Goal: Task Accomplishment & Management: Use online tool/utility

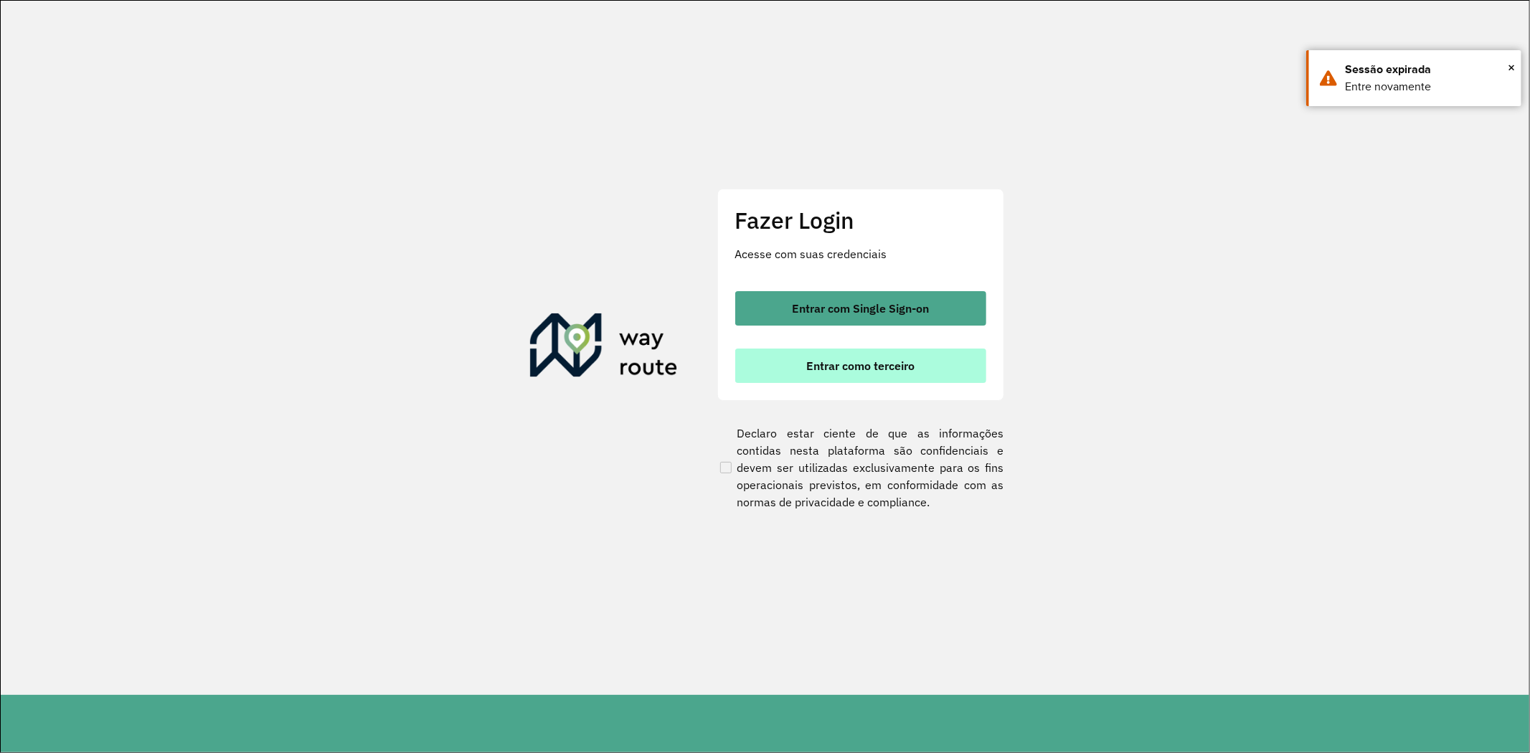
click at [909, 351] on button "Entrar como terceiro" at bounding box center [860, 366] width 251 height 34
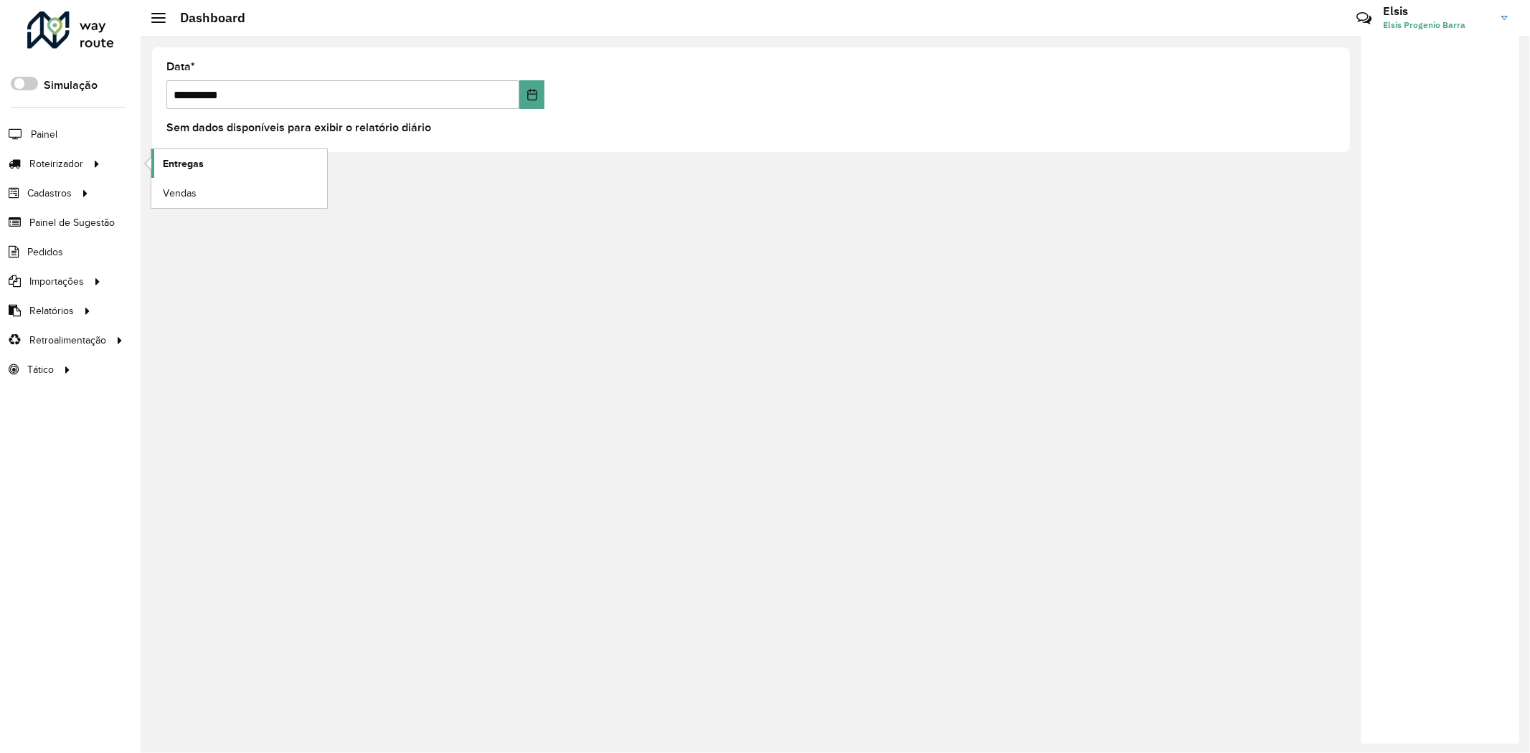
click at [164, 160] on span "Entregas" at bounding box center [183, 163] width 41 height 15
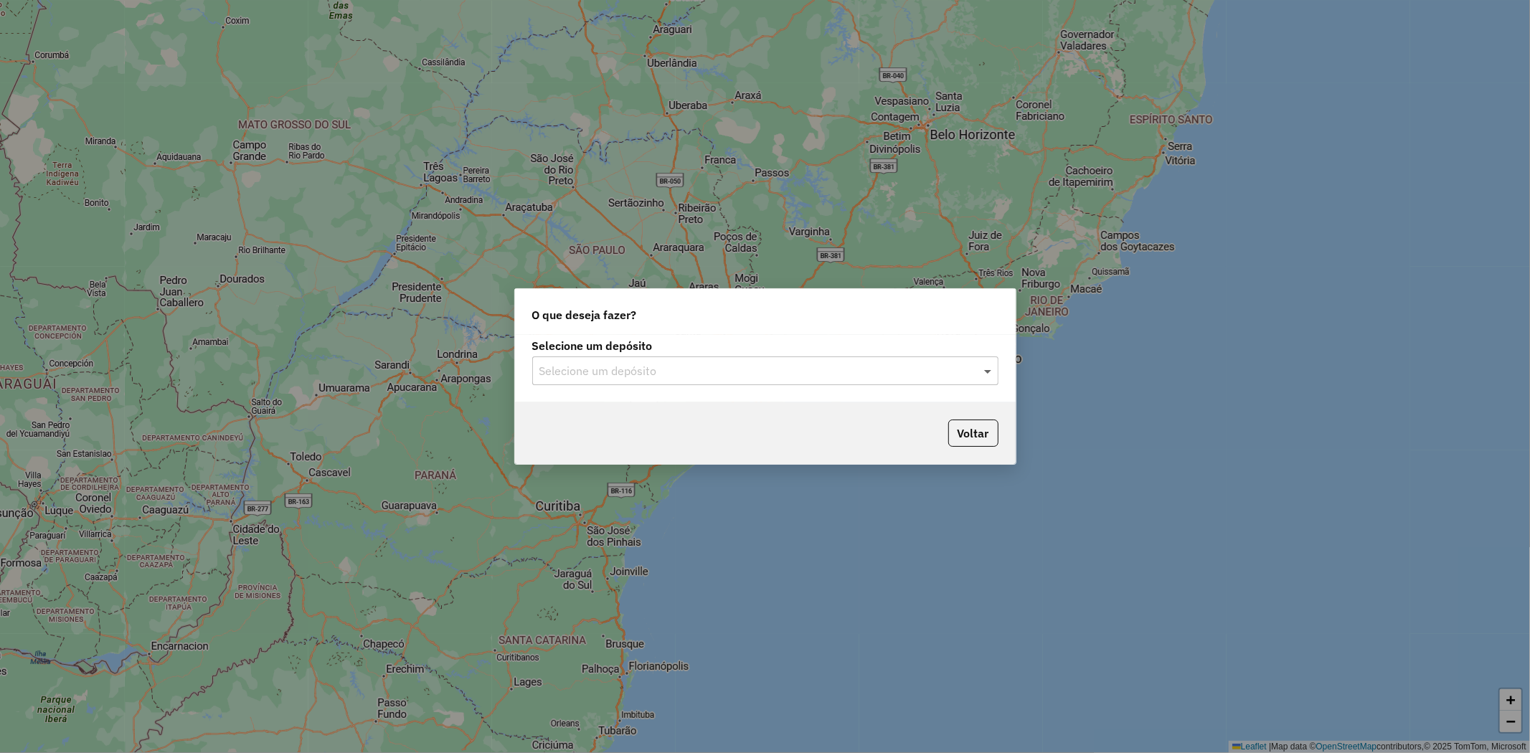
click at [986, 374] on span at bounding box center [990, 370] width 18 height 17
click at [891, 428] on ng-dropdown-panel "Tocantins" at bounding box center [765, 412] width 466 height 41
click at [891, 413] on div "Tocantins" at bounding box center [765, 412] width 465 height 24
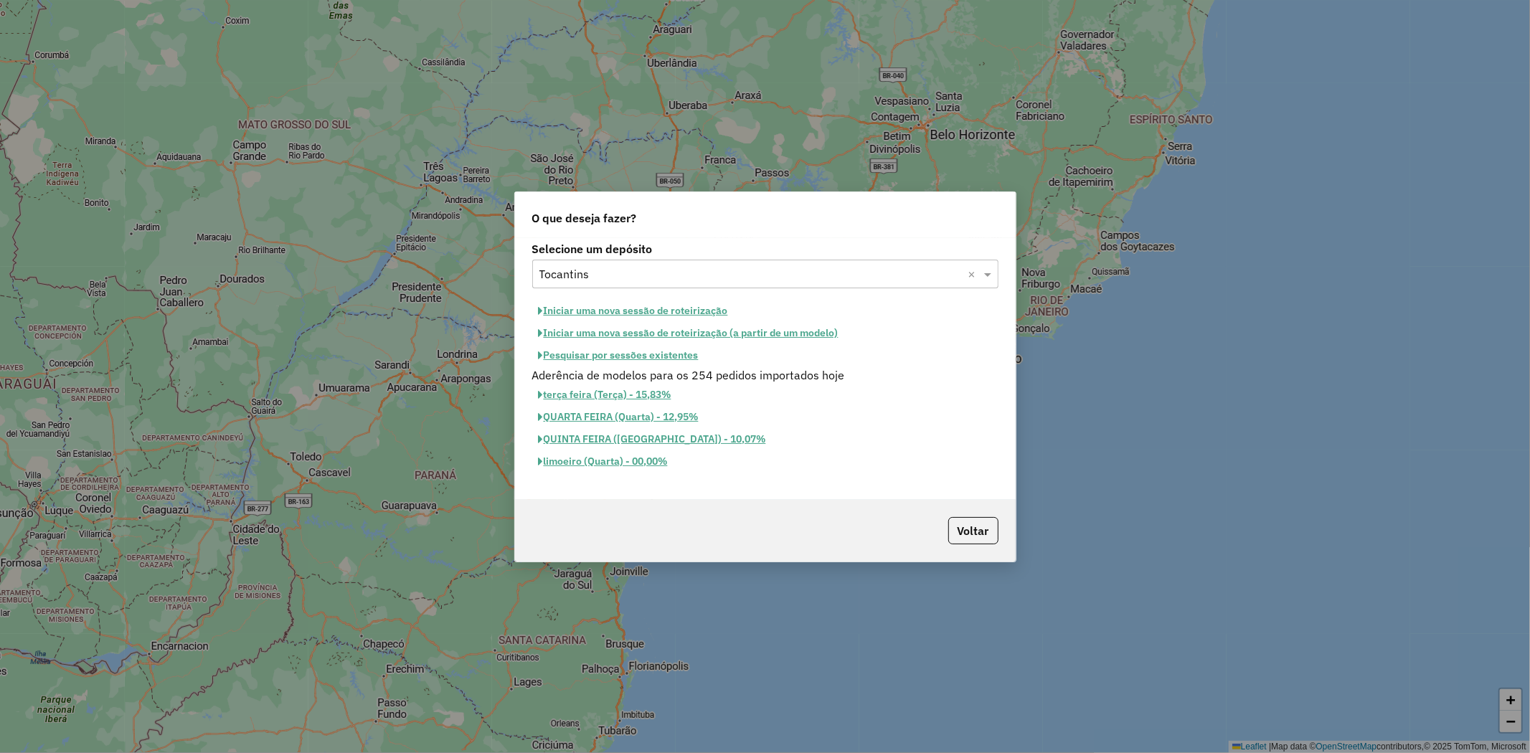
click at [677, 311] on button "Iniciar uma nova sessão de roteirização" at bounding box center [633, 311] width 202 height 22
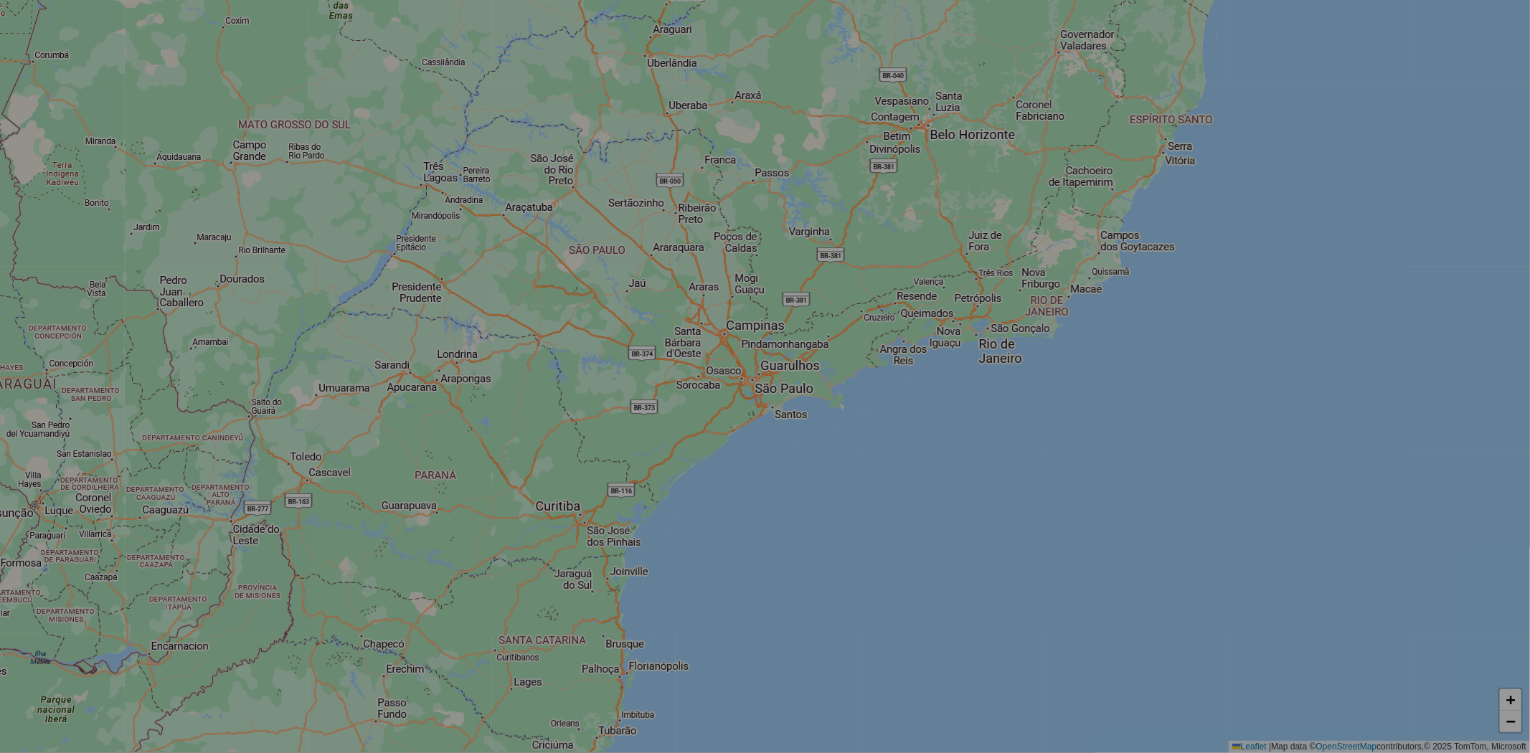
select select "*"
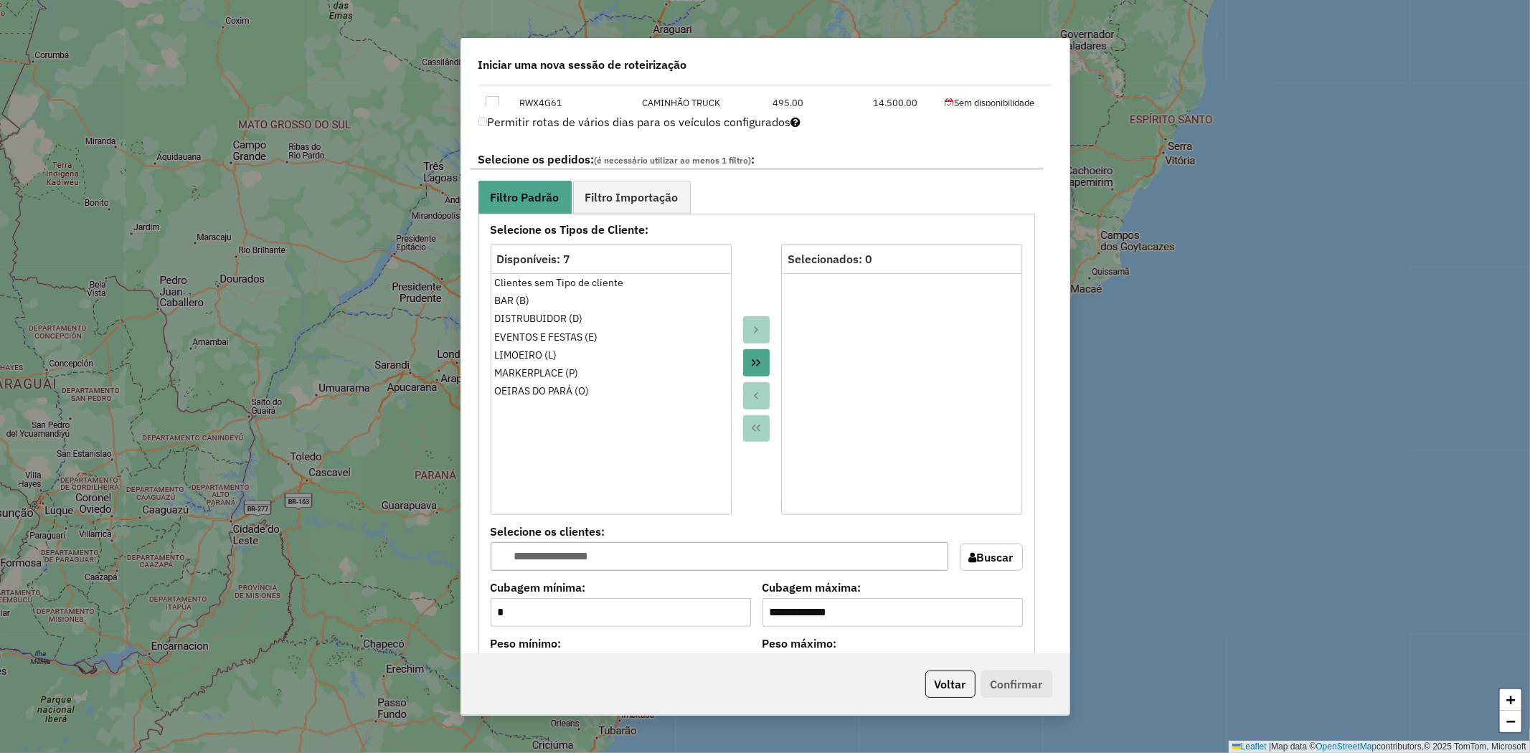
scroll to position [717, 0]
click at [643, 199] on span "Filtro Importação" at bounding box center [631, 194] width 93 height 11
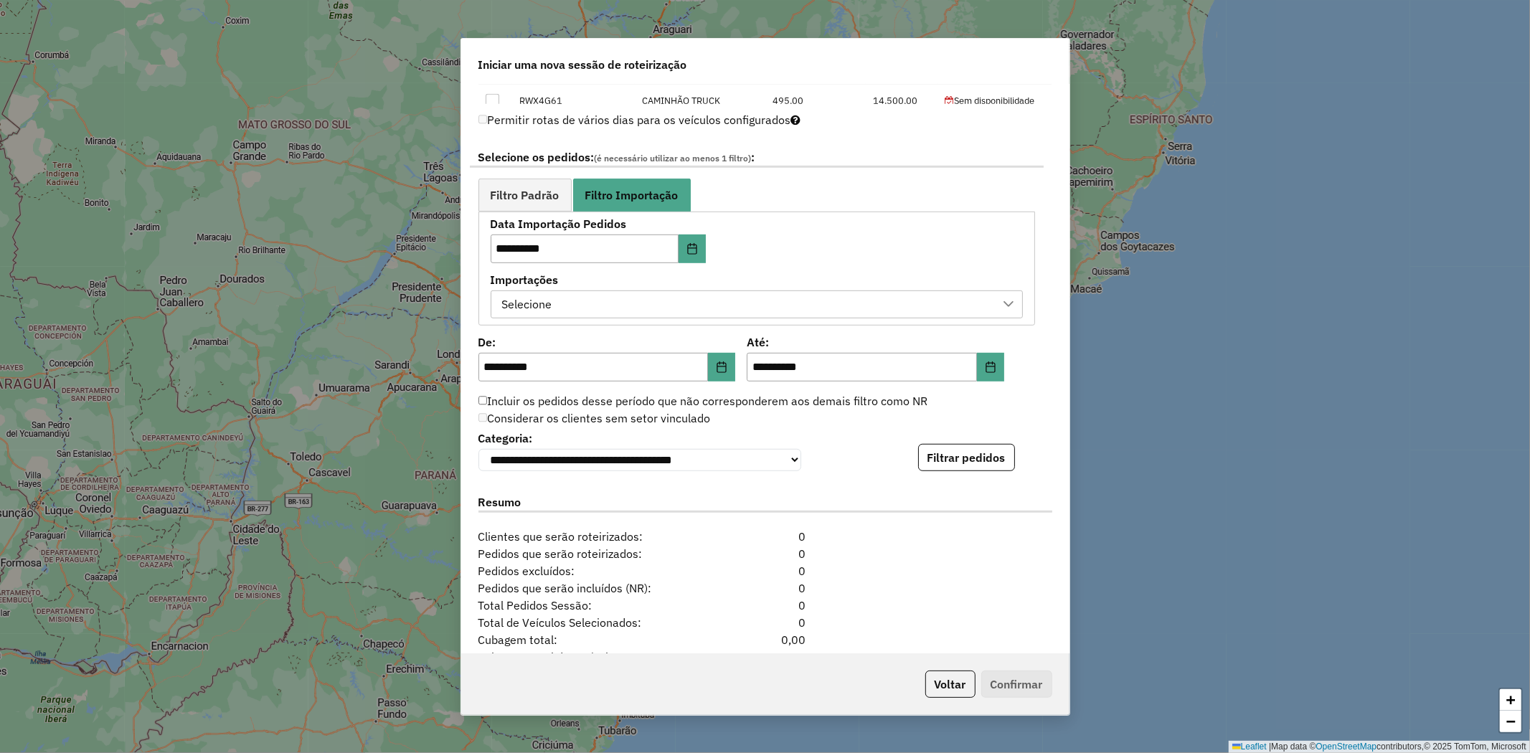
click at [671, 306] on div "Selecione" at bounding box center [746, 304] width 498 height 27
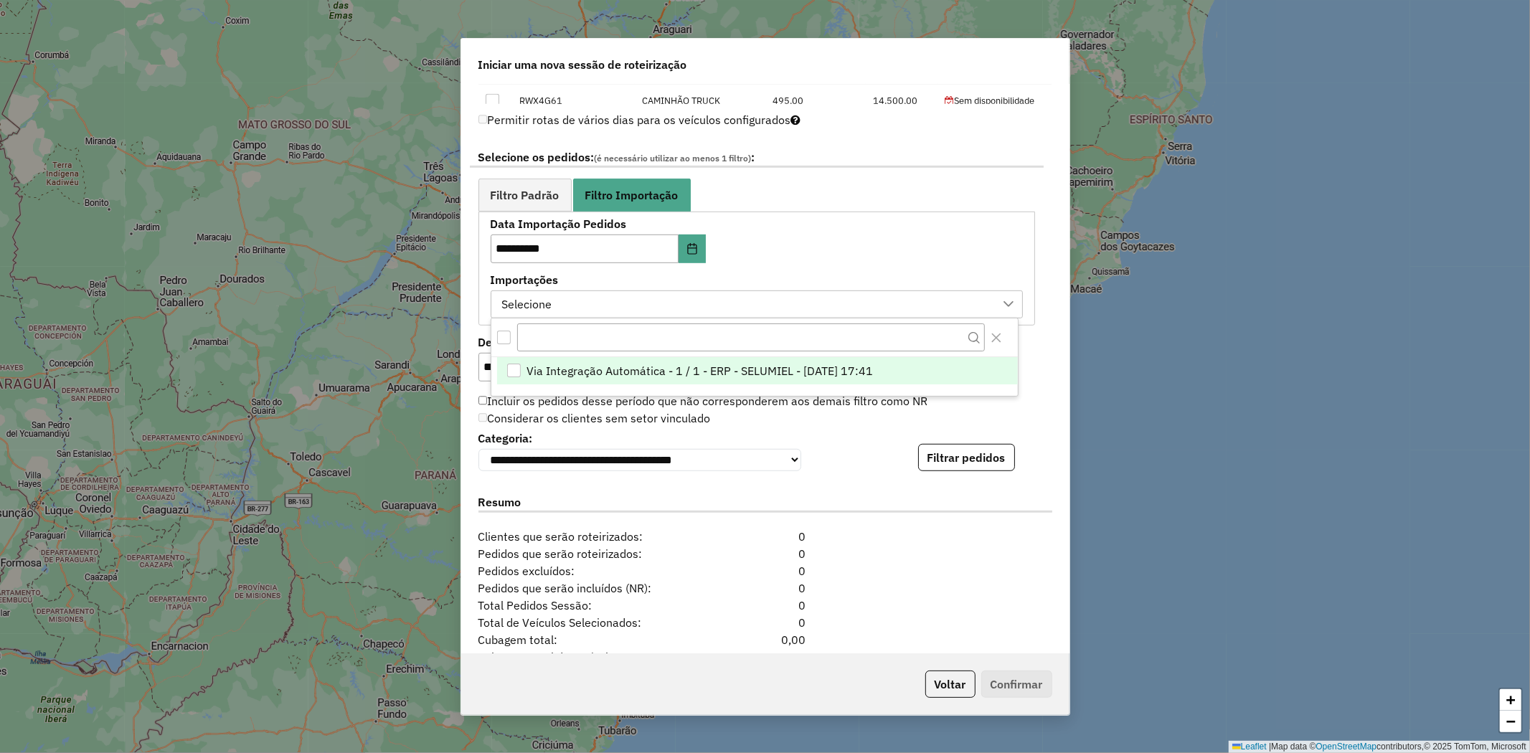
click at [664, 364] on span "Via Integração Automática - 1 / 1 - ERP - SELUMIEL - 11/08/2025 17:41" at bounding box center [700, 370] width 346 height 17
click at [528, 196] on span "Filtro Padrão" at bounding box center [525, 194] width 69 height 11
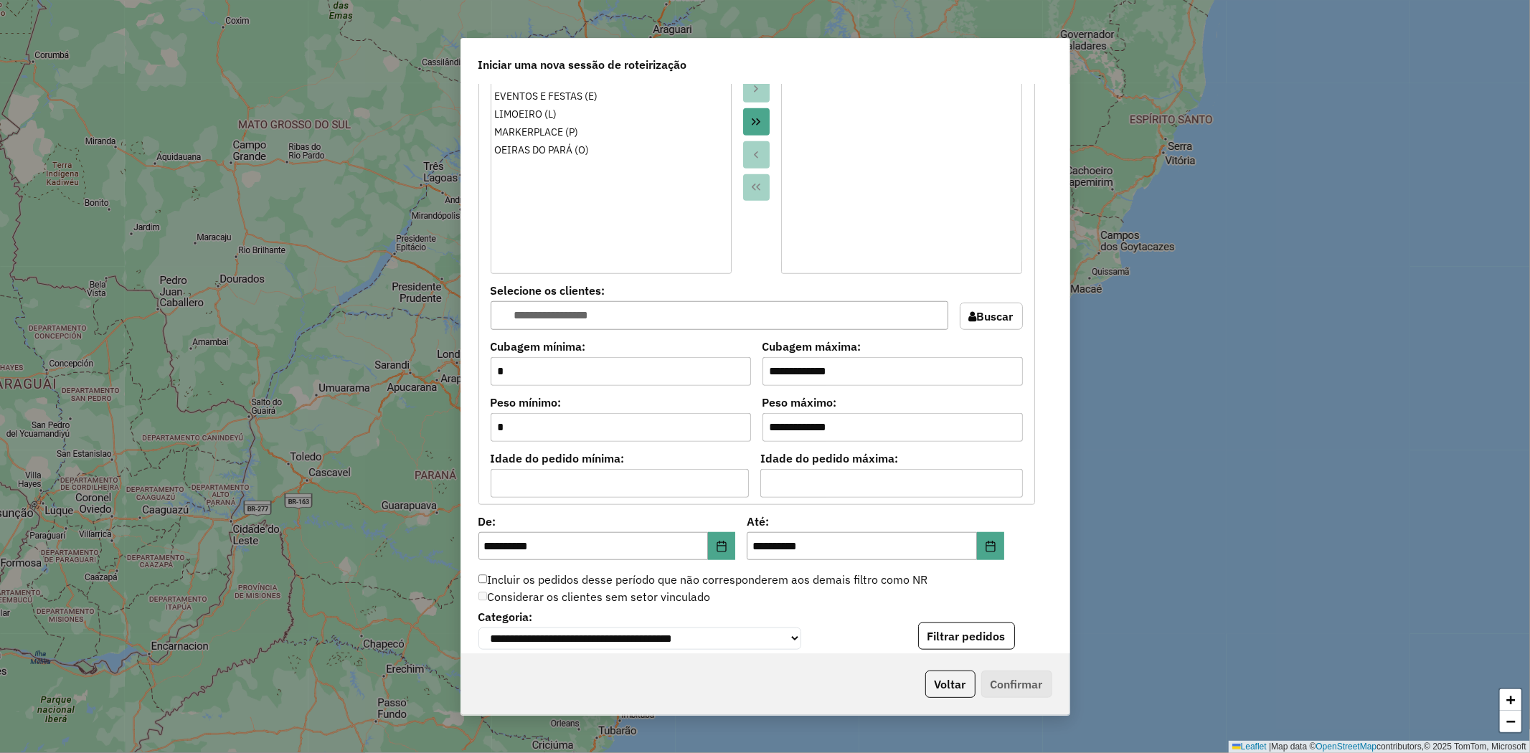
scroll to position [1195, 0]
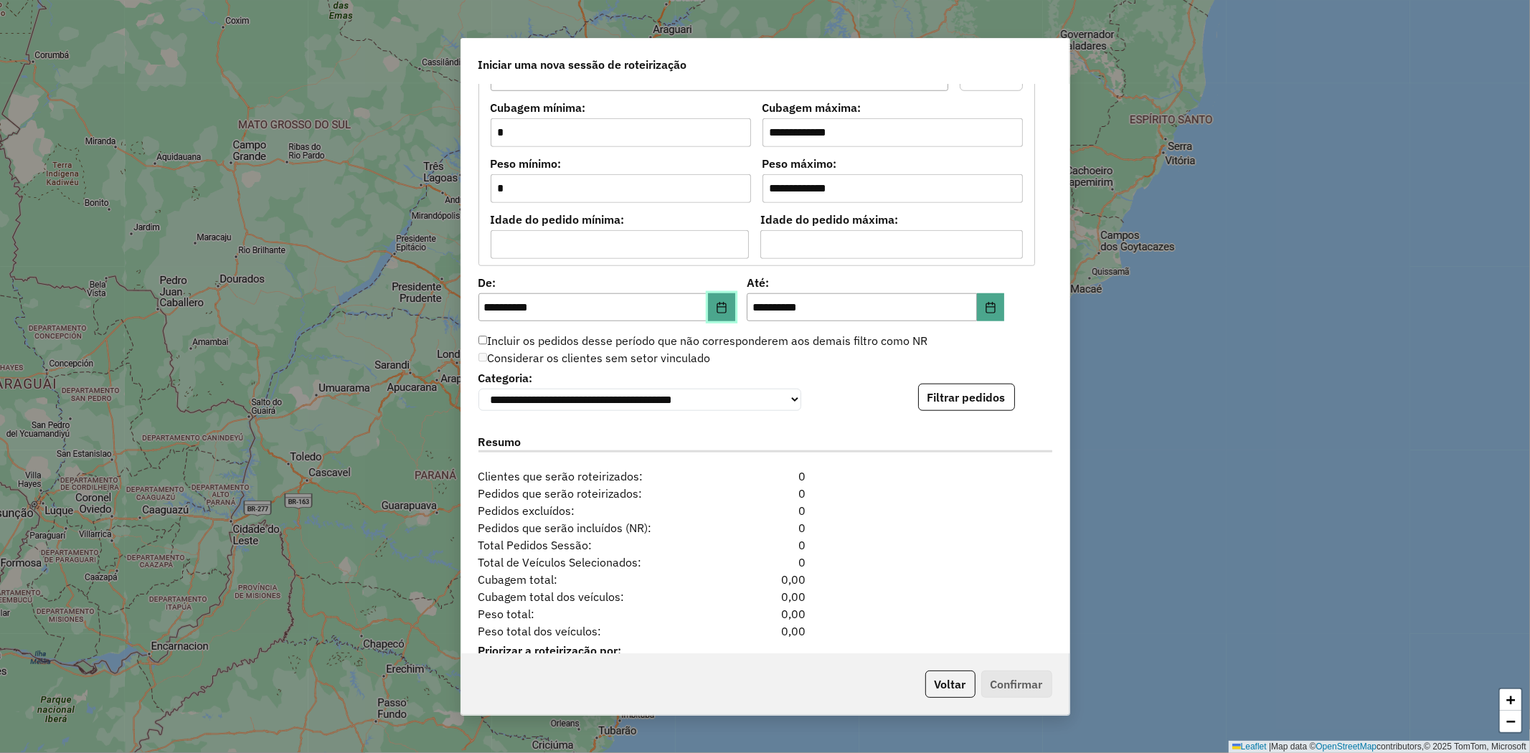
click at [718, 304] on icon "Choose Date" at bounding box center [721, 307] width 11 height 11
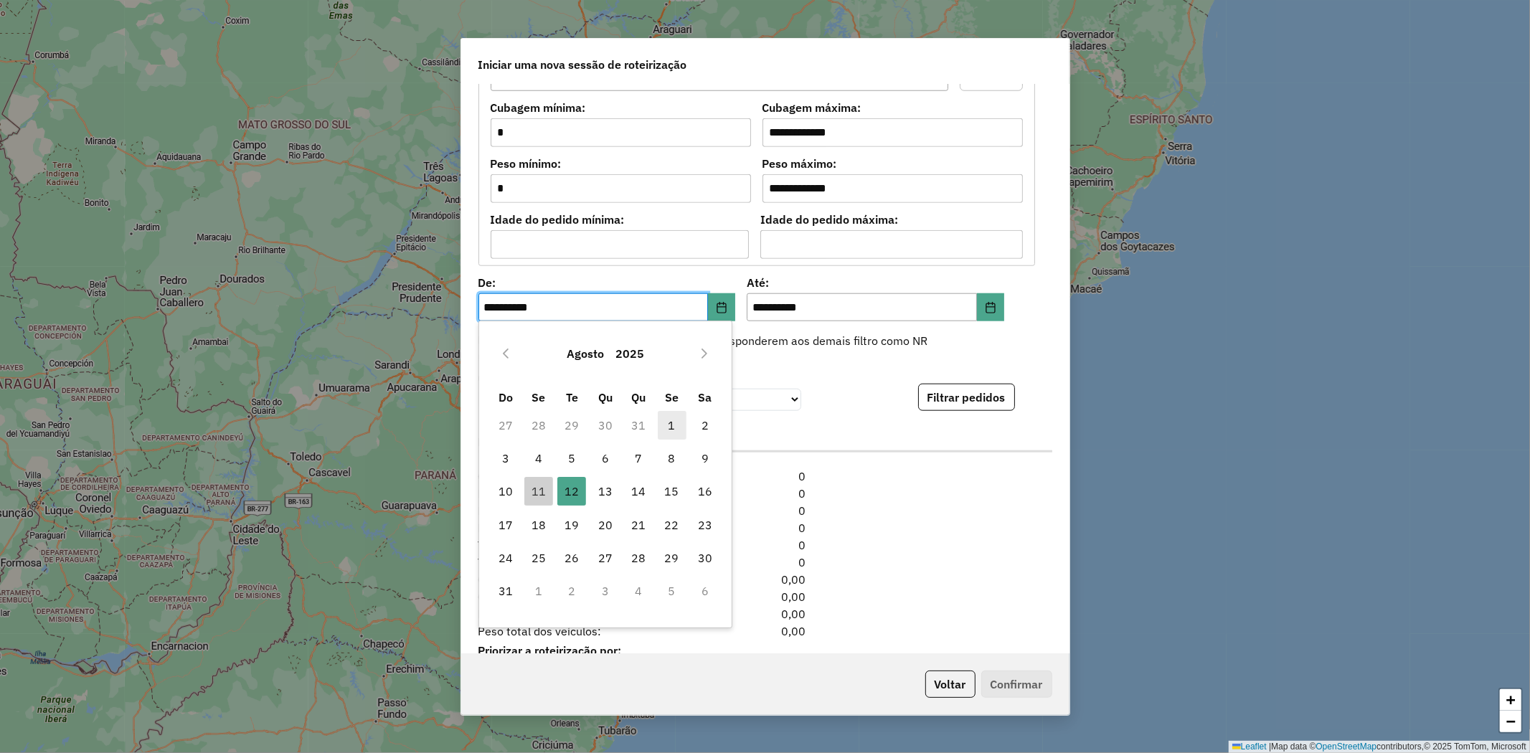
click at [667, 425] on span "1" at bounding box center [672, 425] width 29 height 29
type input "**********"
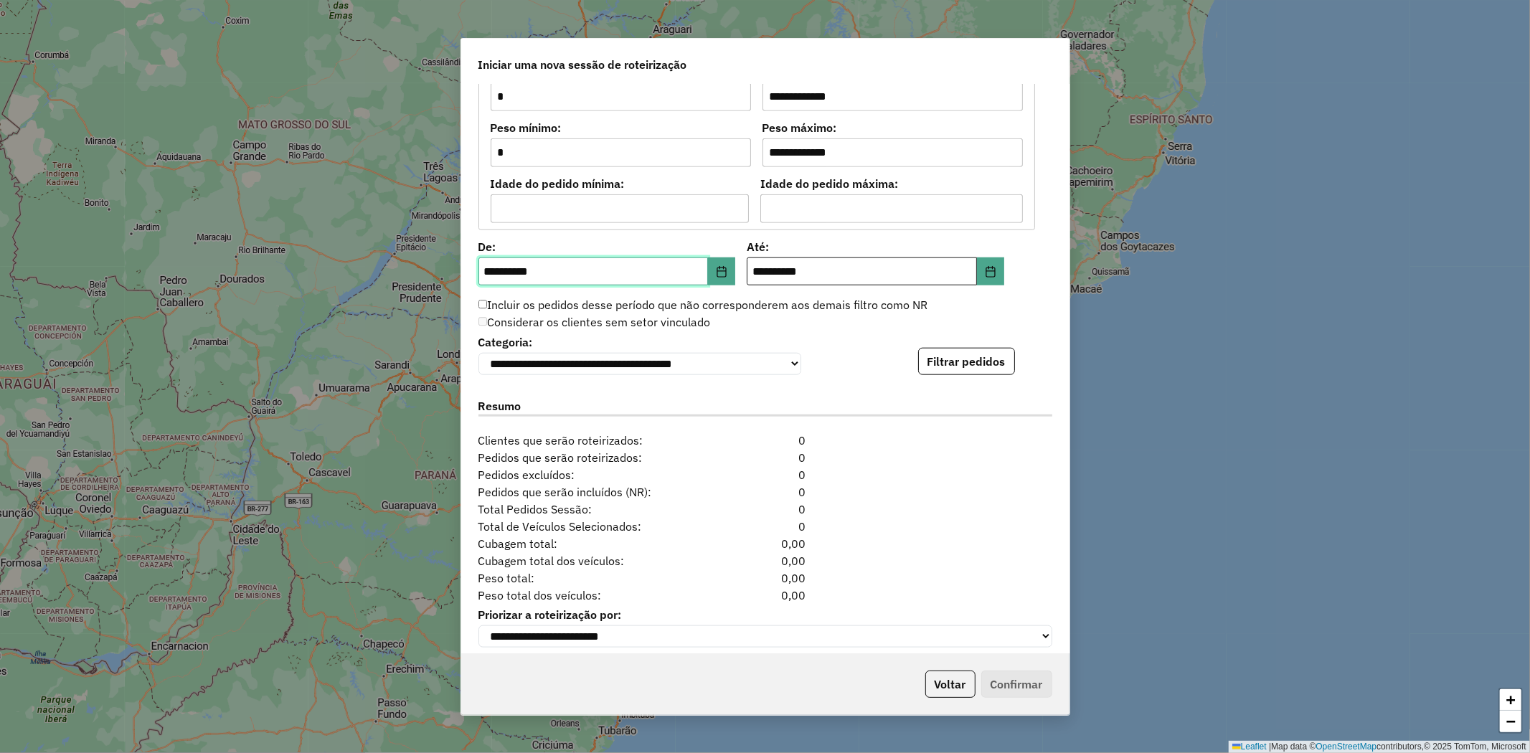
scroll to position [1248, 0]
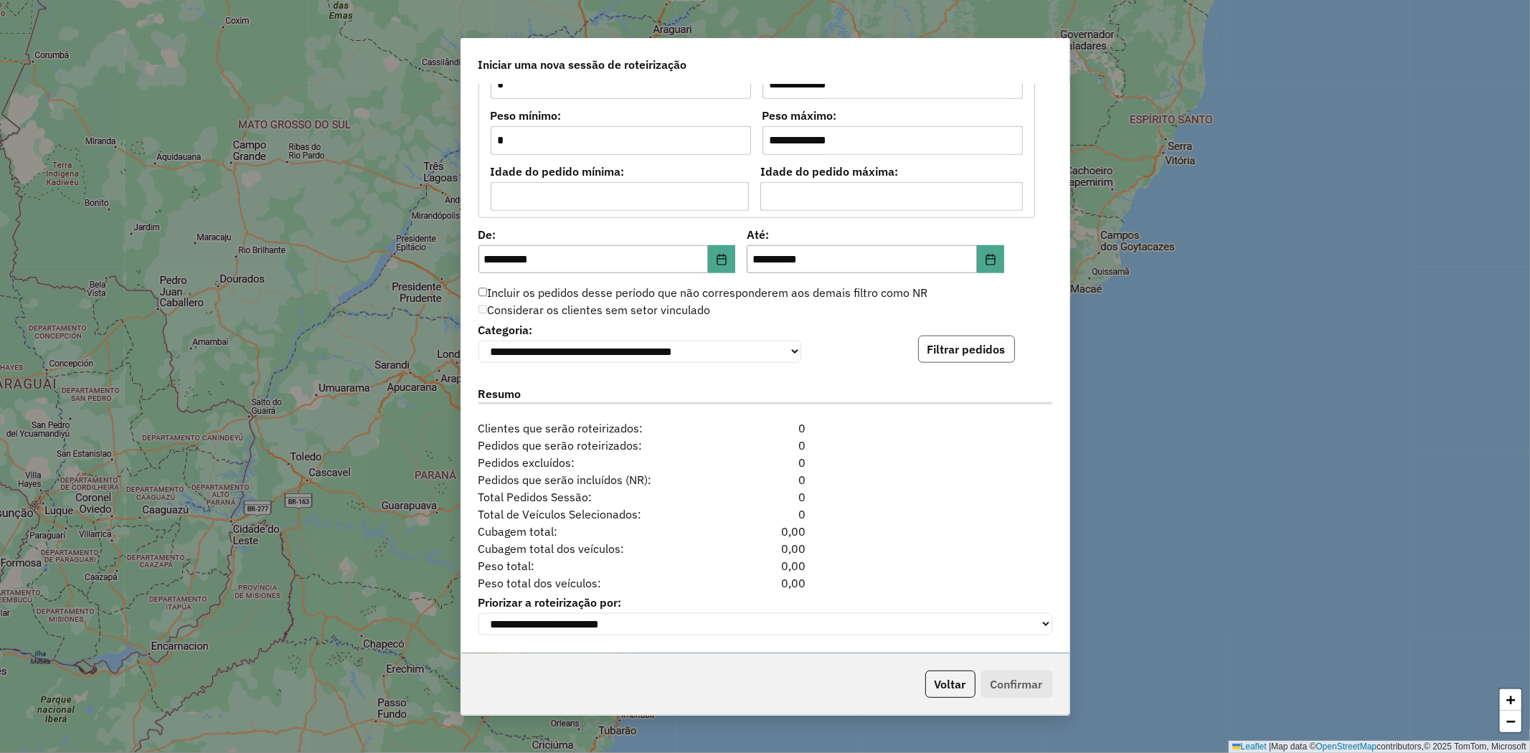
click at [965, 349] on button "Filtrar pedidos" at bounding box center [966, 349] width 97 height 27
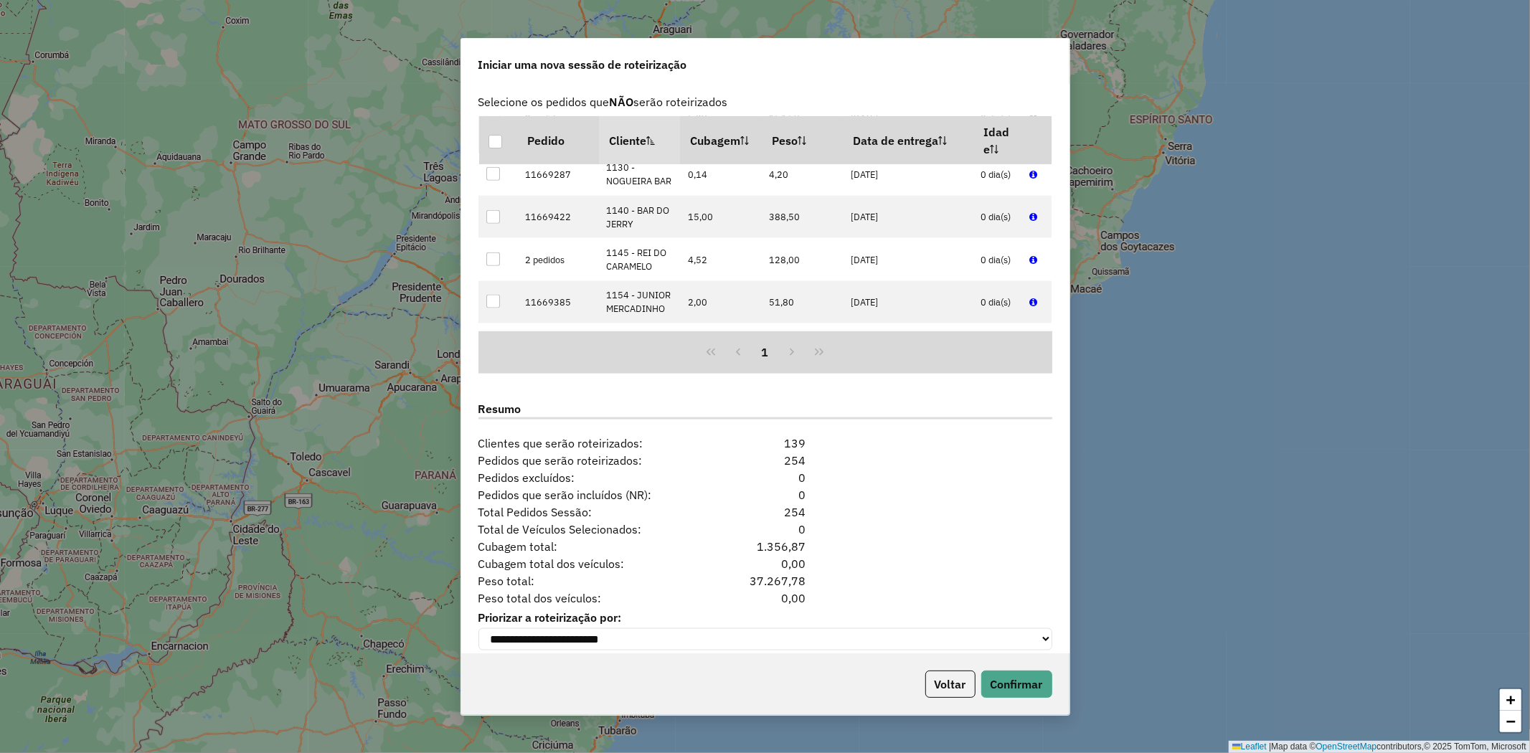
scroll to position [1544, 0]
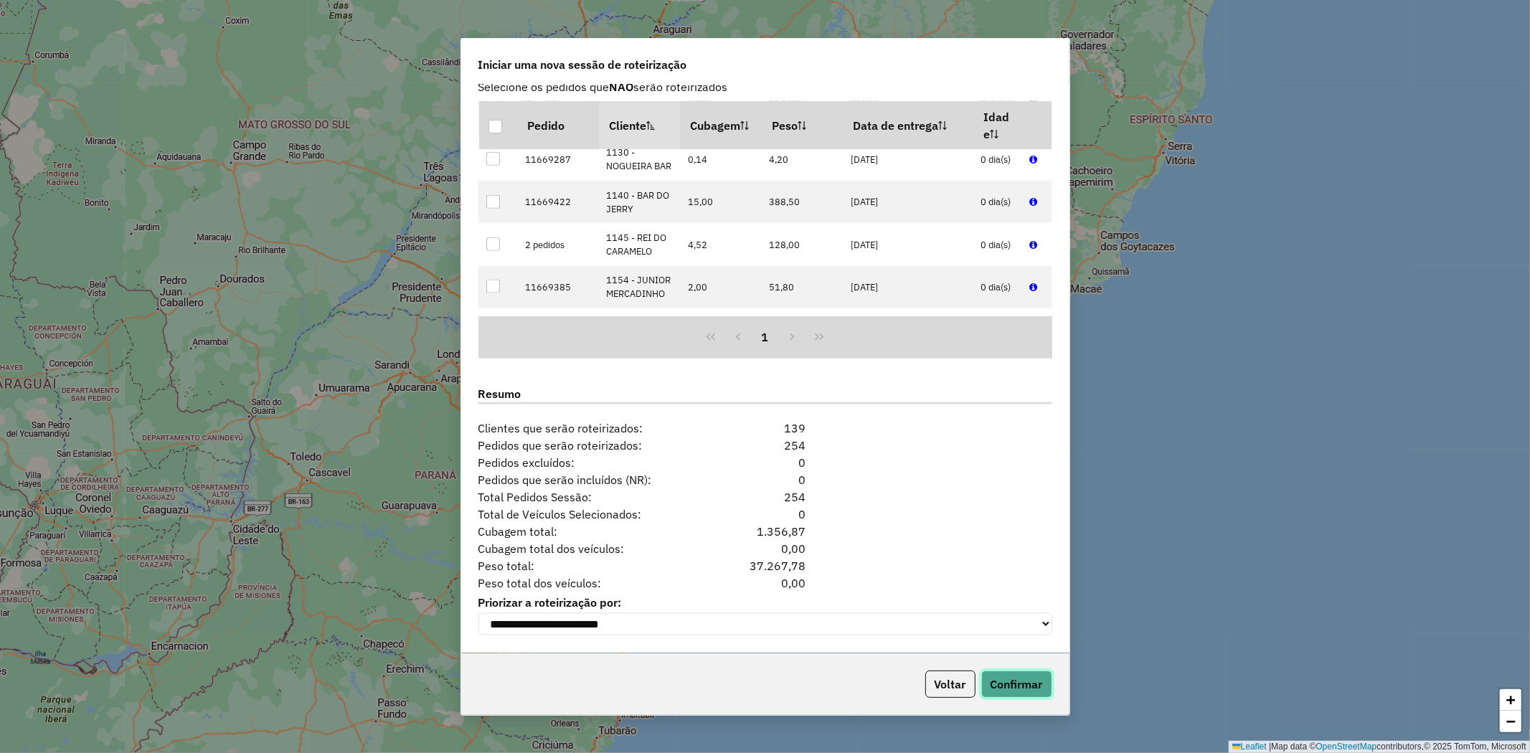
click at [1023, 679] on button "Confirmar" at bounding box center [1016, 684] width 71 height 27
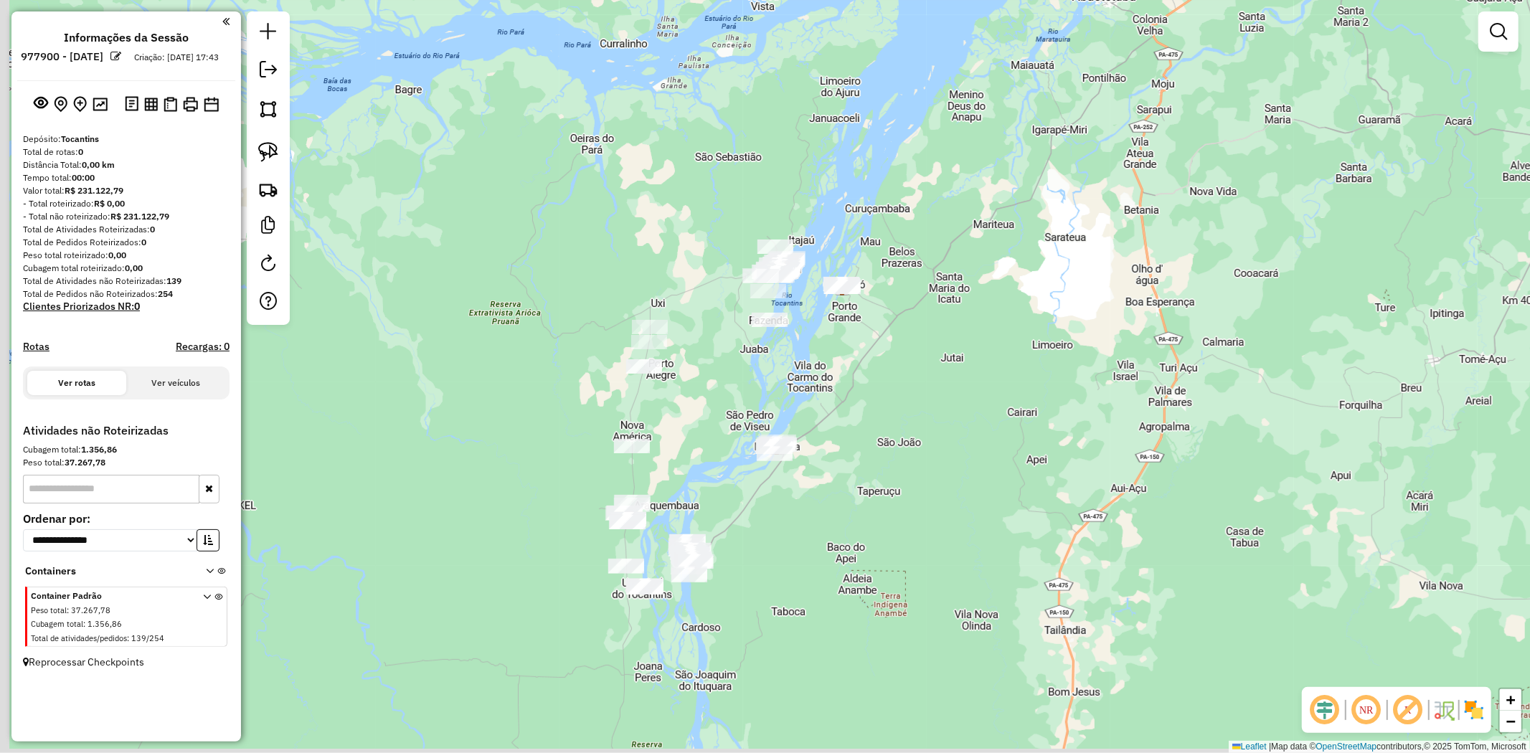
drag, startPoint x: 856, startPoint y: 636, endPoint x: 883, endPoint y: 433, distance: 204.8
click at [883, 433] on div "Janela de atendimento Grade de atendimento Capacidade Transportadoras Veículos …" at bounding box center [765, 376] width 1530 height 753
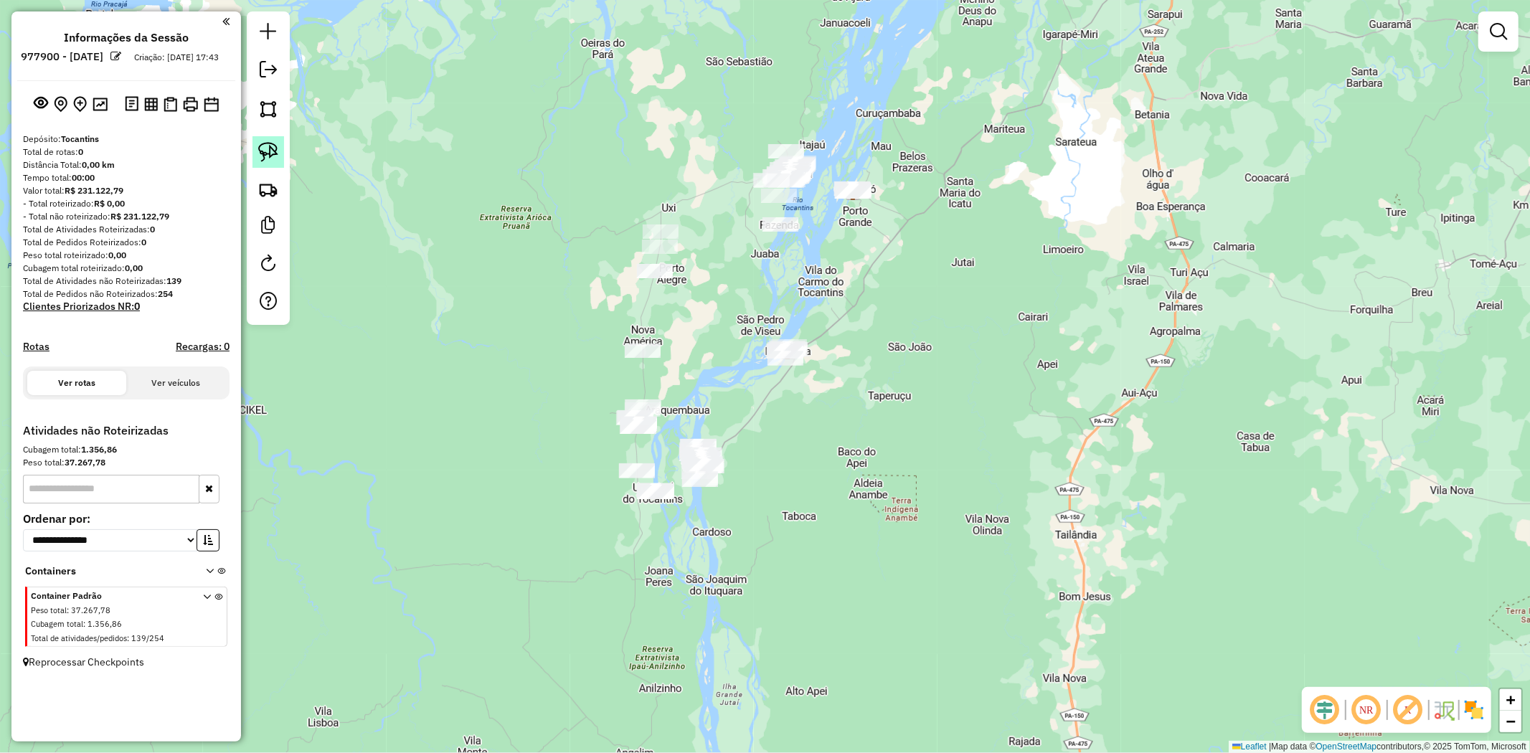
click at [263, 148] on img at bounding box center [268, 152] width 20 height 20
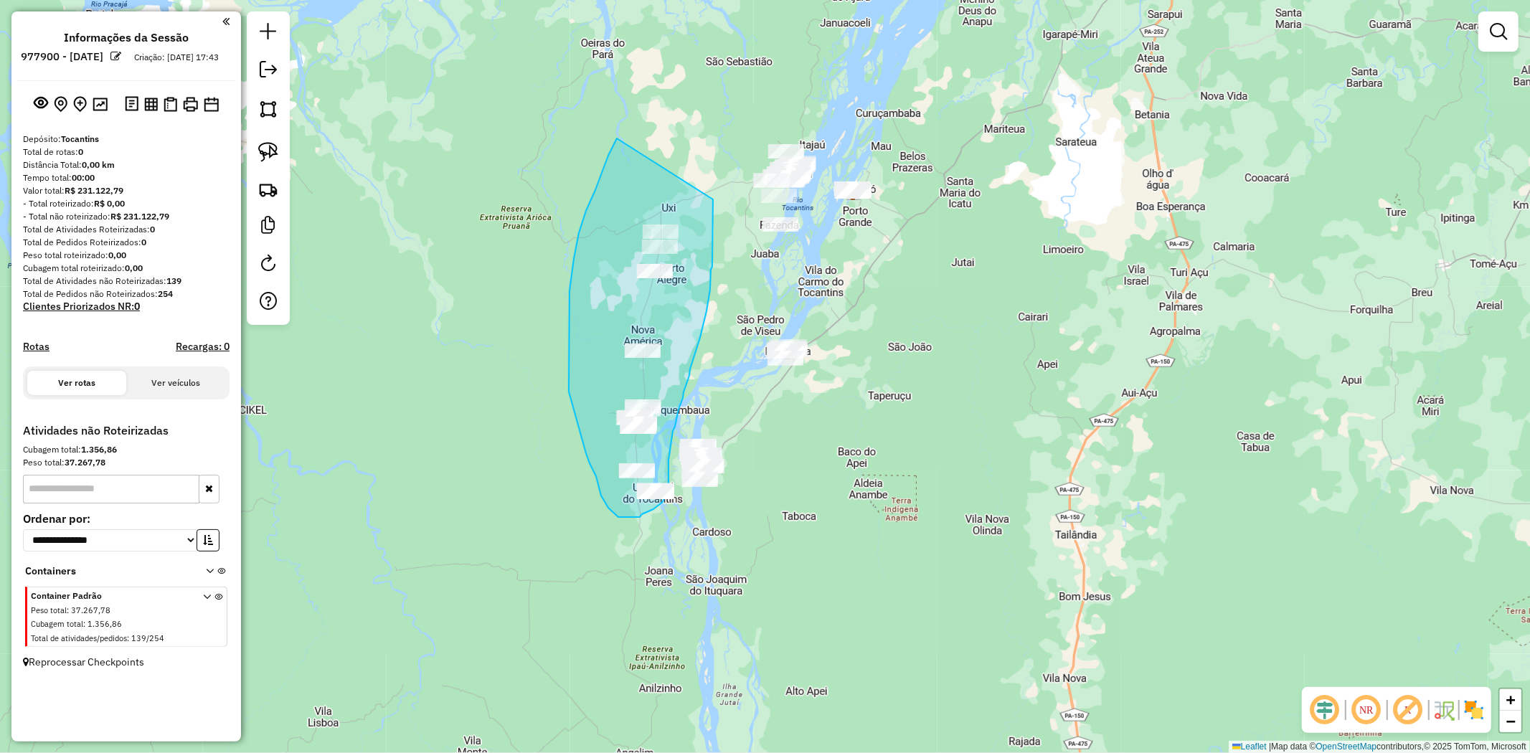
drag, startPoint x: 595, startPoint y: 190, endPoint x: 713, endPoint y: 199, distance: 118.0
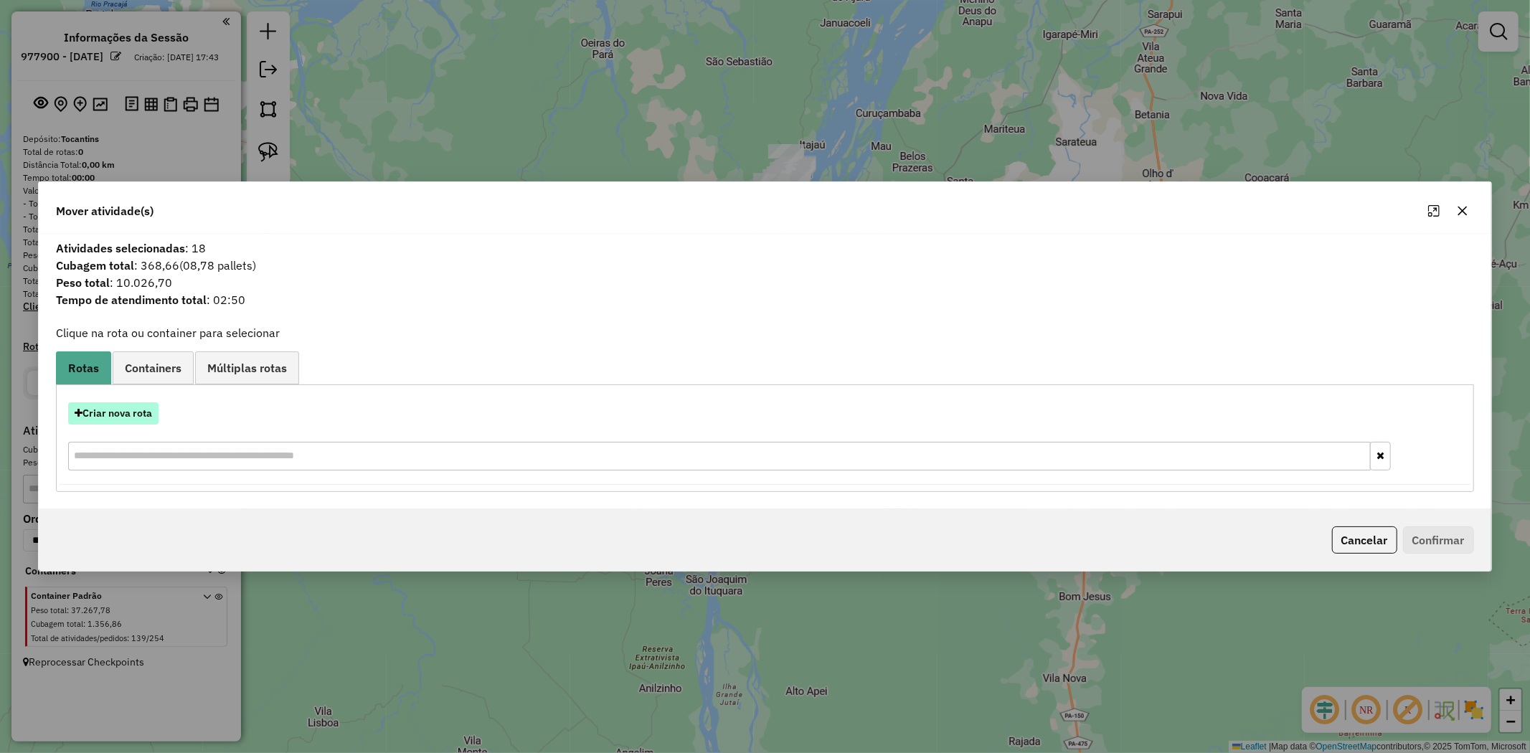
click at [115, 410] on button "Criar nova rota" at bounding box center [113, 413] width 90 height 22
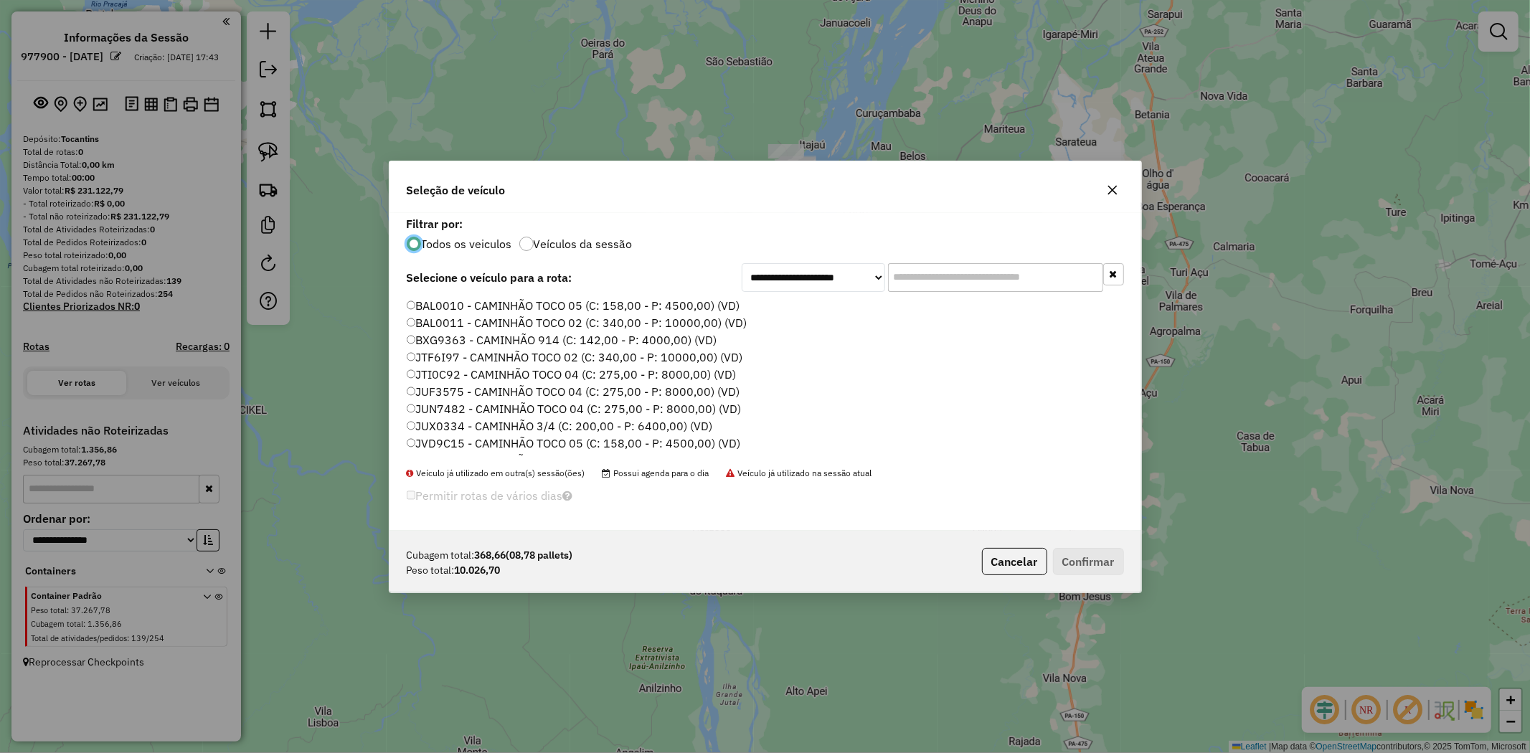
scroll to position [238, 0]
click at [684, 391] on label "RWX4G61 - CAMINHÃO TRUCK (C: 495,00 - P: 14500,00) (VD)" at bounding box center [574, 394] width 335 height 17
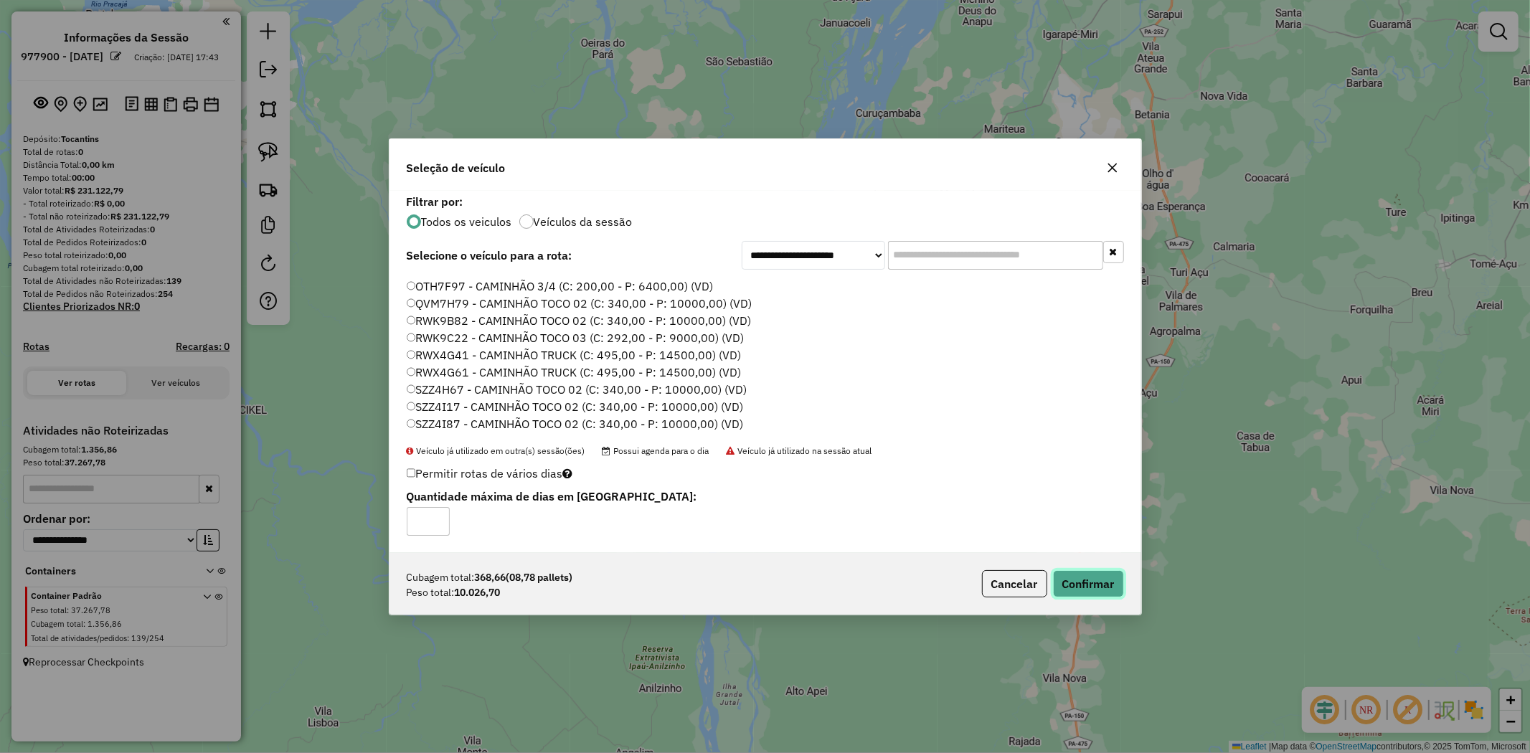
click at [1080, 579] on button "Confirmar" at bounding box center [1088, 583] width 71 height 27
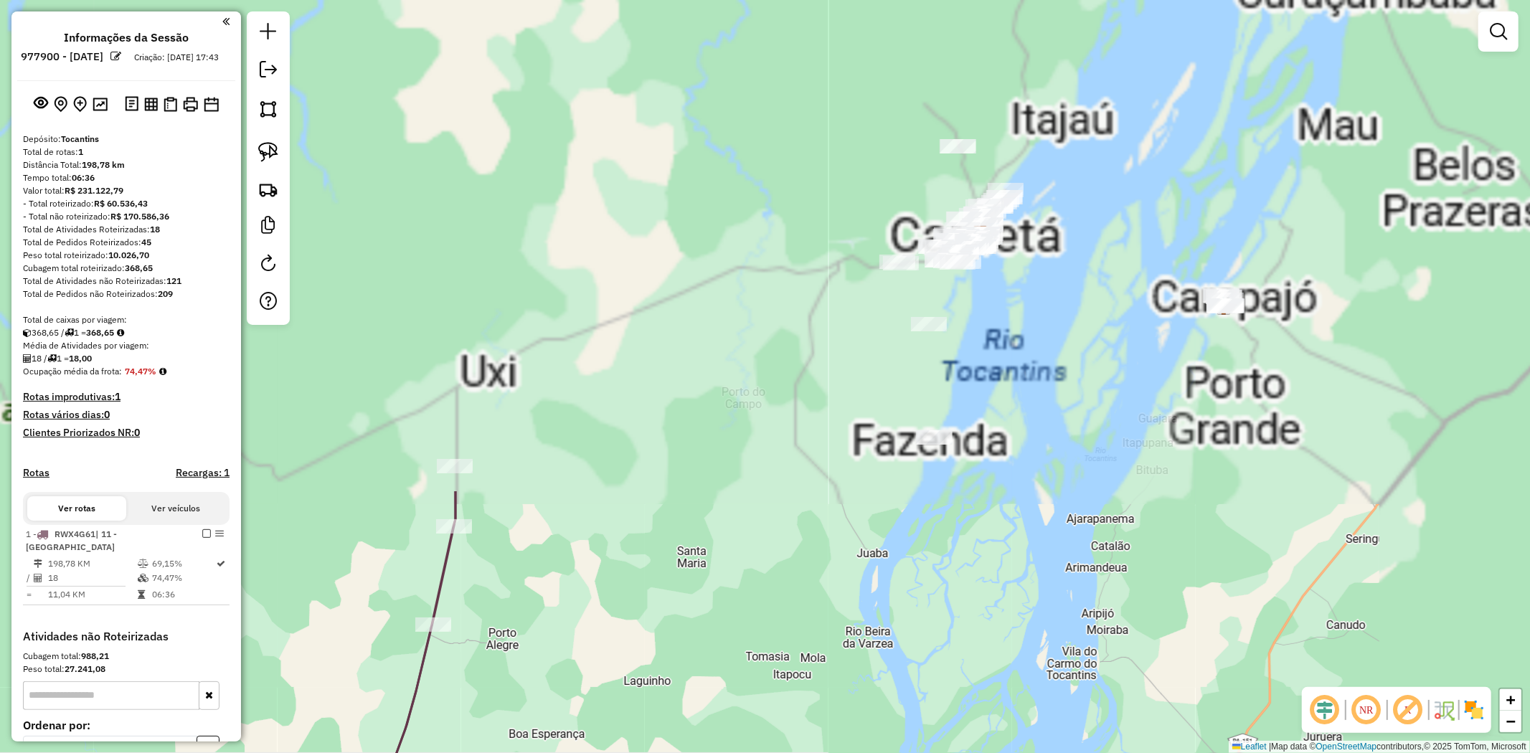
drag, startPoint x: 821, startPoint y: 169, endPoint x: 651, endPoint y: 706, distance: 562.8
click at [668, 737] on div "Janela de atendimento Grade de atendimento Capacidade Transportadoras Veículos …" at bounding box center [765, 376] width 1530 height 753
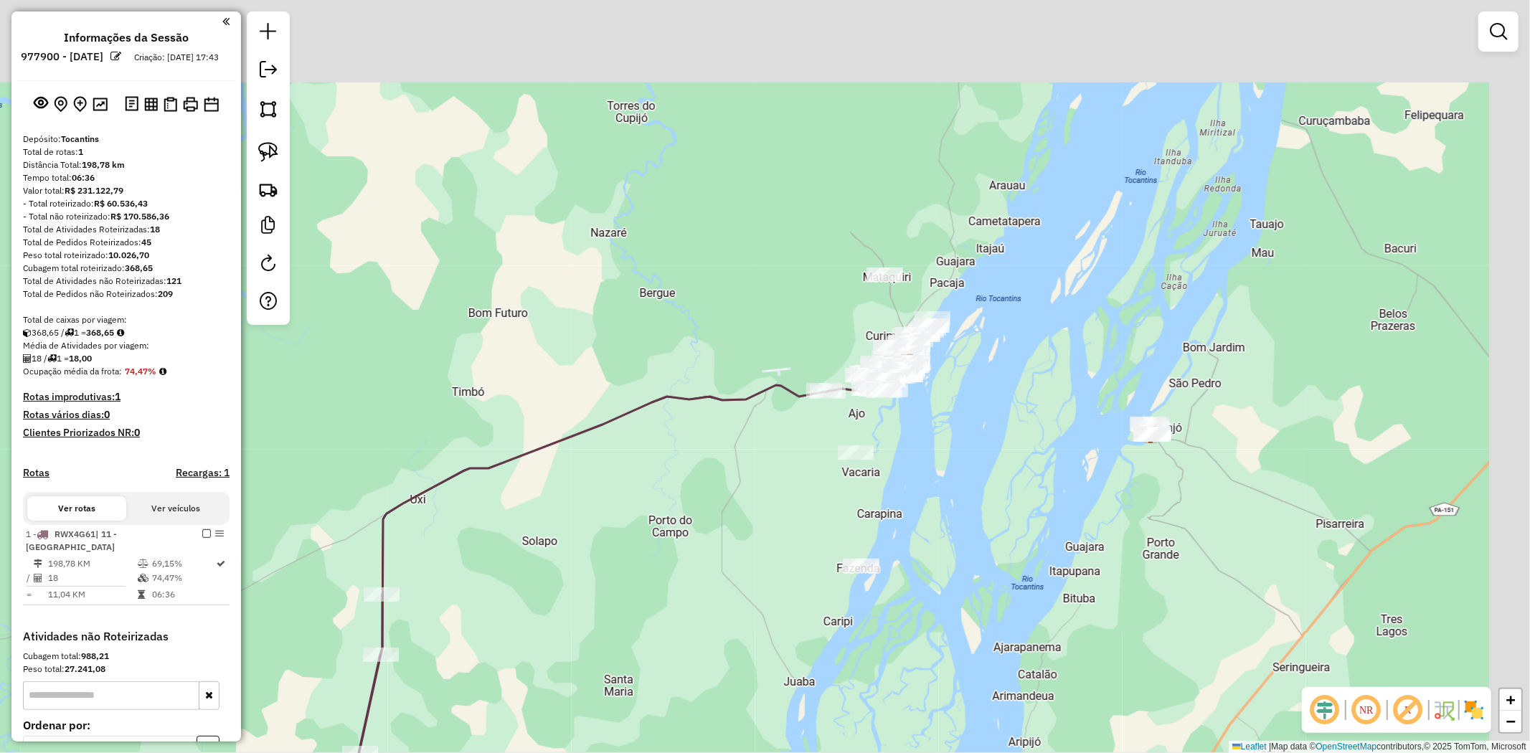
drag, startPoint x: 773, startPoint y: 285, endPoint x: 697, endPoint y: 414, distance: 150.2
click at [700, 414] on div "Janela de atendimento Grade de atendimento Capacidade Transportadoras Veículos …" at bounding box center [765, 376] width 1530 height 753
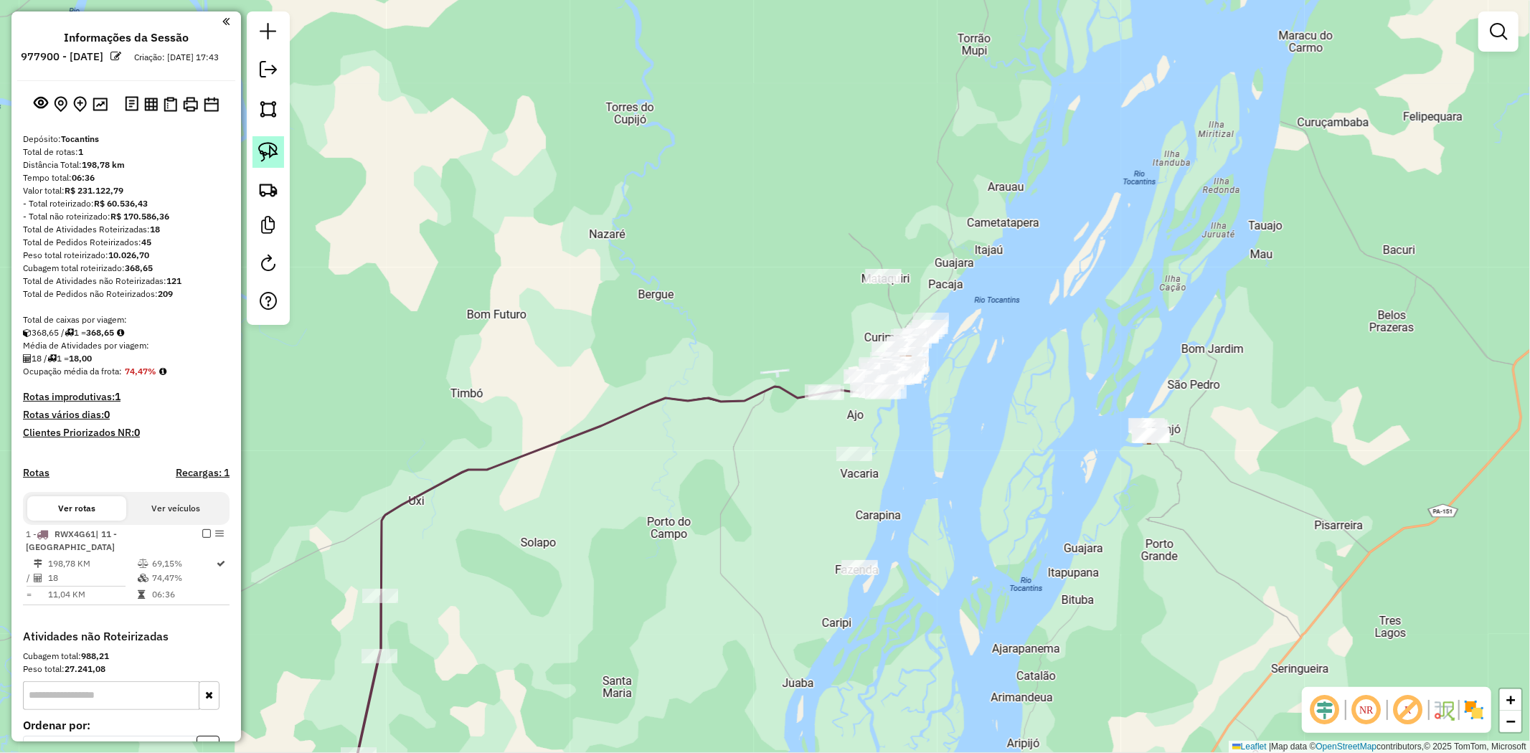
click at [273, 148] on img at bounding box center [268, 152] width 20 height 20
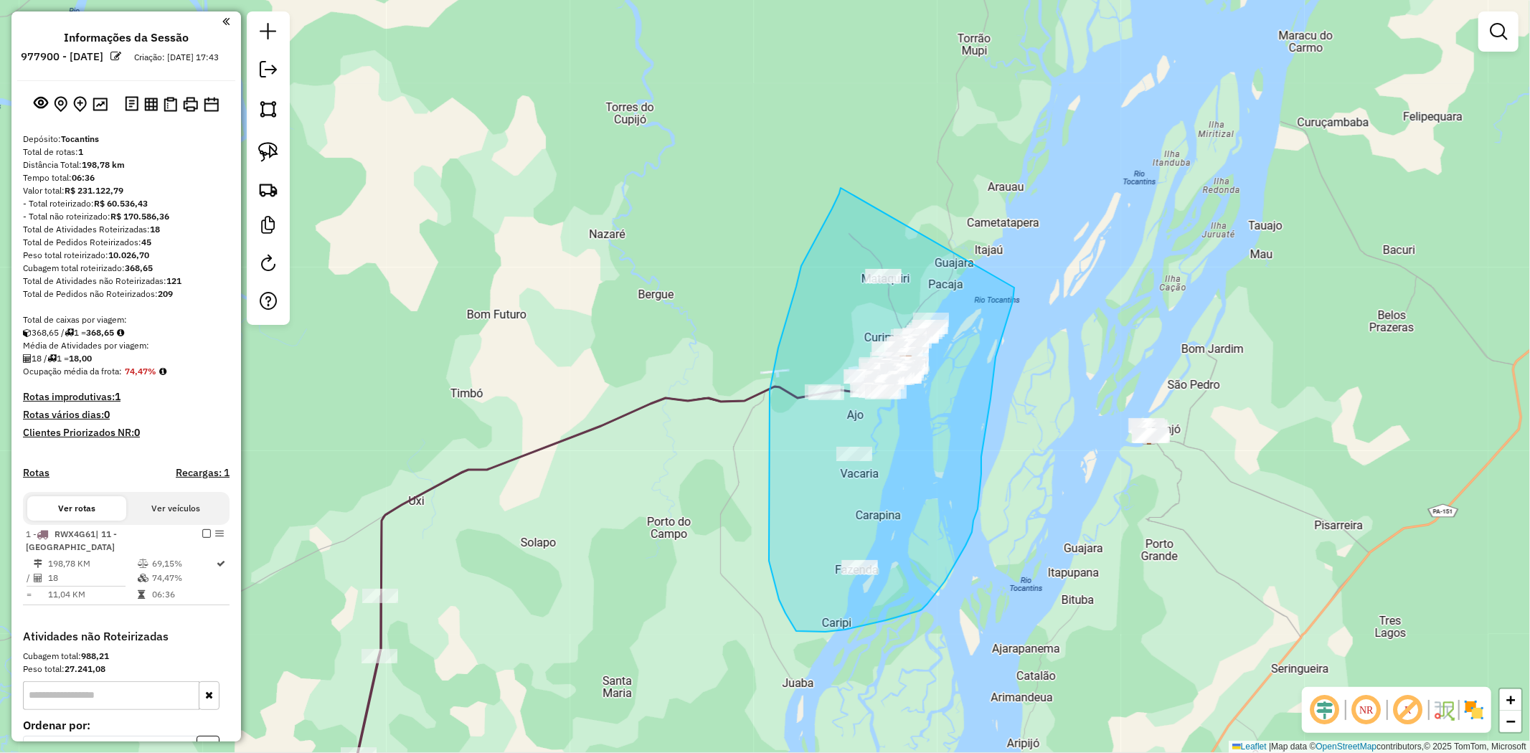
drag, startPoint x: 784, startPoint y: 328, endPoint x: 1014, endPoint y: 288, distance: 233.7
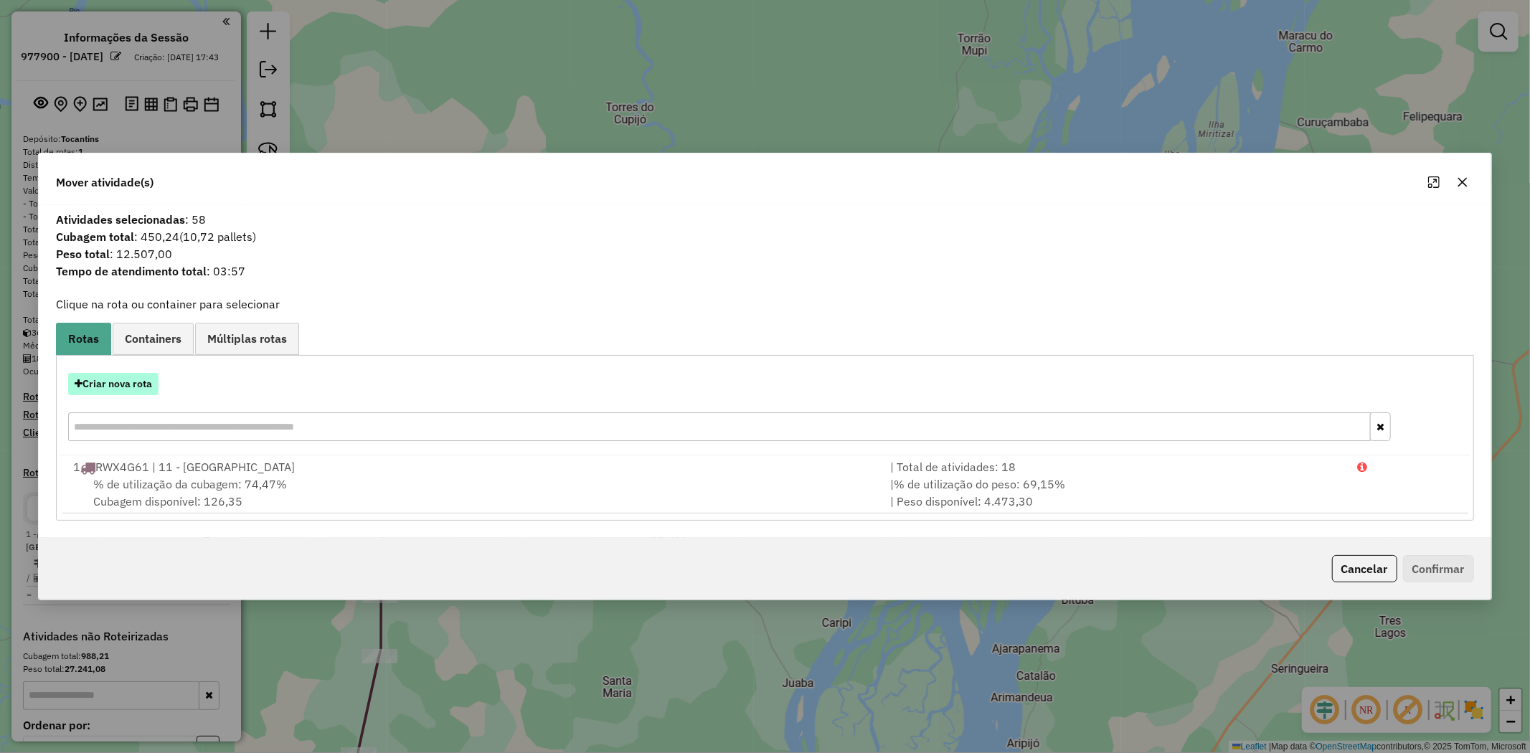
click at [131, 381] on button "Criar nova rota" at bounding box center [113, 384] width 90 height 22
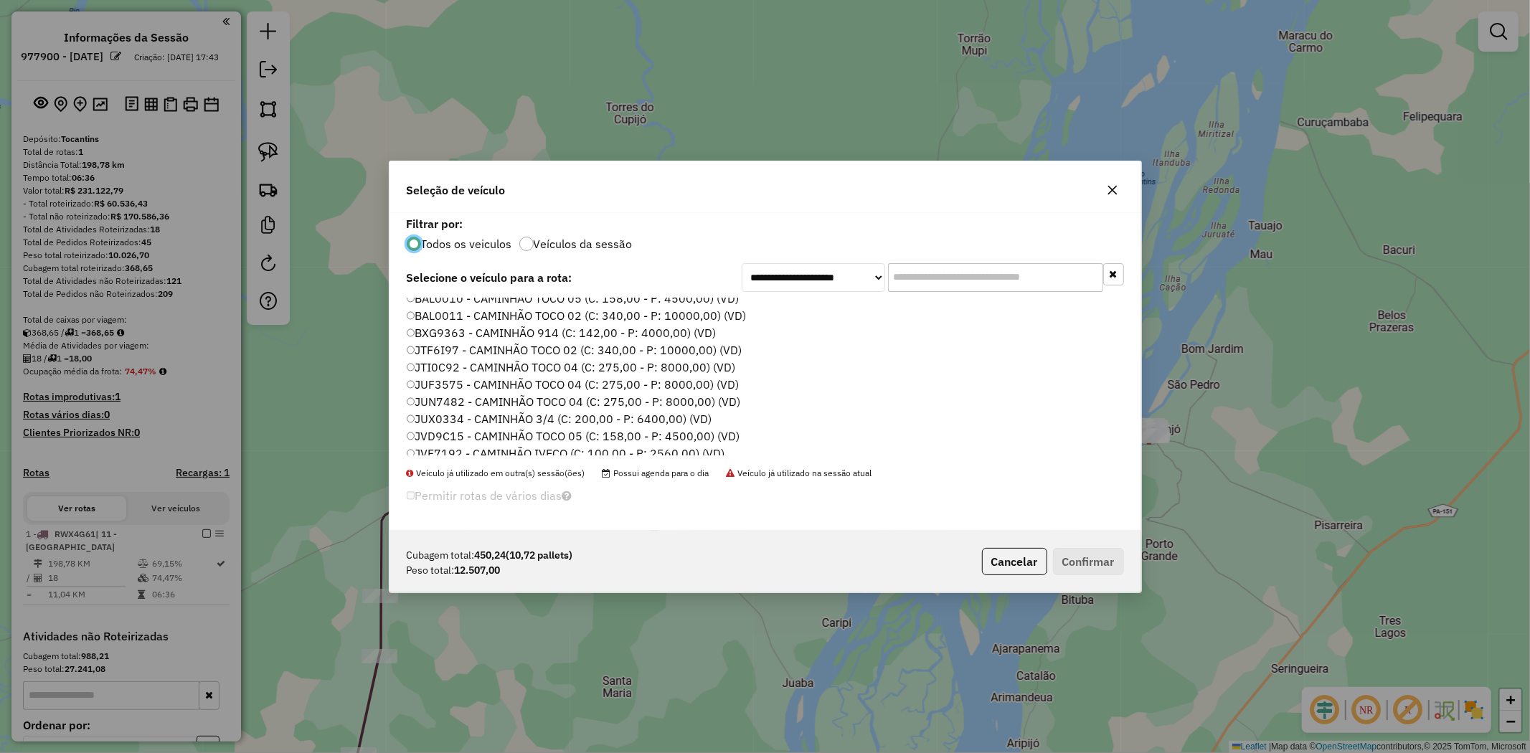
scroll to position [0, 0]
click at [696, 324] on label "BAL0011 - CAMINHÃO TOCO 02 (C: 340,00 - P: 10000,00) (VD)" at bounding box center [577, 322] width 340 height 17
click at [689, 297] on label "BAL0010 - CAMINHÃO TOCO 05 (C: 158,00 - P: 4500,00) (VD)" at bounding box center [573, 305] width 333 height 17
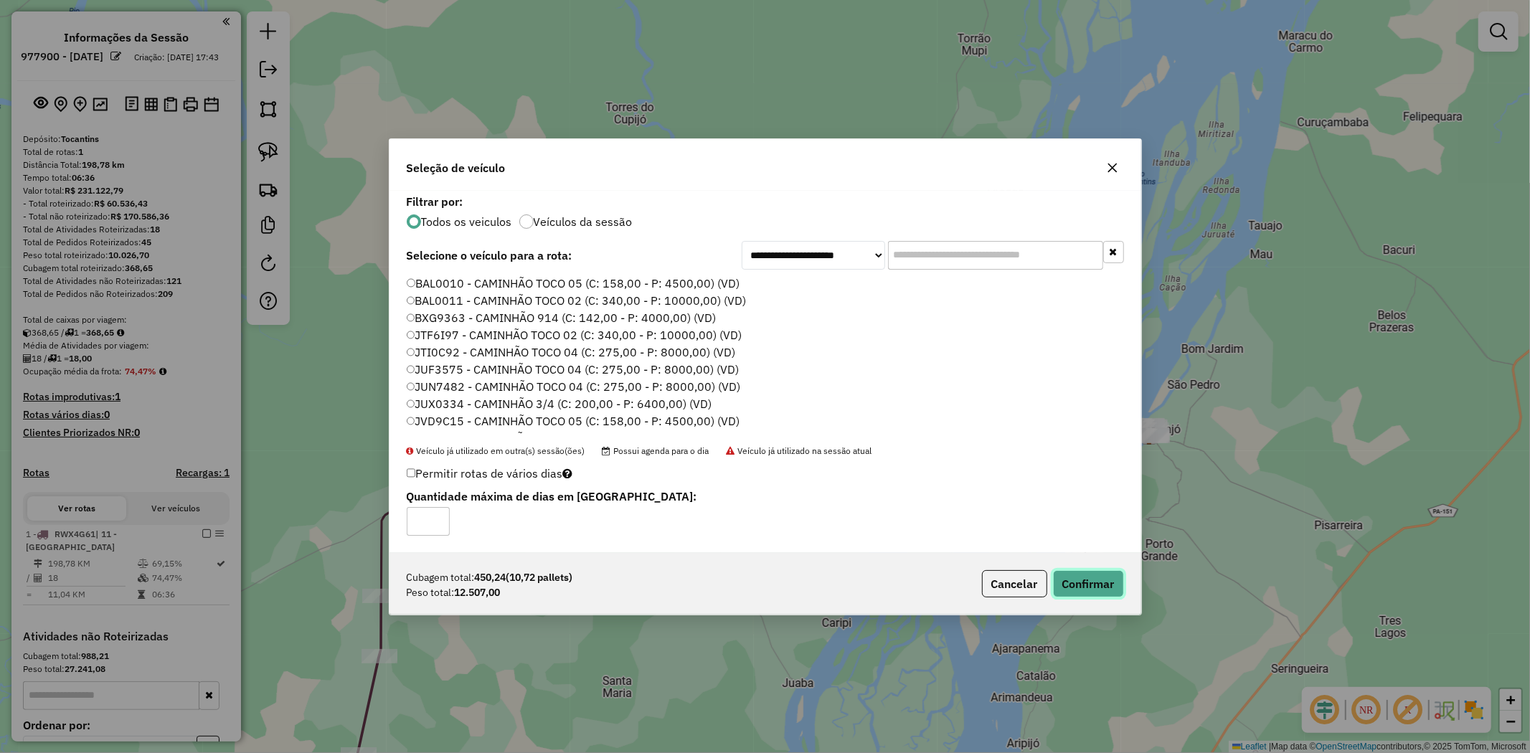
click at [1100, 577] on button "Confirmar" at bounding box center [1088, 583] width 71 height 27
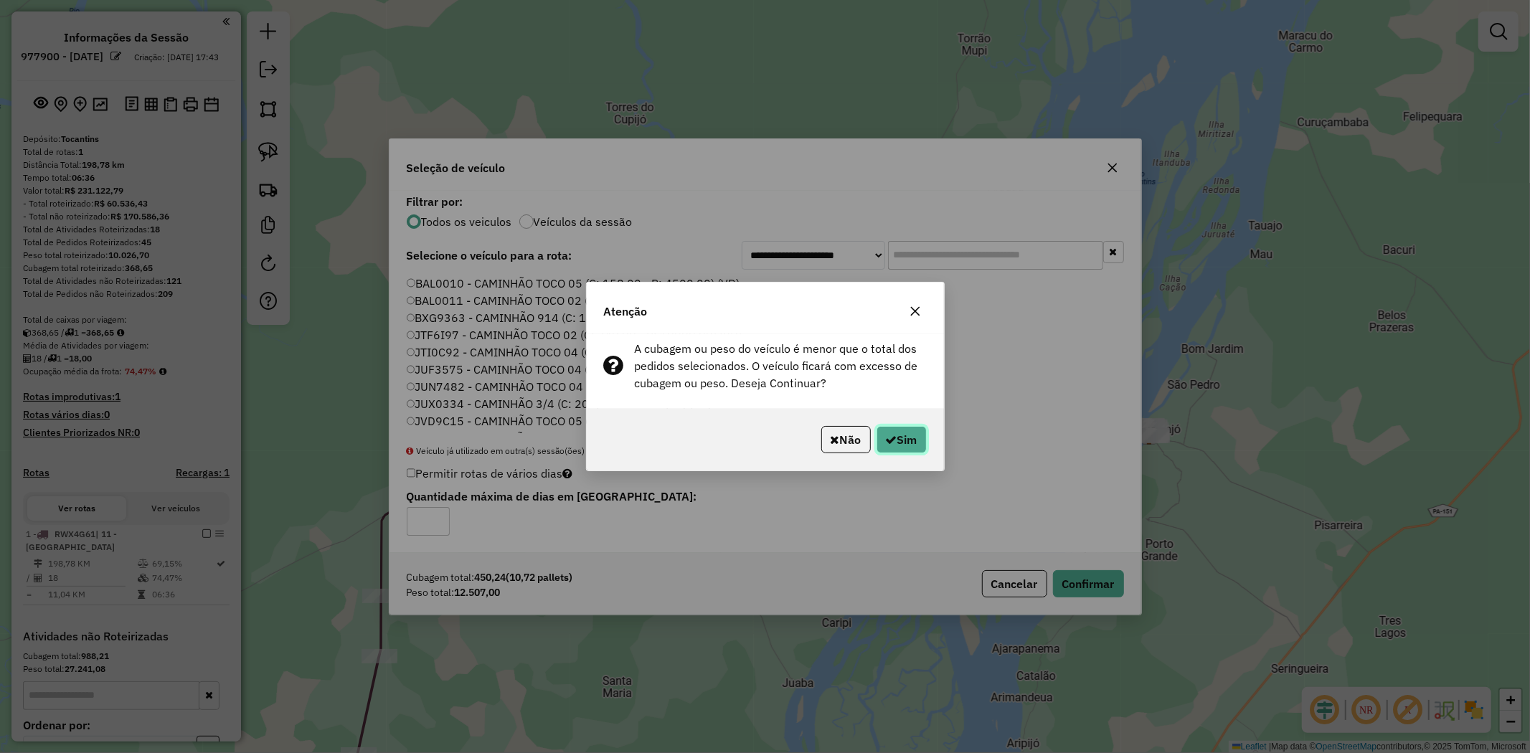
click at [915, 449] on button "Sim" at bounding box center [902, 439] width 50 height 27
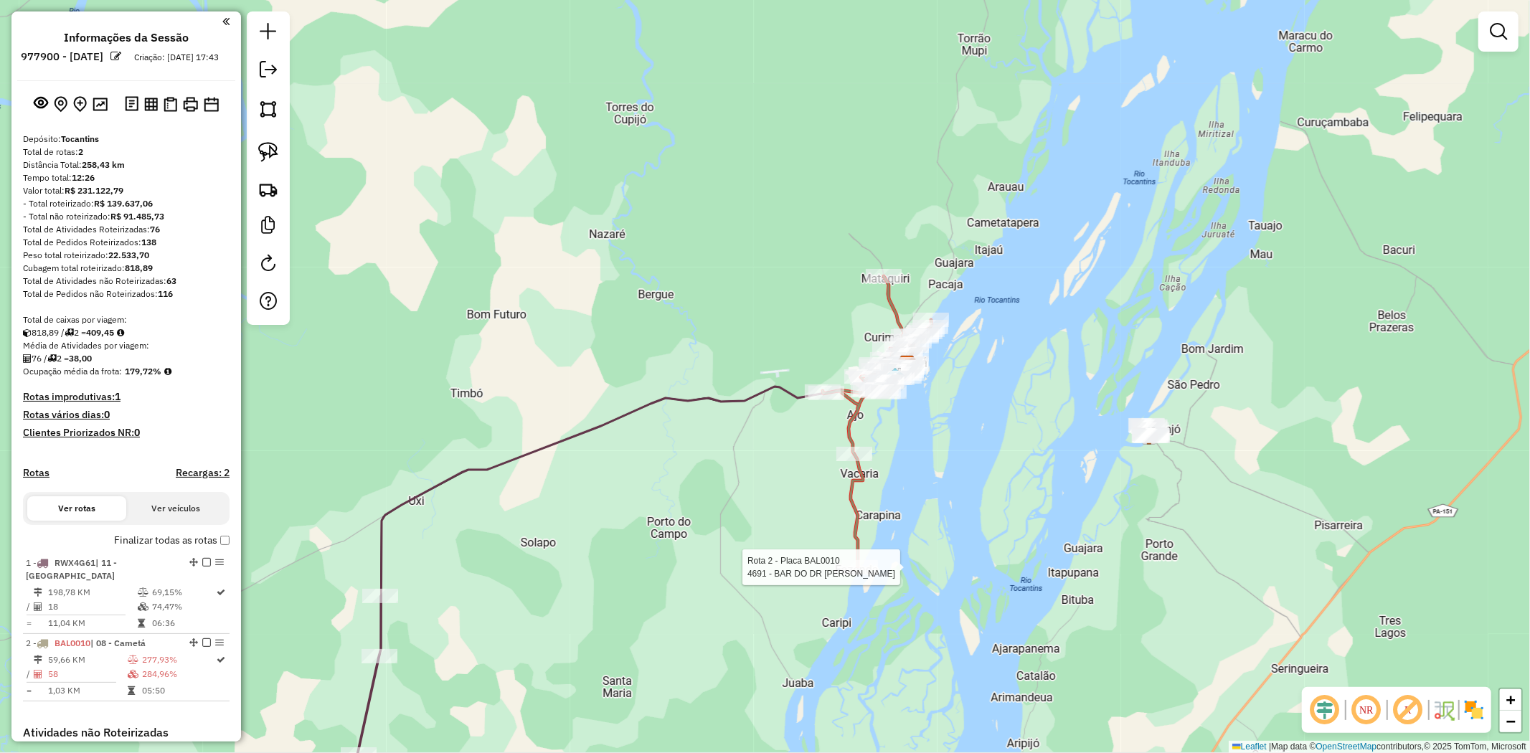
select select "**********"
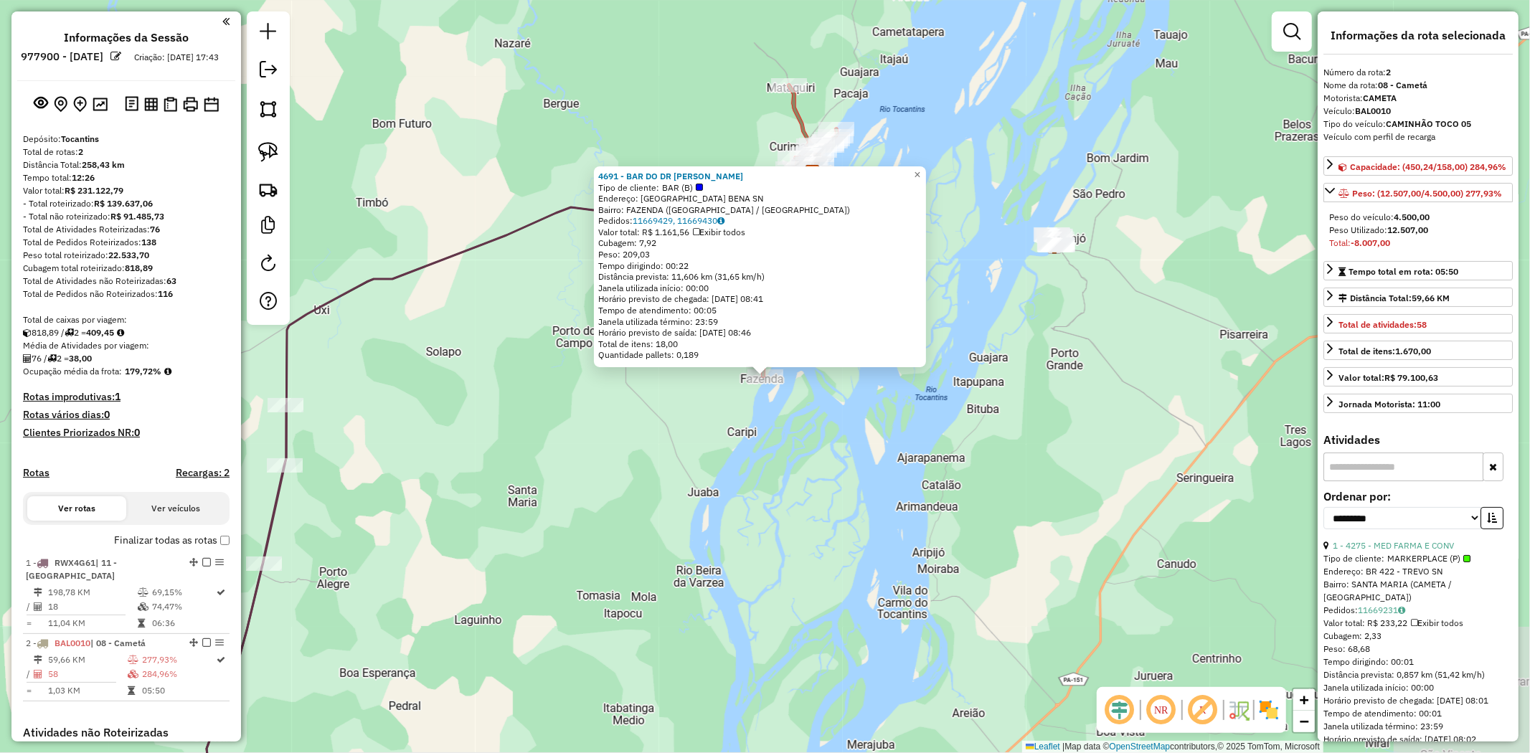
scroll to position [255, 0]
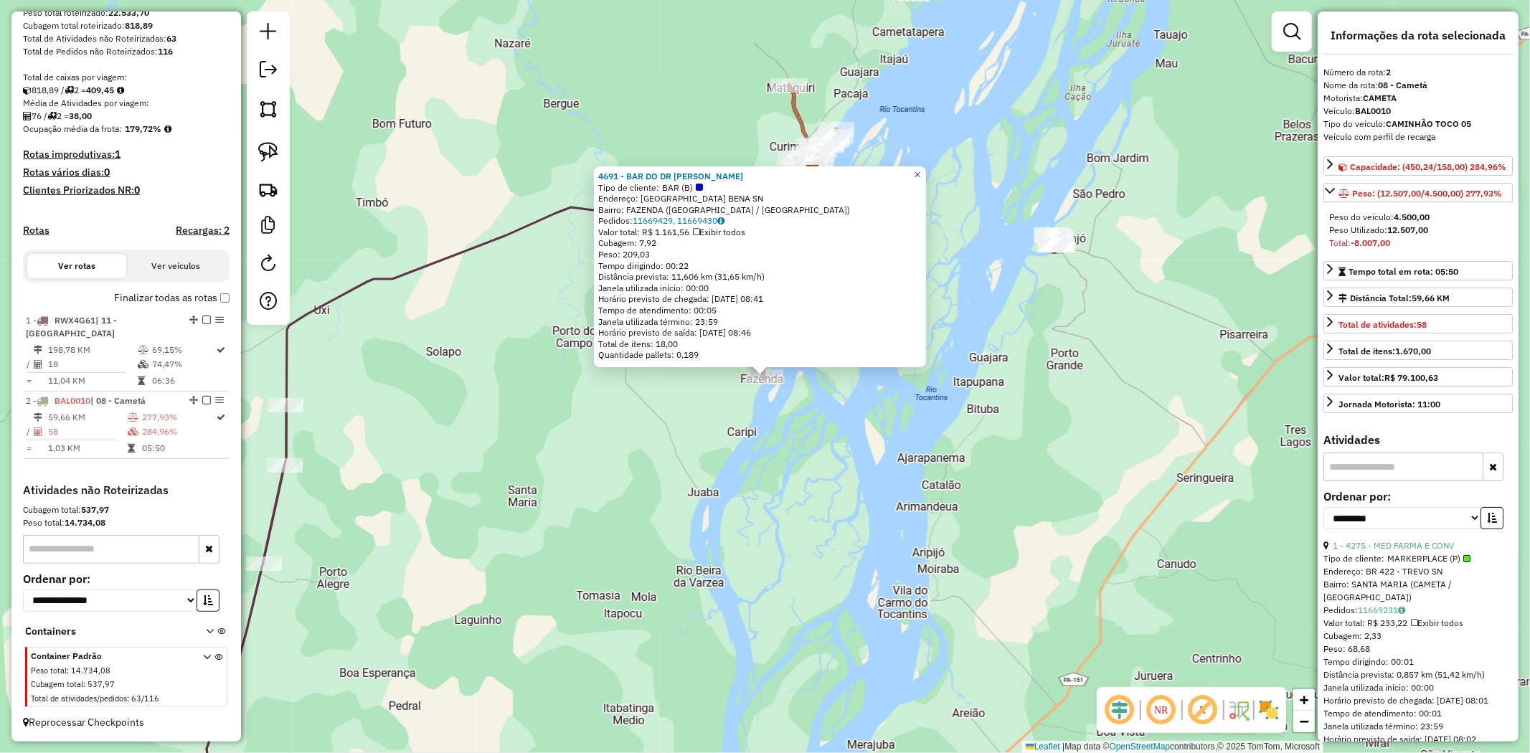
click at [926, 169] on link "×" at bounding box center [917, 174] width 17 height 17
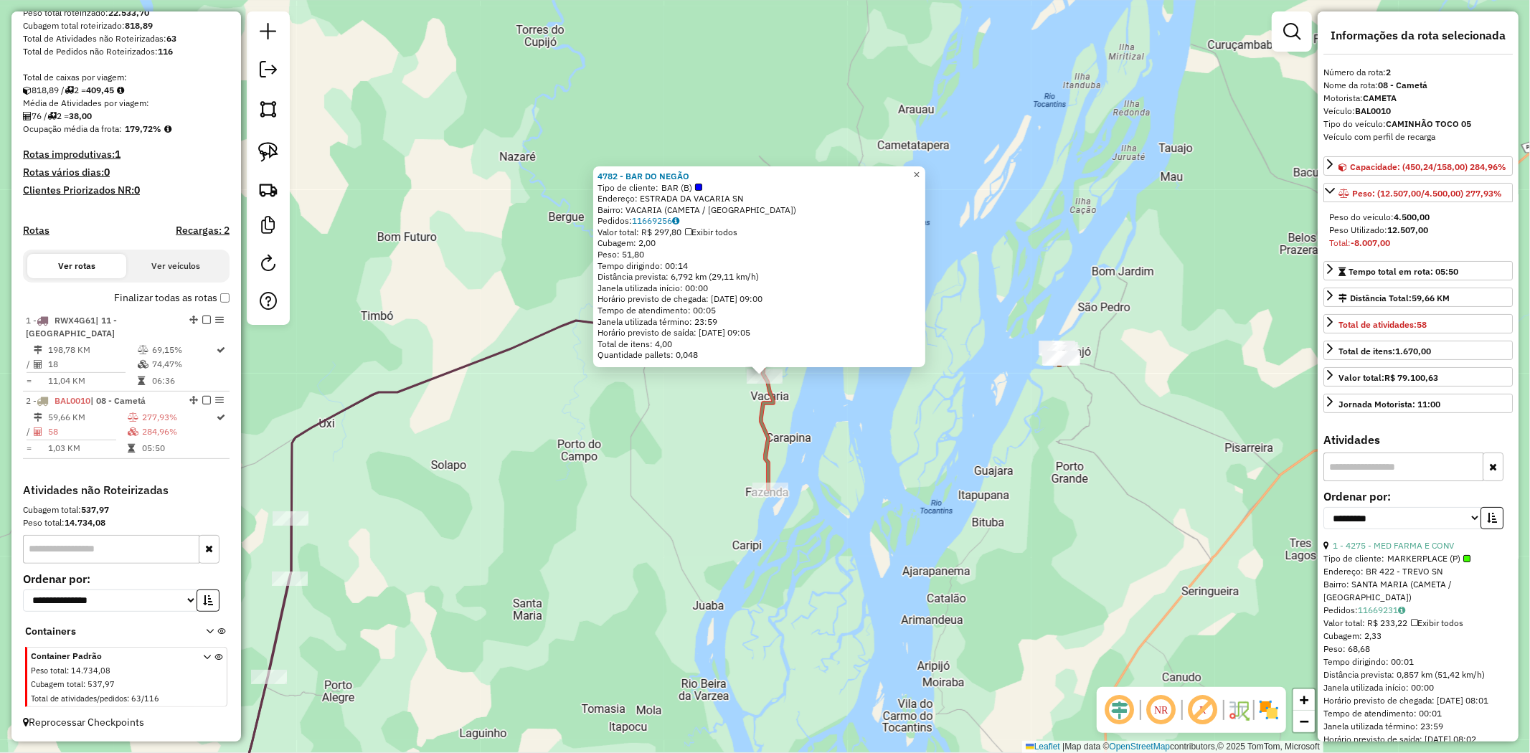
click at [920, 174] on span "×" at bounding box center [916, 175] width 6 height 12
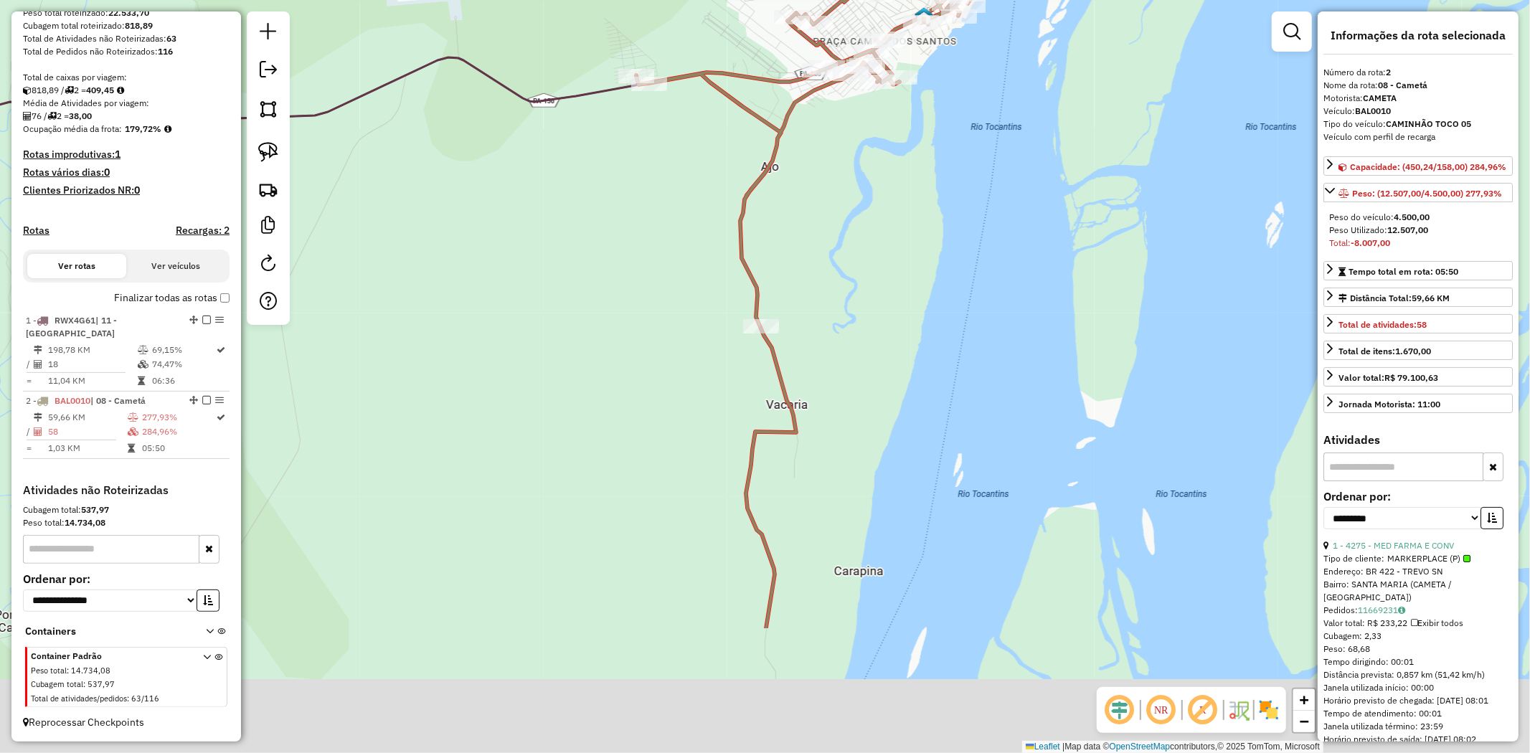
drag, startPoint x: 945, startPoint y: 490, endPoint x: 938, endPoint y: 185, distance: 305.0
click at [938, 185] on div "Janela de atendimento Grade de atendimento Capacidade Transportadoras Veículos …" at bounding box center [765, 376] width 1530 height 753
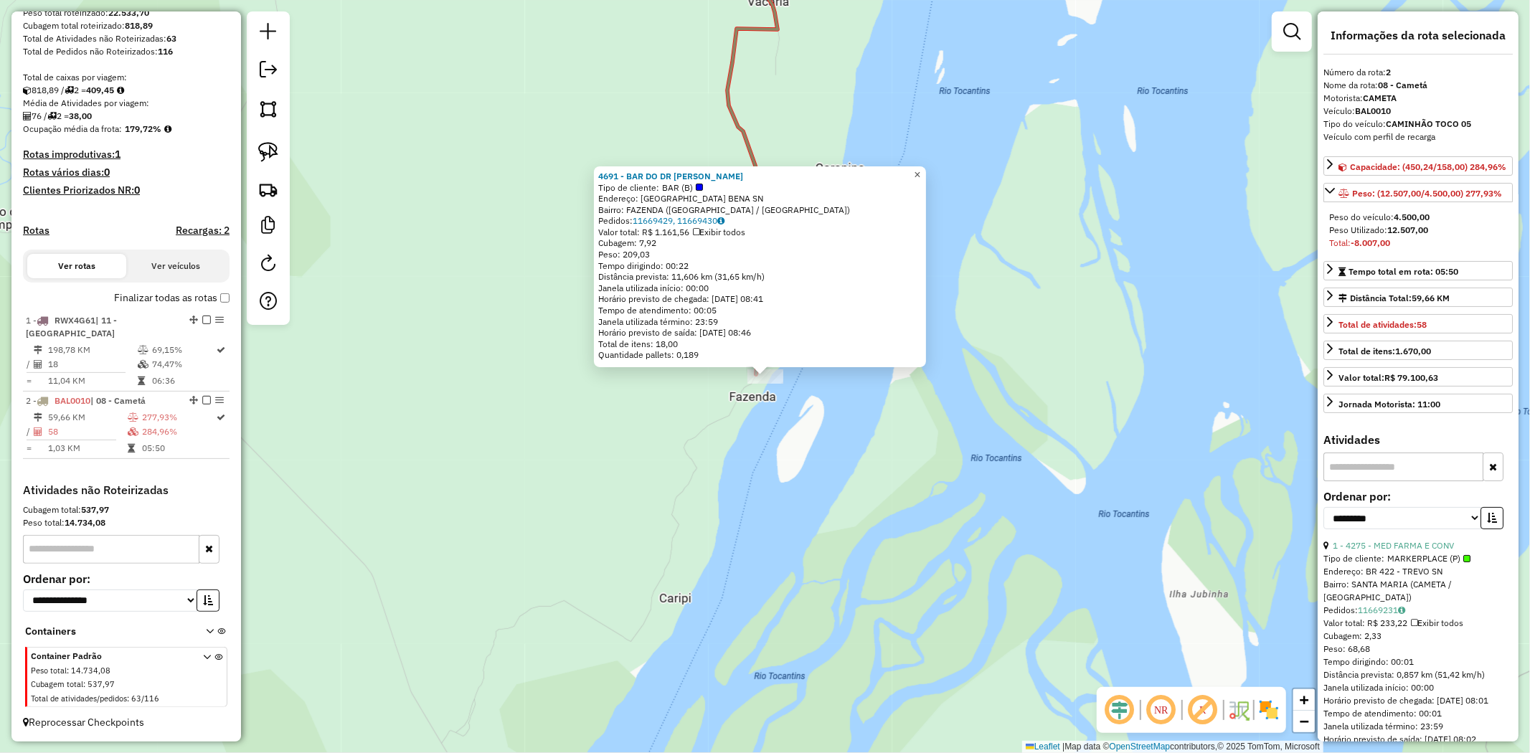
click at [920, 170] on span "×" at bounding box center [917, 175] width 6 height 12
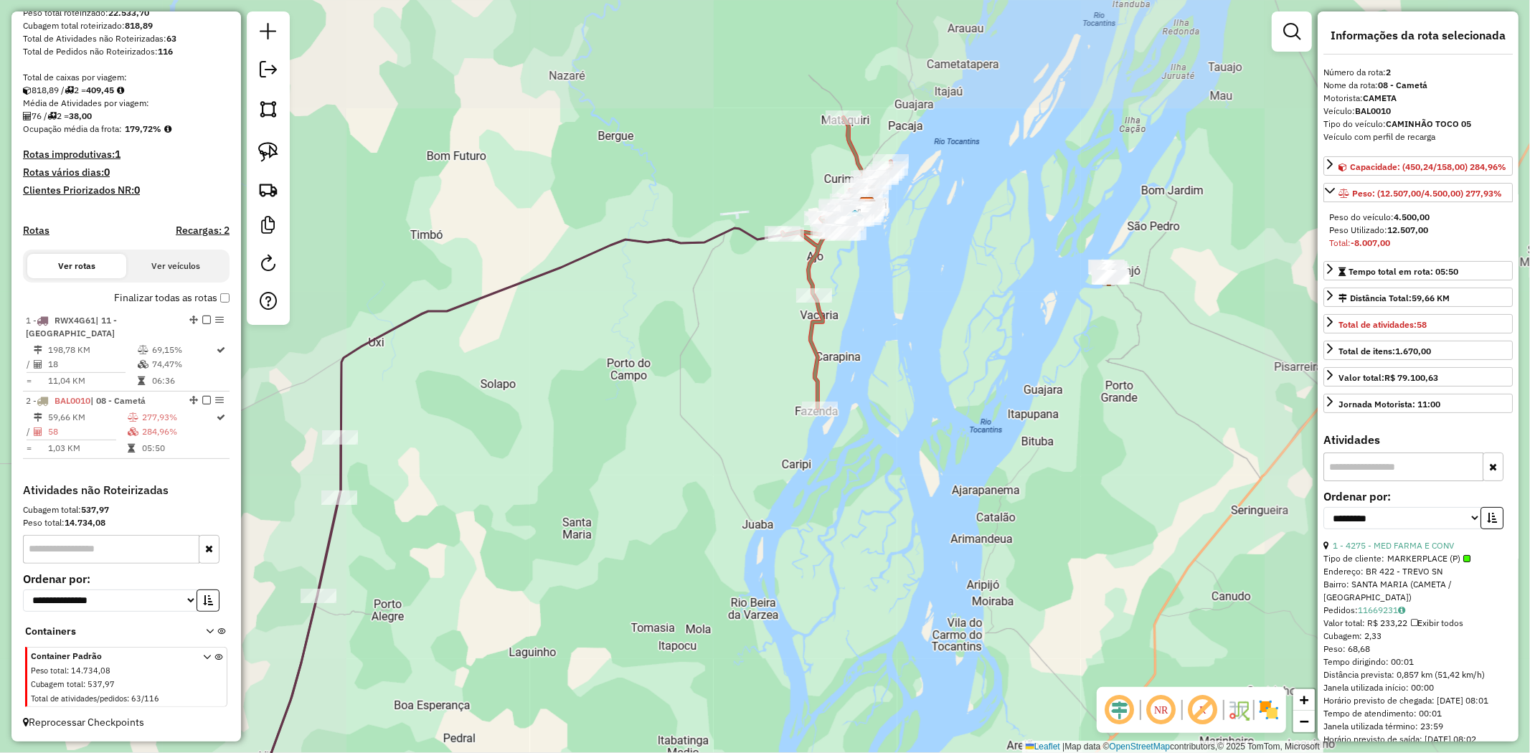
drag, startPoint x: 966, startPoint y: 98, endPoint x: 927, endPoint y: 326, distance: 230.5
click at [928, 324] on div "Janela de atendimento Grade de atendimento Capacidade Transportadoras Veículos …" at bounding box center [765, 376] width 1530 height 753
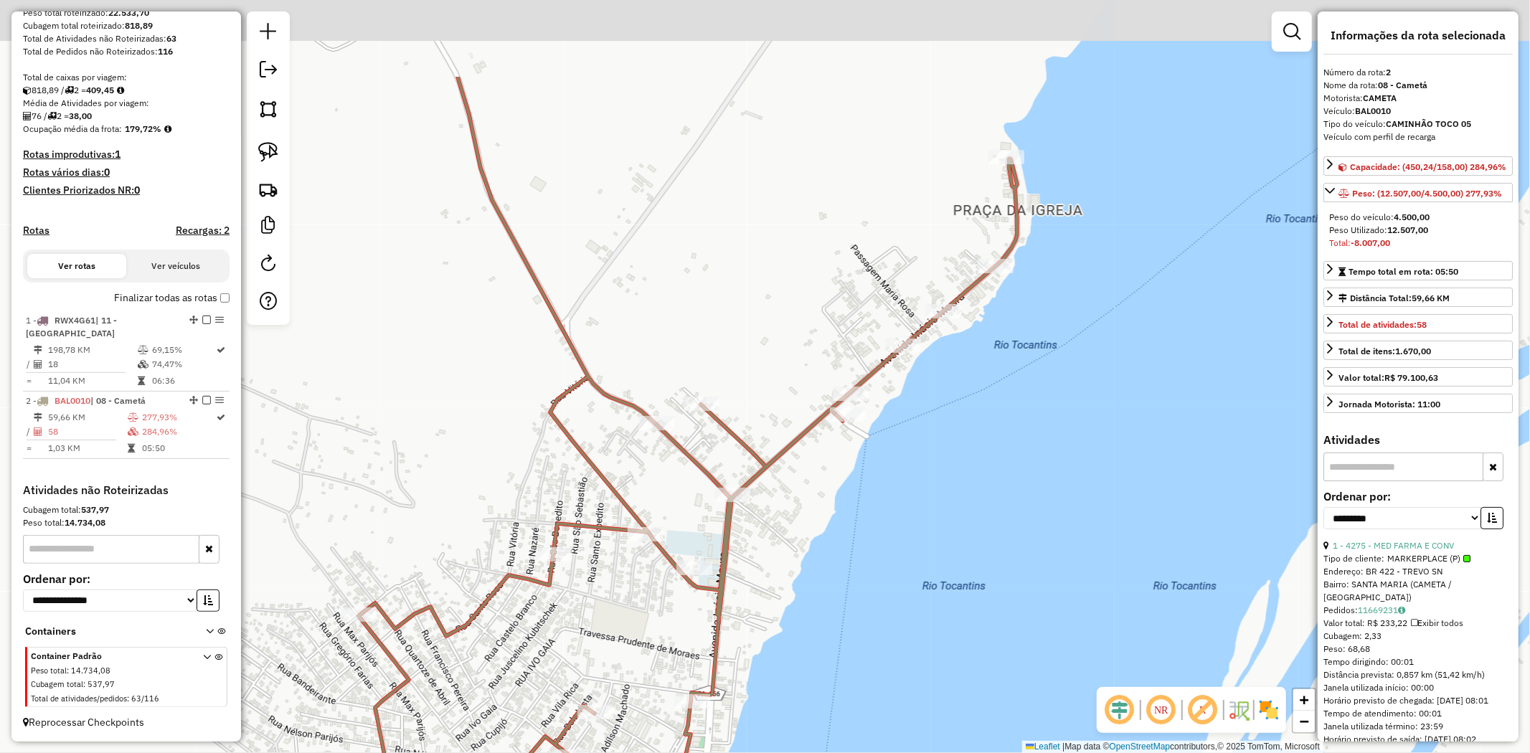
drag, startPoint x: 1024, startPoint y: 285, endPoint x: 1017, endPoint y: 433, distance: 147.9
click at [1017, 433] on div "Janela de atendimento Grade de atendimento Capacidade Transportadoras Veículos …" at bounding box center [765, 376] width 1530 height 753
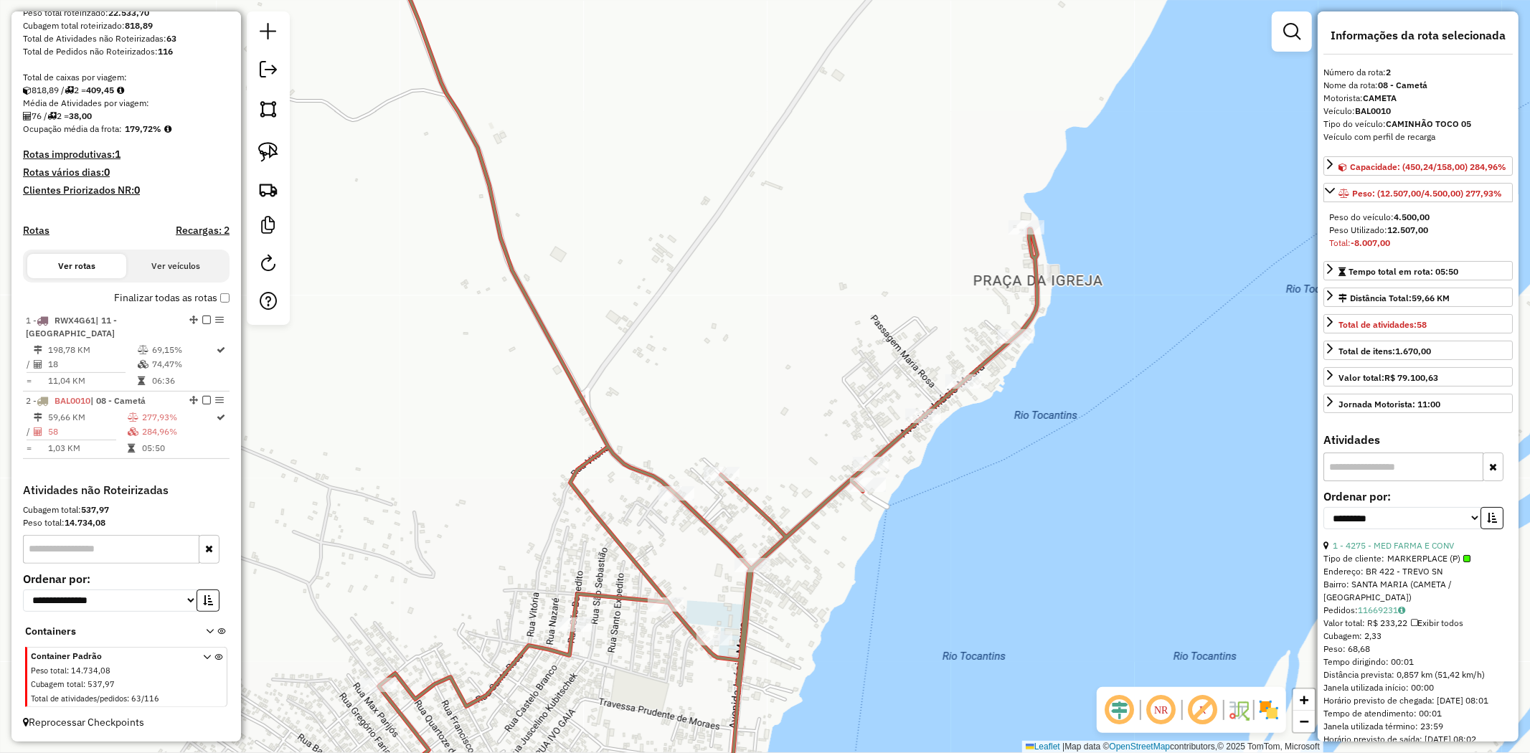
drag, startPoint x: 570, startPoint y: 166, endPoint x: 667, endPoint y: 419, distance: 271.1
click at [667, 439] on div "Janela de atendimento Grade de atendimento Capacidade Transportadoras Veículos …" at bounding box center [765, 376] width 1530 height 753
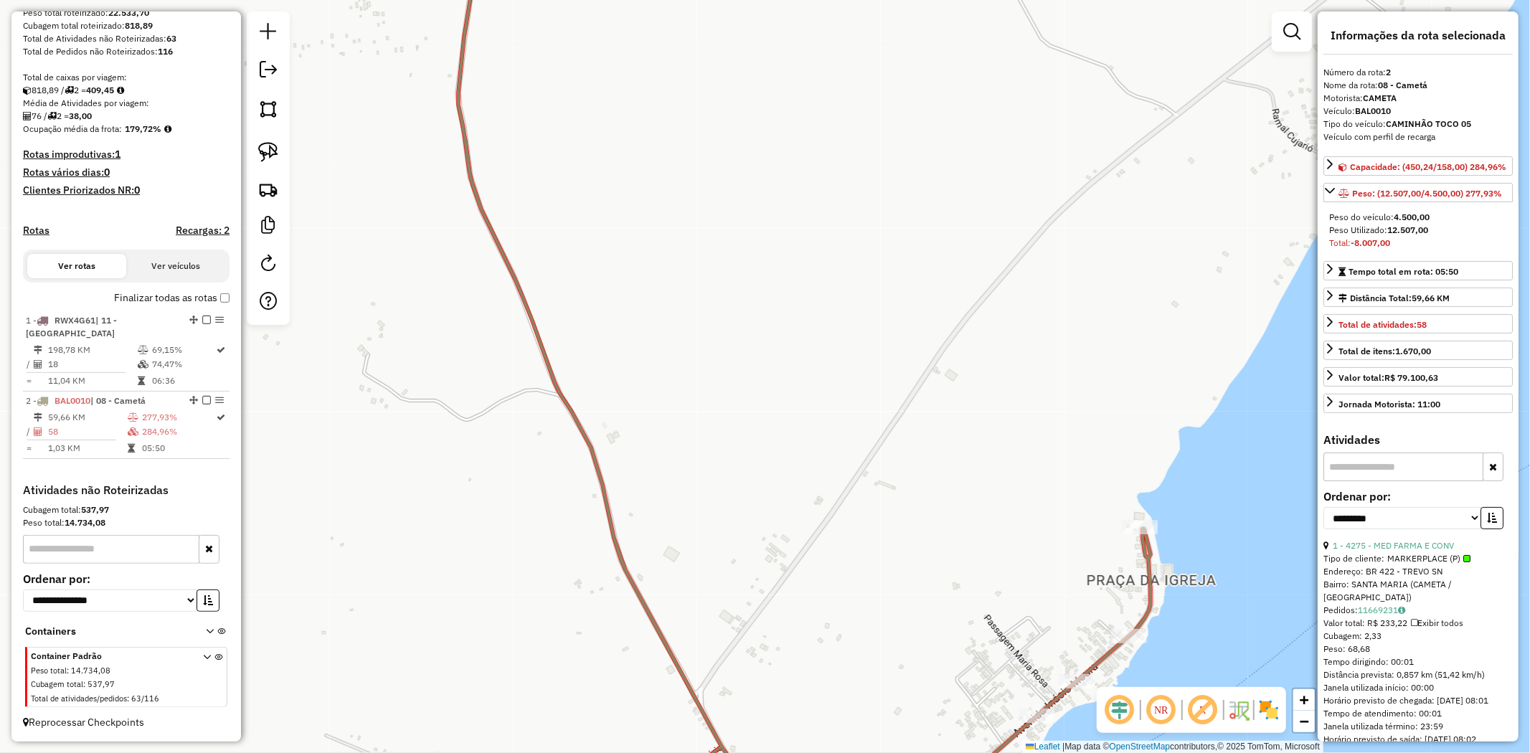
drag, startPoint x: 561, startPoint y: 230, endPoint x: 581, endPoint y: 382, distance: 153.4
click at [581, 382] on div "Janela de atendimento Grade de atendimento Capacidade Transportadoras Veículos …" at bounding box center [765, 376] width 1530 height 753
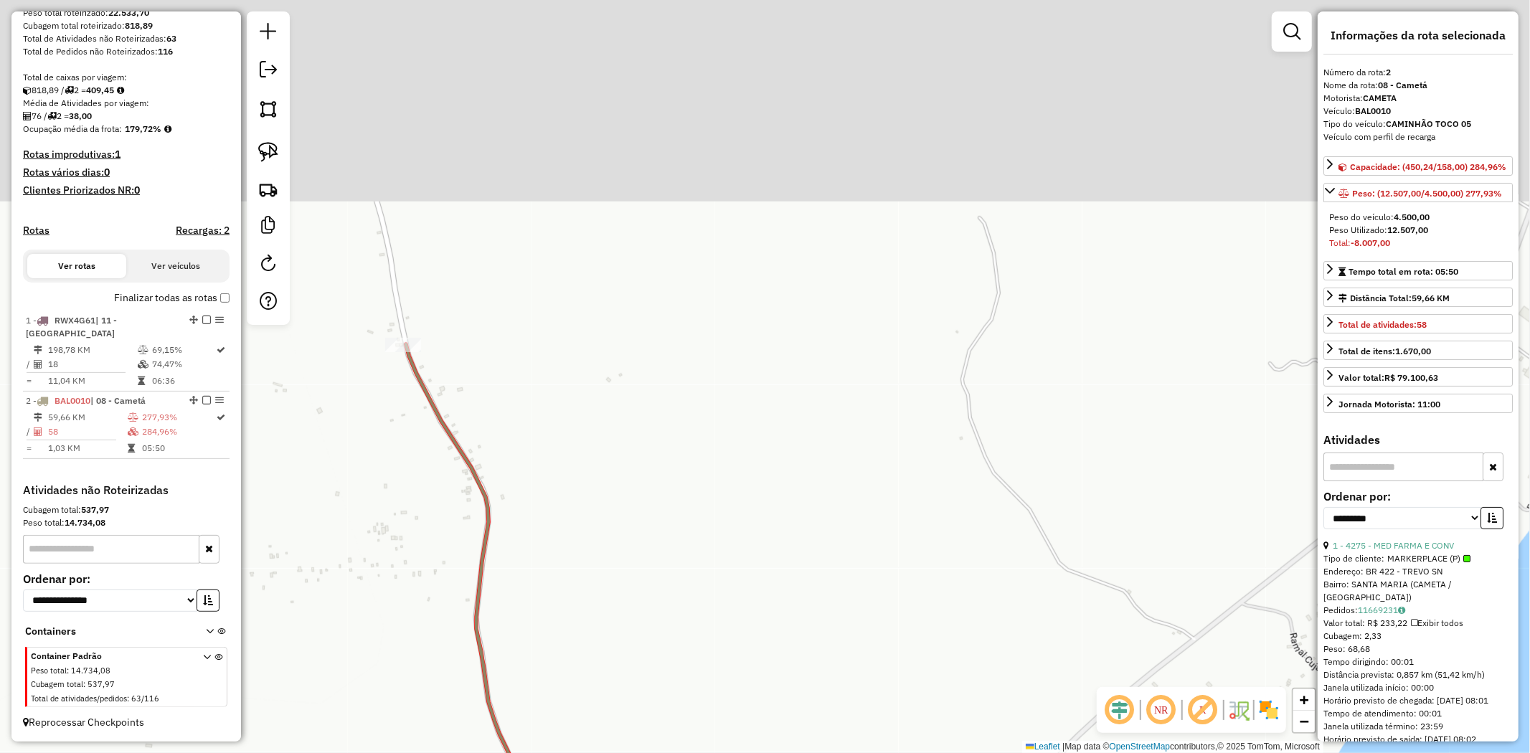
drag, startPoint x: 617, startPoint y: 291, endPoint x: 610, endPoint y: 621, distance: 330.0
click at [610, 621] on div "Janela de atendimento Grade de atendimento Capacidade Transportadoras Veículos …" at bounding box center [765, 376] width 1530 height 753
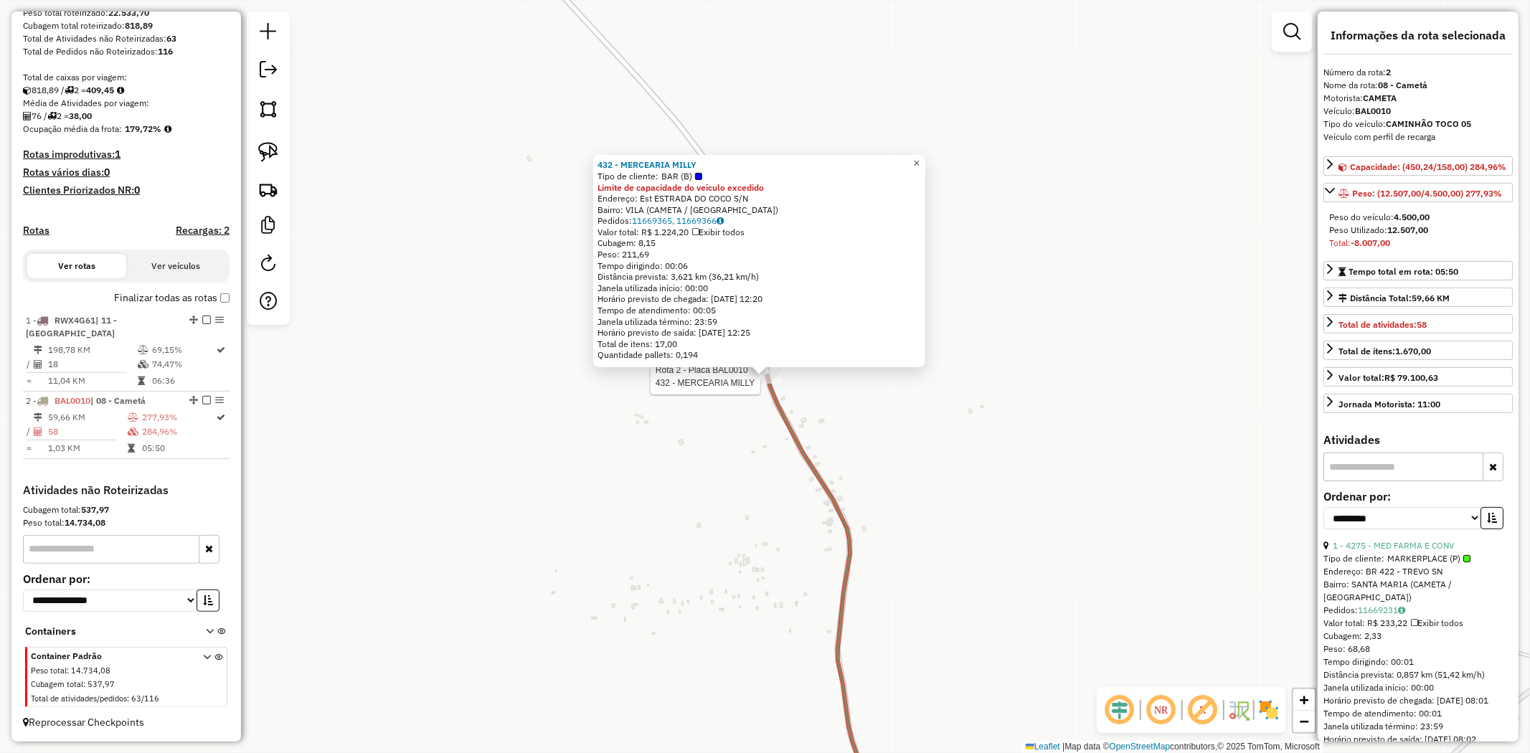
click at [925, 156] on link "×" at bounding box center [916, 163] width 17 height 17
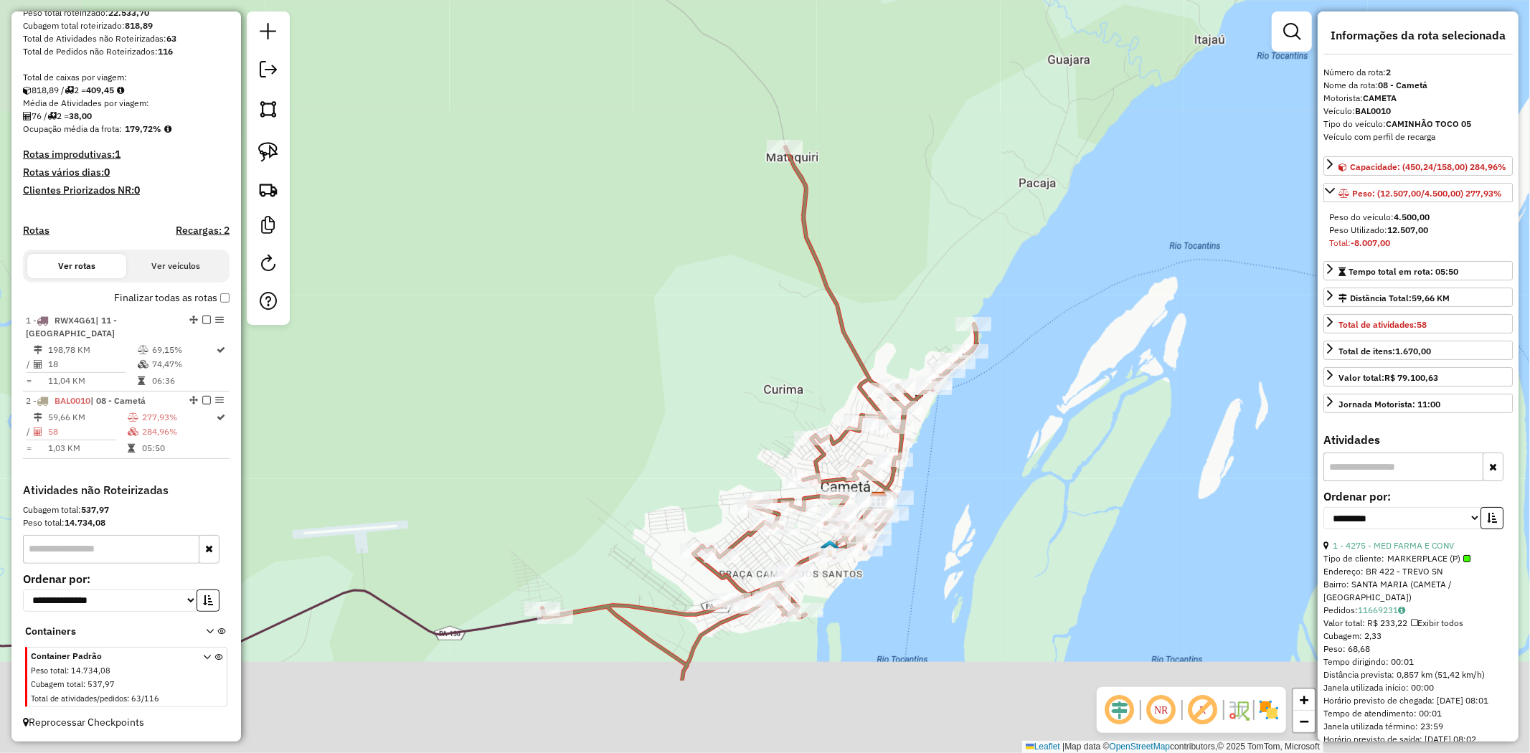
drag, startPoint x: 940, startPoint y: 468, endPoint x: 812, endPoint y: 130, distance: 361.4
click at [812, 130] on div "Janela de atendimento Grade de atendimento Capacidade Transportadoras Veículos …" at bounding box center [765, 376] width 1530 height 753
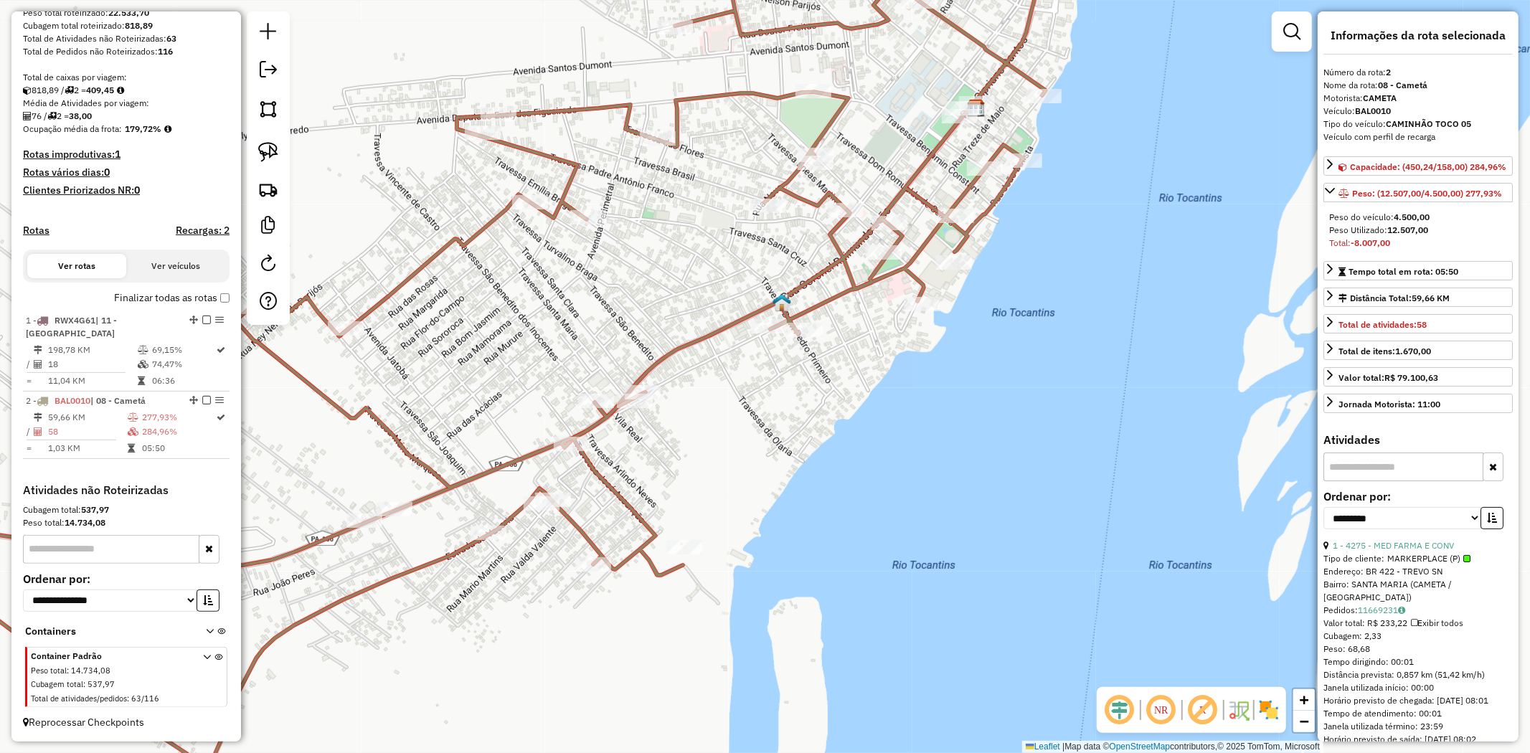
drag, startPoint x: 850, startPoint y: 320, endPoint x: 1006, endPoint y: 289, distance: 158.7
click at [1006, 290] on div "Janela de atendimento Grade de atendimento Capacidade Transportadoras Veículos …" at bounding box center [765, 376] width 1530 height 753
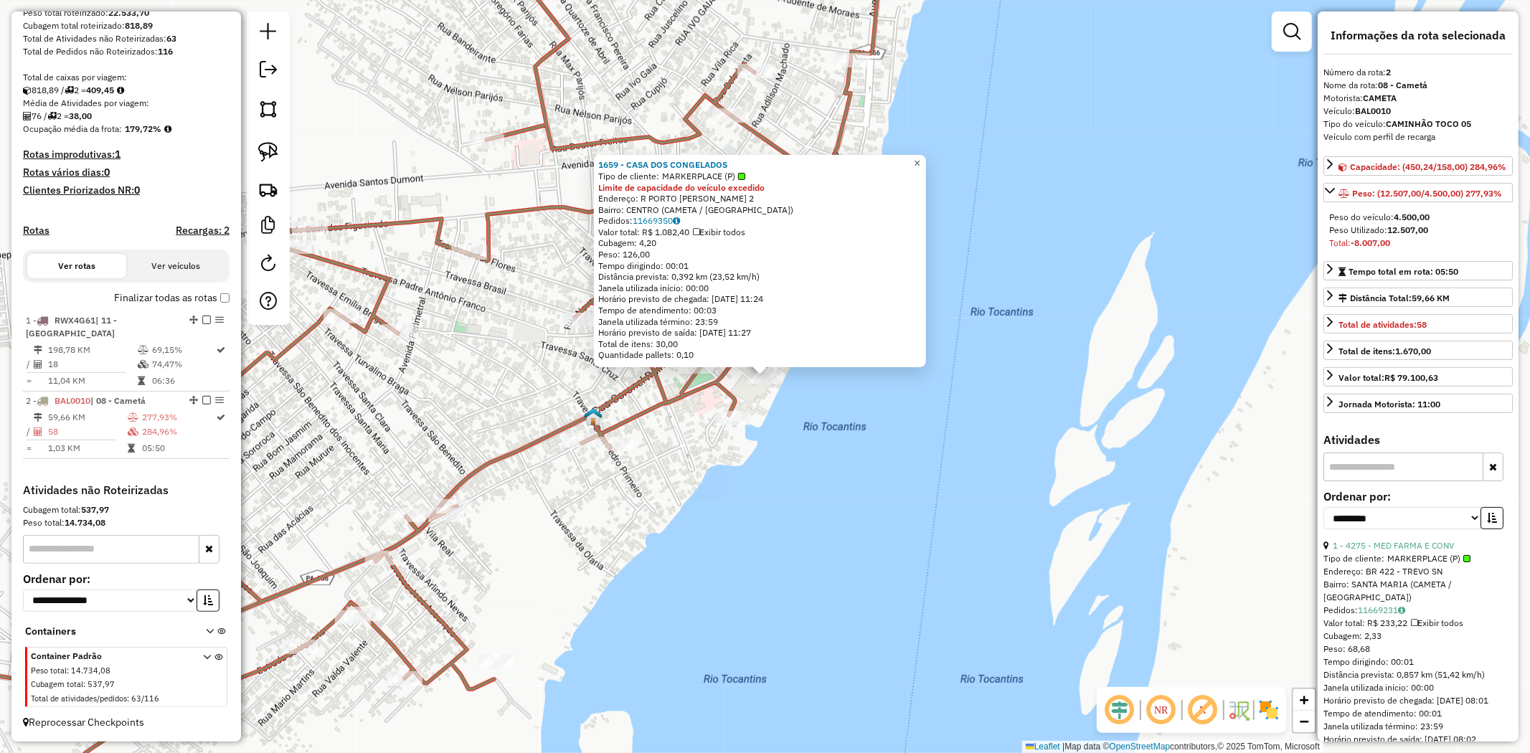
click at [920, 159] on span "×" at bounding box center [917, 163] width 6 height 12
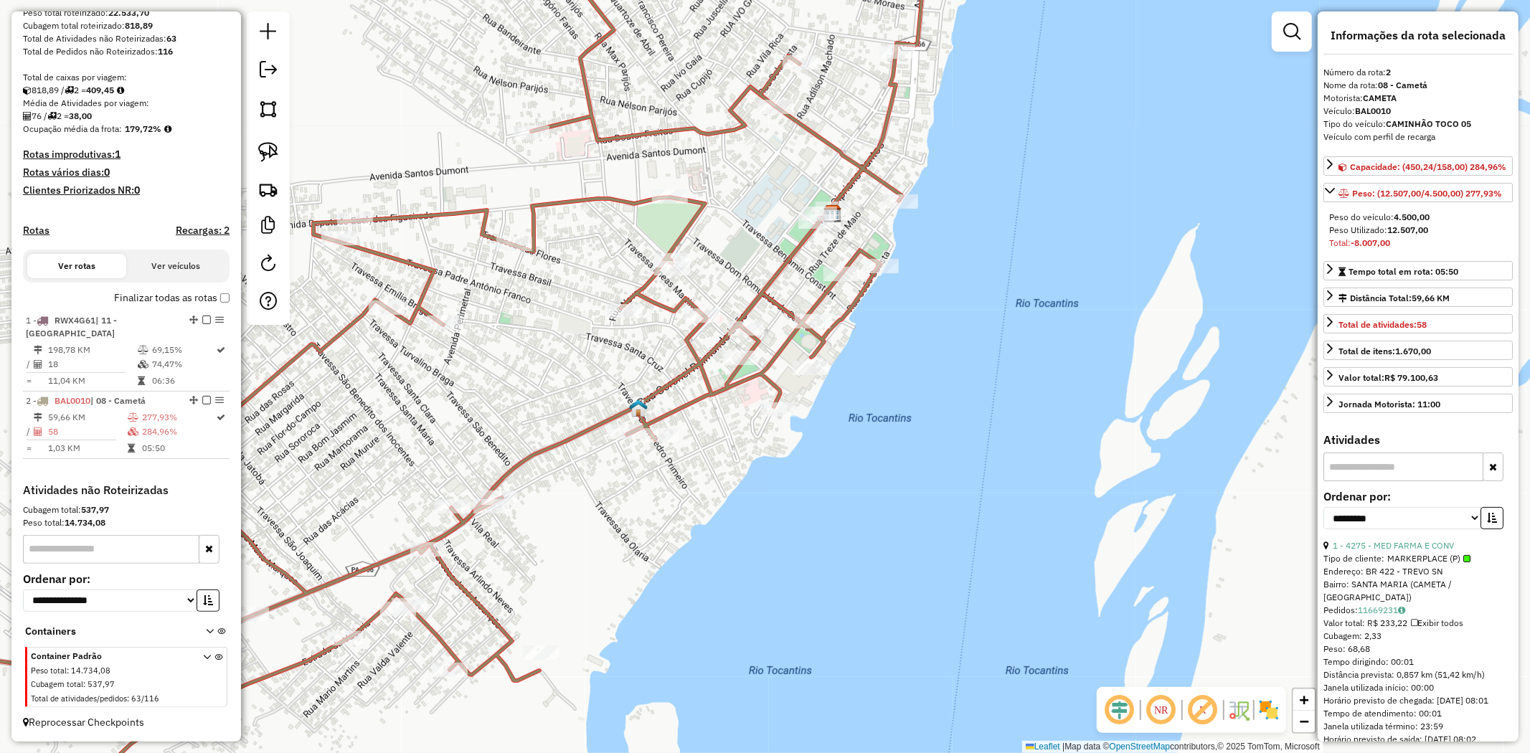
drag, startPoint x: 971, startPoint y: 319, endPoint x: 1103, endPoint y: 225, distance: 162.6
click at [1118, 223] on div "Janela de atendimento Grade de atendimento Capacidade Transportadoras Veículos …" at bounding box center [765, 376] width 1530 height 753
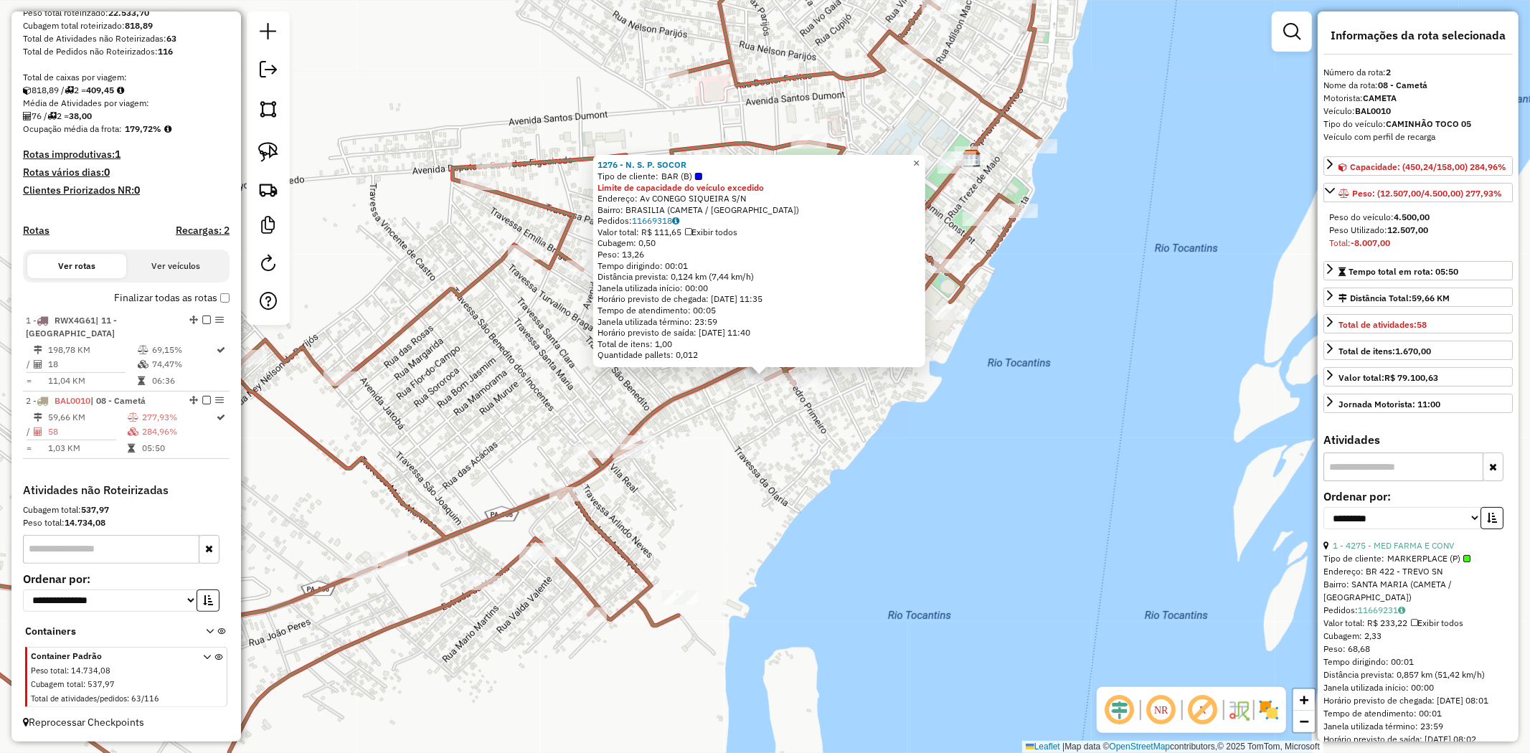
click at [925, 160] on link "×" at bounding box center [916, 163] width 17 height 17
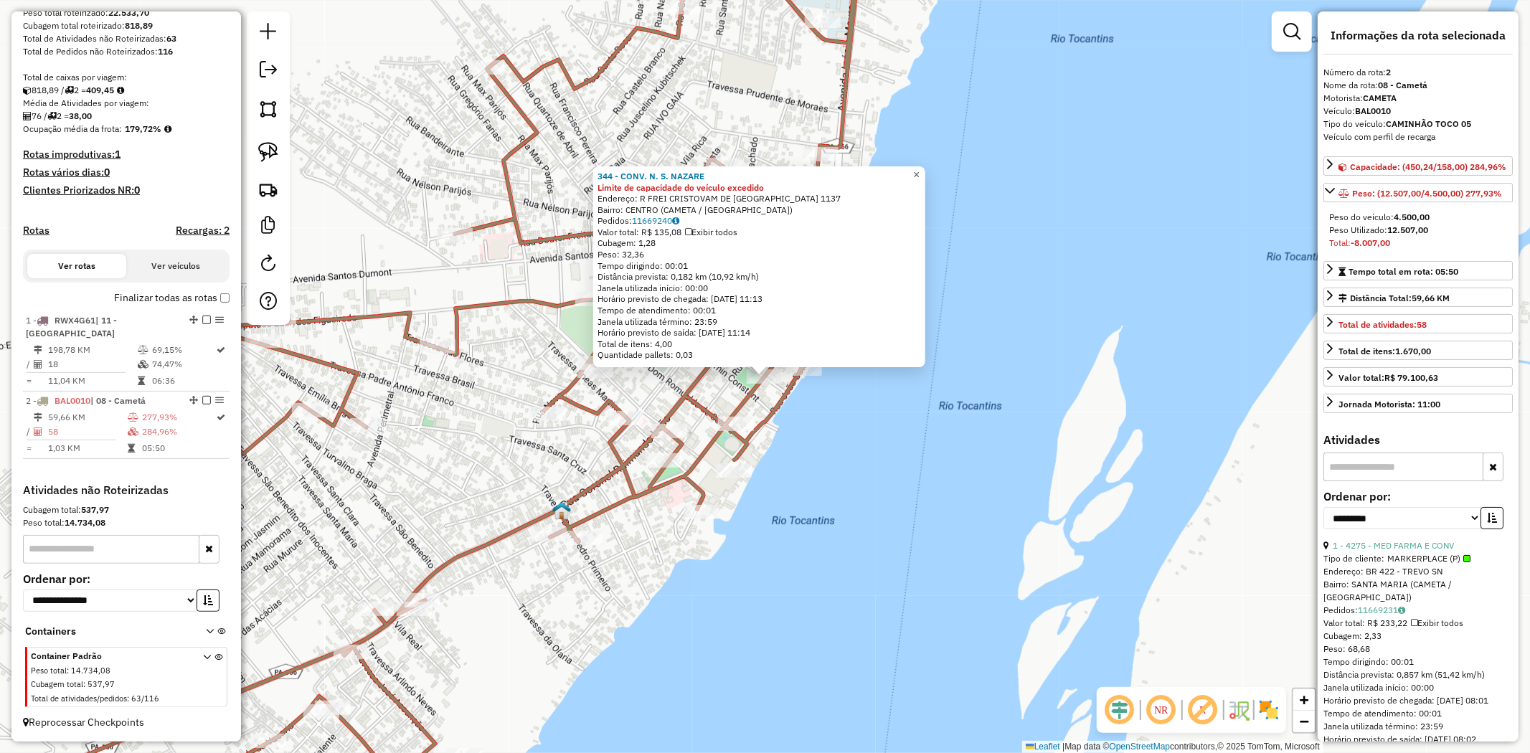
click at [920, 170] on span "×" at bounding box center [916, 175] width 6 height 12
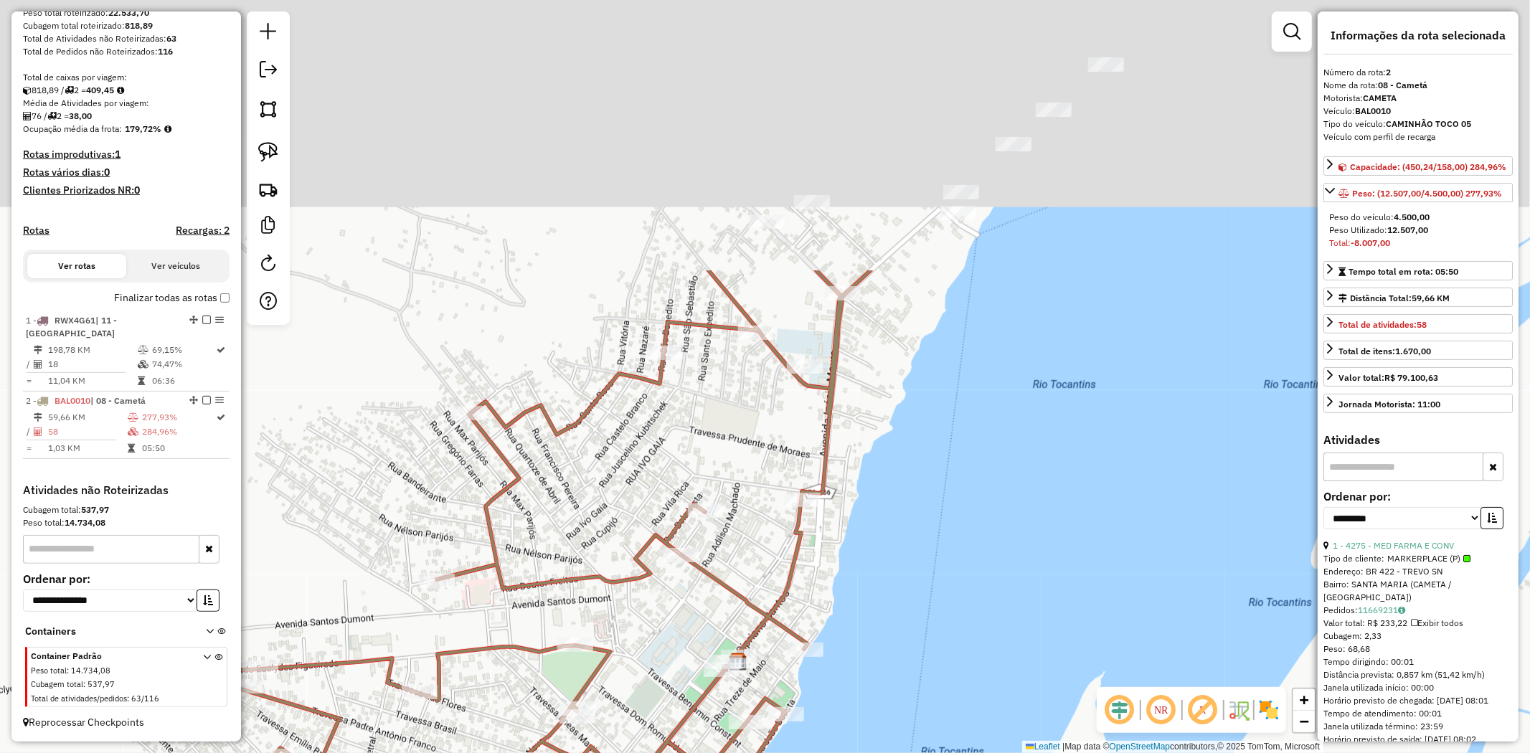
drag, startPoint x: 994, startPoint y: 75, endPoint x: 976, endPoint y: 433, distance: 358.4
click at [976, 433] on div "Janela de atendimento Grade de atendimento Capacidade Transportadoras Veículos …" at bounding box center [765, 376] width 1530 height 753
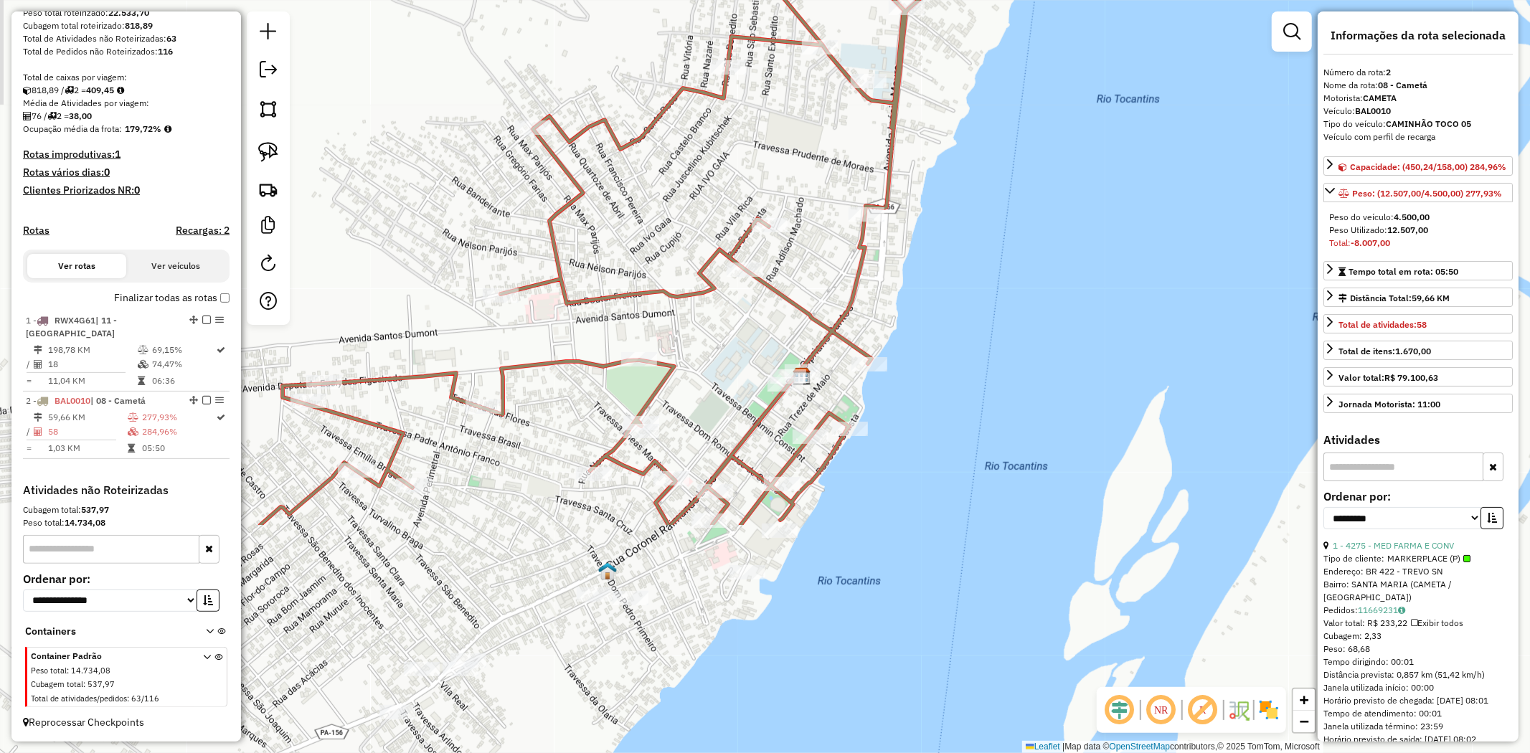
drag, startPoint x: 1000, startPoint y: 291, endPoint x: 1086, endPoint y: -7, distance: 310.6
click at [1086, 0] on html "Aguarde... Pop-up bloqueado! Seu navegador bloqueou automáticamente a abertura …" at bounding box center [765, 376] width 1530 height 753
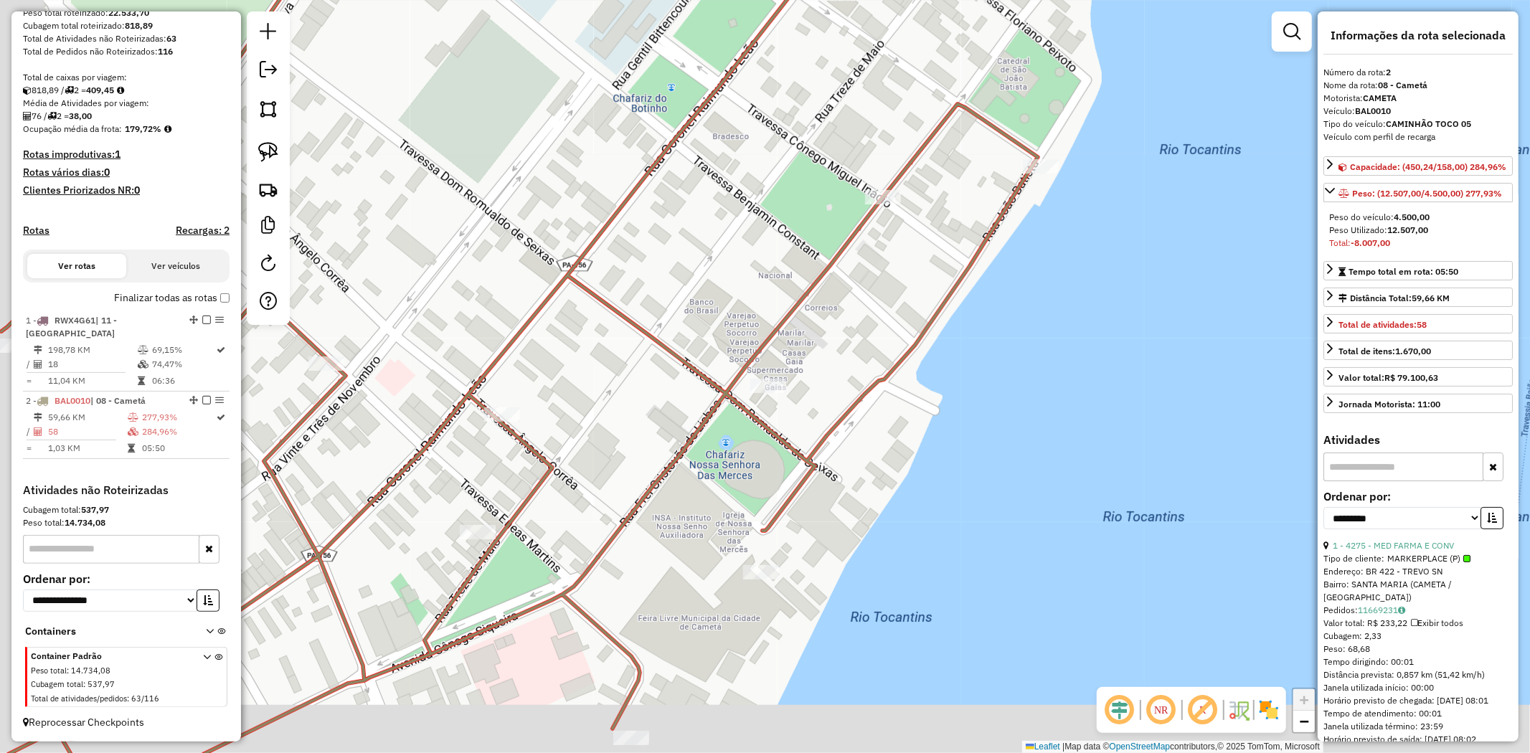
drag, startPoint x: 917, startPoint y: 244, endPoint x: 1019, endPoint y: 121, distance: 160.0
click at [1009, 133] on div "Janela de atendimento Grade de atendimento Capacidade Transportadoras Veículos …" at bounding box center [765, 376] width 1530 height 753
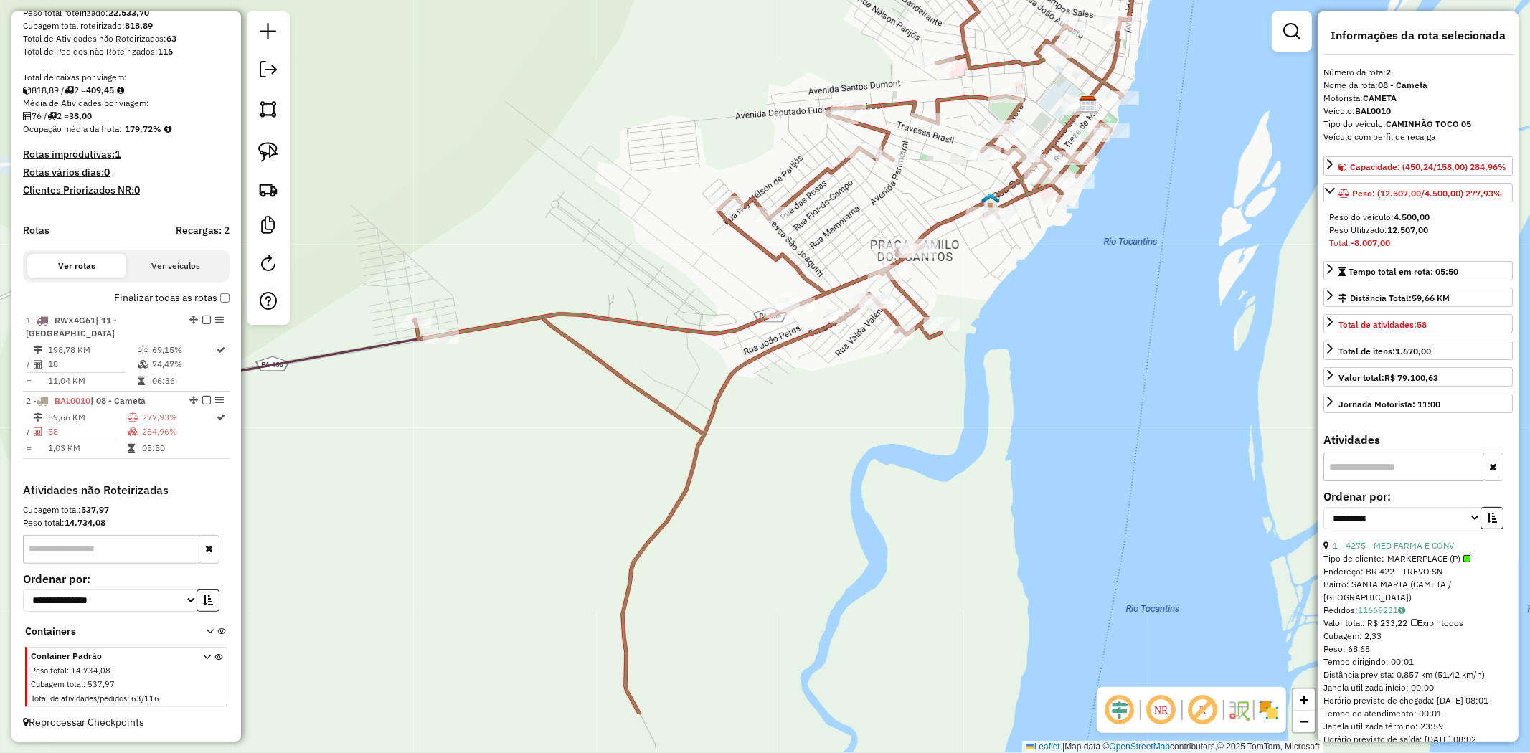
drag, startPoint x: 638, startPoint y: 585, endPoint x: 789, endPoint y: 496, distance: 174.6
click at [789, 496] on div "Janela de atendimento Grade de atendimento Capacidade Transportadoras Veículos …" at bounding box center [765, 376] width 1530 height 753
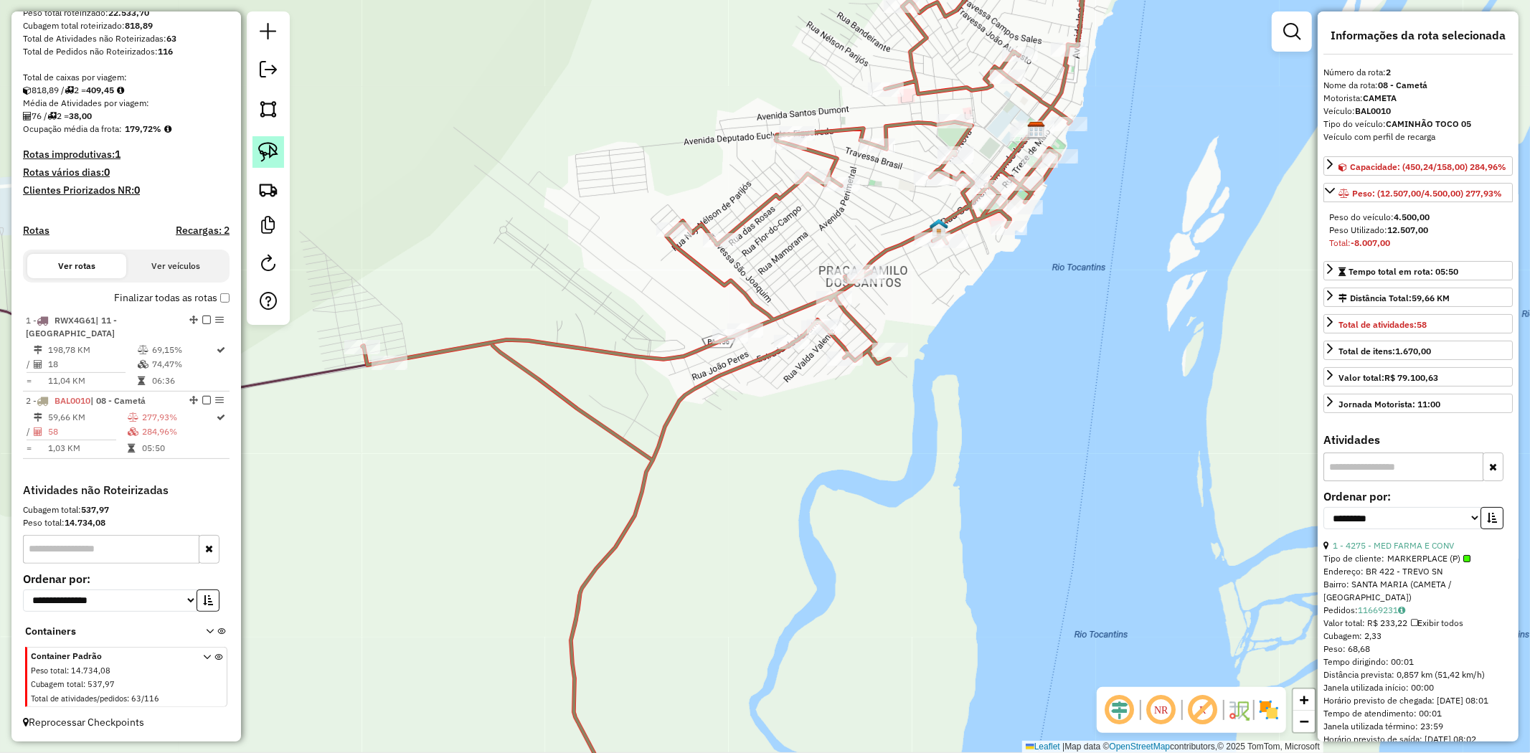
click at [271, 146] on img at bounding box center [268, 152] width 20 height 20
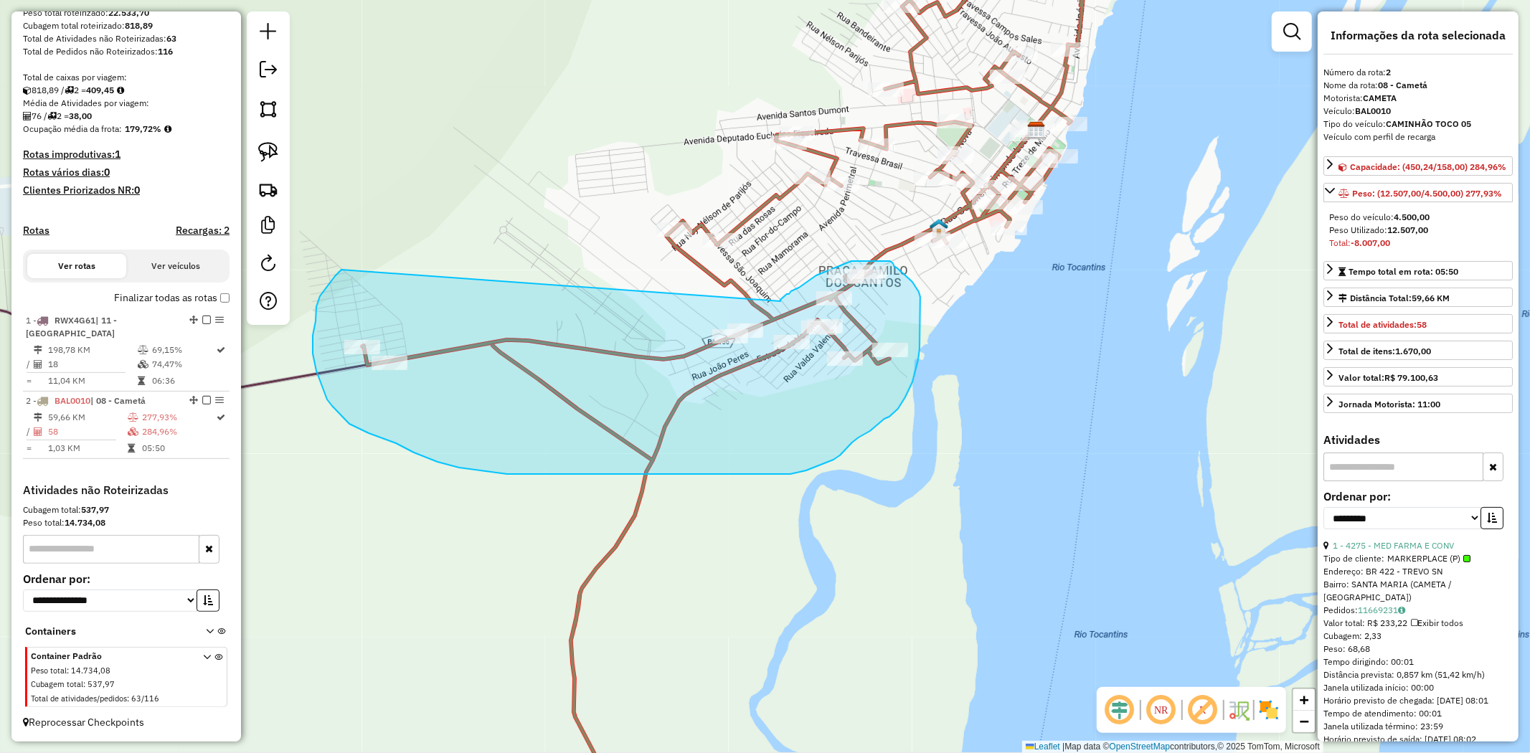
drag, startPoint x: 335, startPoint y: 276, endPoint x: 778, endPoint y: 306, distance: 443.6
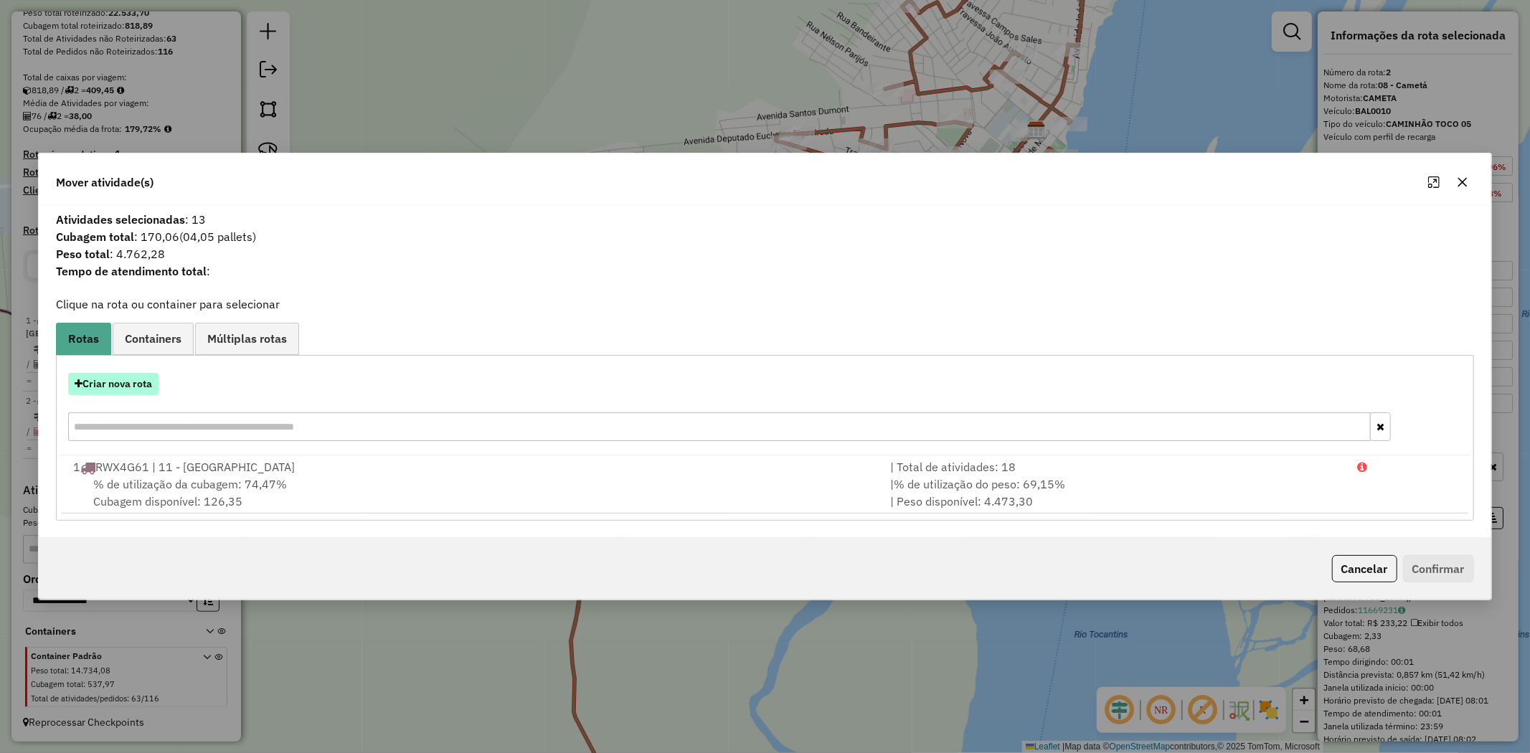
click at [138, 384] on button "Criar nova rota" at bounding box center [113, 384] width 90 height 22
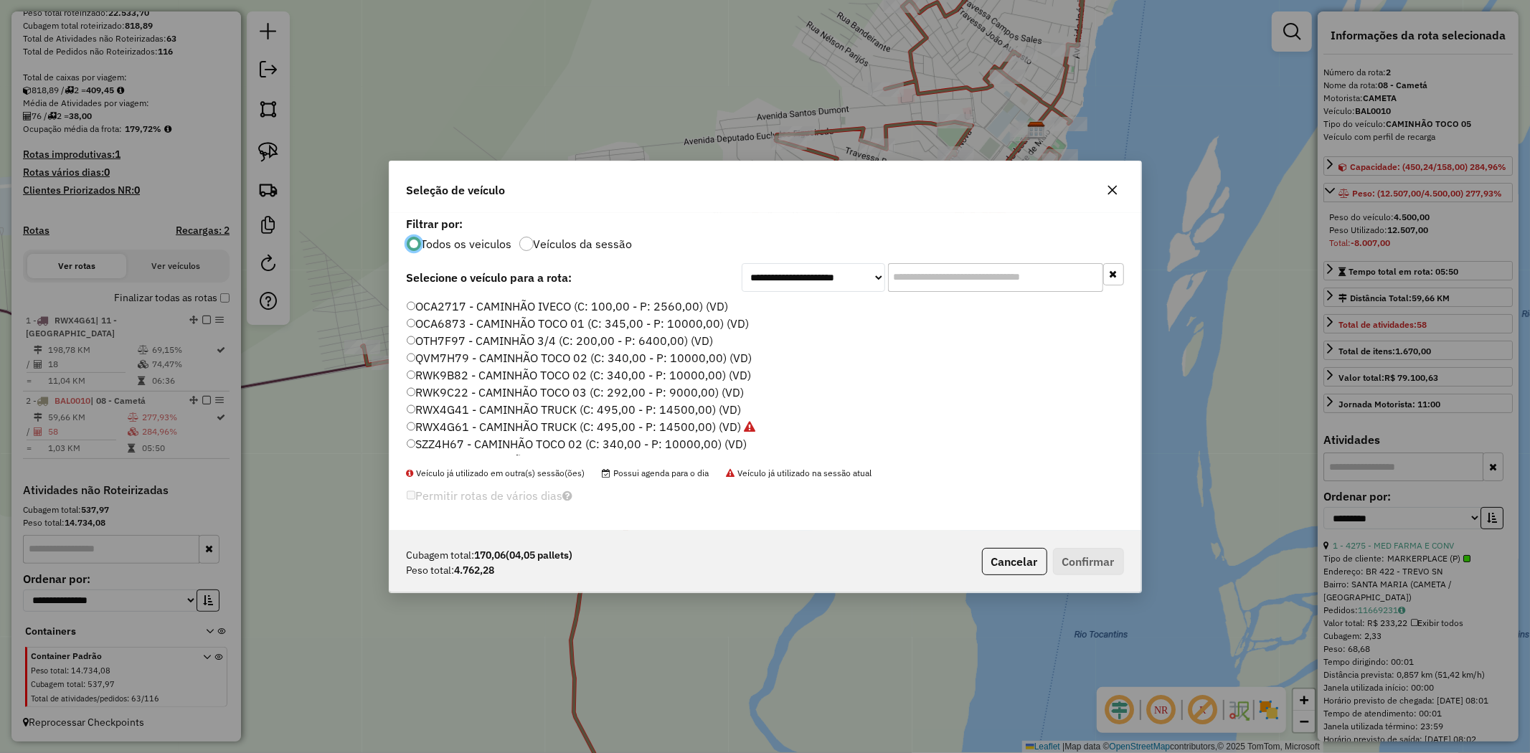
scroll to position [238, 0]
click at [511, 428] on label "SZZ4I17 - CAMINHÃO TOCO 02 (C: 340,00 - P: 10000,00) (VD)" at bounding box center [575, 428] width 337 height 17
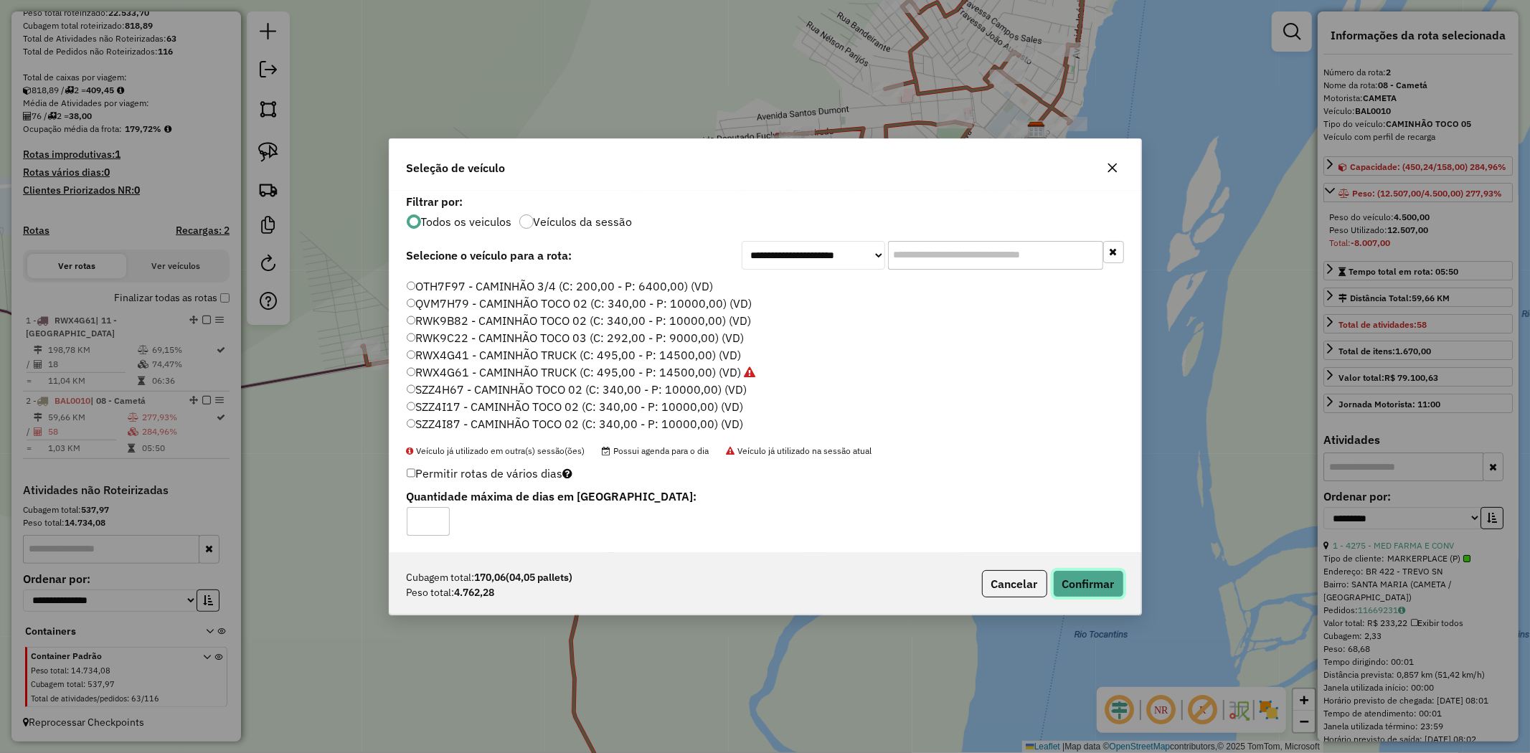
click at [1076, 575] on button "Confirmar" at bounding box center [1088, 583] width 71 height 27
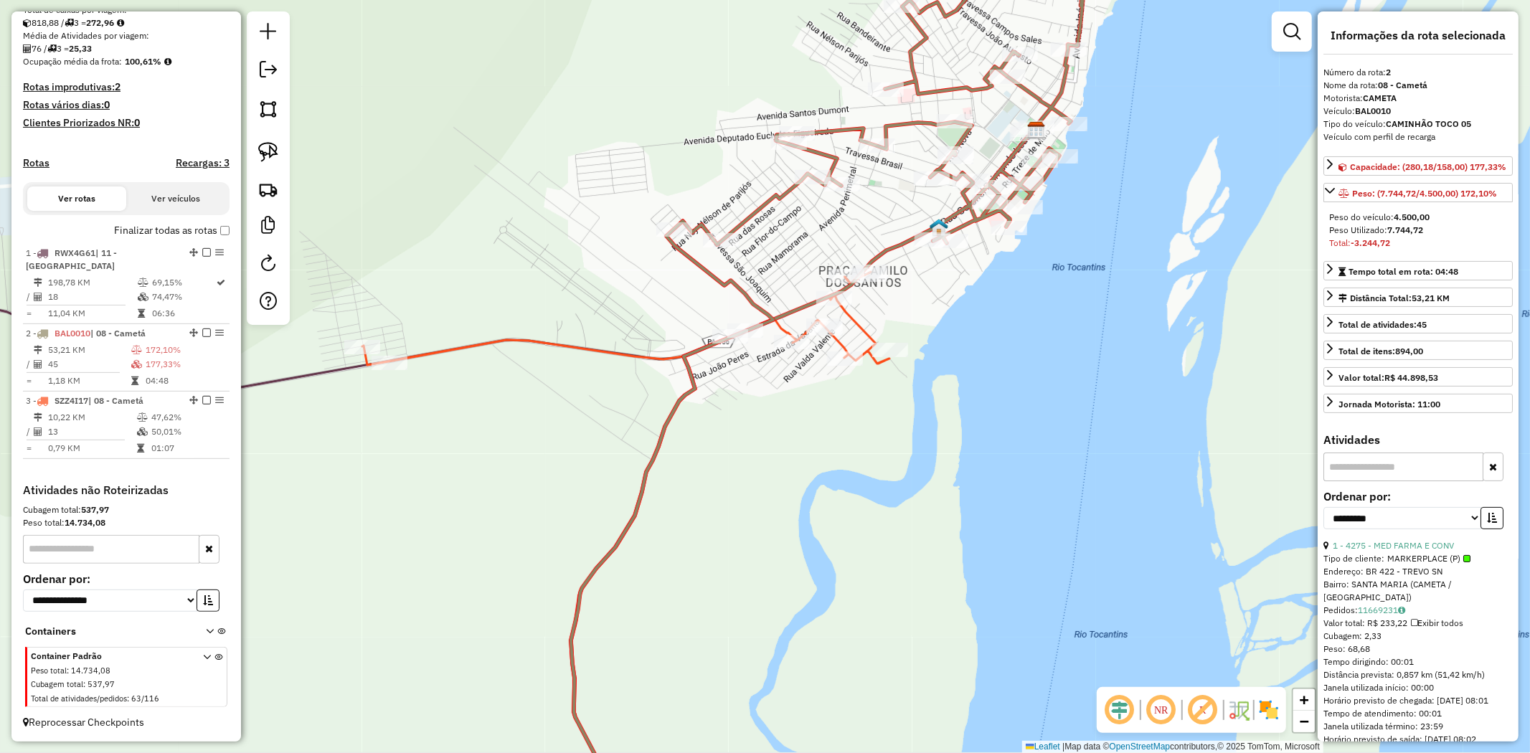
scroll to position [321, 0]
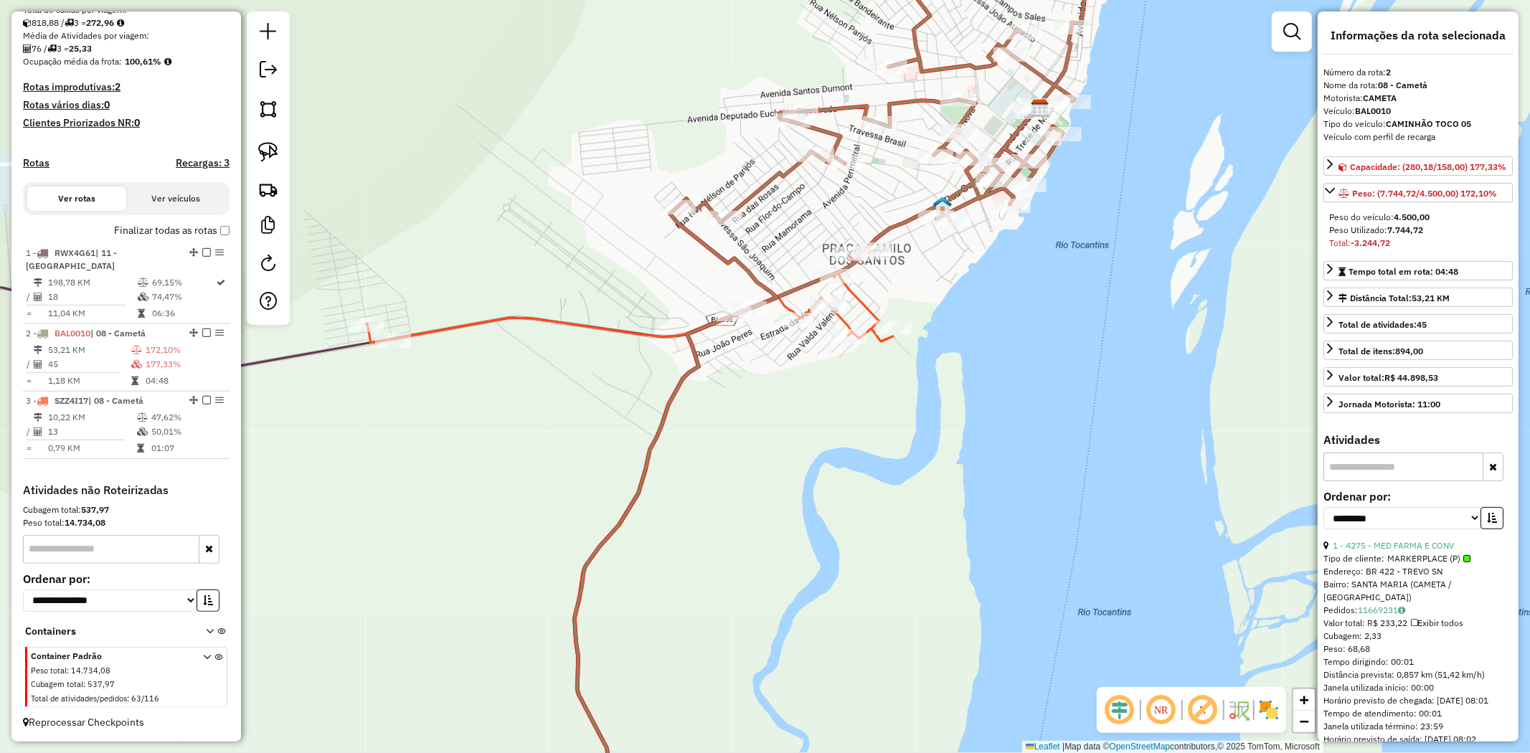
drag, startPoint x: 995, startPoint y: 486, endPoint x: 1049, endPoint y: 232, distance: 258.9
click at [1044, 260] on div "Janela de atendimento Grade de atendimento Capacidade Transportadoras Veículos …" at bounding box center [765, 376] width 1530 height 753
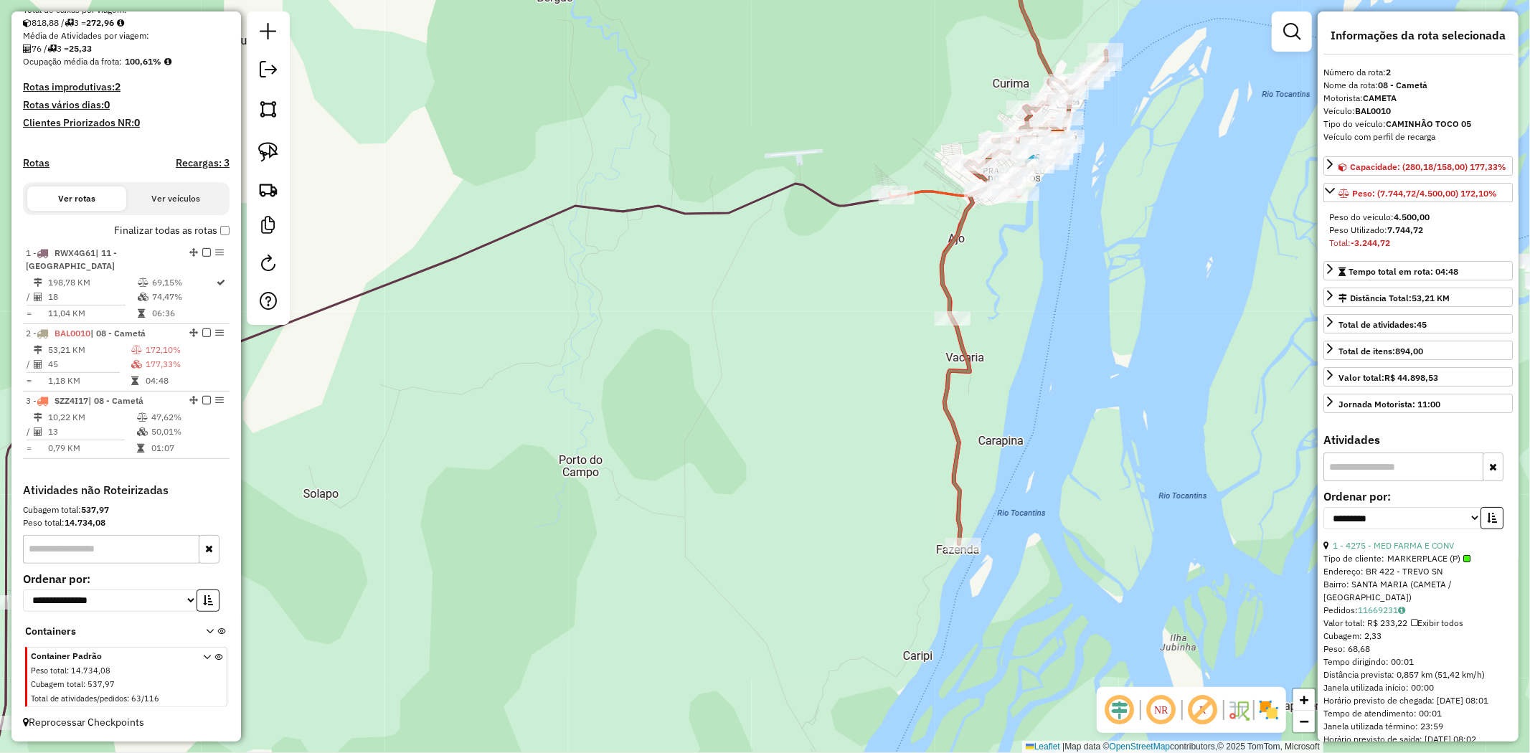
click at [940, 331] on div "Janela de atendimento Grade de atendimento Capacidade Transportadoras Veículos …" at bounding box center [765, 376] width 1530 height 753
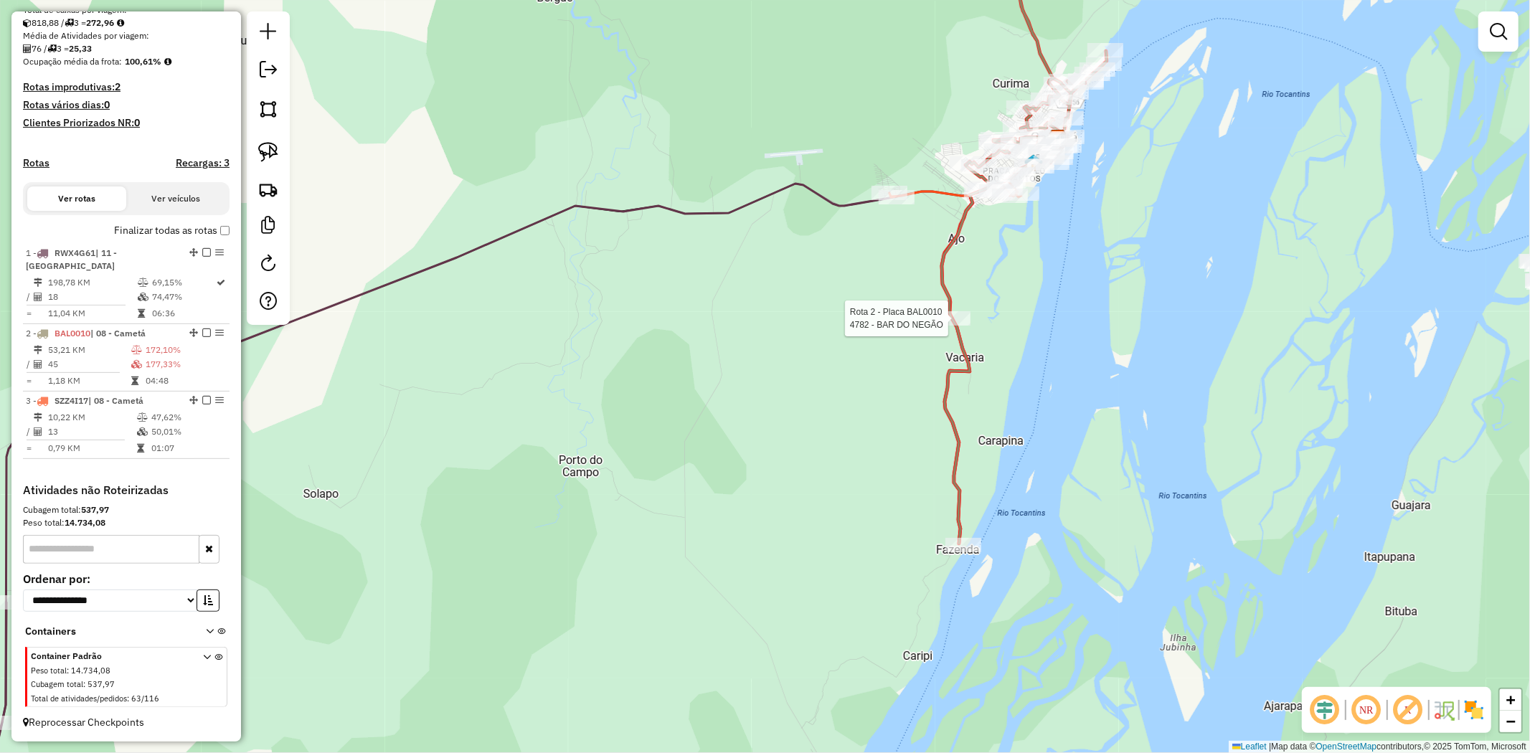
select select "**********"
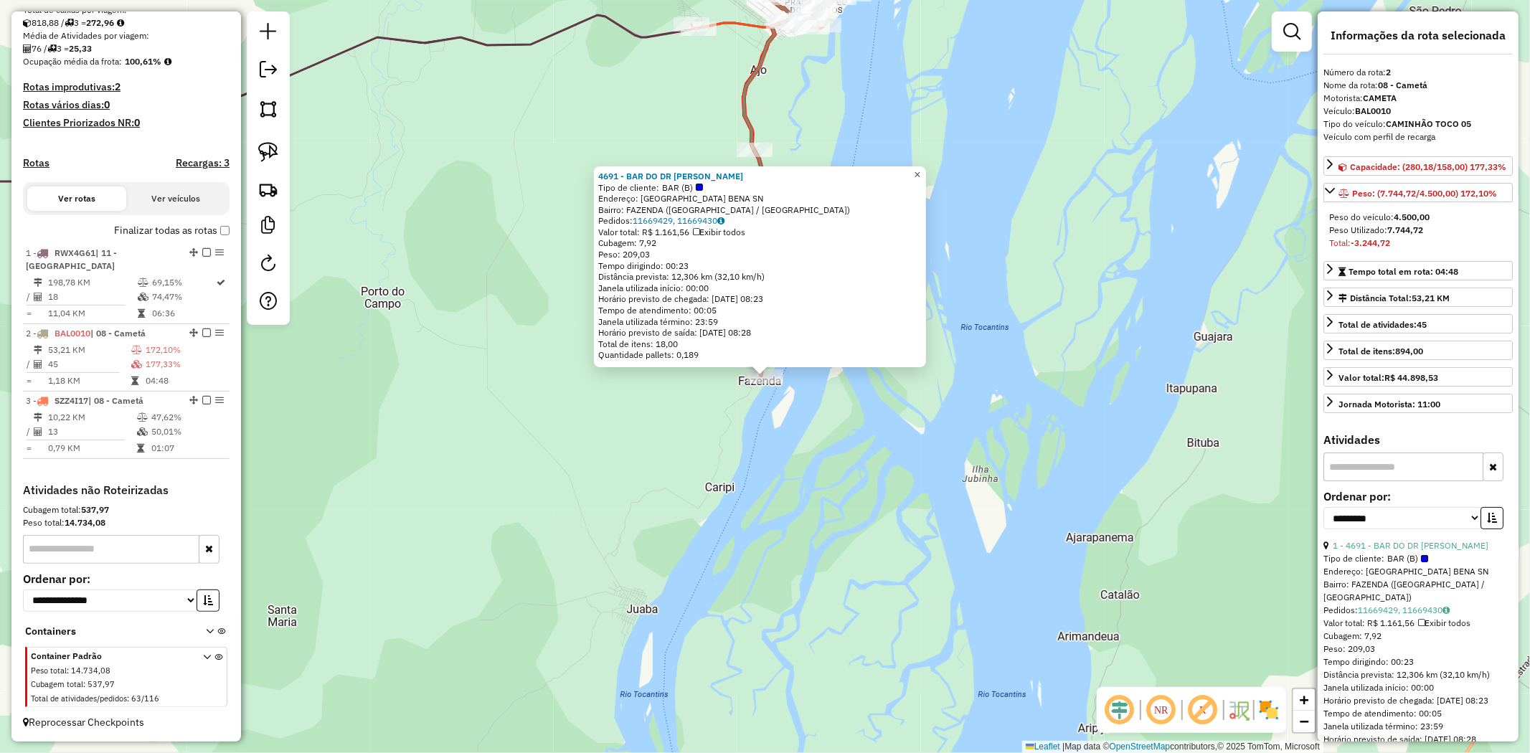
click at [920, 169] on span "×" at bounding box center [917, 175] width 6 height 12
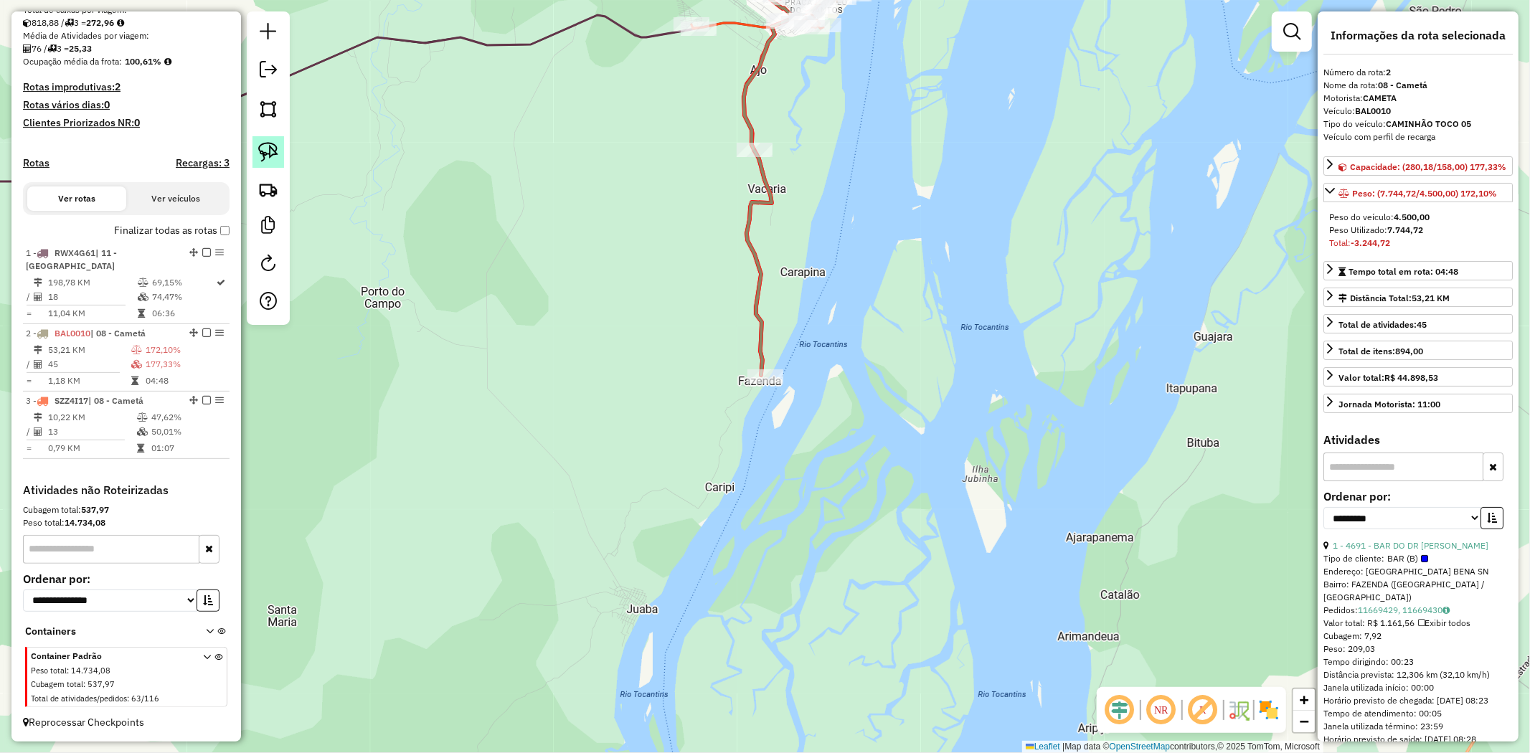
click at [262, 159] on img at bounding box center [268, 152] width 20 height 20
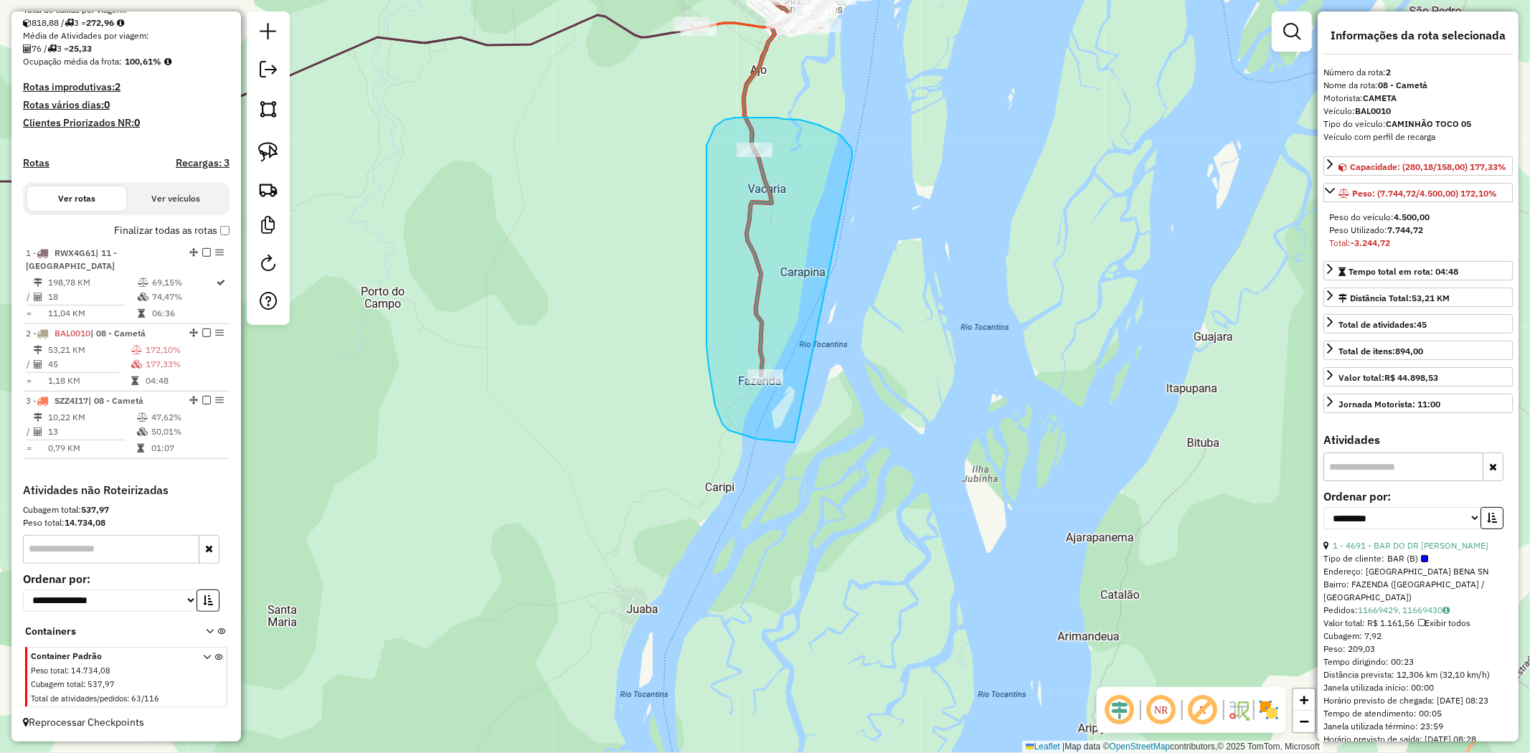
drag, startPoint x: 852, startPoint y: 151, endPoint x: 794, endPoint y: 443, distance: 297.7
click at [794, 443] on div "Janela de atendimento Grade de atendimento Capacidade Transportadoras Veículos …" at bounding box center [765, 376] width 1530 height 753
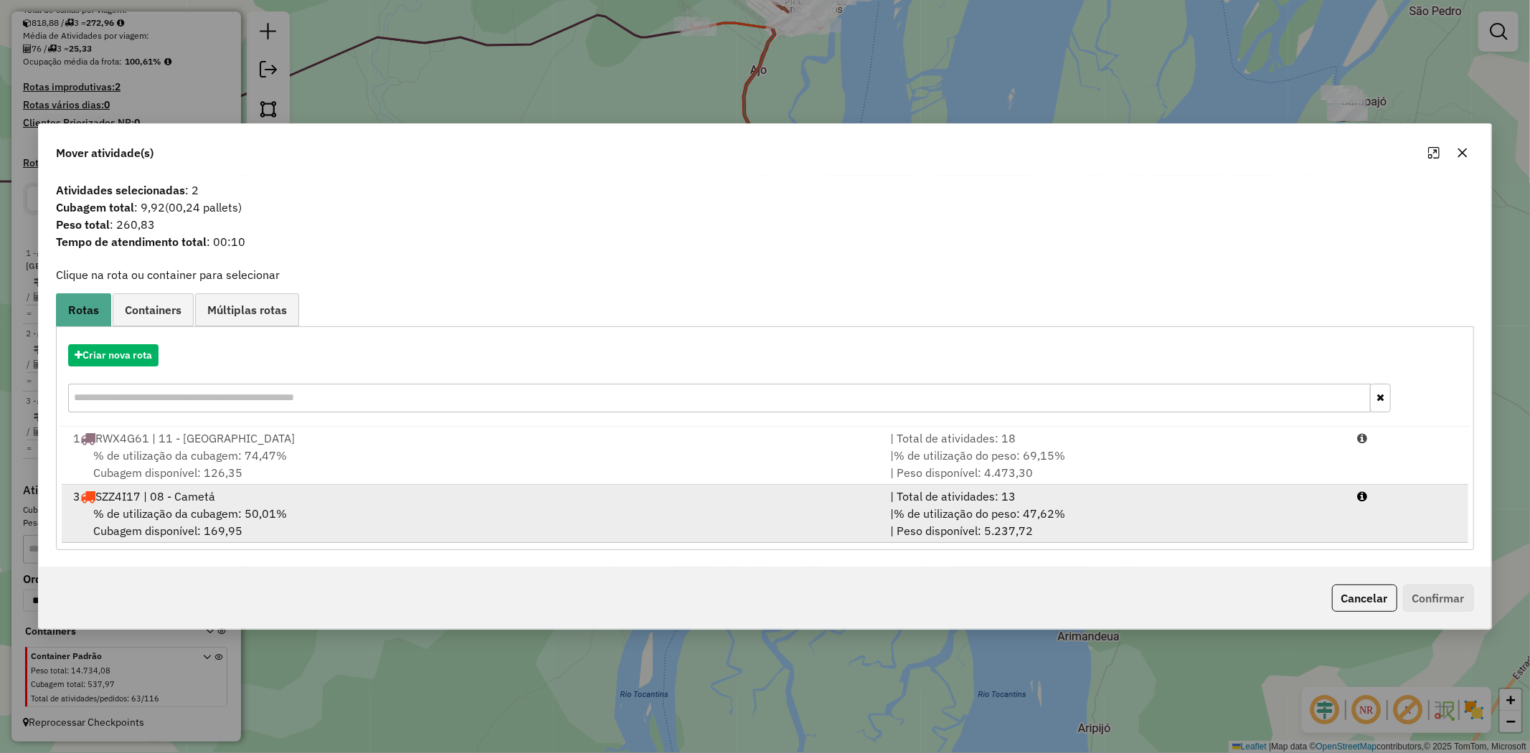
click at [222, 519] on span "% de utilização da cubagem: 50,01%" at bounding box center [190, 513] width 194 height 14
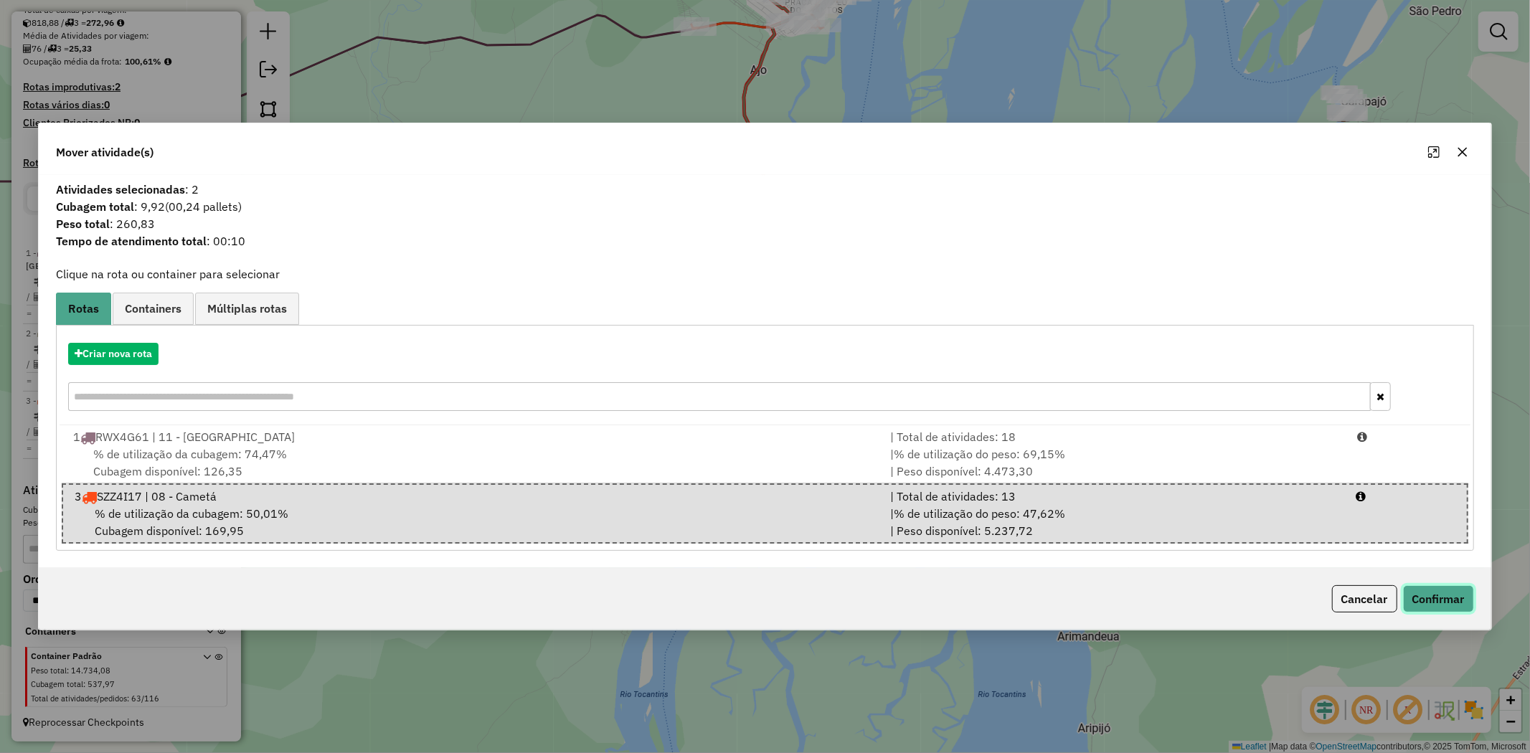
click at [1427, 596] on button "Confirmar" at bounding box center [1438, 598] width 71 height 27
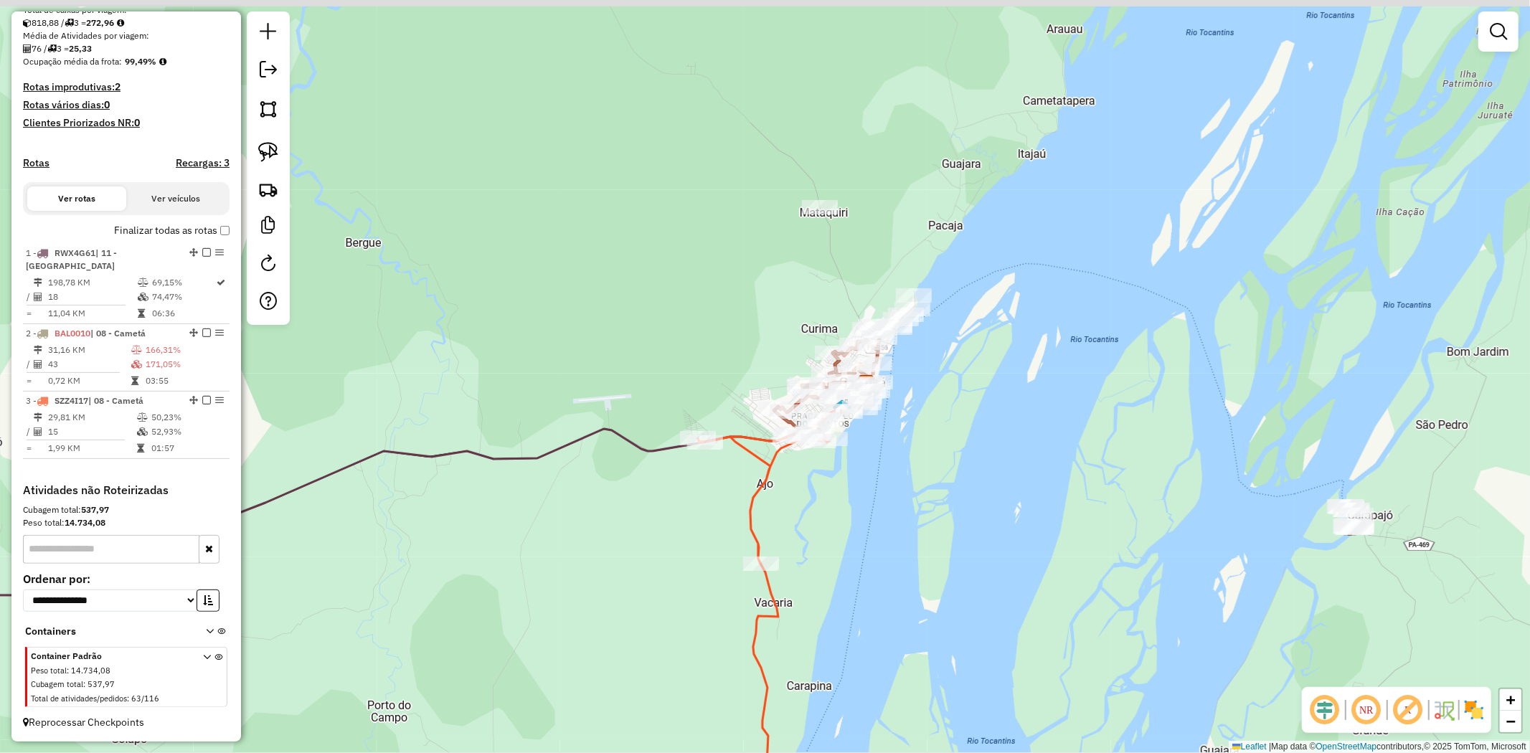
drag, startPoint x: 880, startPoint y: 184, endPoint x: 890, endPoint y: 610, distance: 425.5
click at [890, 610] on div "Janela de atendimento Grade de atendimento Capacidade Transportadoras Veículos …" at bounding box center [765, 376] width 1530 height 753
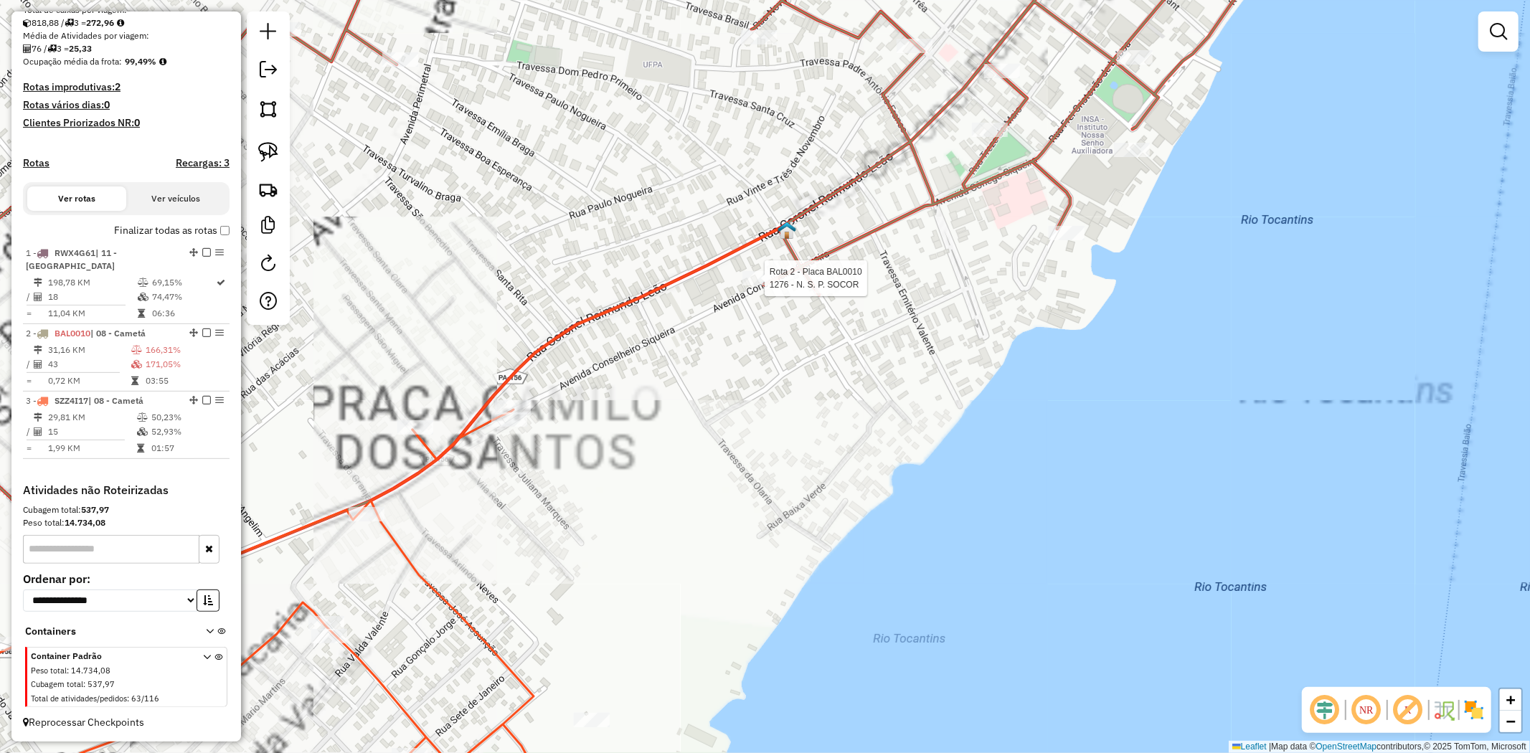
click at [764, 285] on div at bounding box center [760, 278] width 36 height 14
select select "**********"
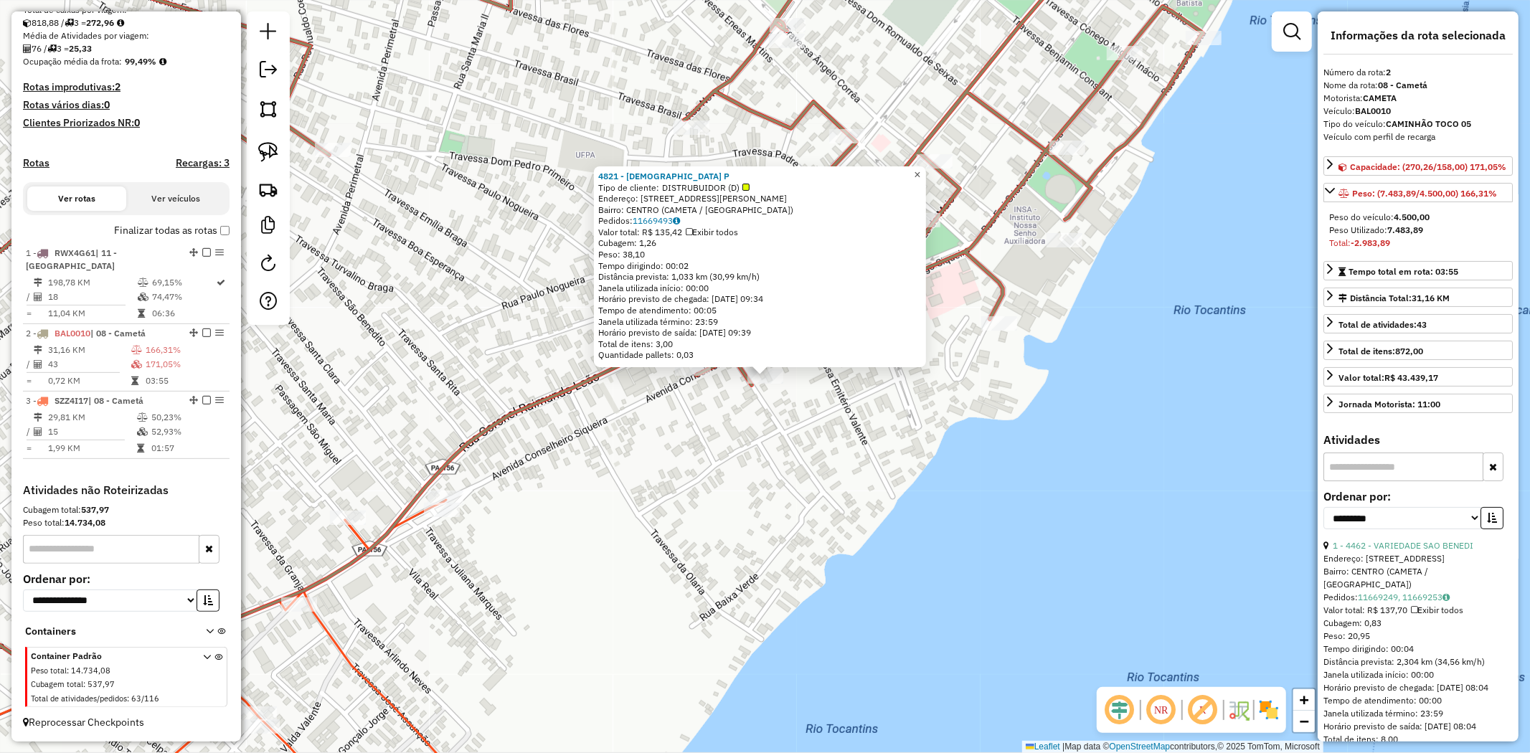
click at [920, 174] on span "×" at bounding box center [917, 175] width 6 height 12
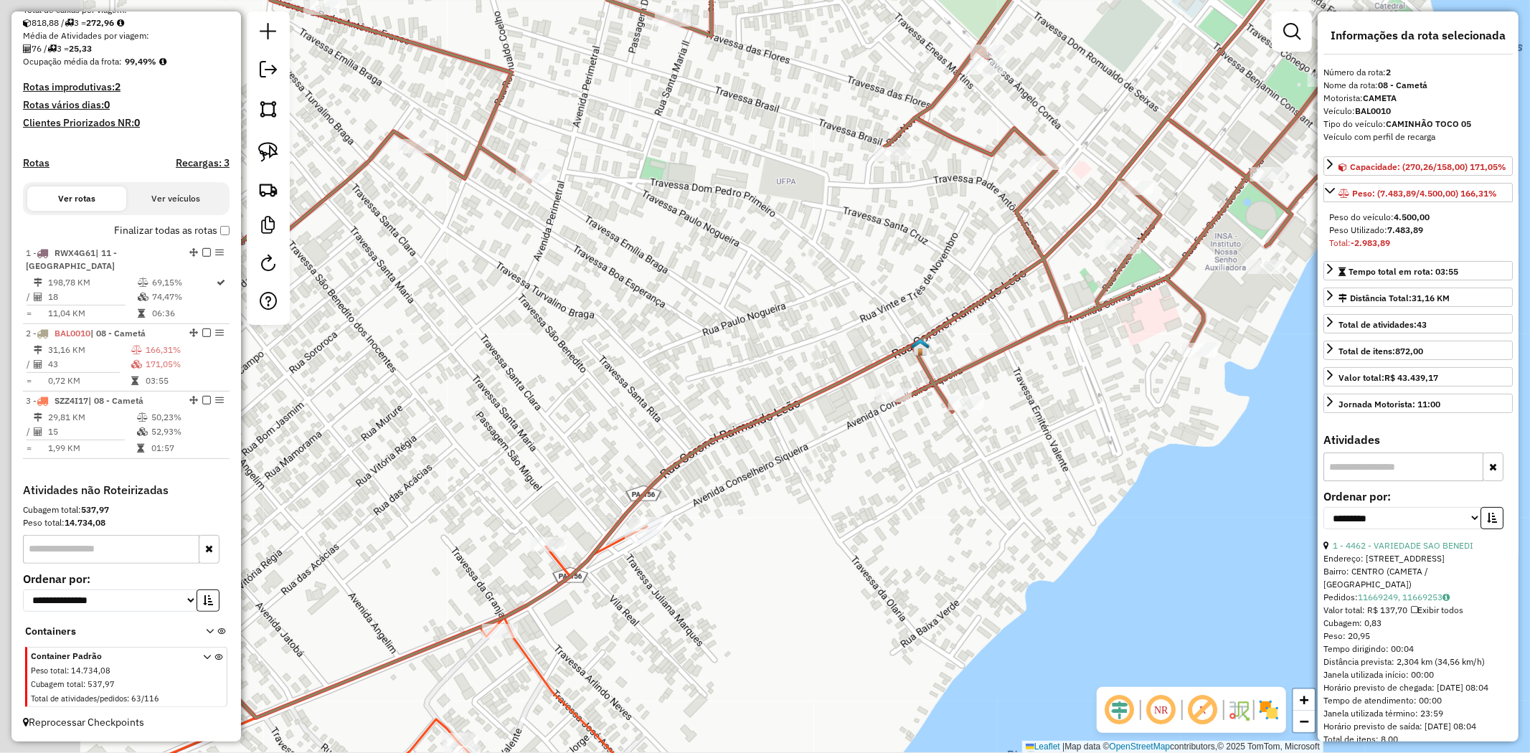
drag, startPoint x: 527, startPoint y: 232, endPoint x: 940, endPoint y: 252, distance: 414.4
click at [940, 252] on div "Janela de atendimento Grade de atendimento Capacidade Transportadoras Veículos …" at bounding box center [765, 376] width 1530 height 753
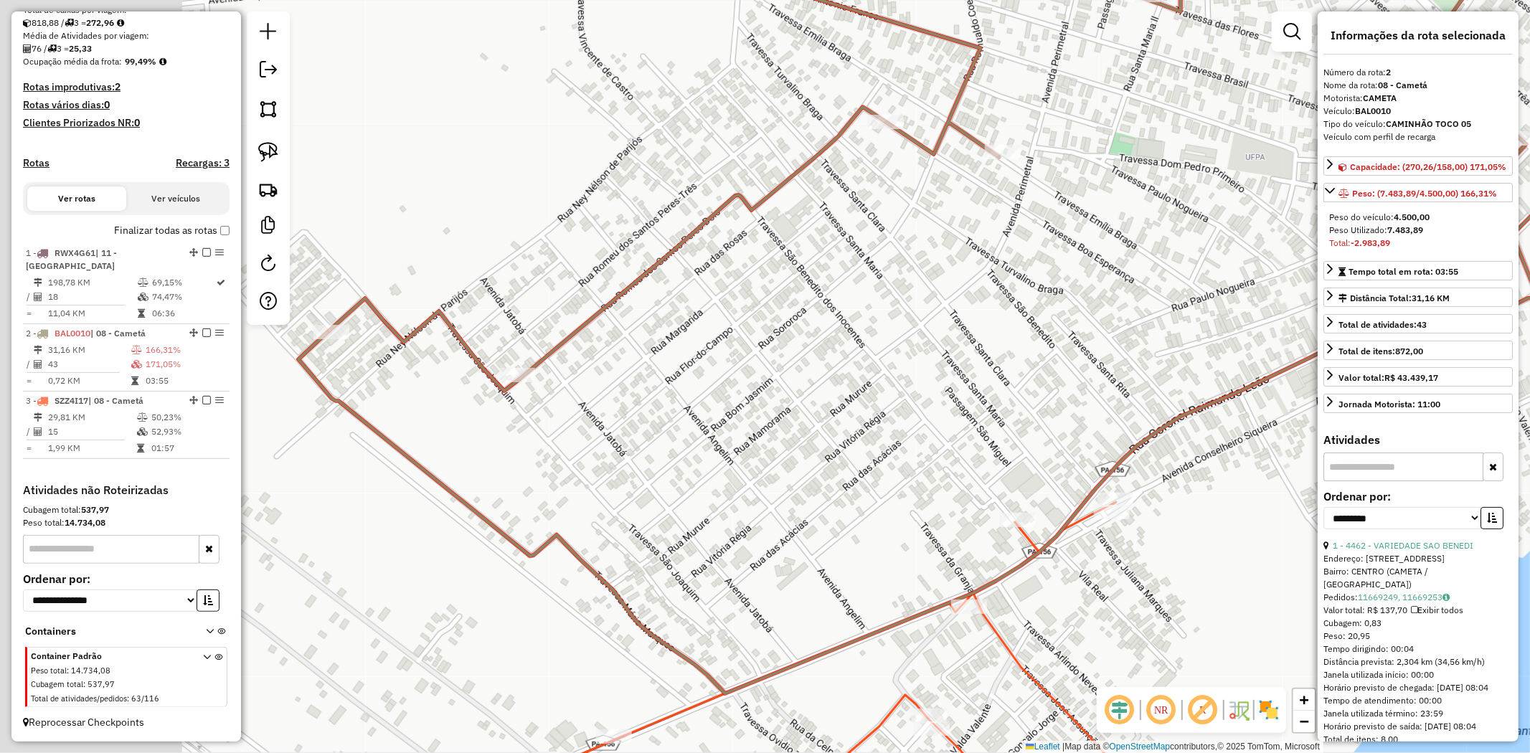
drag, startPoint x: 611, startPoint y: 344, endPoint x: 697, endPoint y: 325, distance: 87.5
click at [694, 325] on div "Janela de atendimento Grade de atendimento Capacidade Transportadoras Veículos …" at bounding box center [765, 376] width 1530 height 753
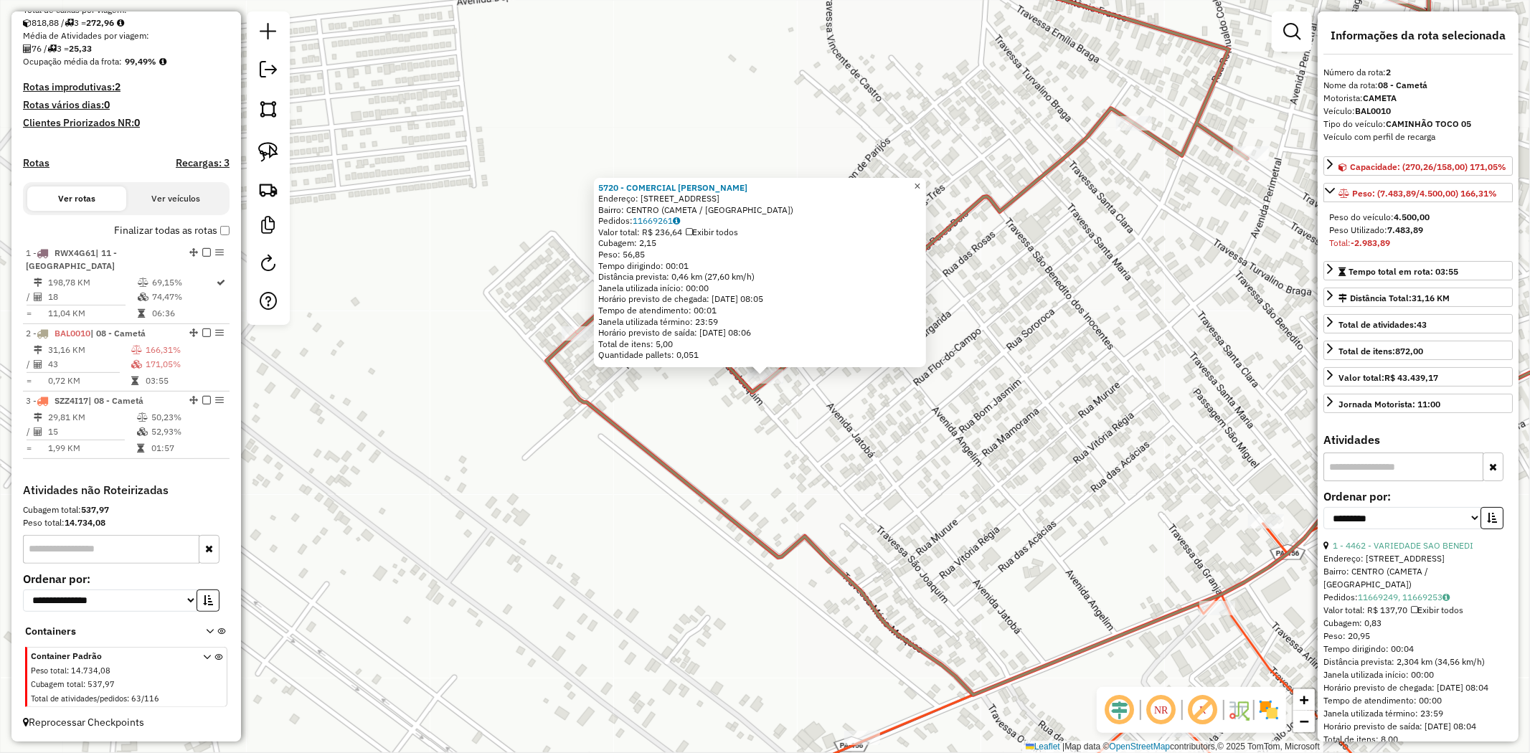
click at [920, 180] on span "×" at bounding box center [917, 186] width 6 height 12
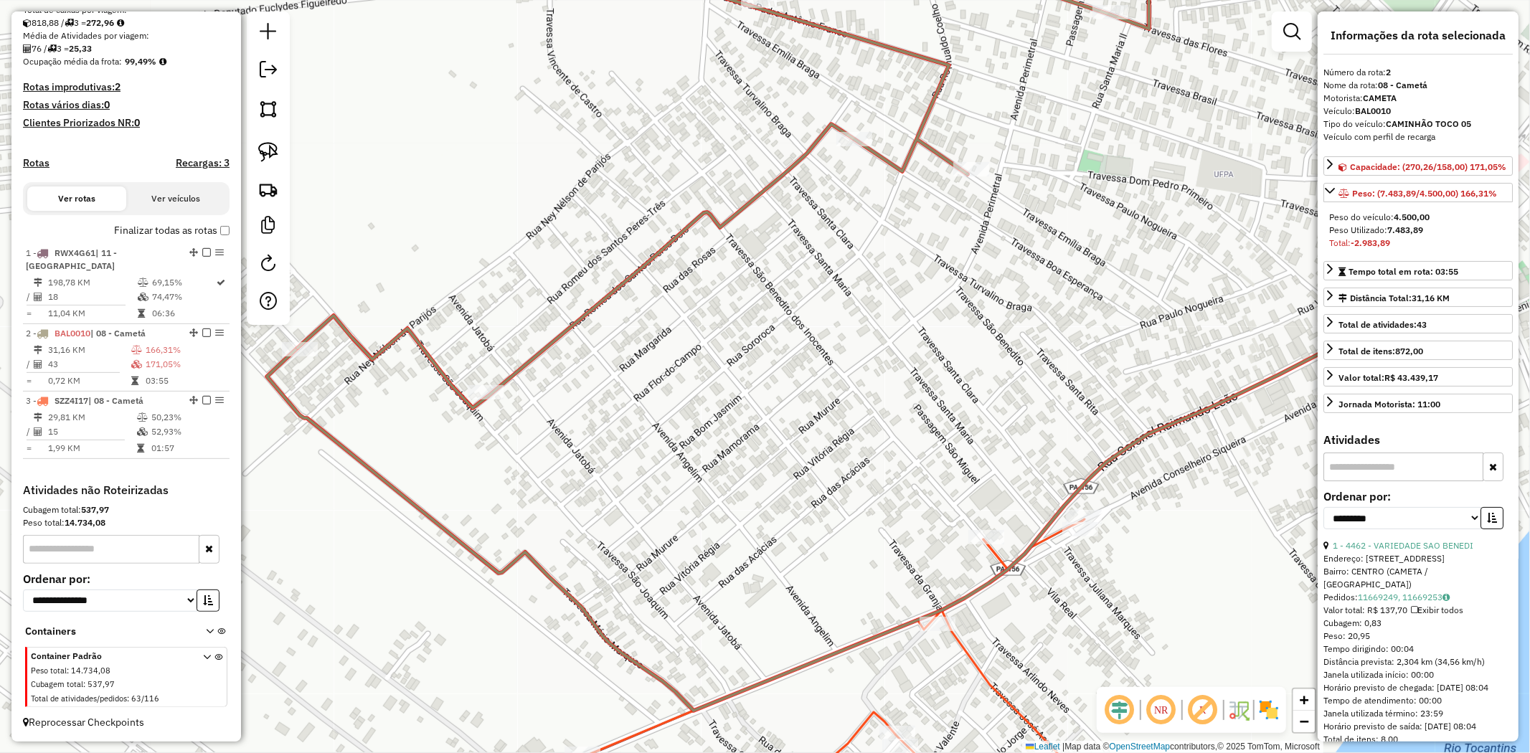
drag, startPoint x: 1038, startPoint y: 300, endPoint x: 777, endPoint y: 299, distance: 261.1
click at [777, 299] on div "Janela de atendimento Grade de atendimento Capacidade Transportadoras Veículos …" at bounding box center [765, 376] width 1530 height 753
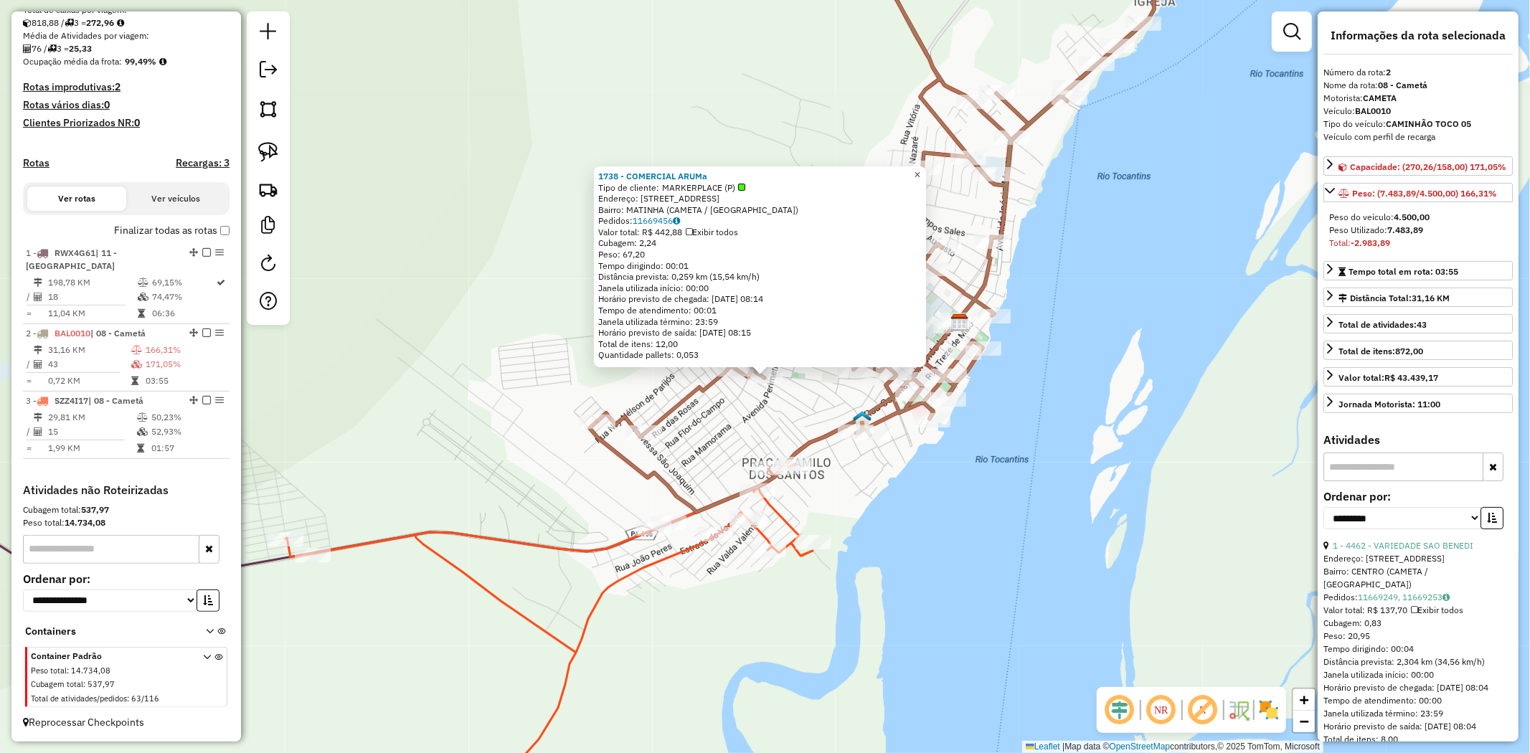
click at [920, 172] on span "×" at bounding box center [917, 175] width 6 height 12
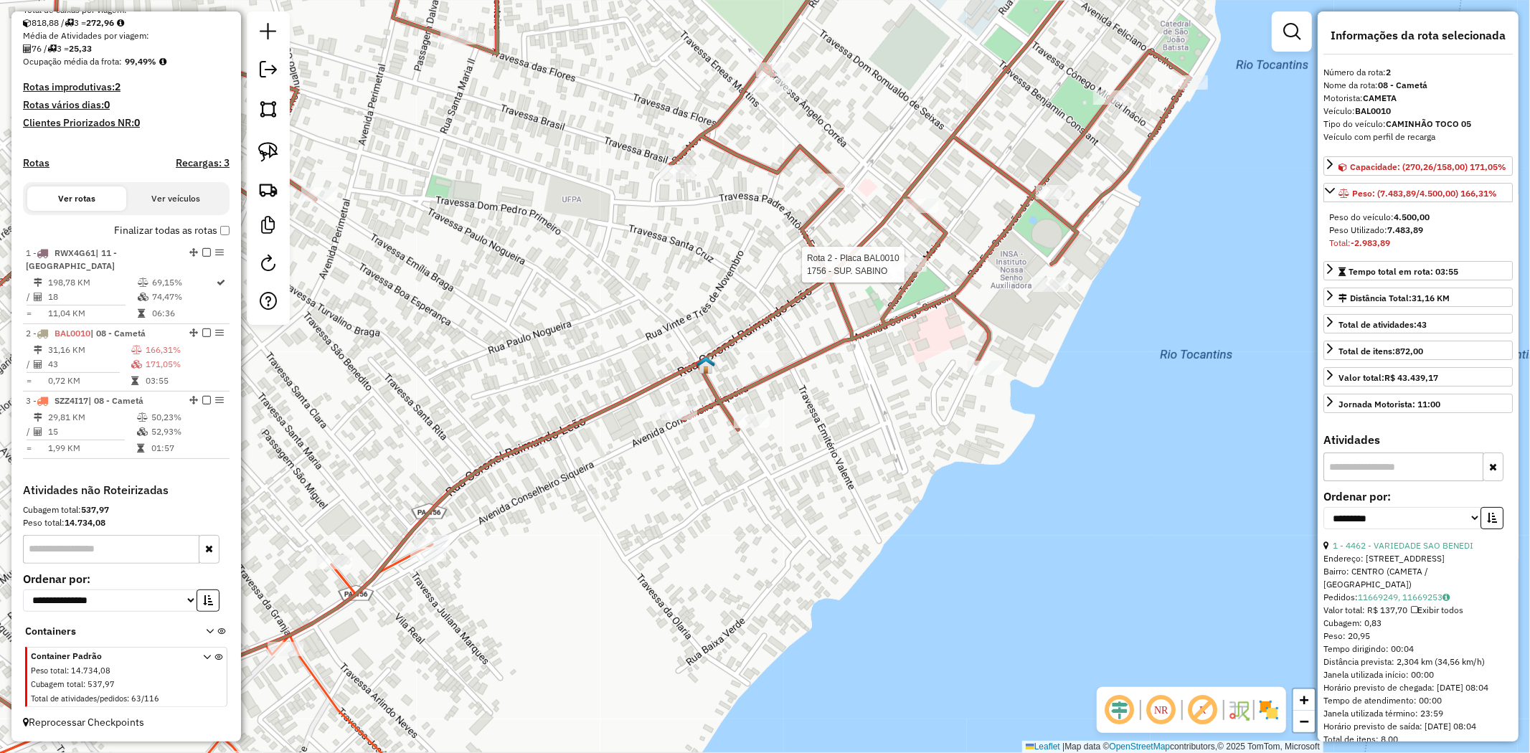
click at [901, 272] on div at bounding box center [909, 265] width 36 height 14
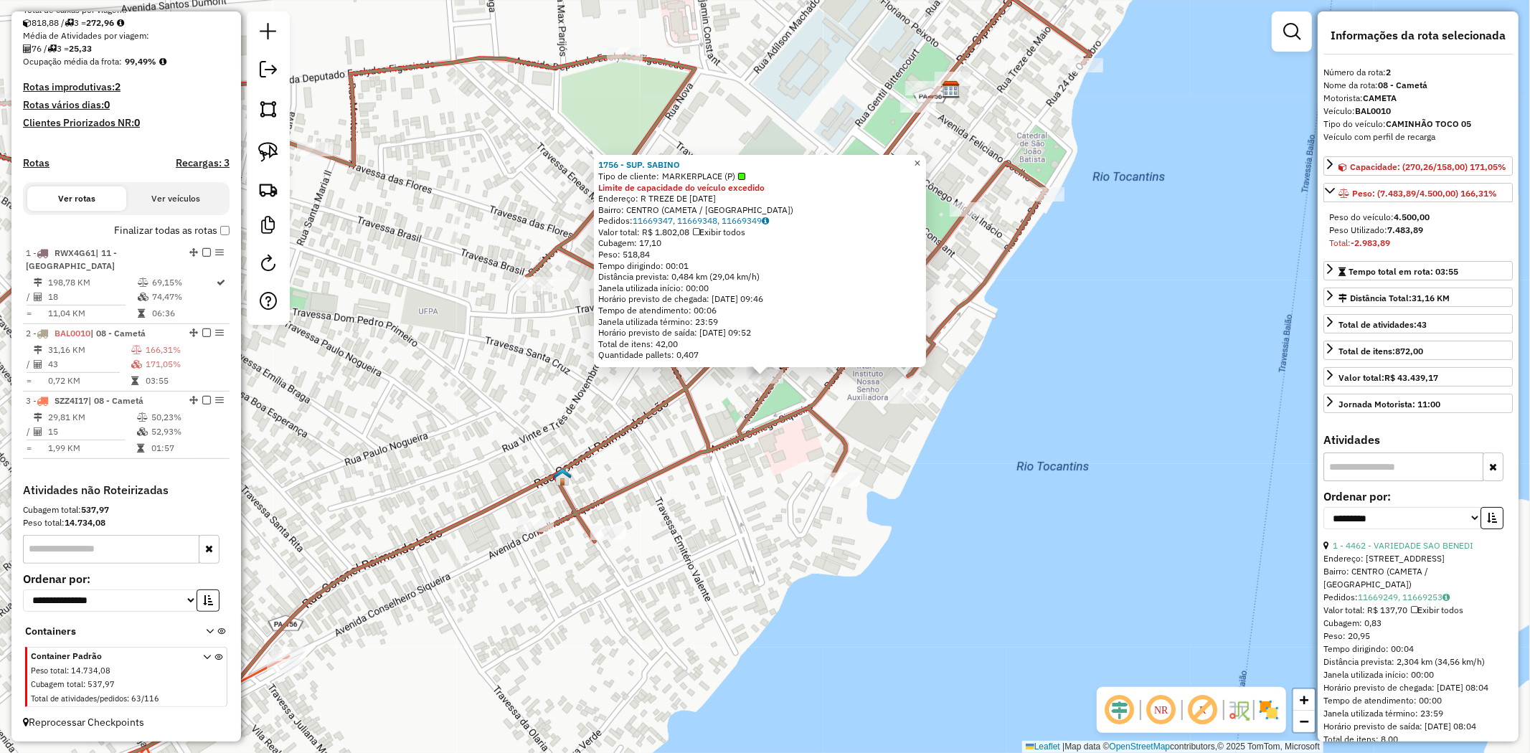
click at [926, 165] on link "×" at bounding box center [917, 163] width 17 height 17
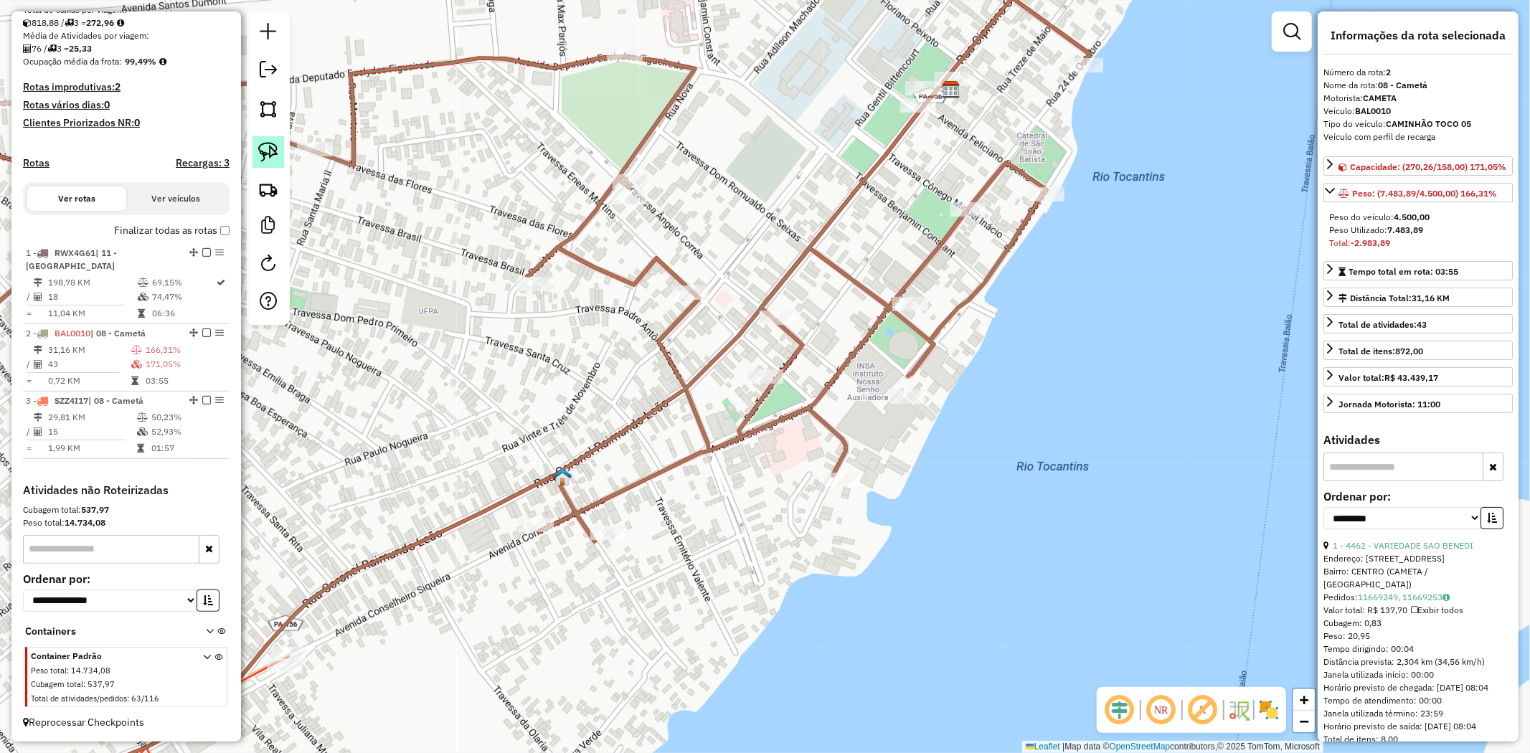
click at [265, 151] on img at bounding box center [268, 152] width 20 height 20
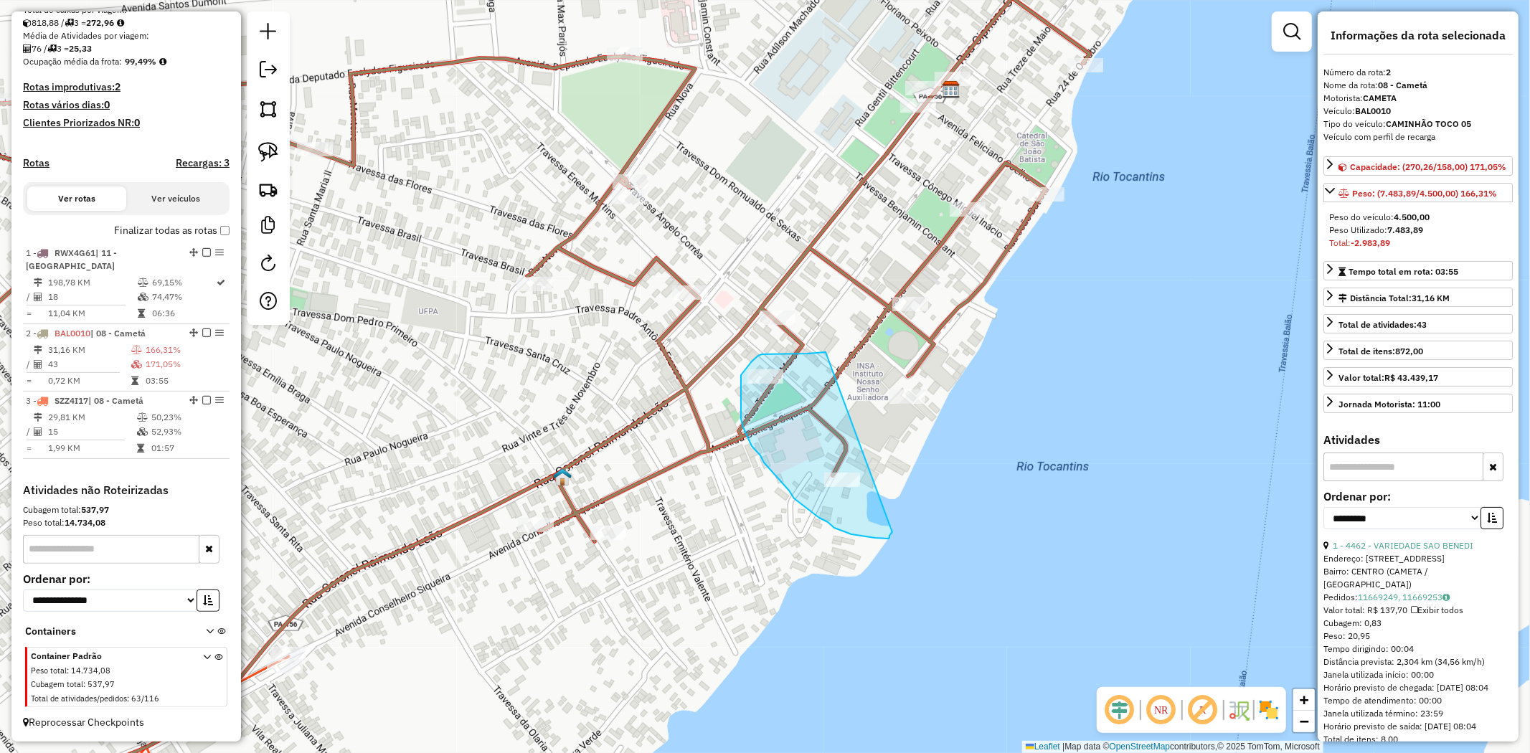
drag, startPoint x: 826, startPoint y: 352, endPoint x: 892, endPoint y: 532, distance: 192.0
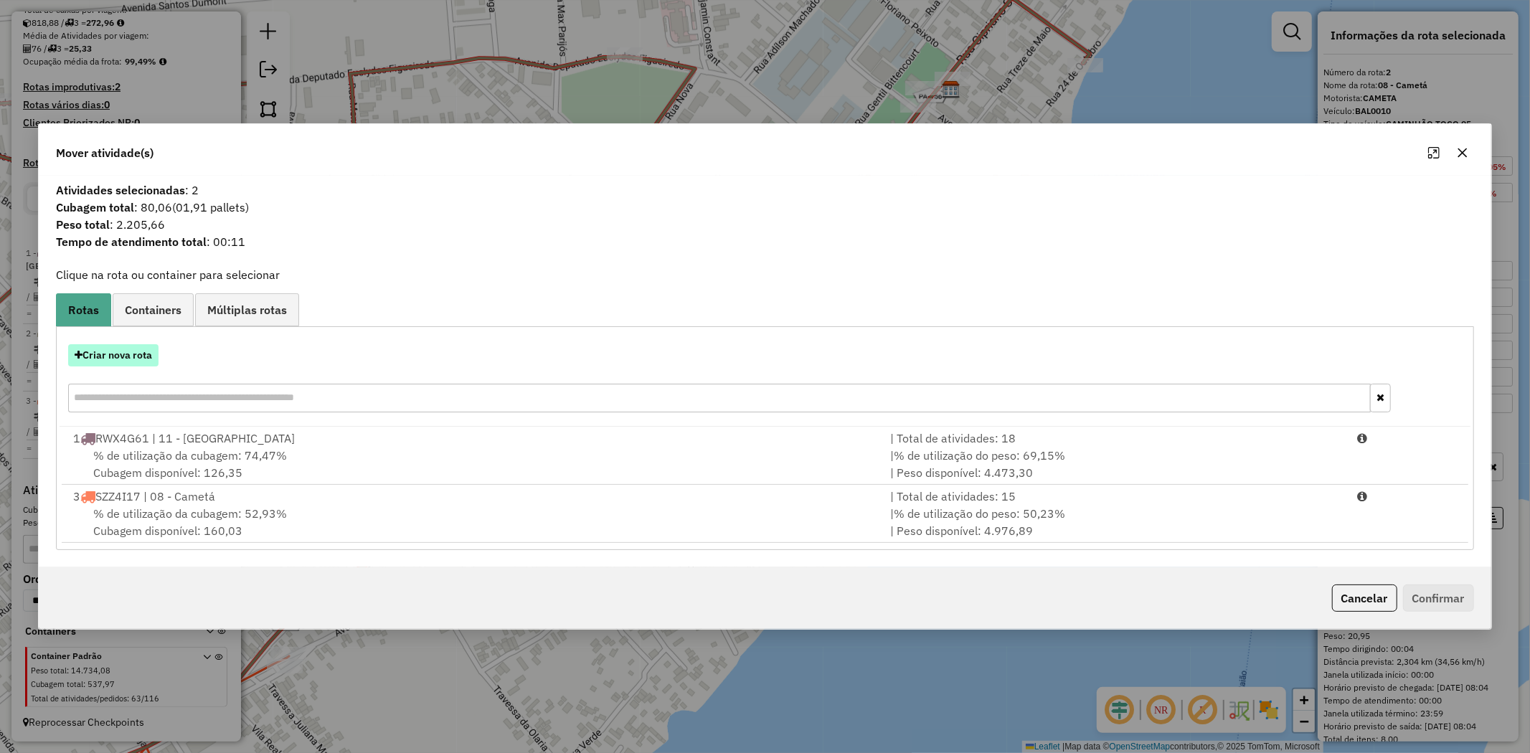
click at [133, 355] on button "Criar nova rota" at bounding box center [113, 355] width 90 height 22
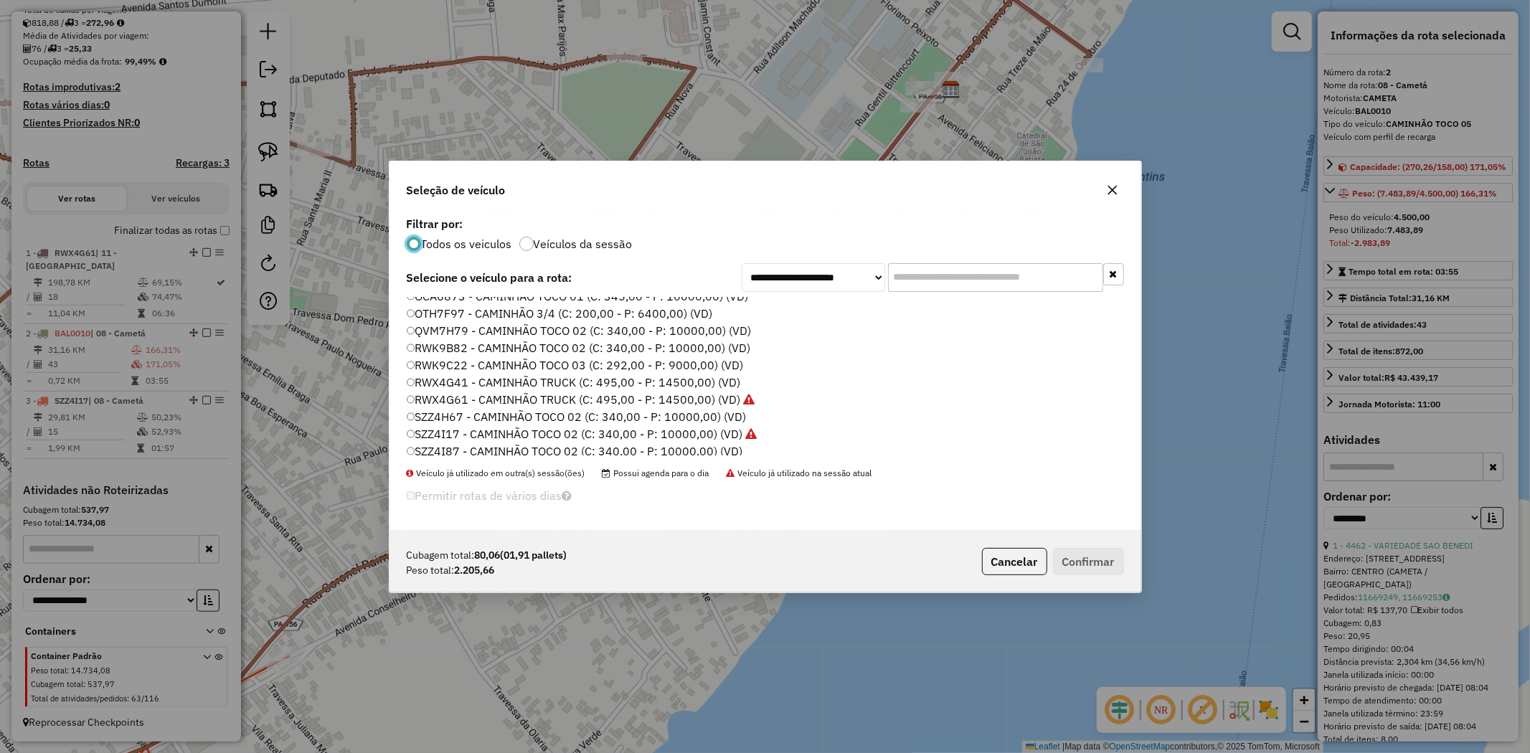
scroll to position [238, 0]
click at [546, 337] on label "RWK9B82 - CAMINHÃO TOCO 02 (C: 340,00 - P: 10000,00) (VD)" at bounding box center [579, 342] width 344 height 17
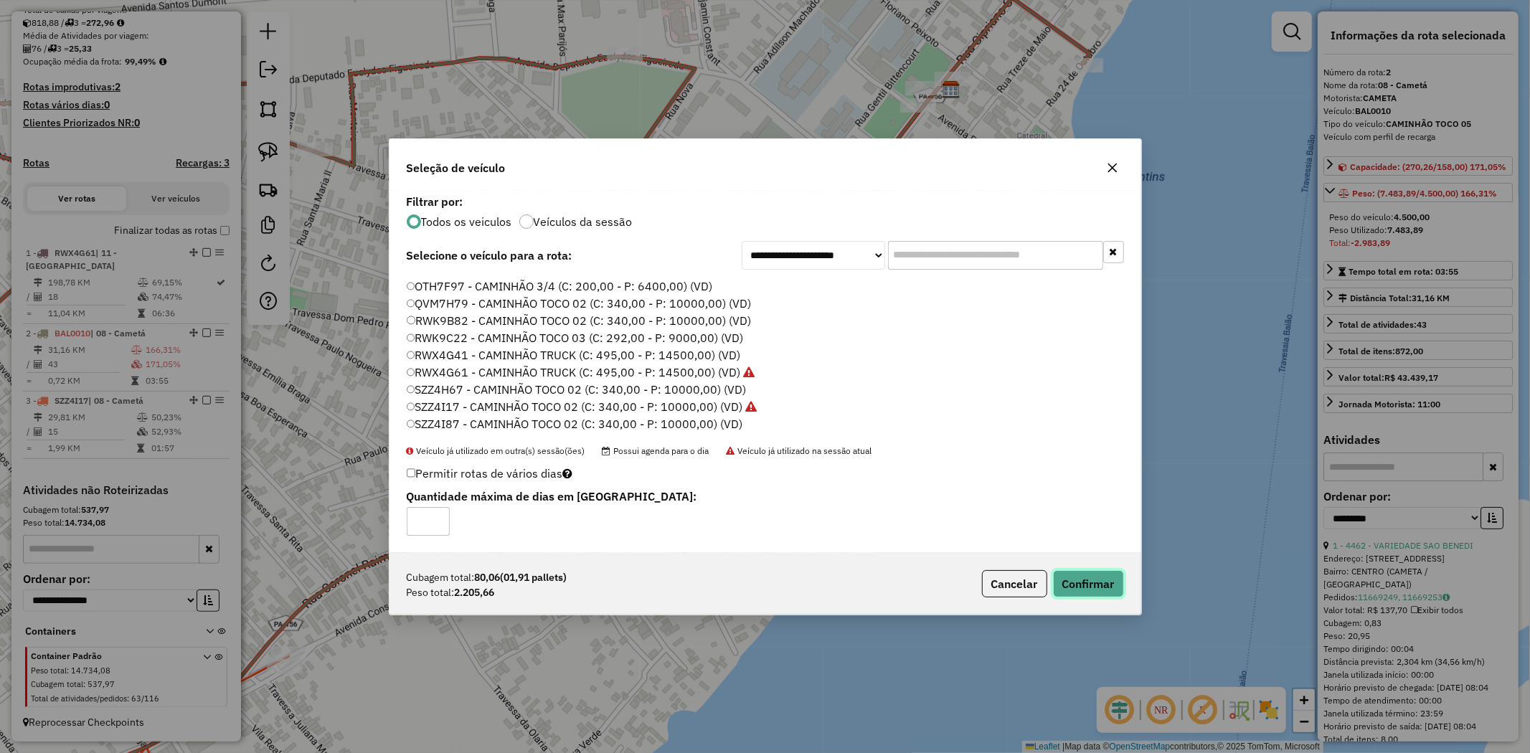
click at [1076, 585] on button "Confirmar" at bounding box center [1088, 583] width 71 height 27
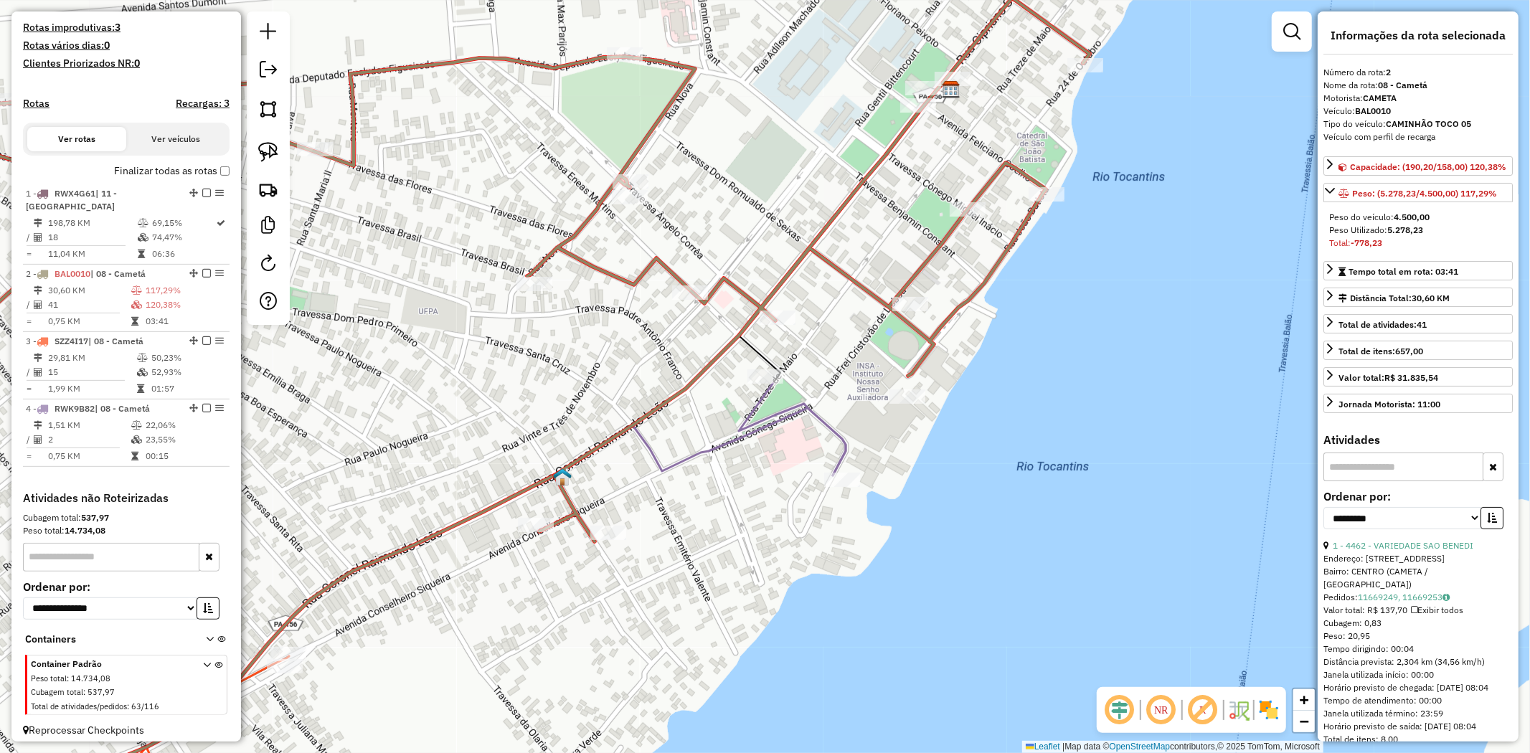
scroll to position [390, 0]
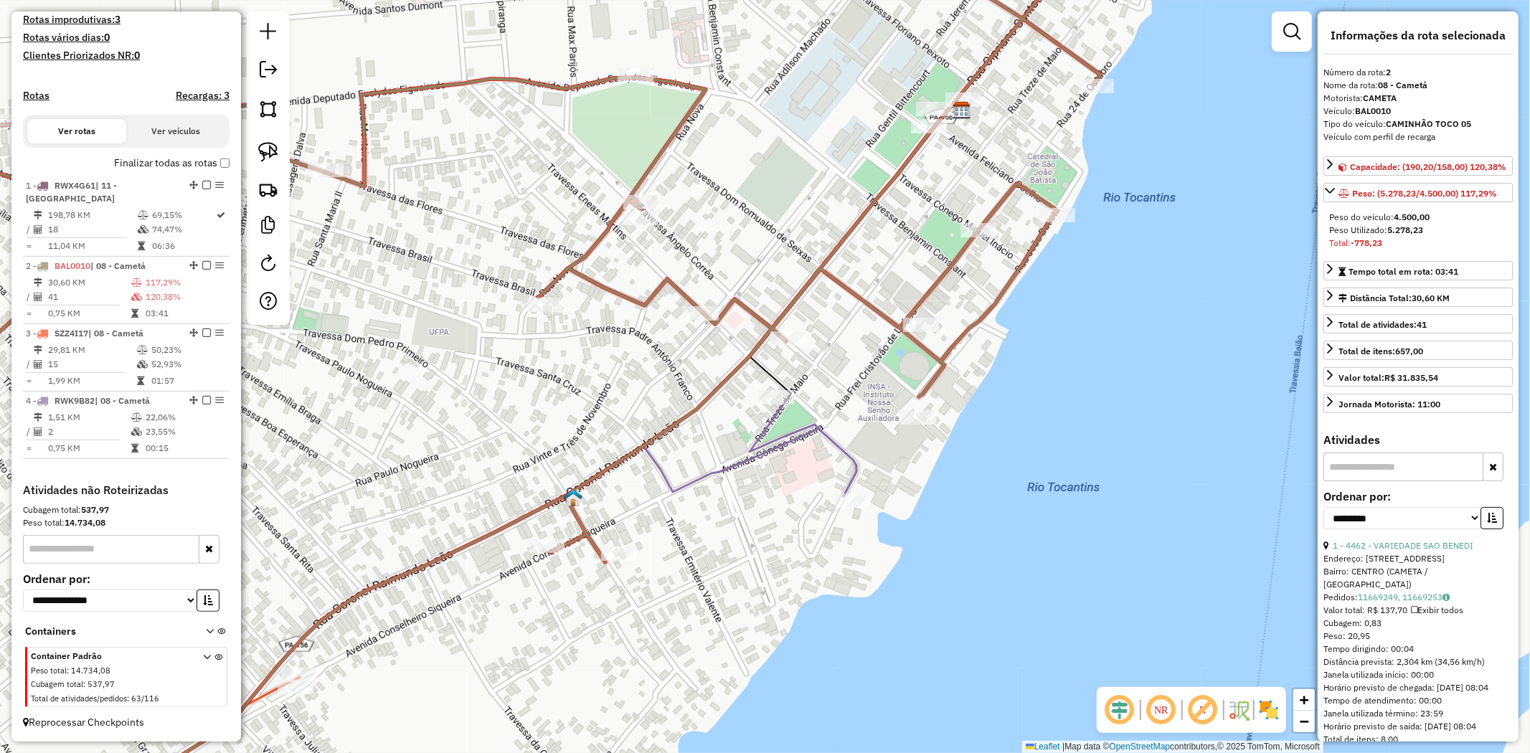
drag, startPoint x: 655, startPoint y: 353, endPoint x: 712, endPoint y: 478, distance: 137.4
click at [712, 478] on div "Janela de atendimento Grade de atendimento Capacidade Transportadoras Veículos …" at bounding box center [765, 376] width 1530 height 753
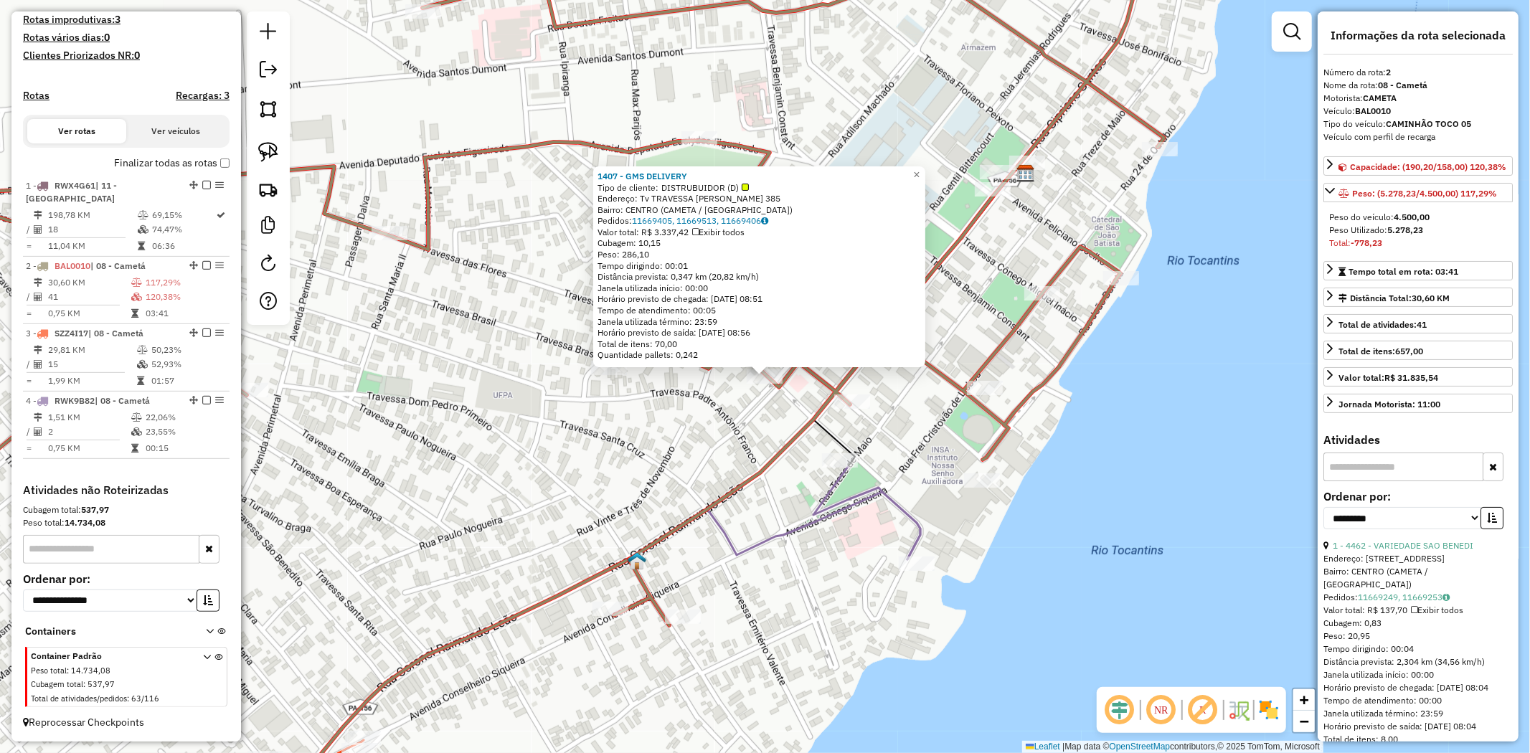
click at [608, 382] on div "1407 - GMS DELIVERY Tipo de cliente: DISTRUBUIDOR (D) Endereço: Tv TRAVESSA ENE…" at bounding box center [765, 376] width 1530 height 753
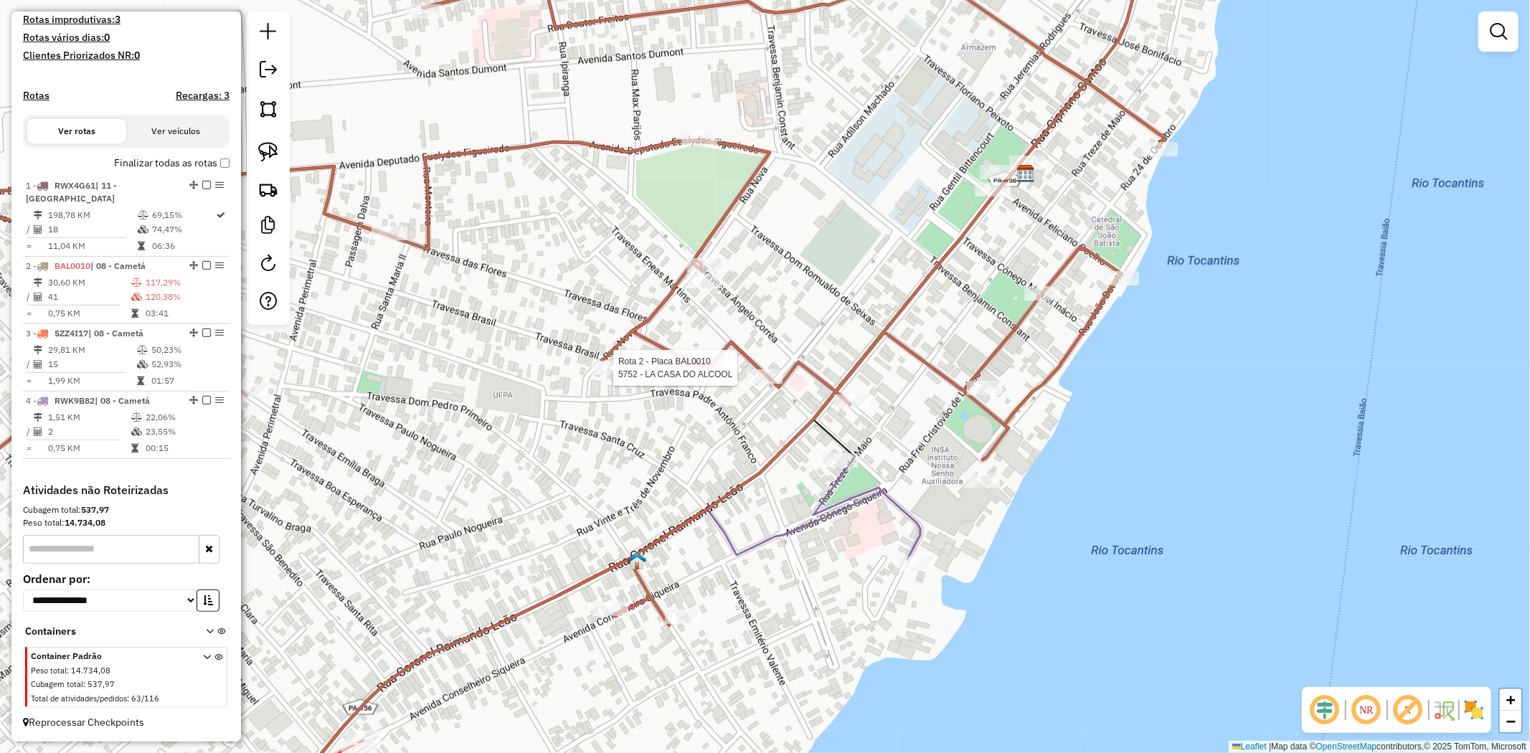
click at [607, 375] on div at bounding box center [609, 368] width 36 height 14
select select "**********"
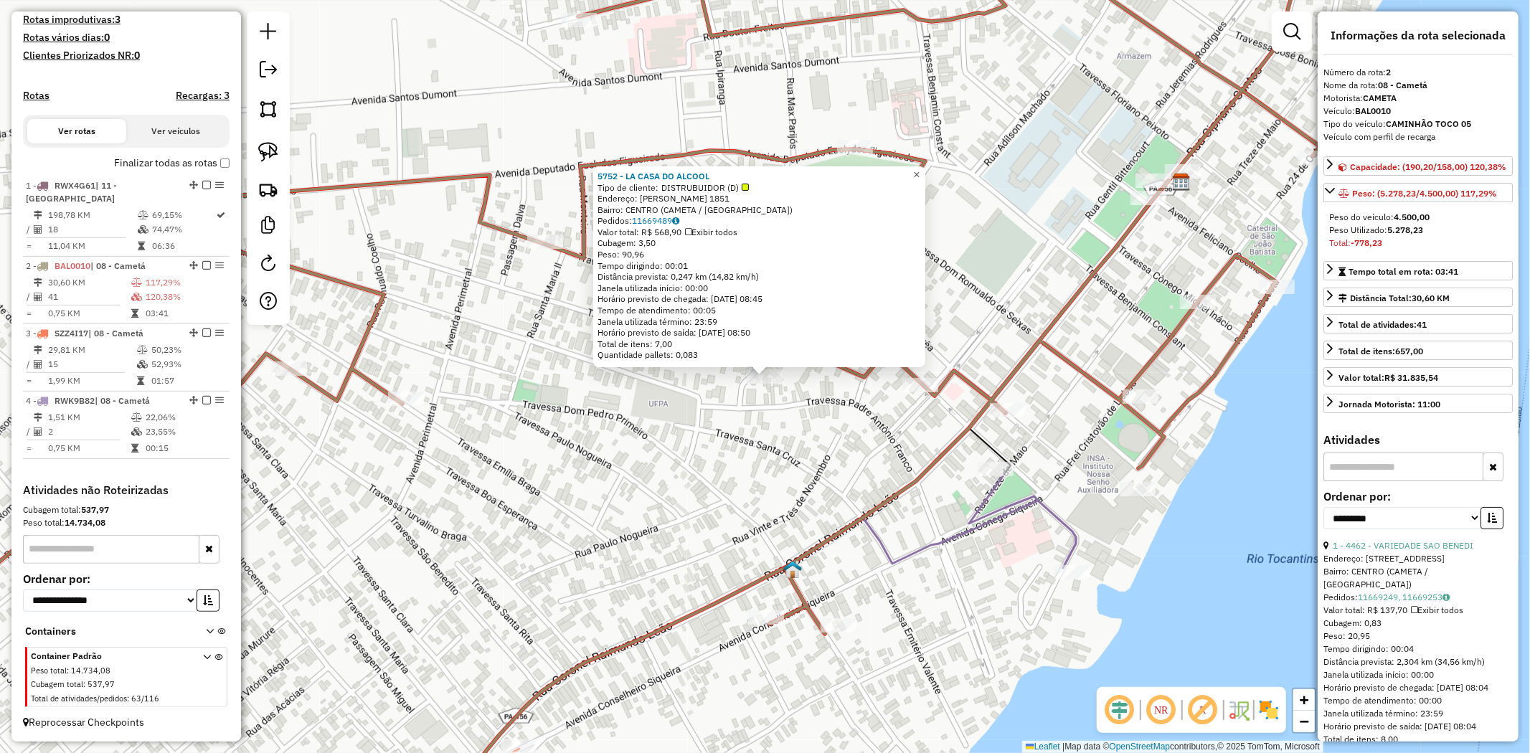
click at [920, 169] on span "×" at bounding box center [916, 175] width 6 height 12
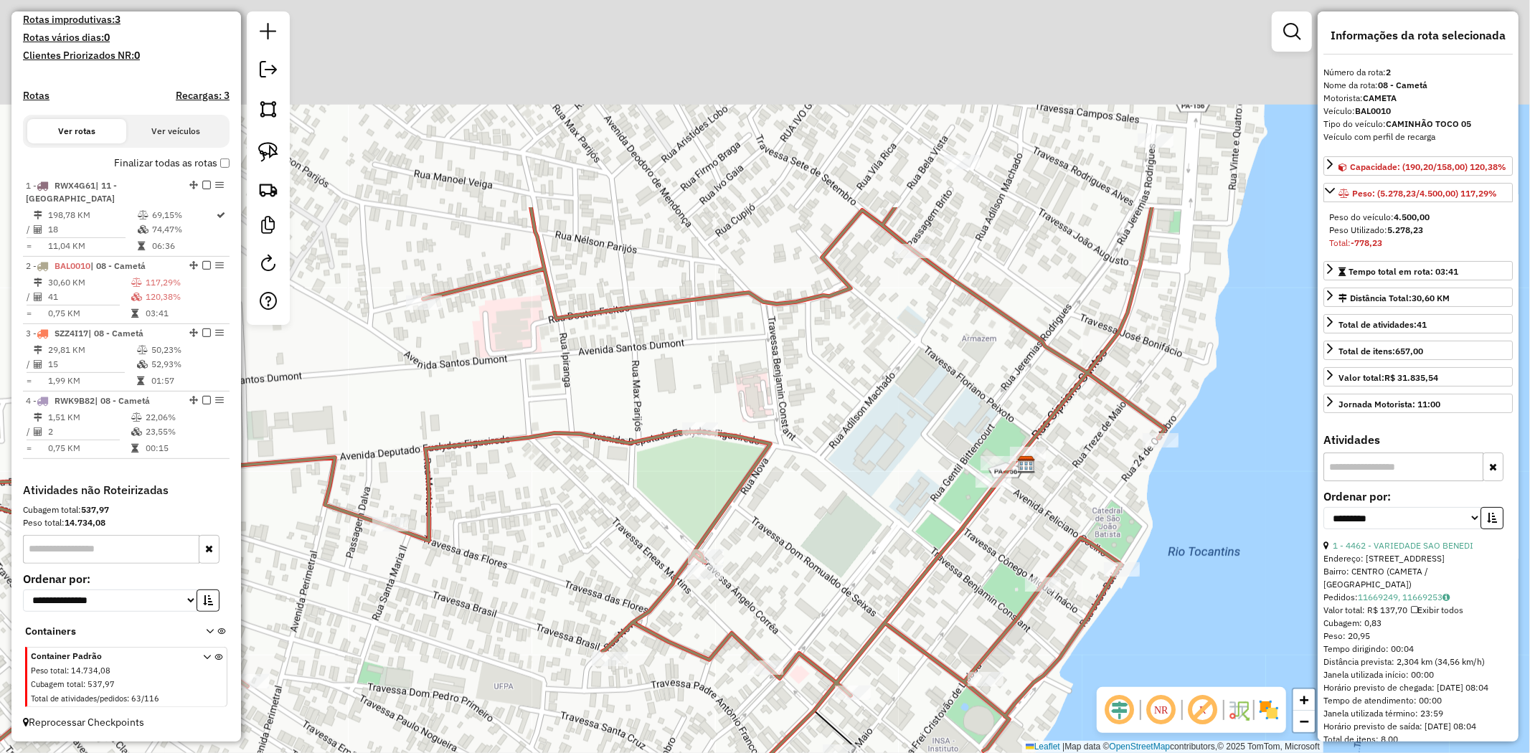
drag, startPoint x: 497, startPoint y: 347, endPoint x: 284, endPoint y: 591, distance: 323.8
click at [187, 687] on hb-router-mapa "Informações da Sessão 977900 - 12/08/2025 Criação: 11/08/2025 17:43 Depósito: T…" at bounding box center [765, 376] width 1530 height 753
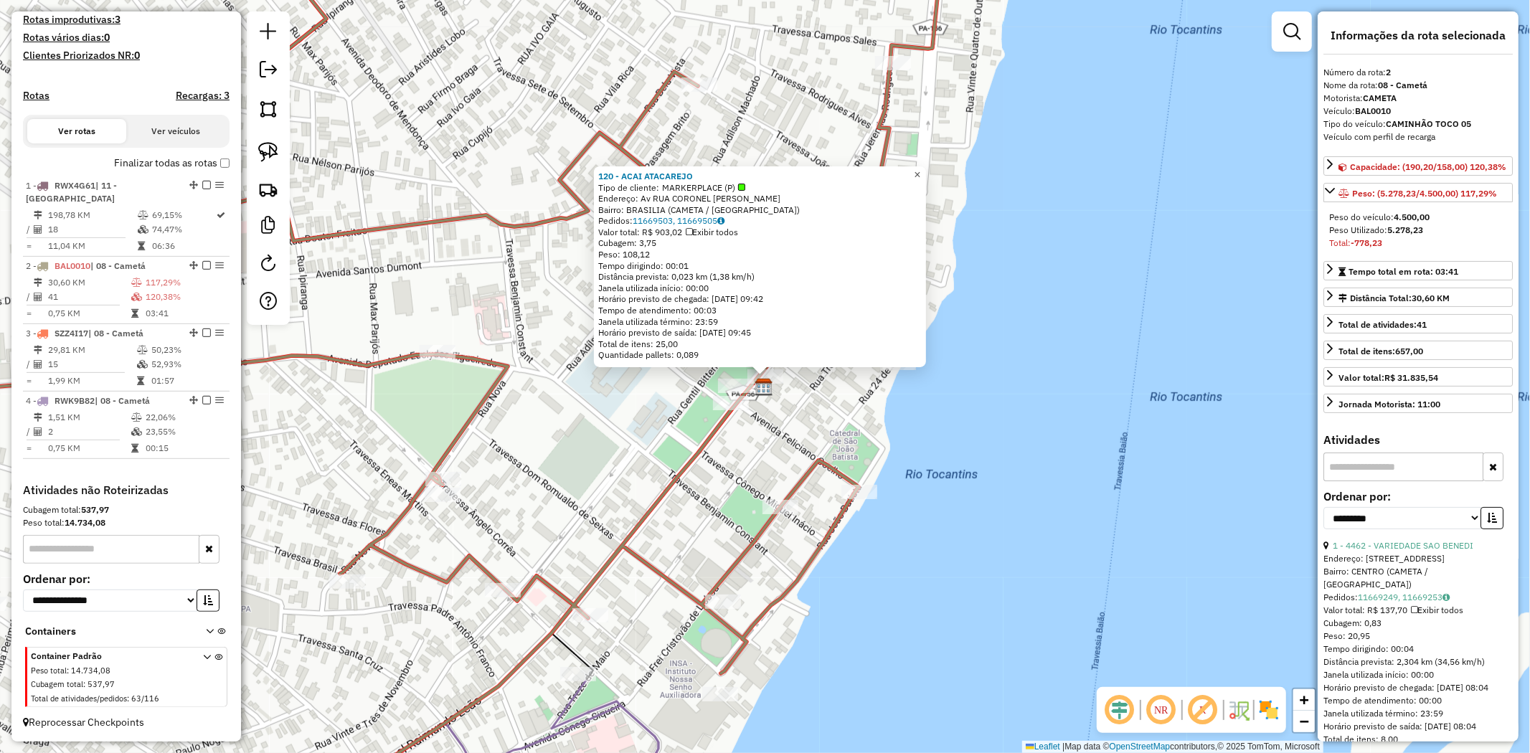
click at [920, 174] on span "×" at bounding box center [917, 175] width 6 height 12
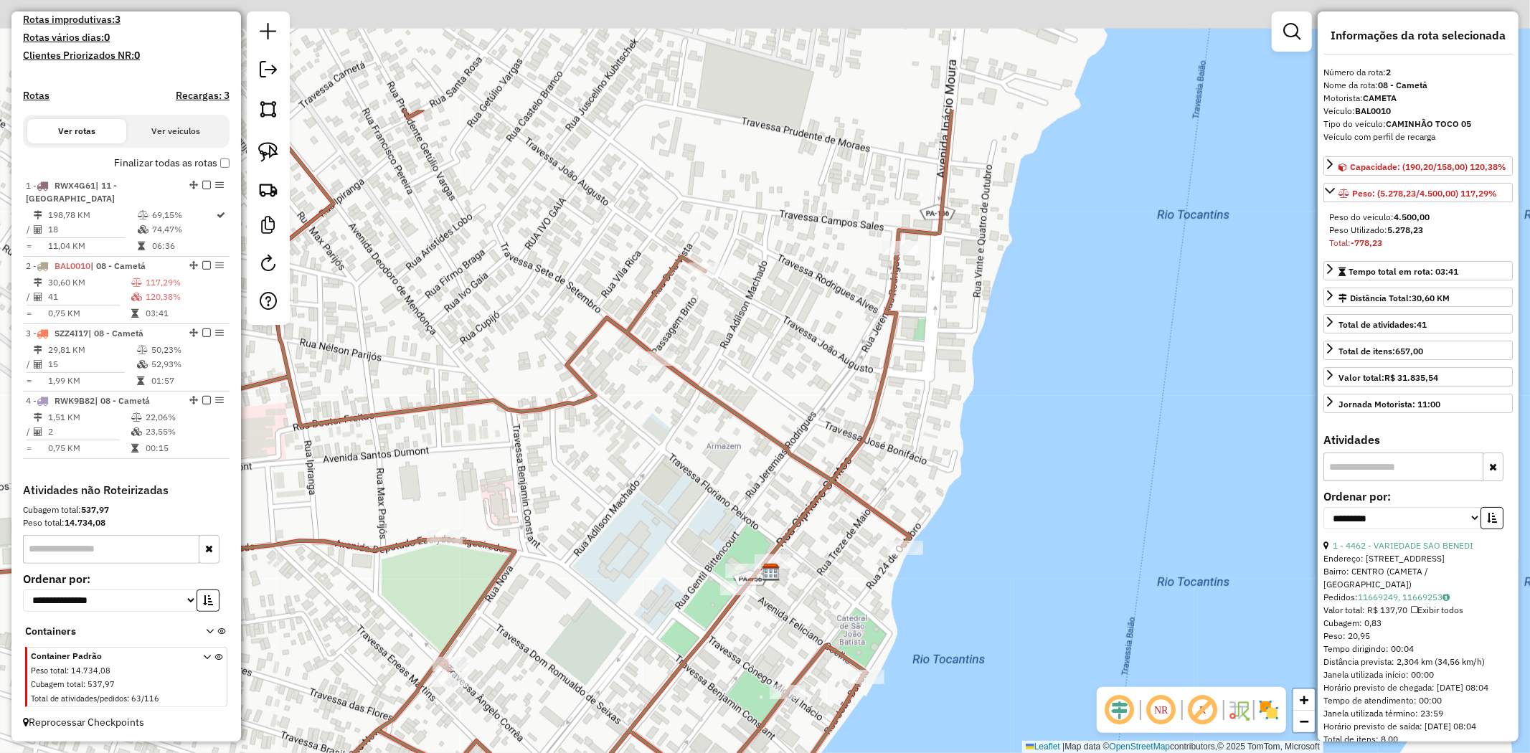
drag, startPoint x: 958, startPoint y: 163, endPoint x: 940, endPoint y: 532, distance: 369.1
click at [942, 504] on div "Janela de atendimento Grade de atendimento Capacidade Transportadoras Veículos …" at bounding box center [765, 376] width 1530 height 753
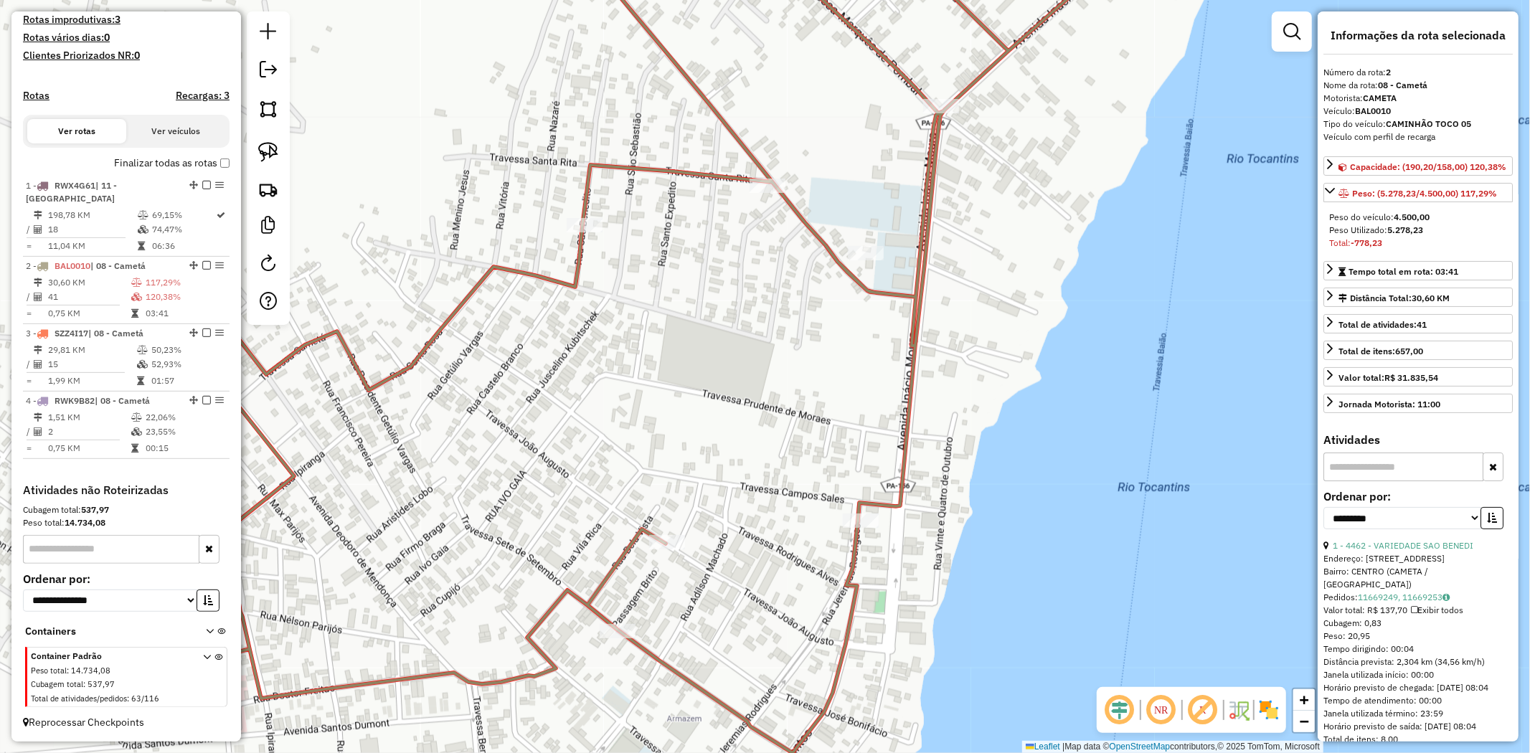
drag, startPoint x: 895, startPoint y: 371, endPoint x: 807, endPoint y: 461, distance: 125.8
click at [836, 452] on div "Janela de atendimento Grade de atendimento Capacidade Transportadoras Veículos …" at bounding box center [765, 376] width 1530 height 753
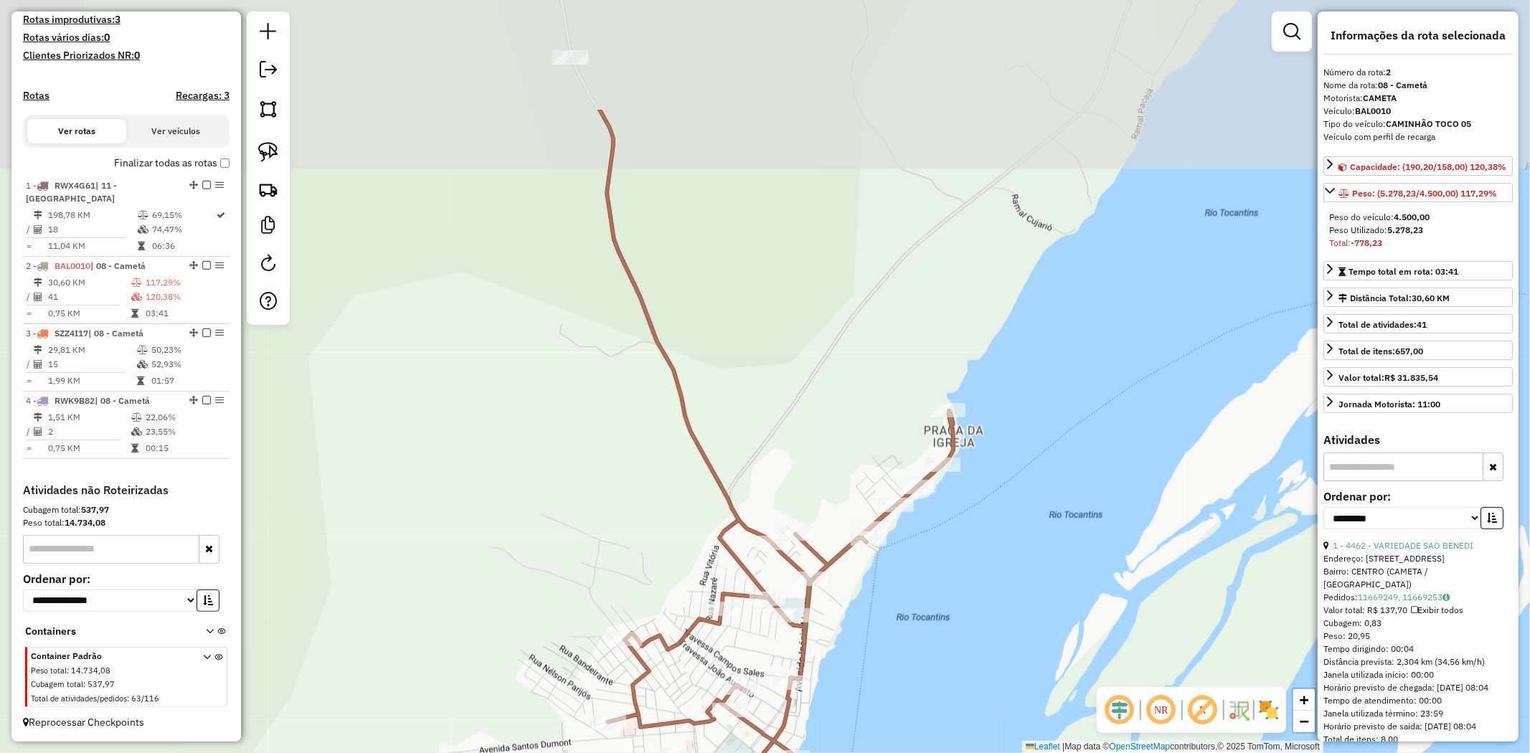
drag, startPoint x: 442, startPoint y: 162, endPoint x: 405, endPoint y: 347, distance: 188.8
click at [405, 347] on div "Janela de atendimento Grade de atendimento Capacidade Transportadoras Veículos …" at bounding box center [765, 376] width 1530 height 753
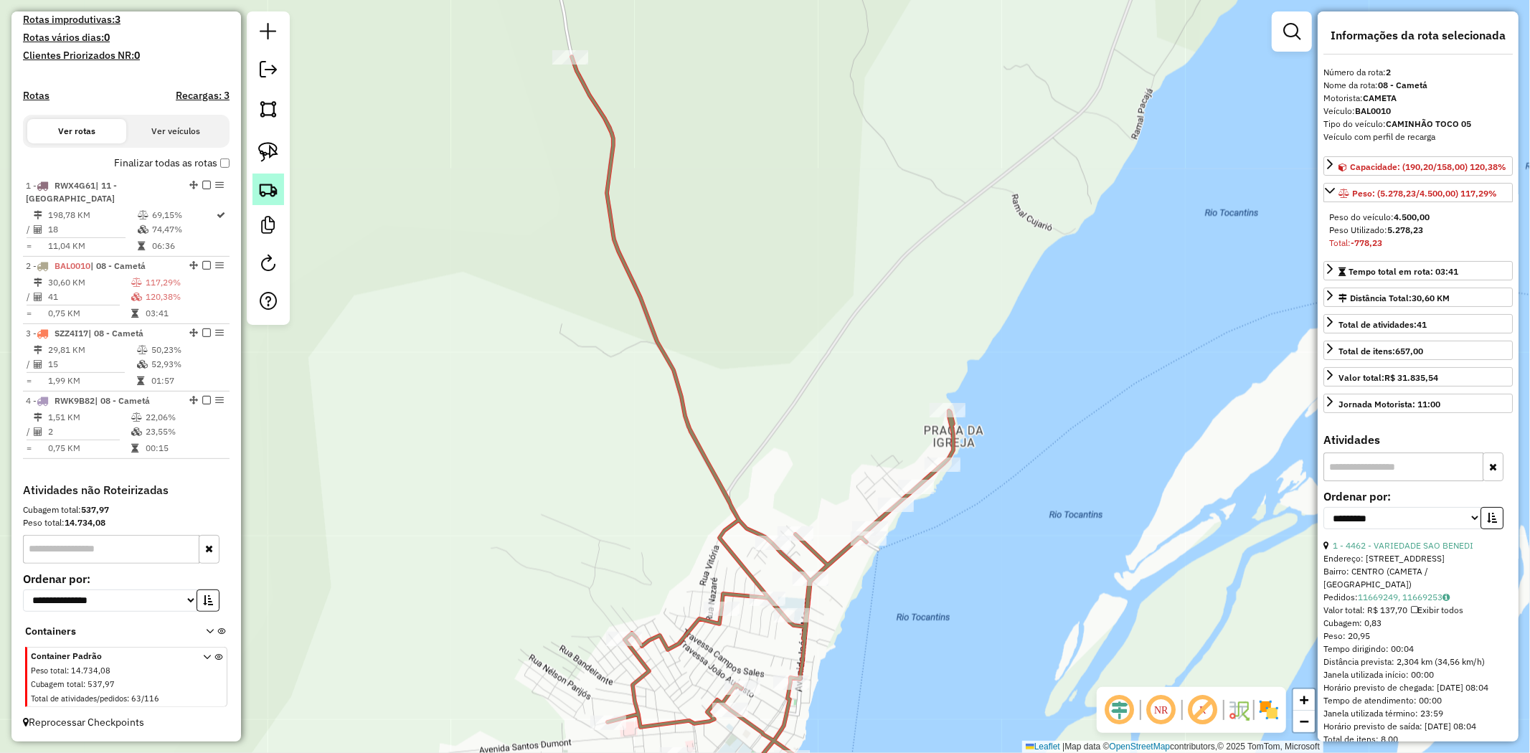
click at [261, 199] on link at bounding box center [268, 190] width 32 height 32
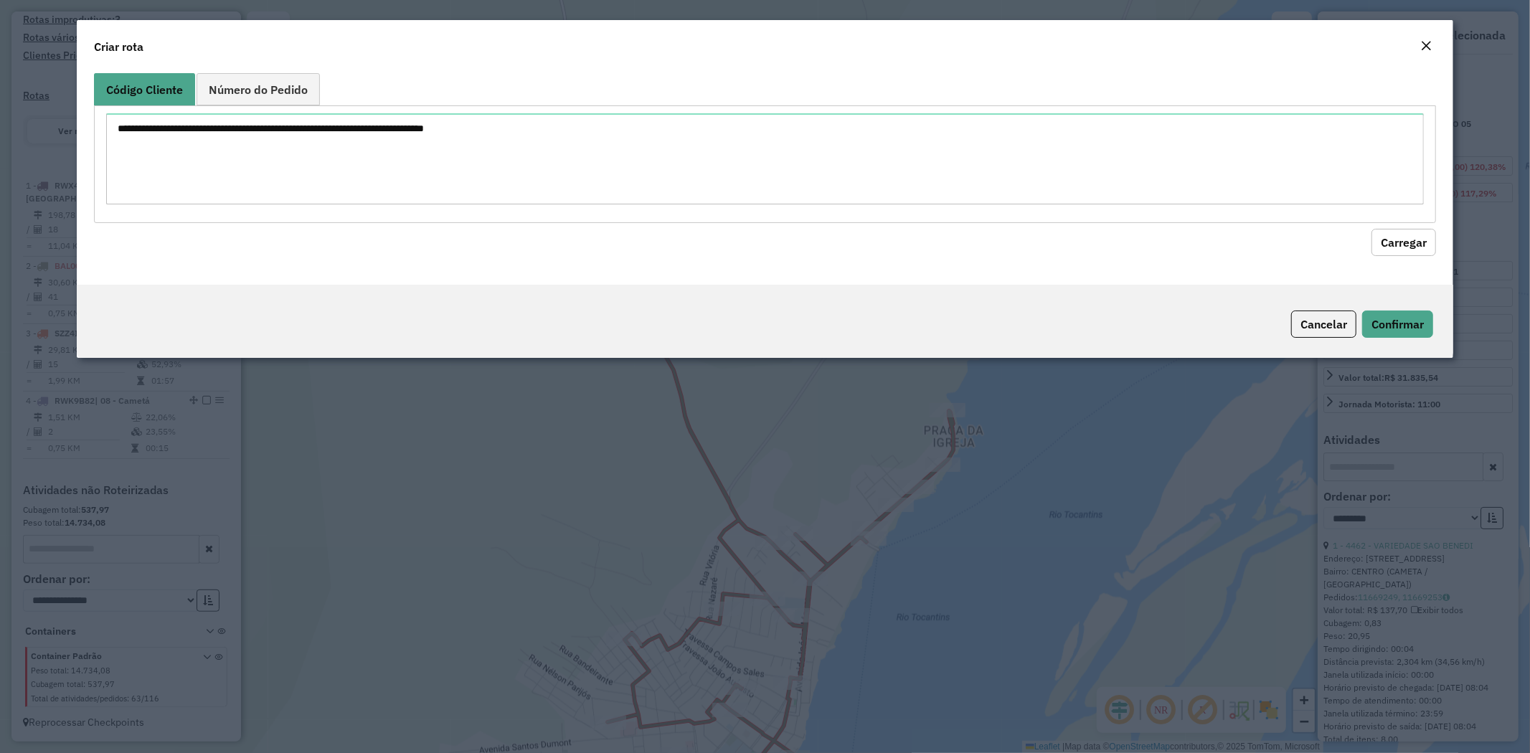
click at [1416, 46] on button "Close" at bounding box center [1426, 46] width 20 height 19
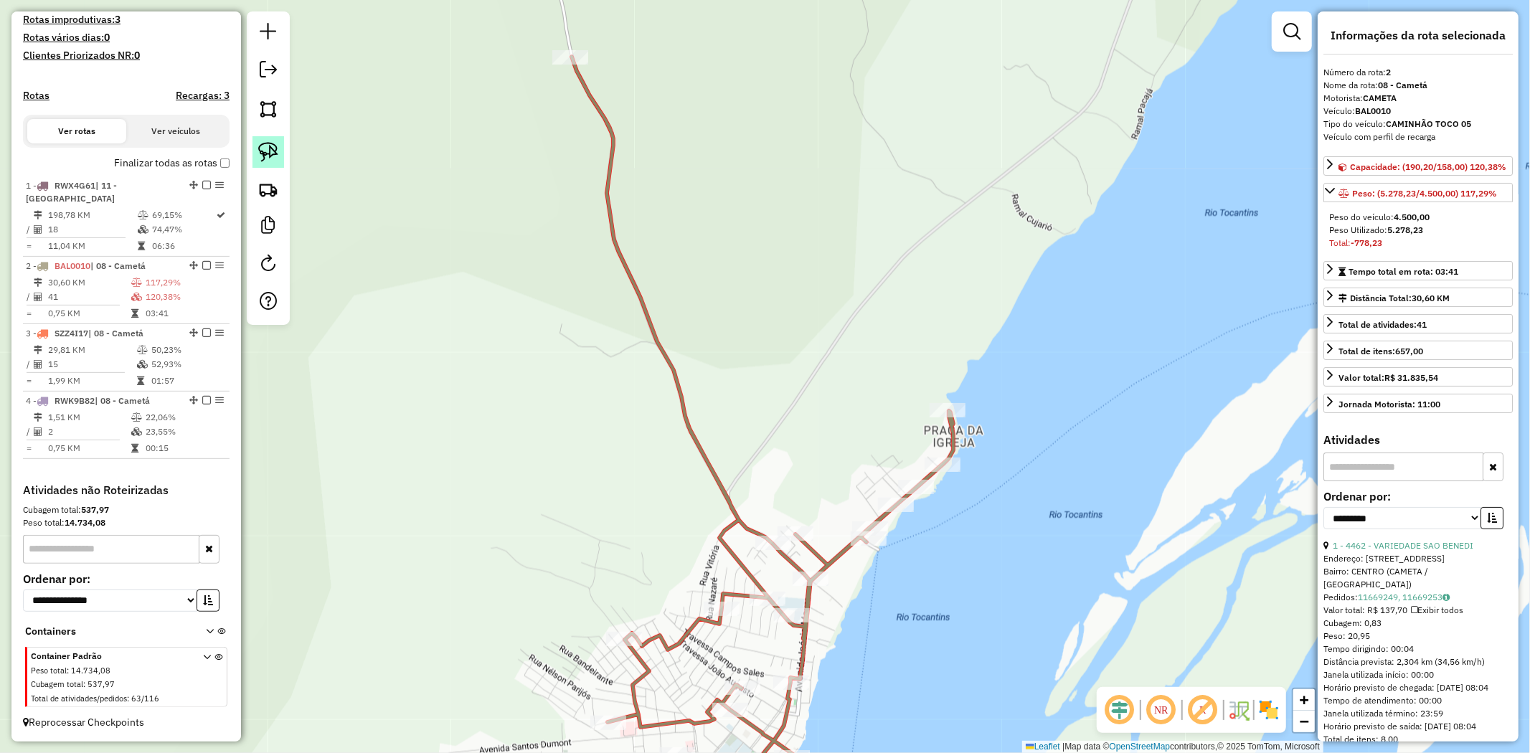
click at [275, 154] on img at bounding box center [268, 152] width 20 height 20
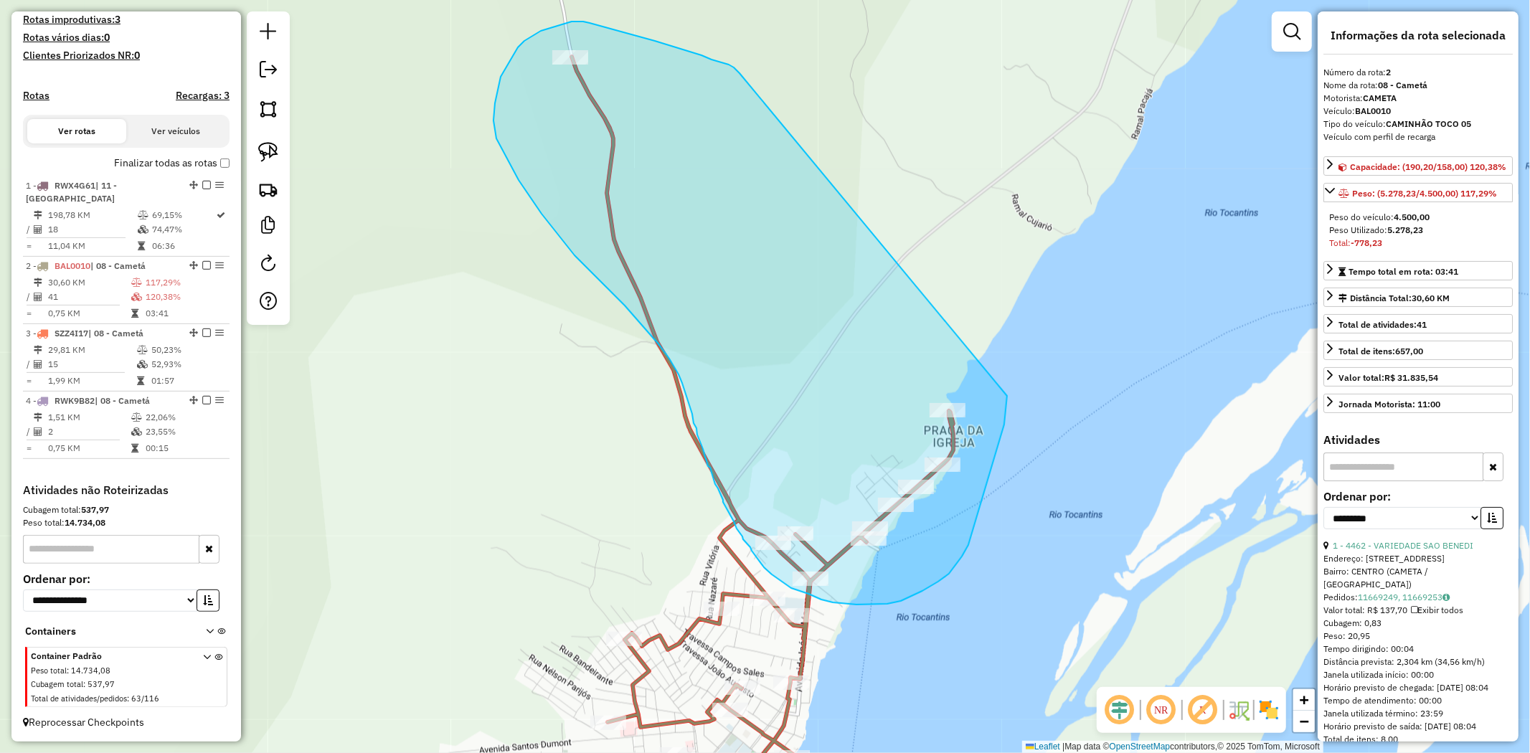
drag, startPoint x: 679, startPoint y: 49, endPoint x: 1007, endPoint y: 396, distance: 477.5
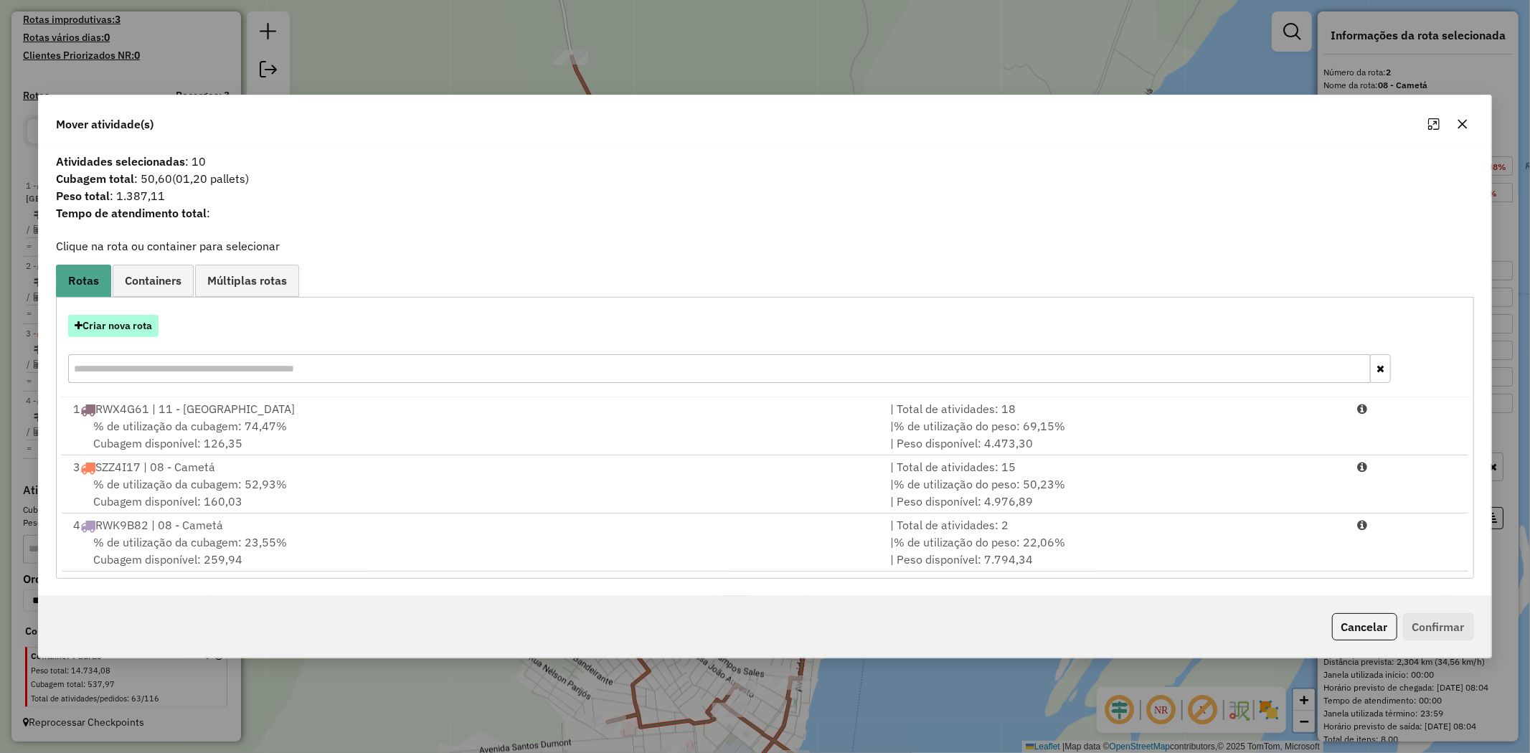
click at [133, 324] on button "Criar nova rota" at bounding box center [113, 326] width 90 height 22
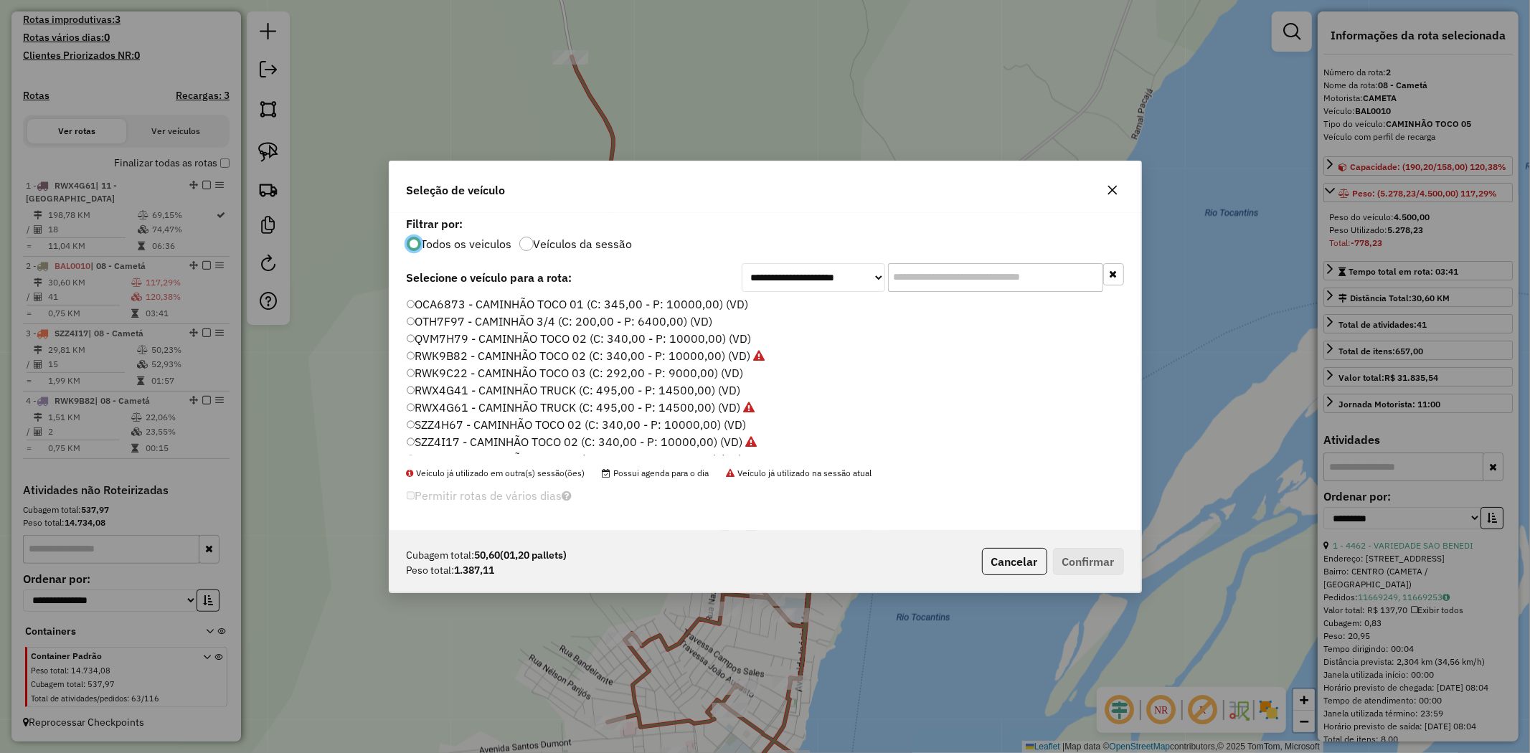
scroll to position [238, 0]
click at [687, 360] on label "RWK9C22 - CAMINHÃO TOCO 03 (C: 292,00 - P: 9000,00) (VD)" at bounding box center [575, 359] width 337 height 17
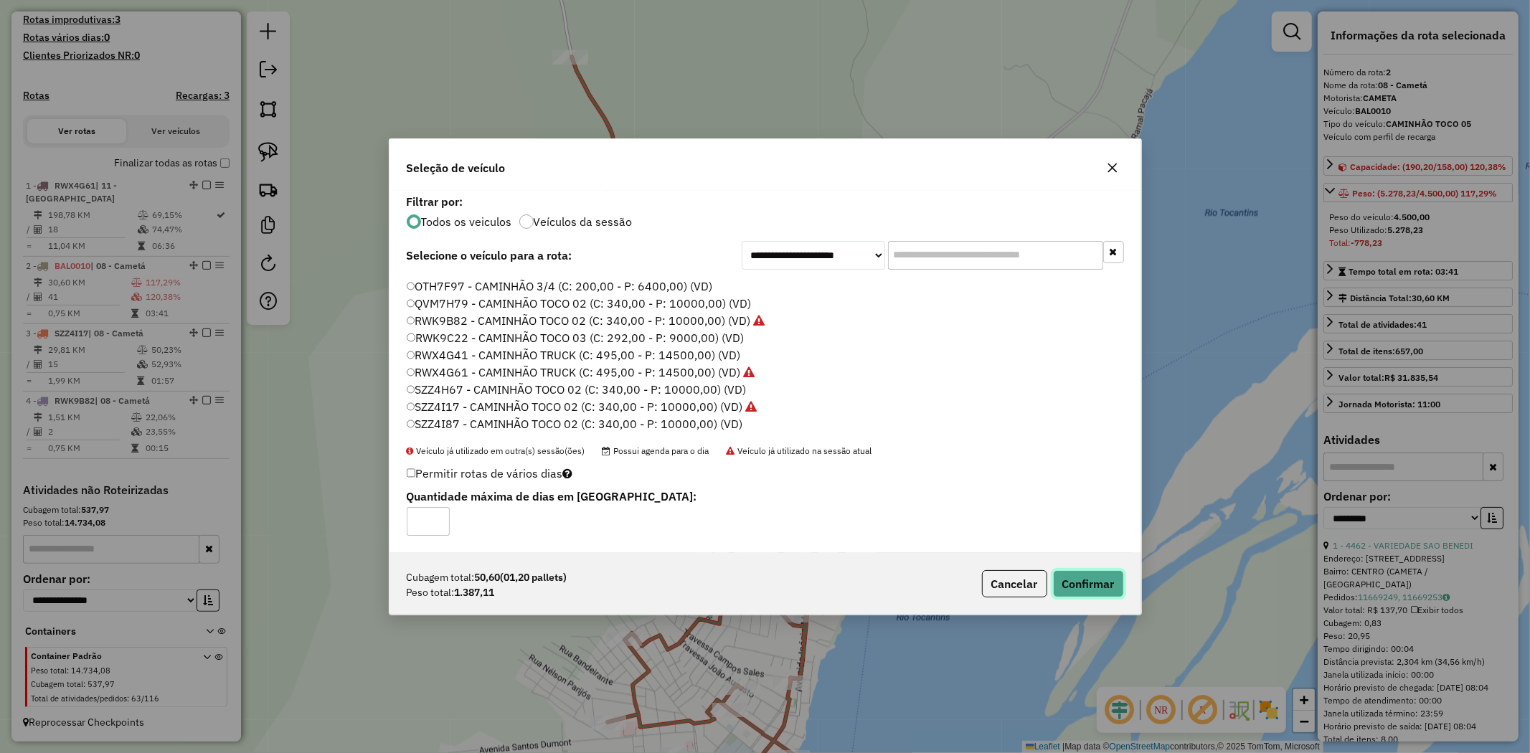
click at [1093, 581] on button "Confirmar" at bounding box center [1088, 583] width 71 height 27
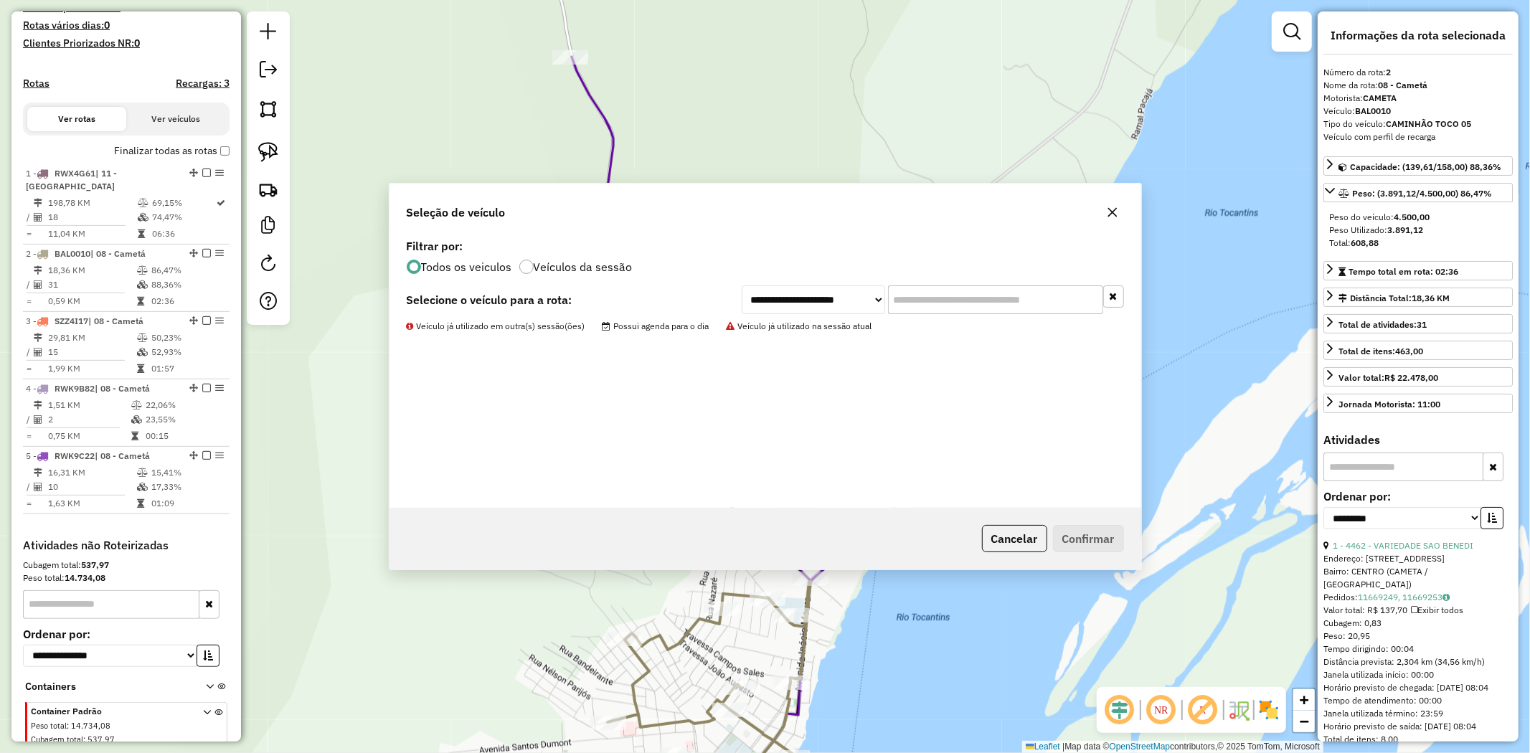
scroll to position [456, 0]
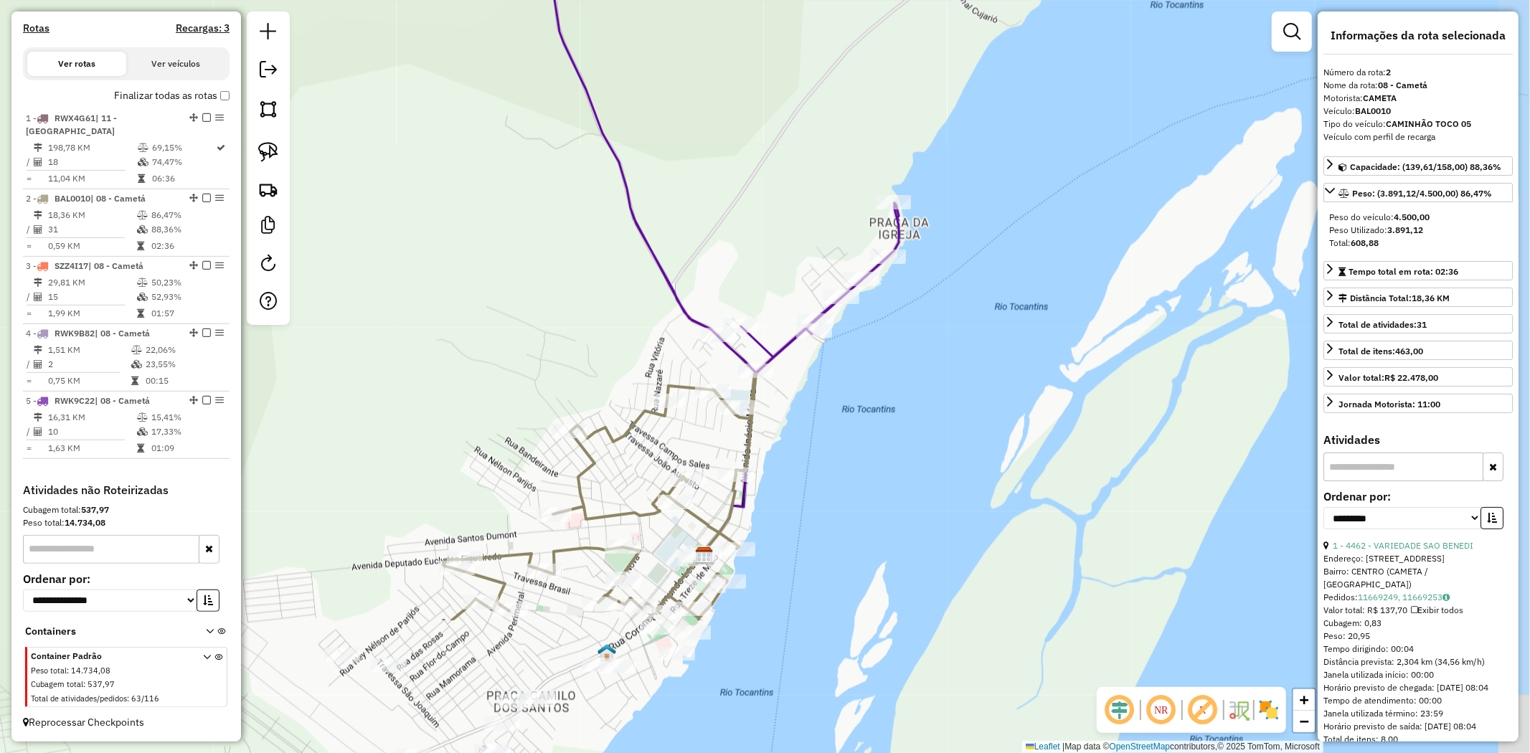
drag, startPoint x: 1046, startPoint y: 643, endPoint x: 997, endPoint y: 471, distance: 178.9
click at [999, 472] on div "Janela de atendimento Grade de atendimento Capacidade Transportadoras Veículos …" at bounding box center [765, 376] width 1530 height 753
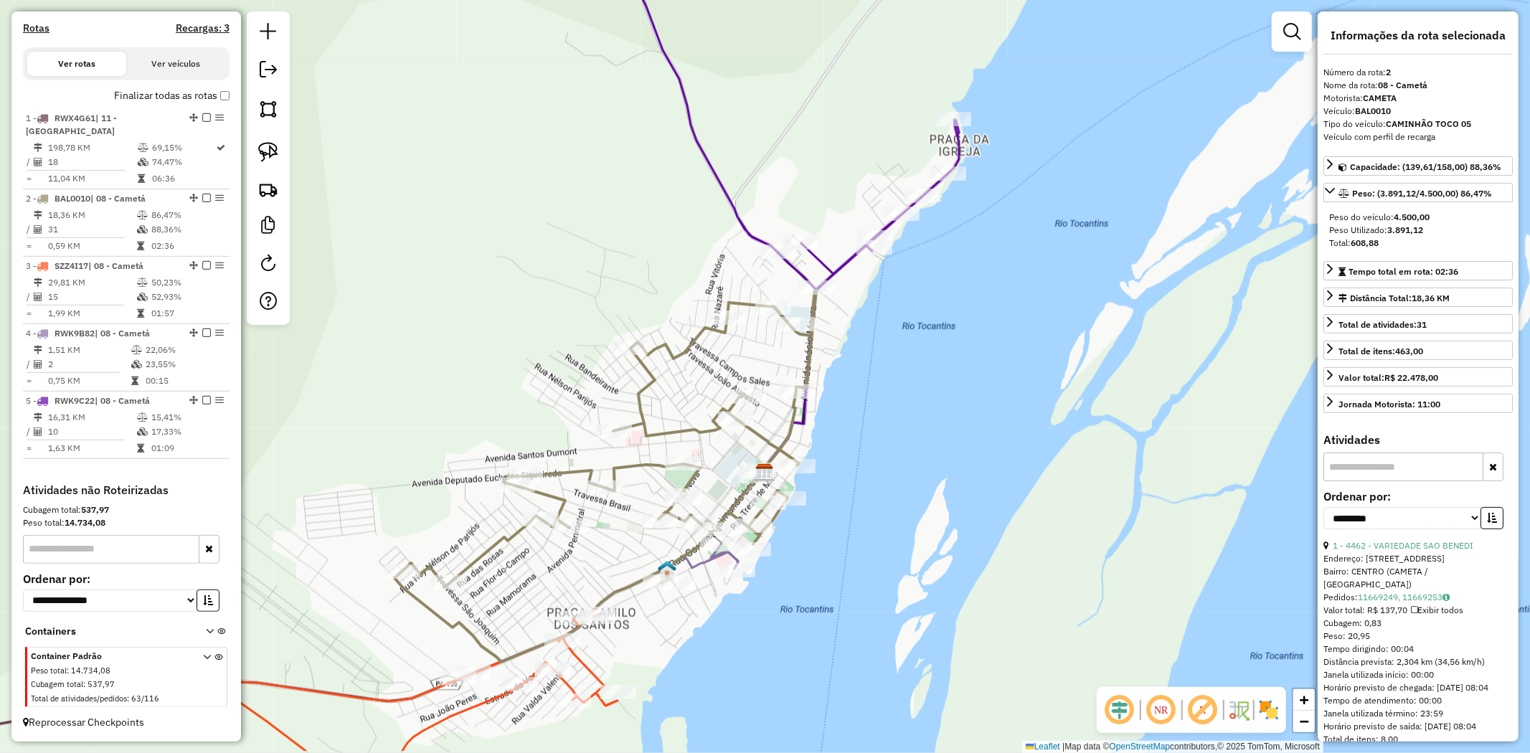
drag, startPoint x: 811, startPoint y: 391, endPoint x: 856, endPoint y: 334, distance: 72.5
click at [856, 334] on div "Janela de atendimento Grade de atendimento Capacidade Transportadoras Veículos …" at bounding box center [765, 376] width 1530 height 753
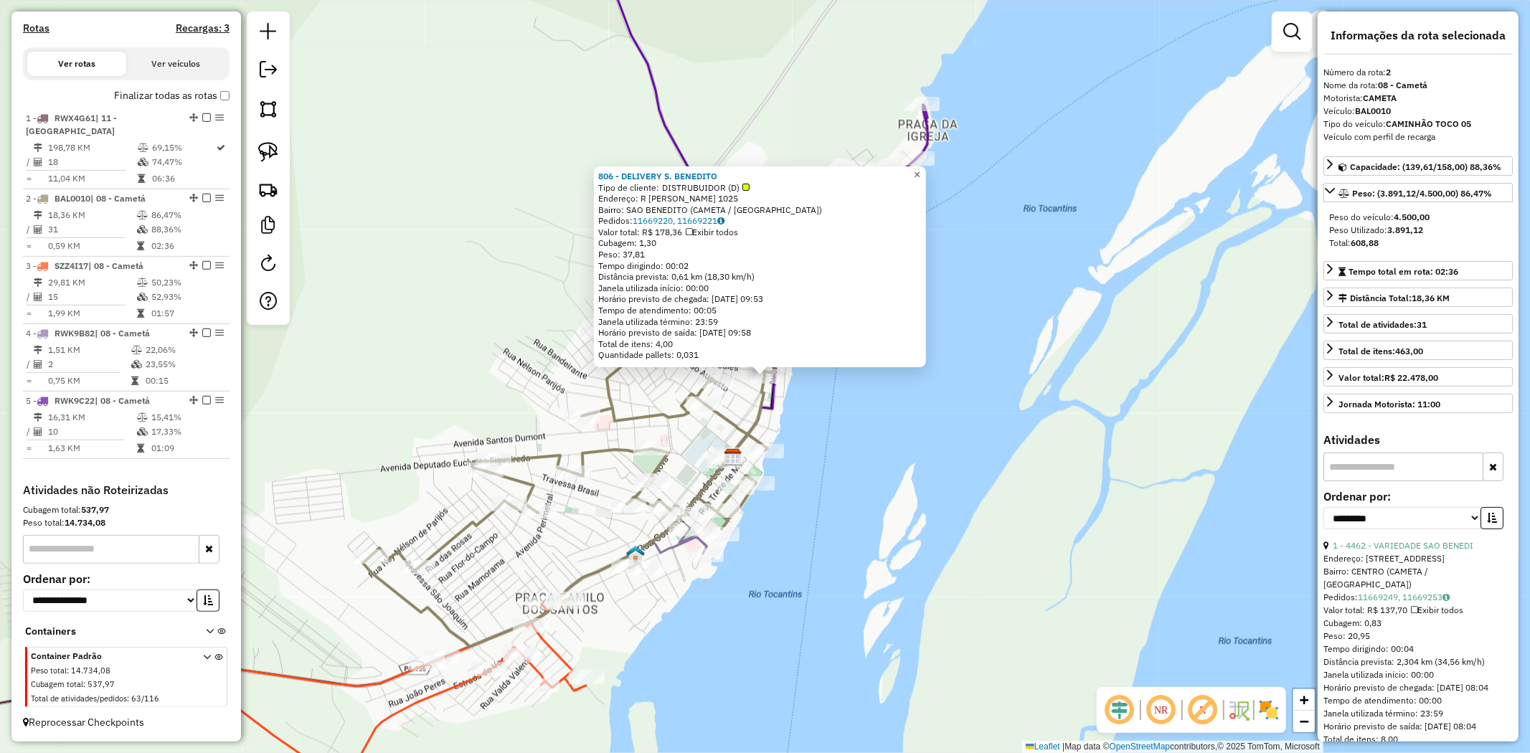
click at [920, 169] on span "×" at bounding box center [917, 175] width 6 height 12
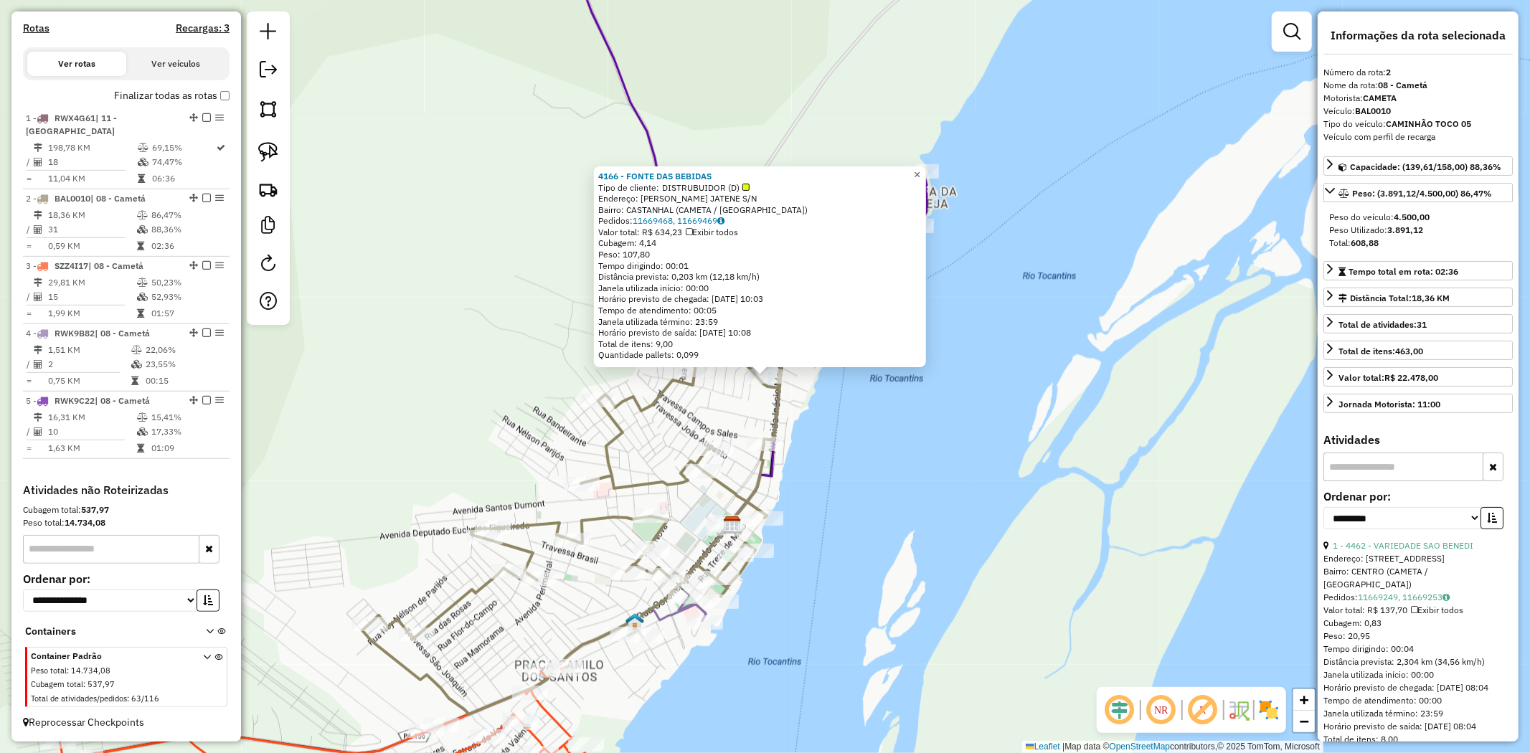
click at [920, 169] on span "×" at bounding box center [917, 175] width 6 height 12
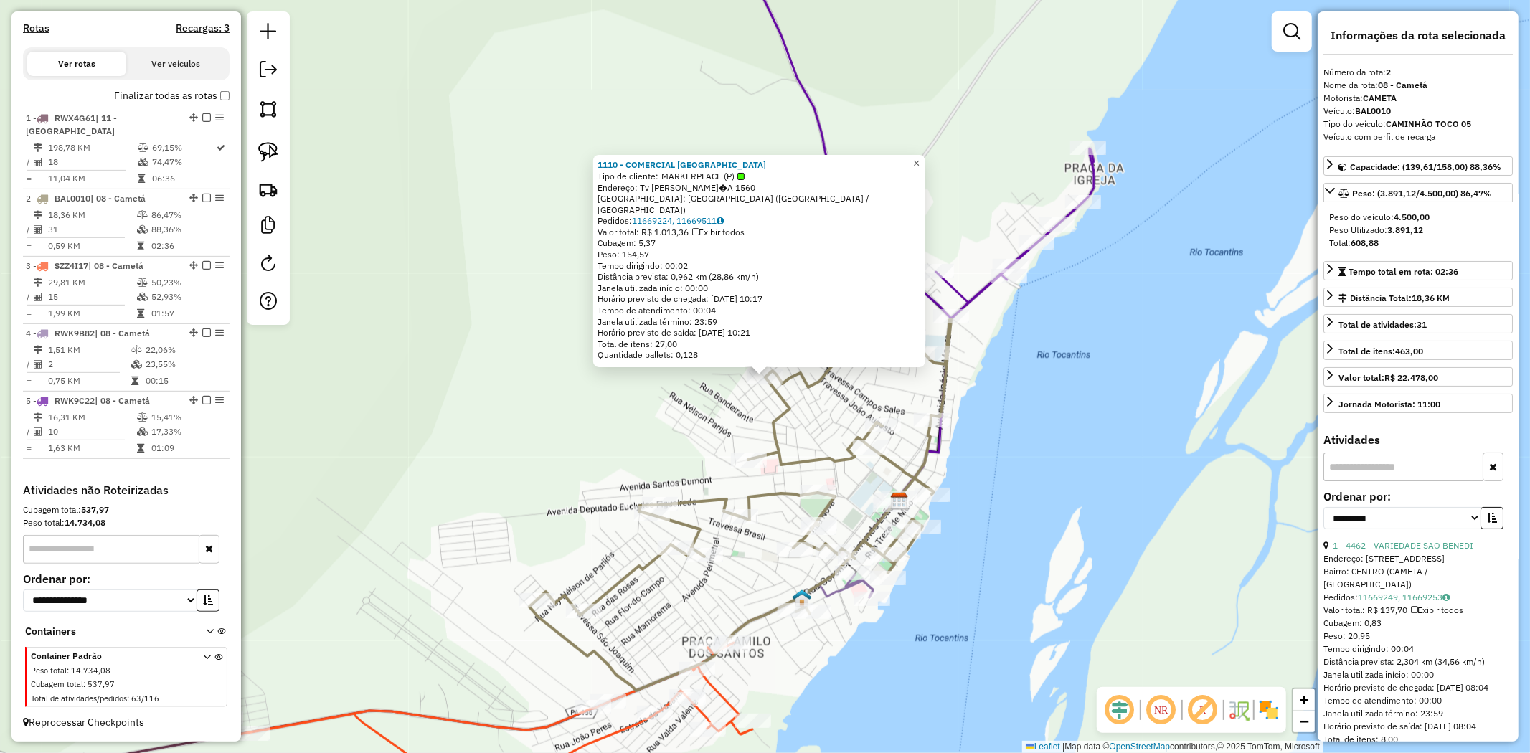
click at [920, 169] on span "×" at bounding box center [916, 163] width 6 height 12
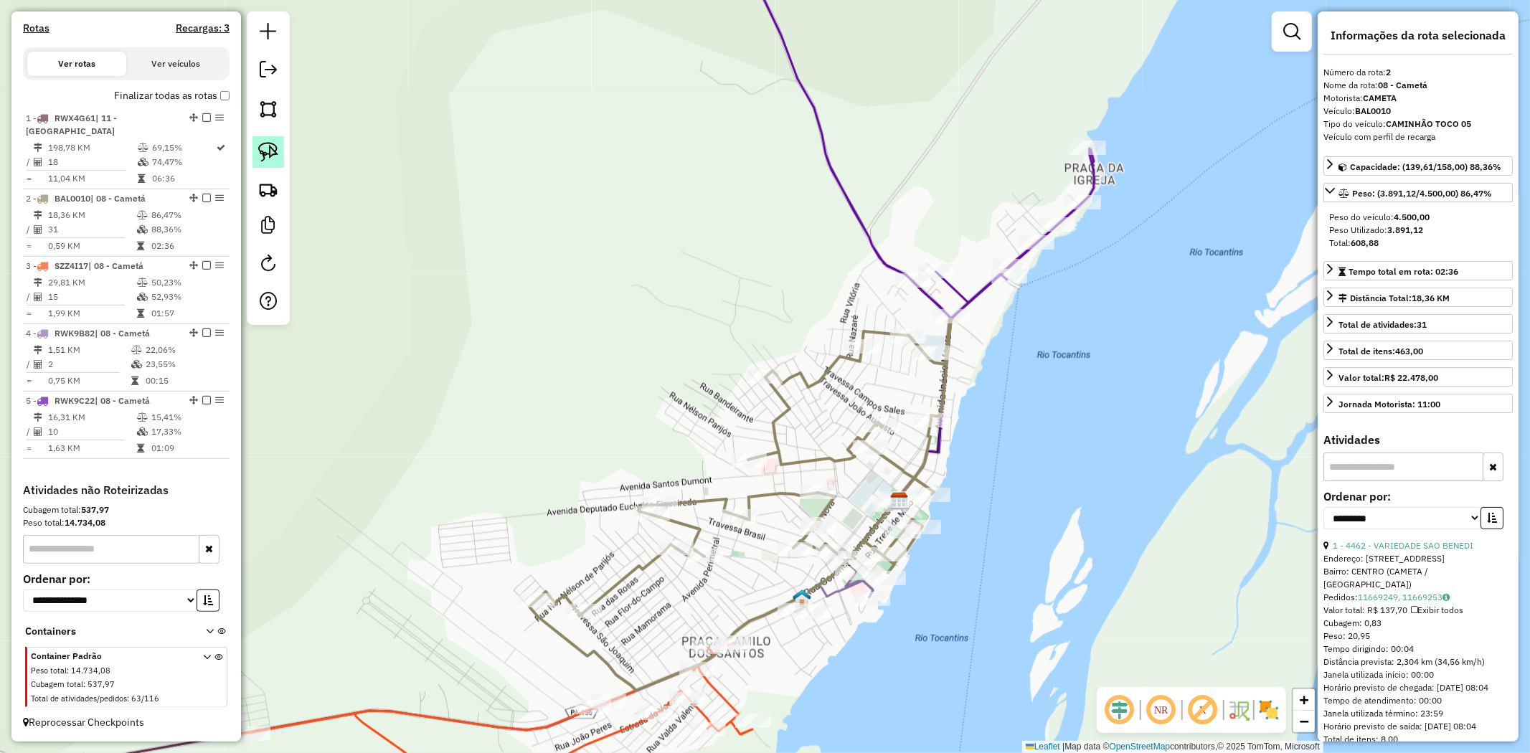
click at [264, 151] on img at bounding box center [268, 152] width 20 height 20
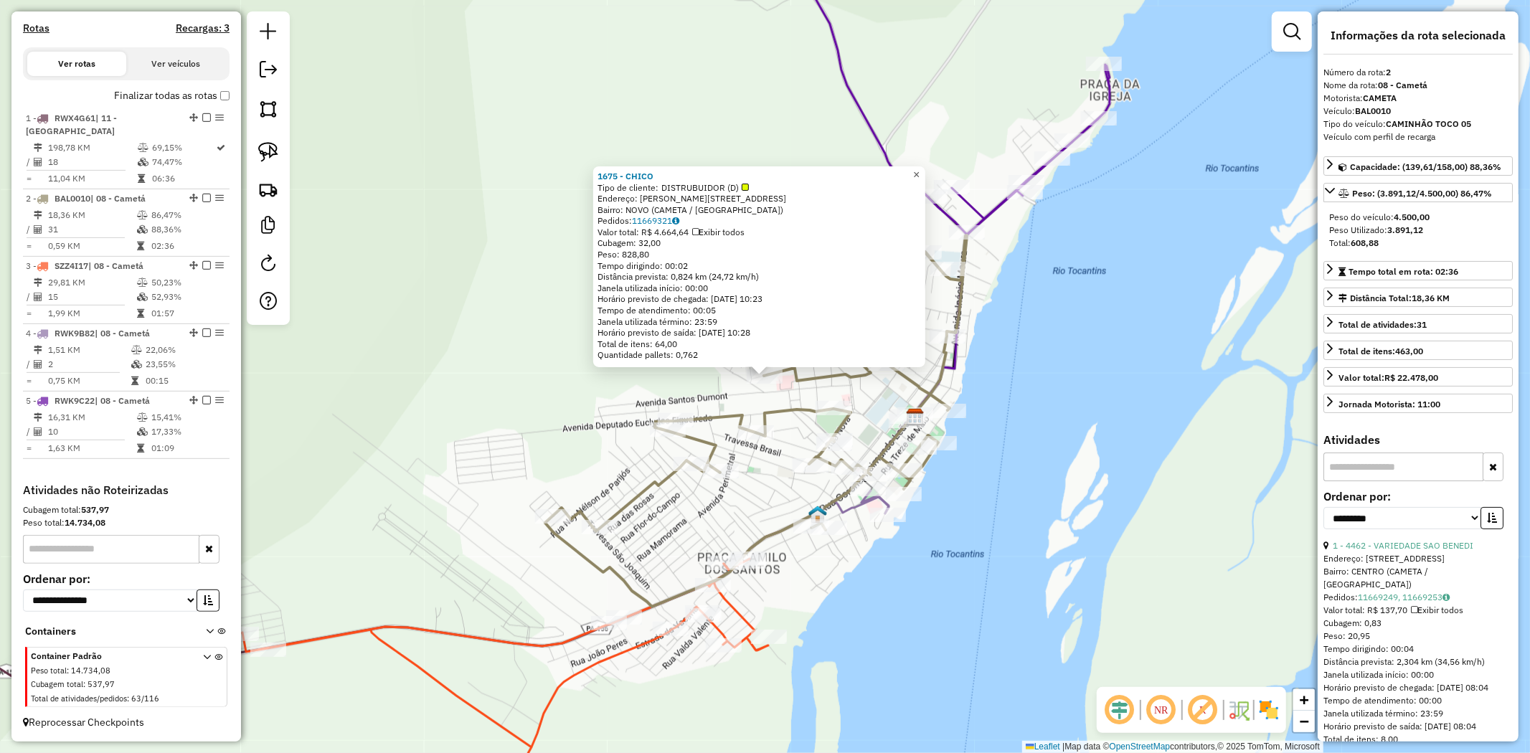
click at [920, 169] on span "×" at bounding box center [916, 175] width 6 height 12
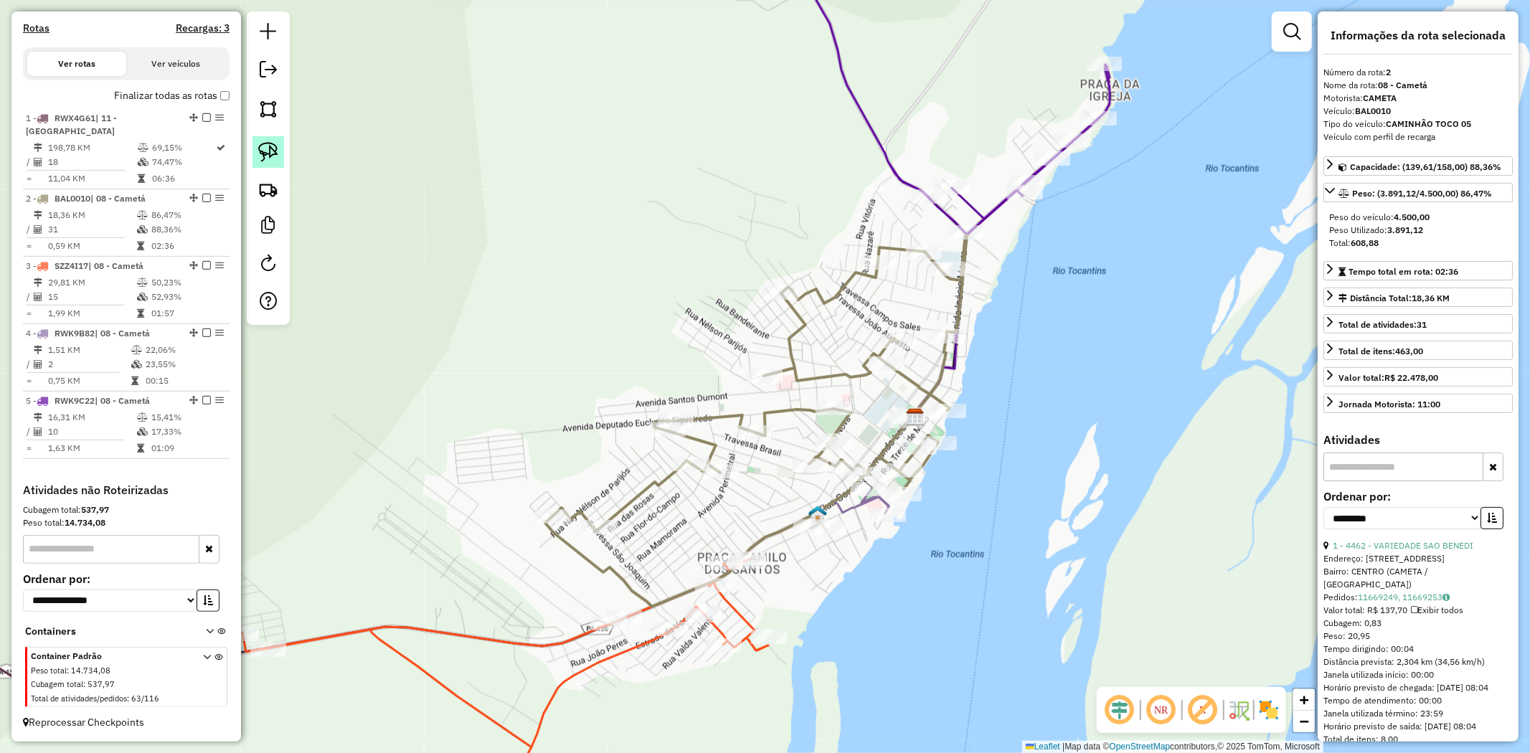
click at [260, 156] on img at bounding box center [268, 152] width 20 height 20
drag, startPoint x: 770, startPoint y: 267, endPoint x: 806, endPoint y: 292, distance: 43.8
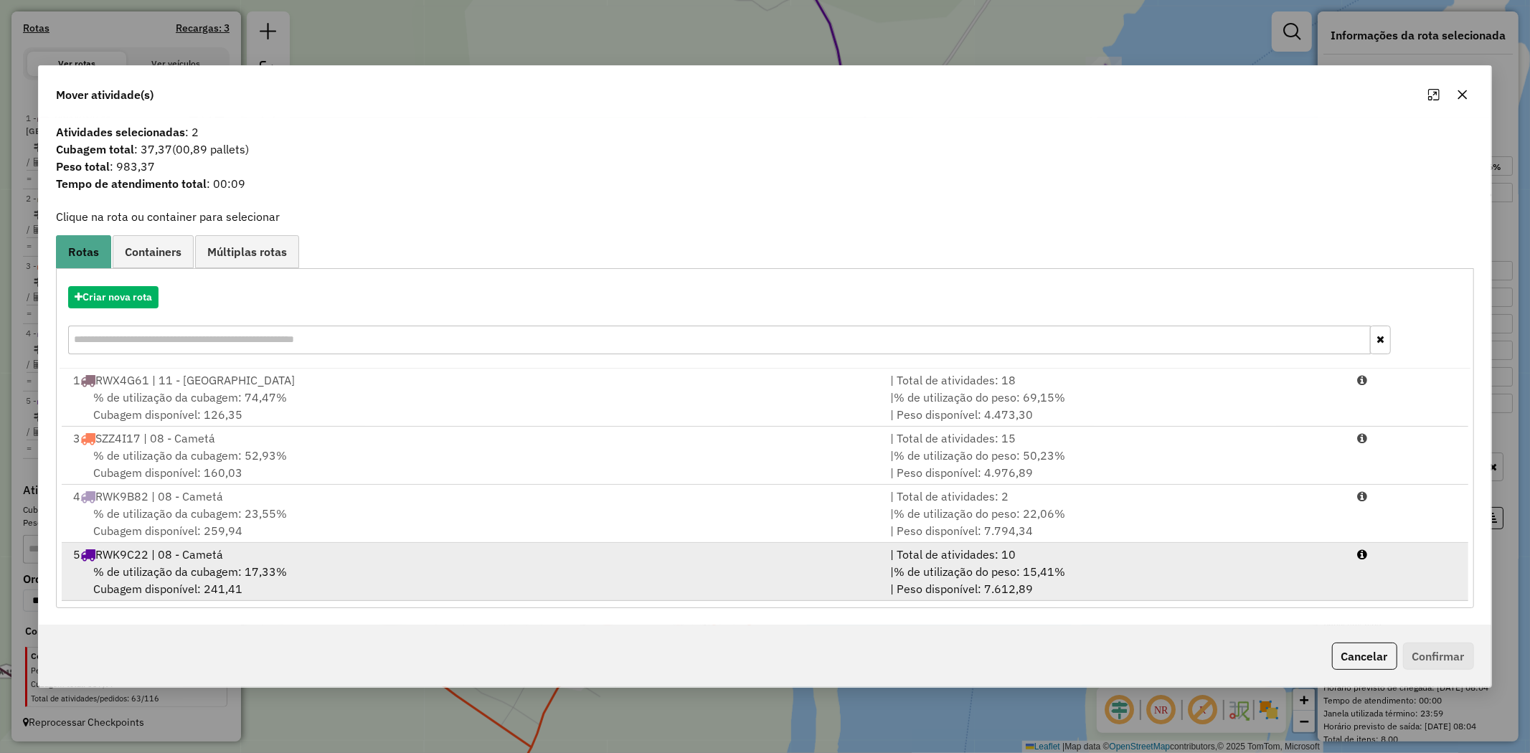
click at [220, 582] on div "% de utilização da cubagem: 17,33% Cubagem disponível: 241,41" at bounding box center [473, 580] width 817 height 34
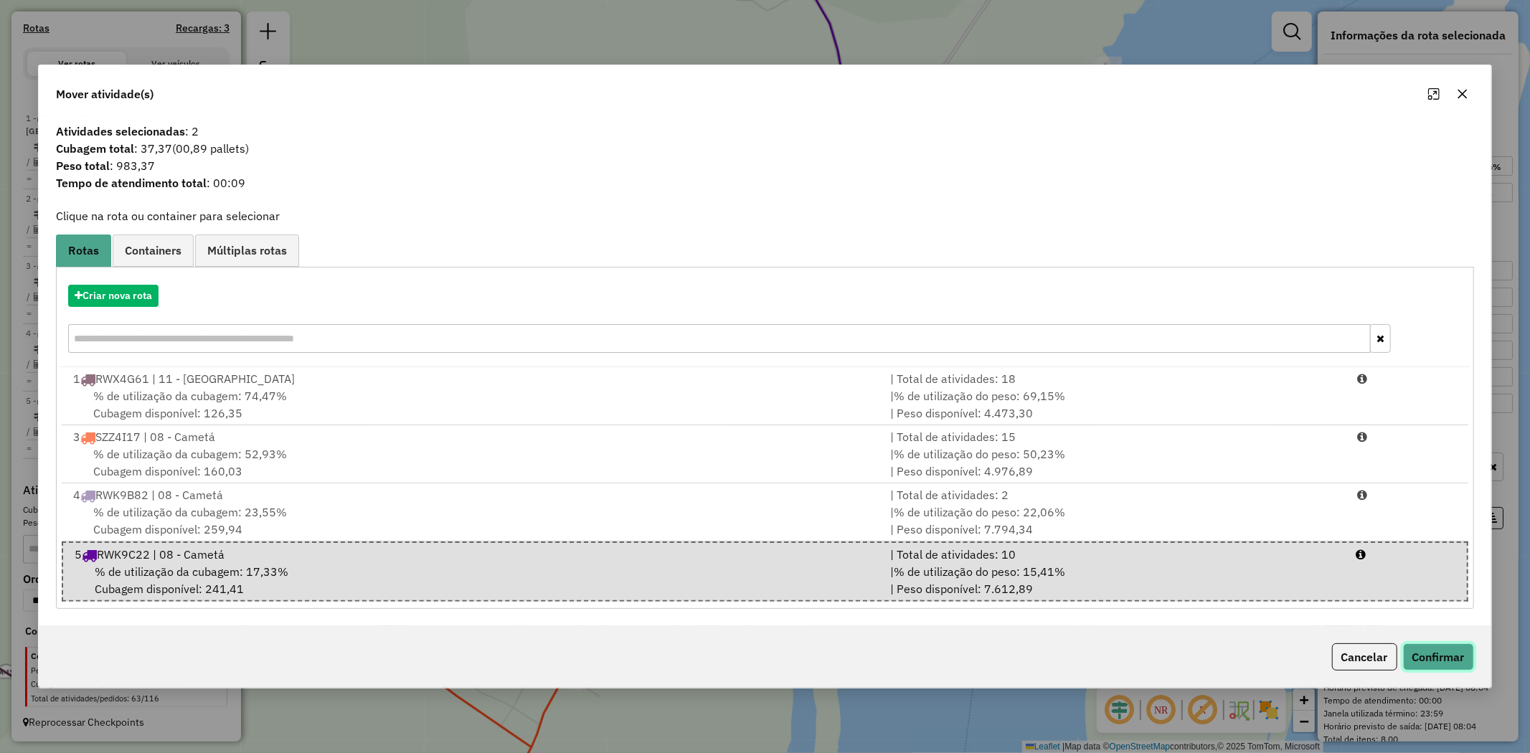
click at [1443, 659] on button "Confirmar" at bounding box center [1438, 656] width 71 height 27
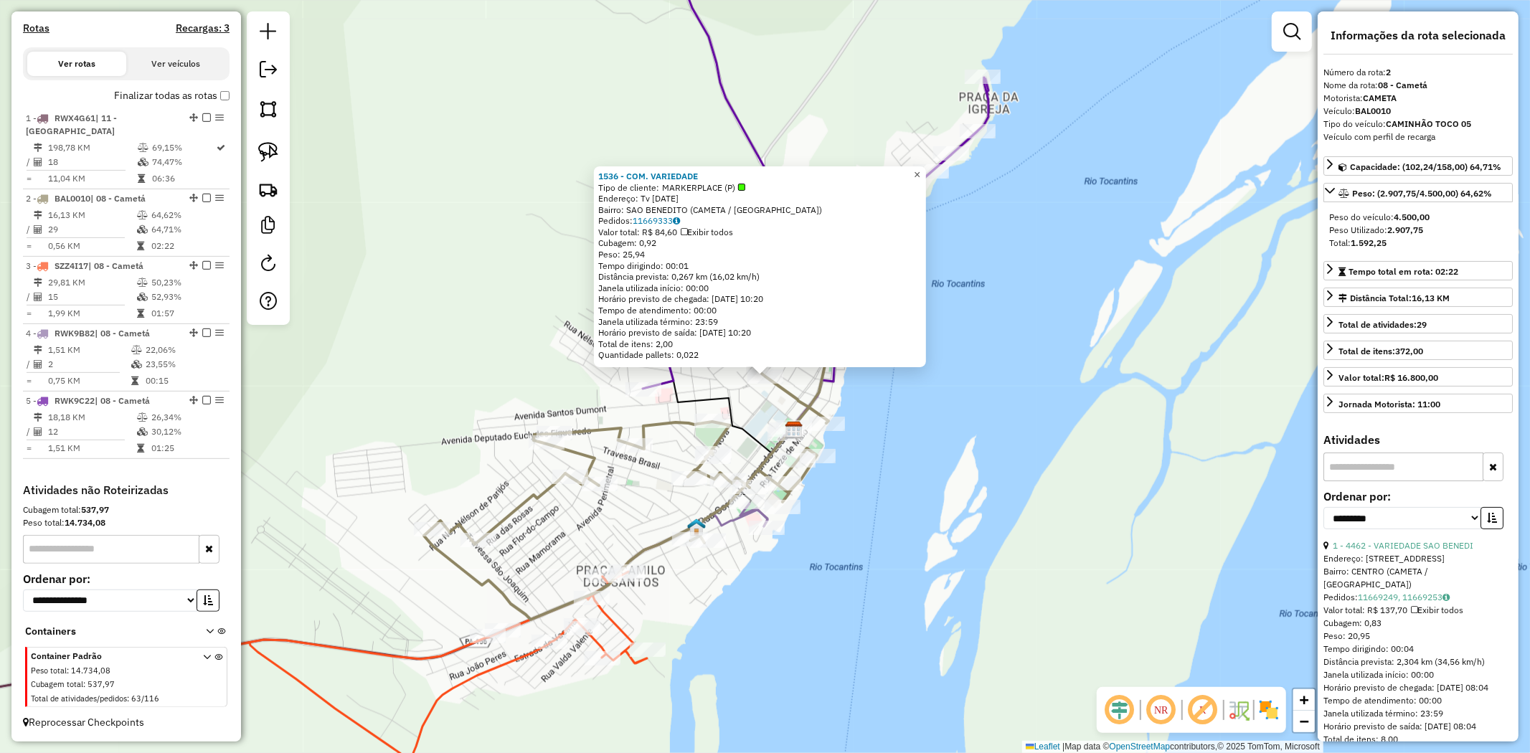
click at [920, 169] on span "×" at bounding box center [917, 175] width 6 height 12
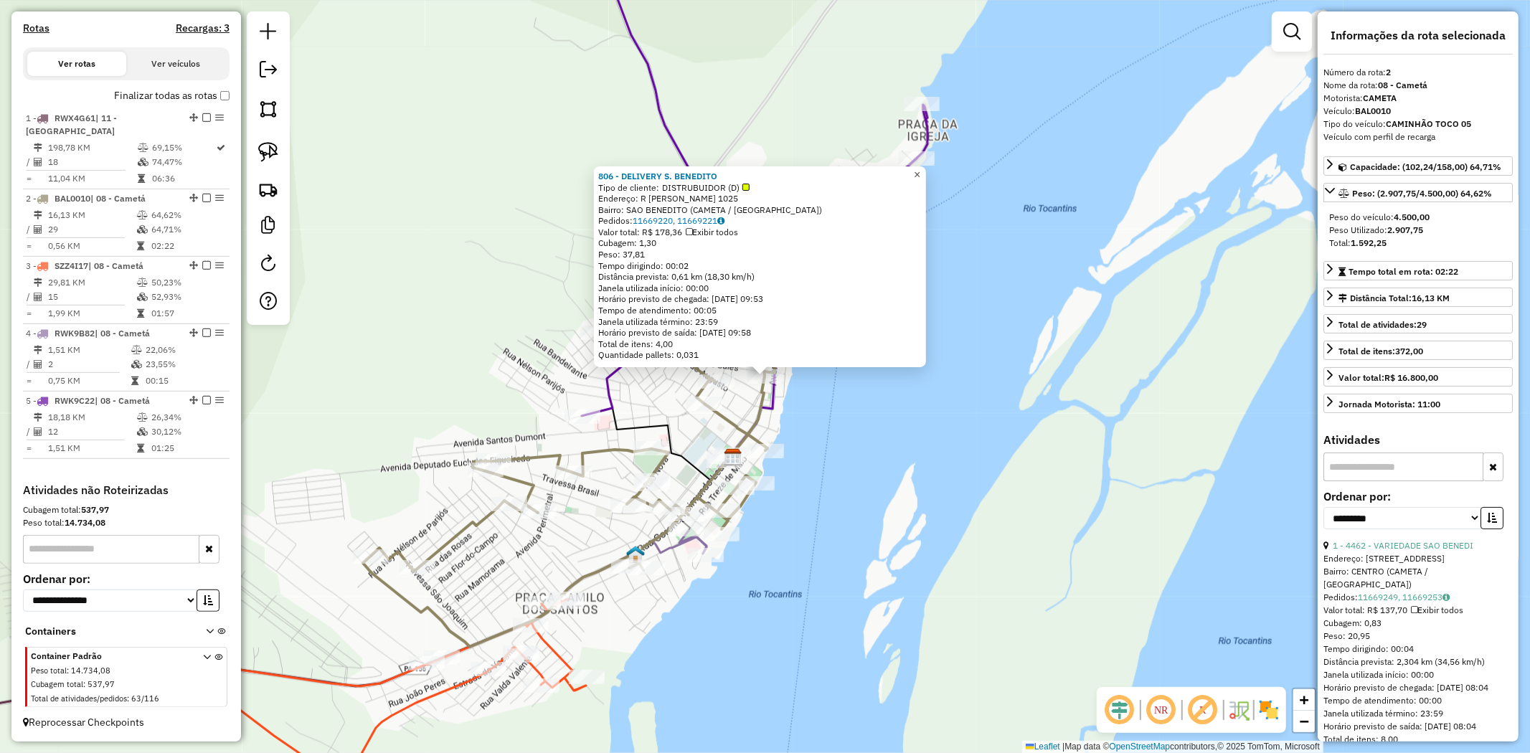
click at [920, 173] on span "×" at bounding box center [917, 175] width 6 height 12
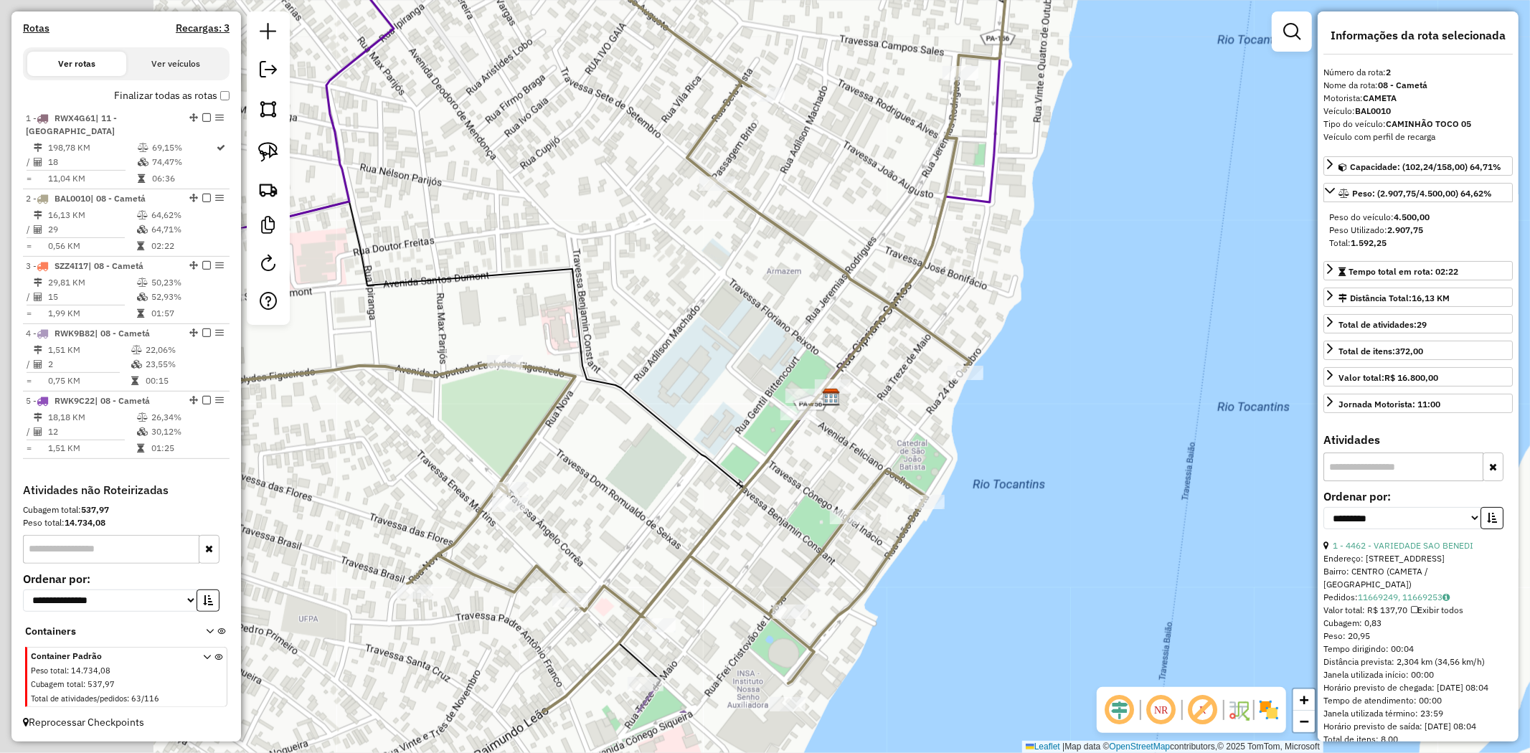
drag, startPoint x: 786, startPoint y: 417, endPoint x: 974, endPoint y: 271, distance: 237.8
click at [966, 299] on div "Janela de atendimento Grade de atendimento Capacidade Transportadoras Veículos …" at bounding box center [765, 376] width 1530 height 753
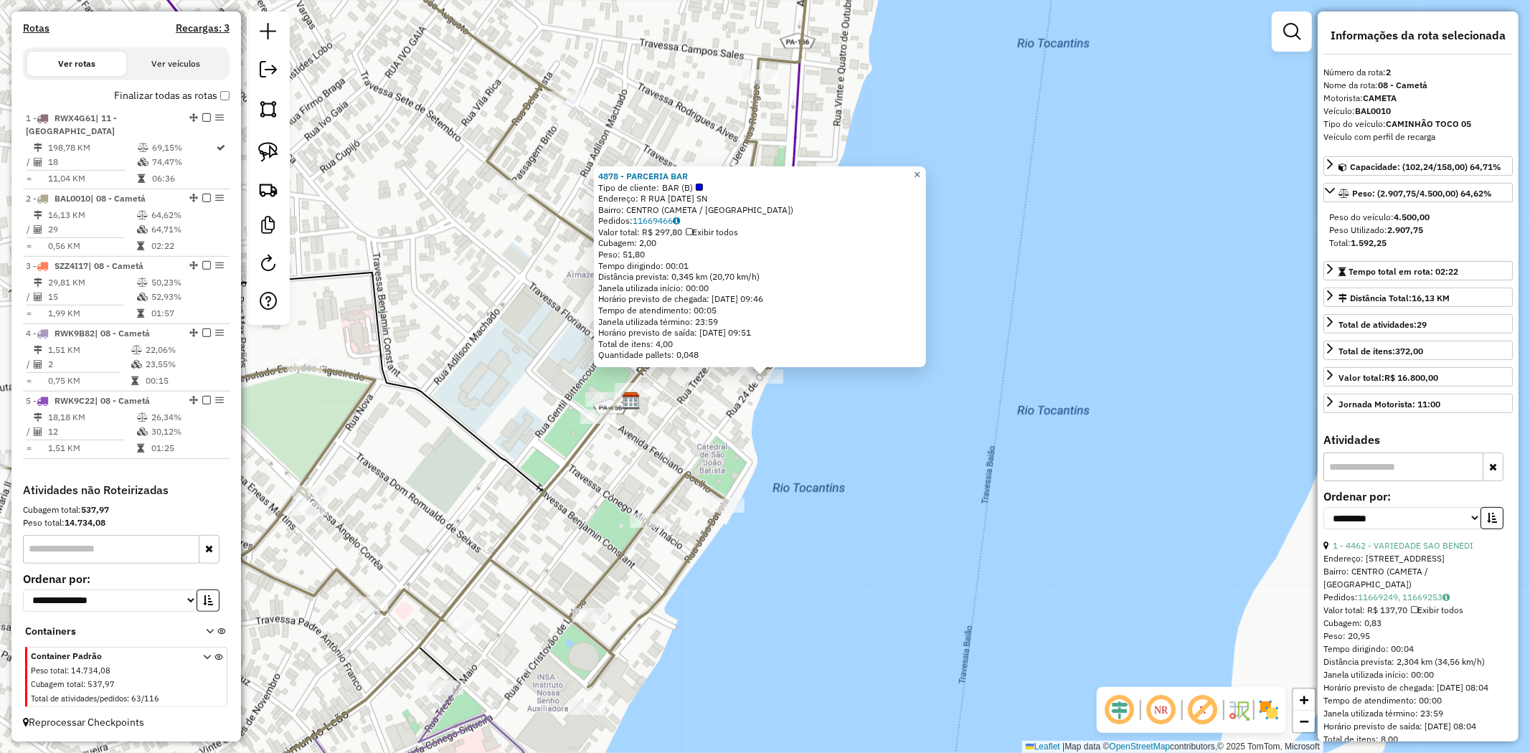
click at [926, 169] on link "×" at bounding box center [917, 174] width 17 height 17
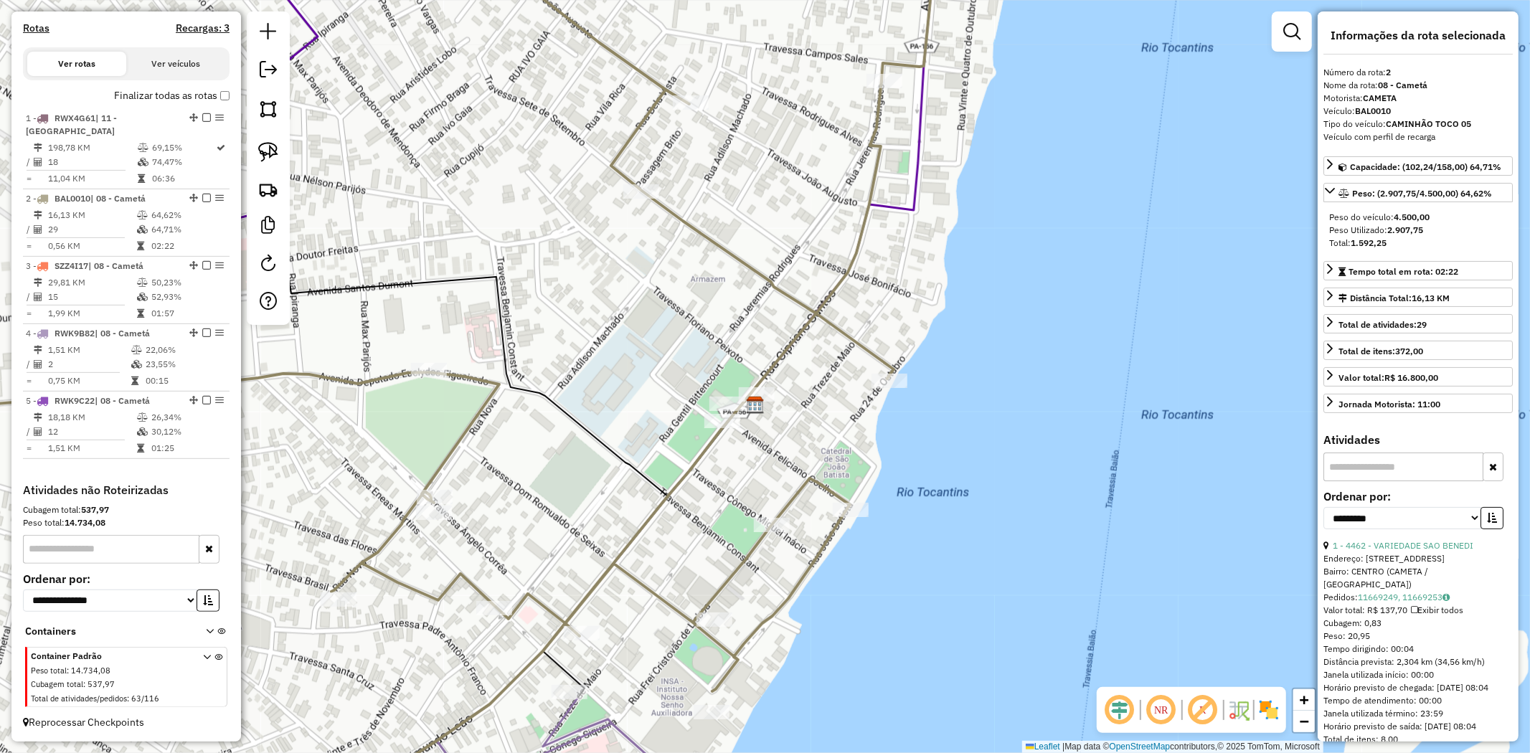
drag, startPoint x: 495, startPoint y: 335, endPoint x: 966, endPoint y: 220, distance: 484.5
click at [668, 220] on icon at bounding box center [410, 498] width 516 height 579
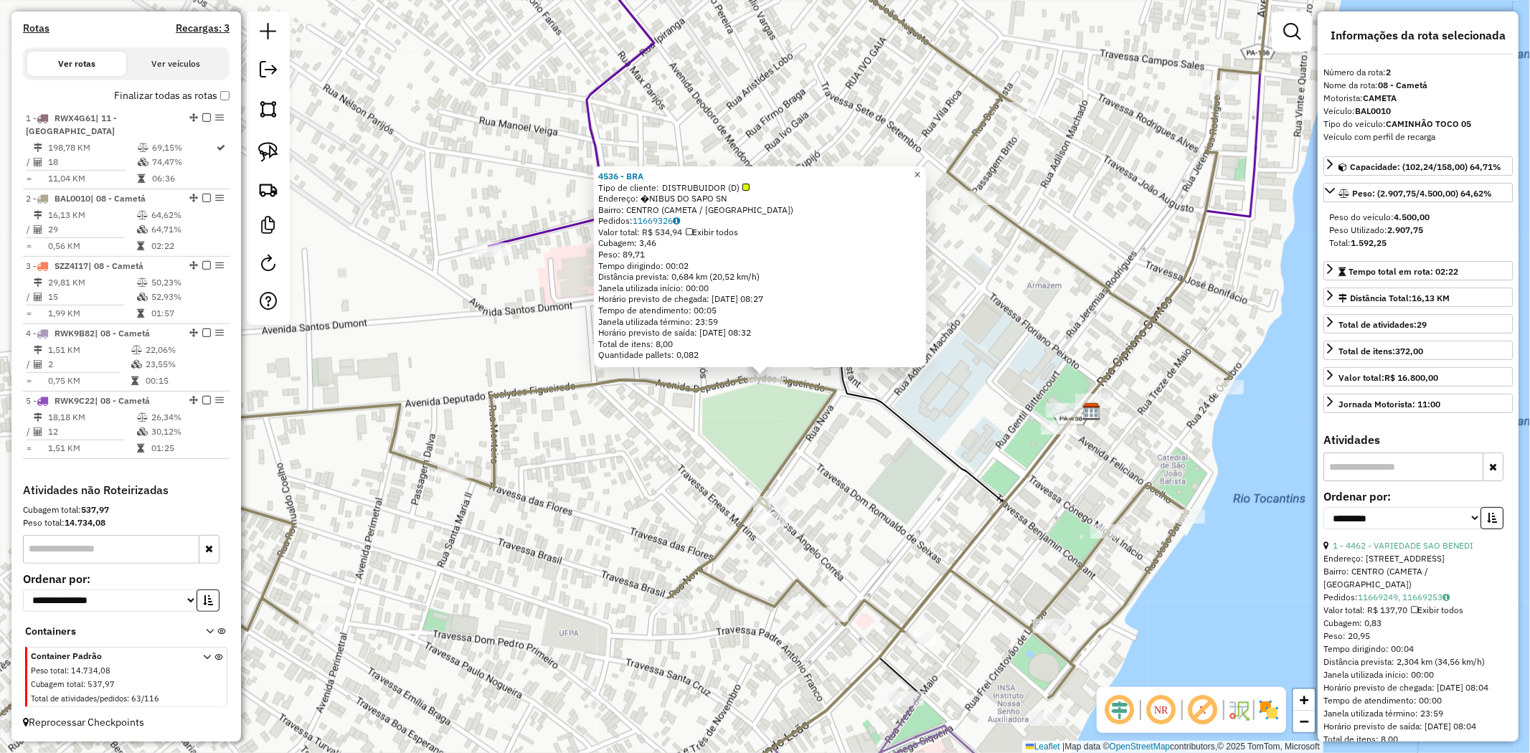
click at [920, 170] on span "×" at bounding box center [917, 175] width 6 height 12
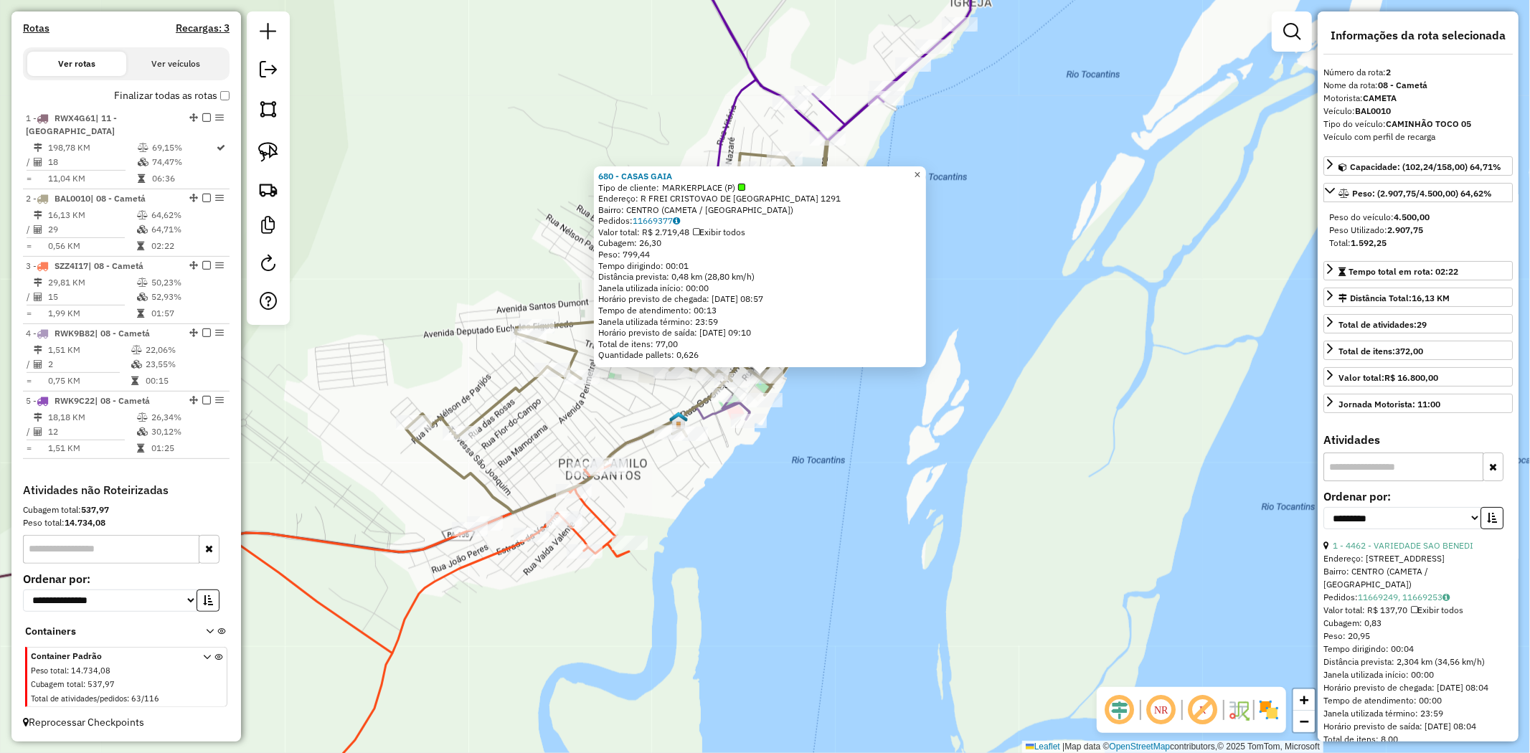
click at [926, 171] on link "×" at bounding box center [917, 174] width 17 height 17
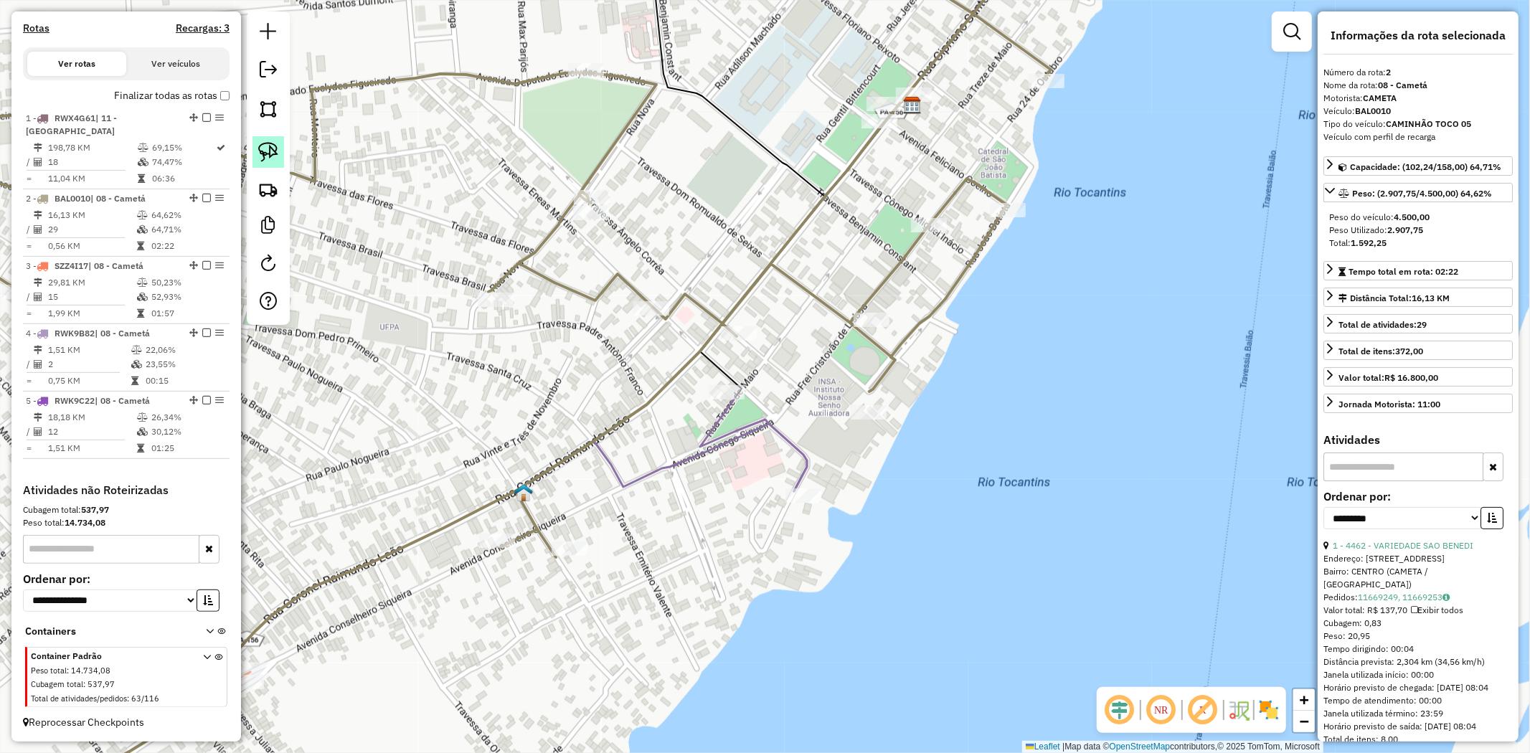
click at [280, 154] on link at bounding box center [268, 152] width 32 height 32
drag, startPoint x: 844, startPoint y: 274, endPoint x: 912, endPoint y: 326, distance: 85.9
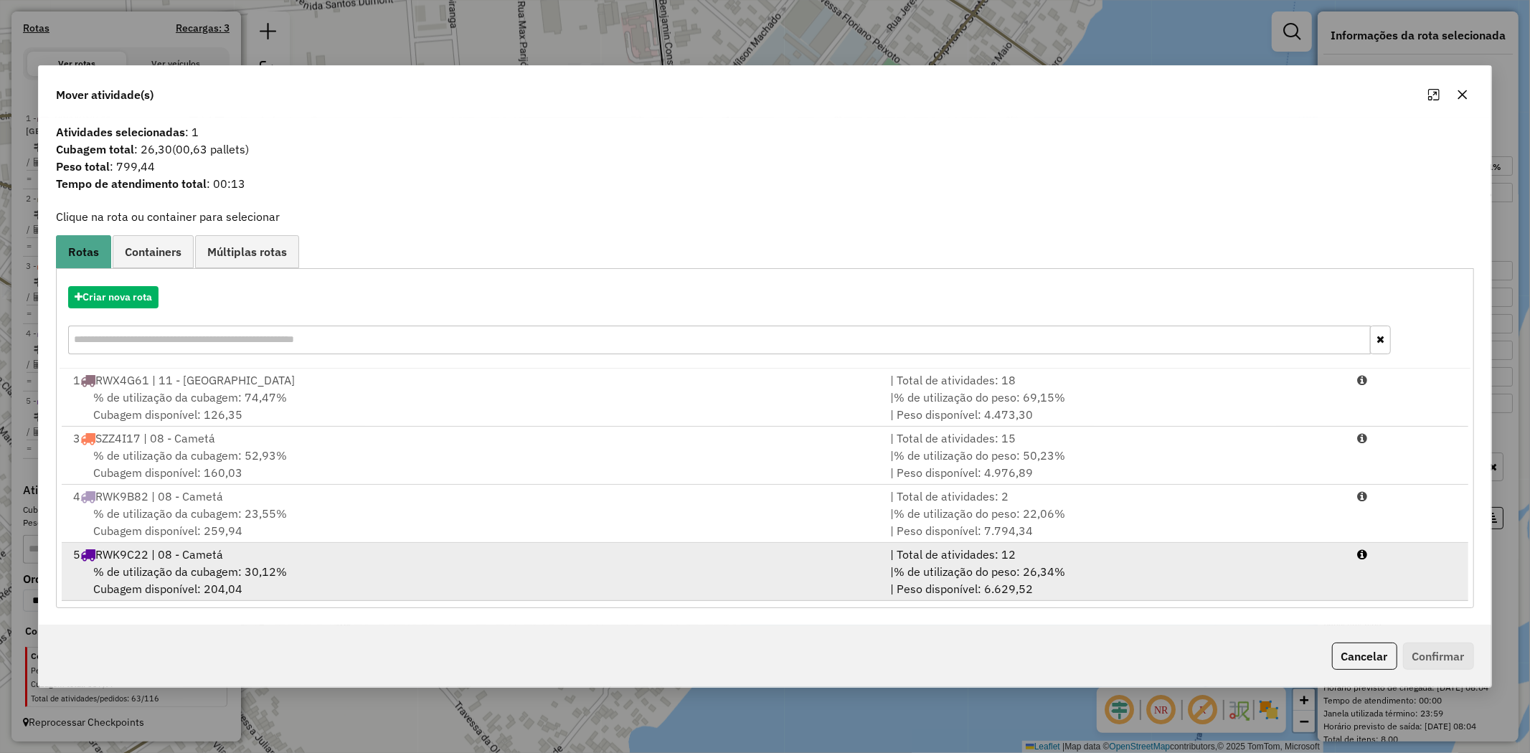
click at [189, 571] on span "% de utilização da cubagem: 30,12%" at bounding box center [190, 572] width 194 height 14
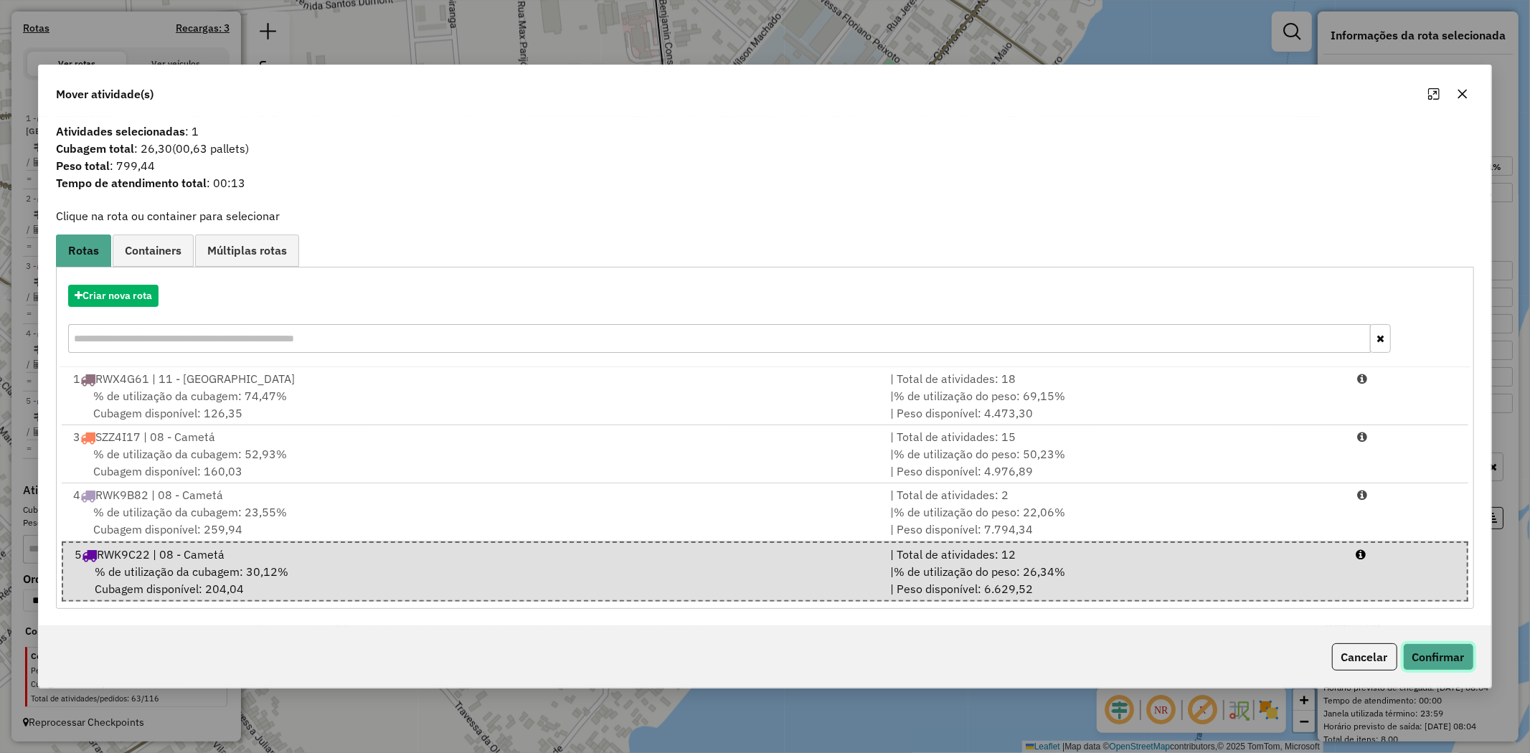
click at [1439, 656] on button "Confirmar" at bounding box center [1438, 656] width 71 height 27
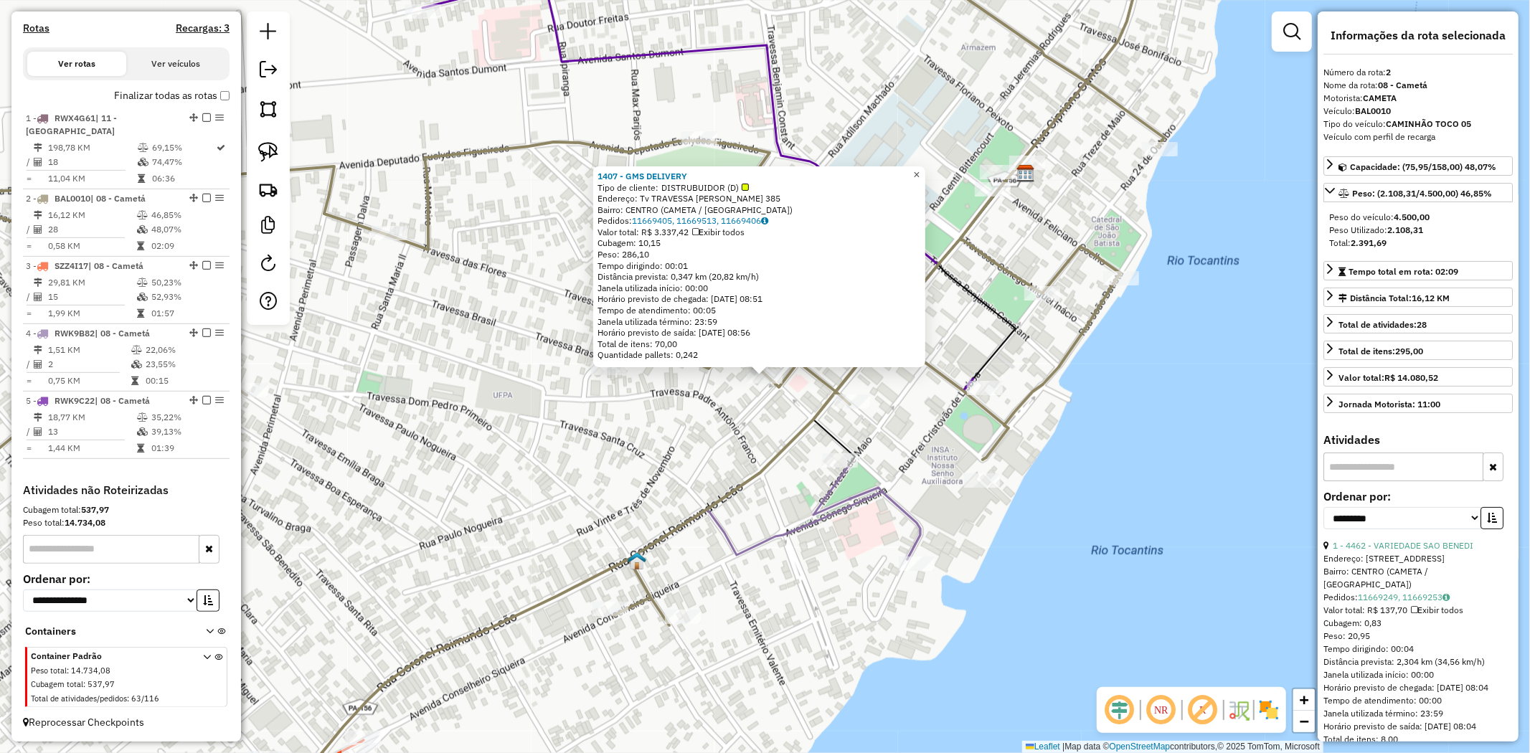
click at [920, 169] on span "×" at bounding box center [916, 175] width 6 height 12
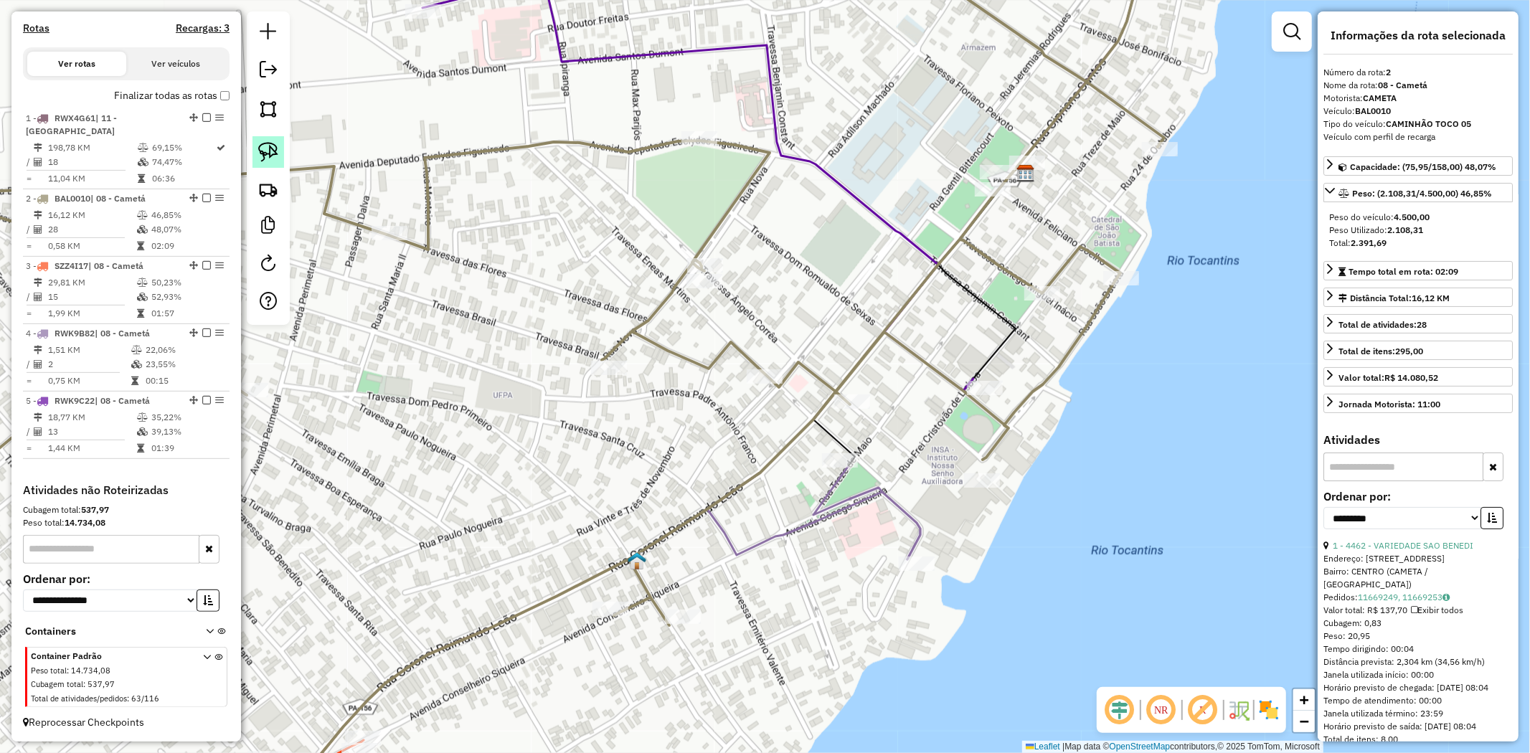
click at [267, 145] on img at bounding box center [268, 152] width 20 height 20
drag, startPoint x: 750, startPoint y: 346, endPoint x: 802, endPoint y: 374, distance: 58.7
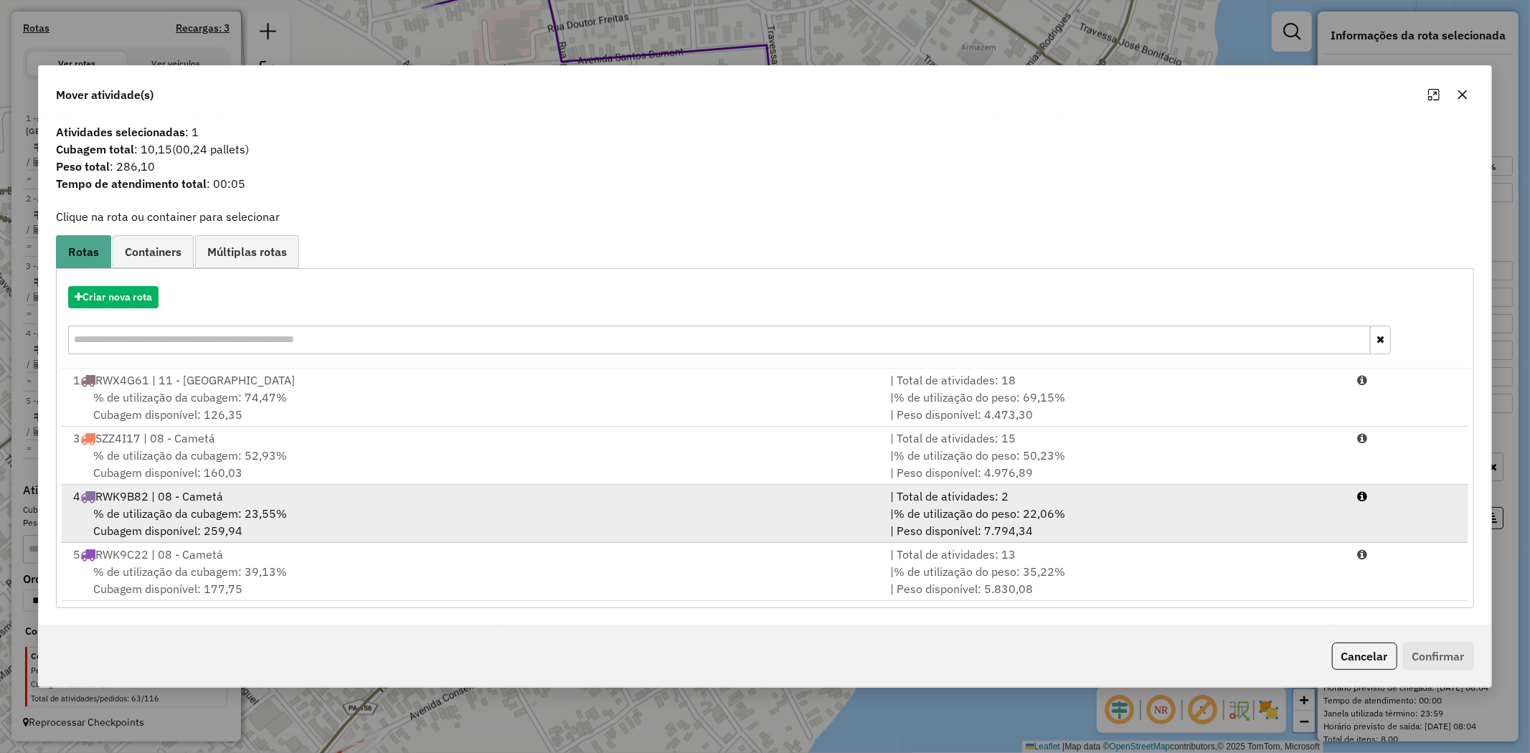
click at [167, 519] on span "% de utilização da cubagem: 23,55%" at bounding box center [190, 513] width 194 height 14
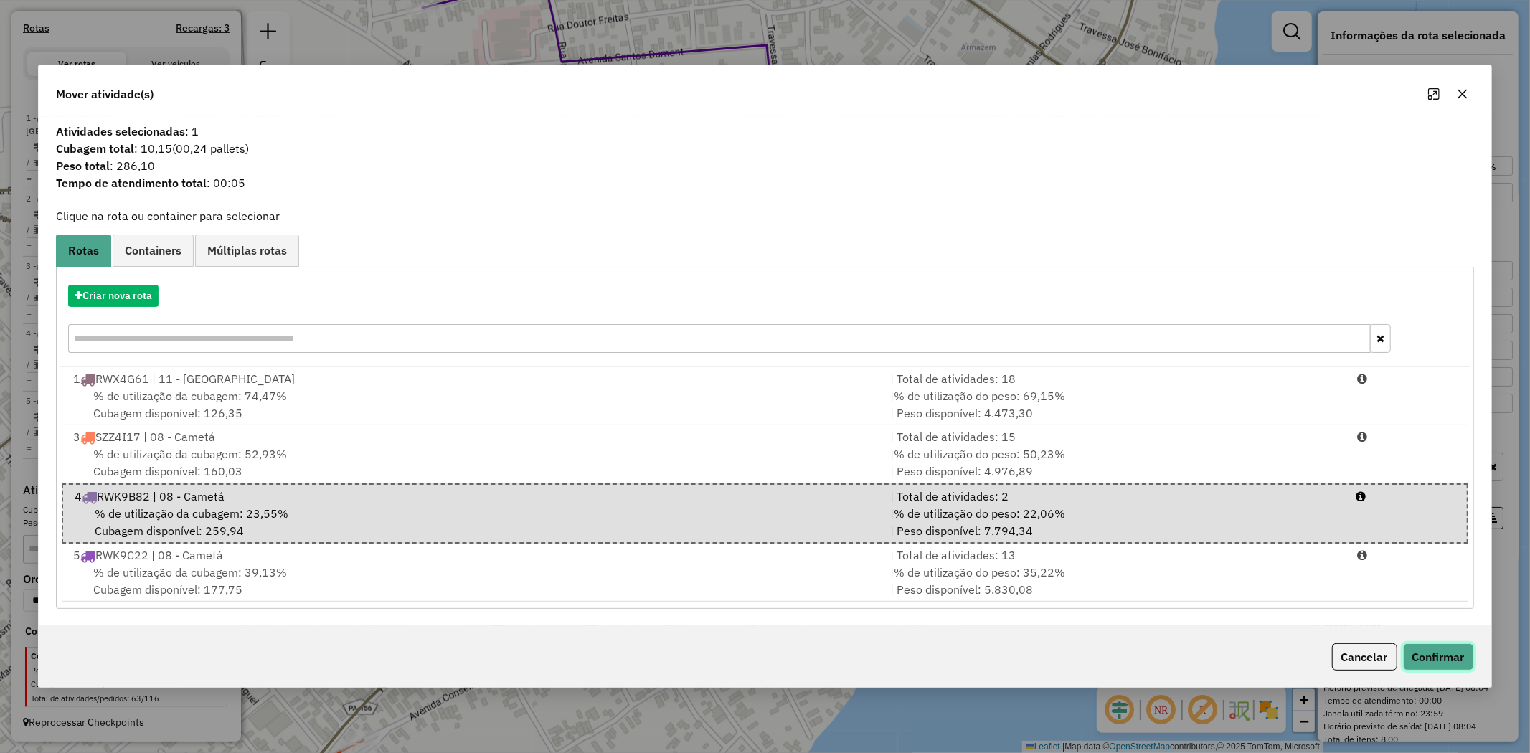
click at [1431, 655] on button "Confirmar" at bounding box center [1438, 656] width 71 height 27
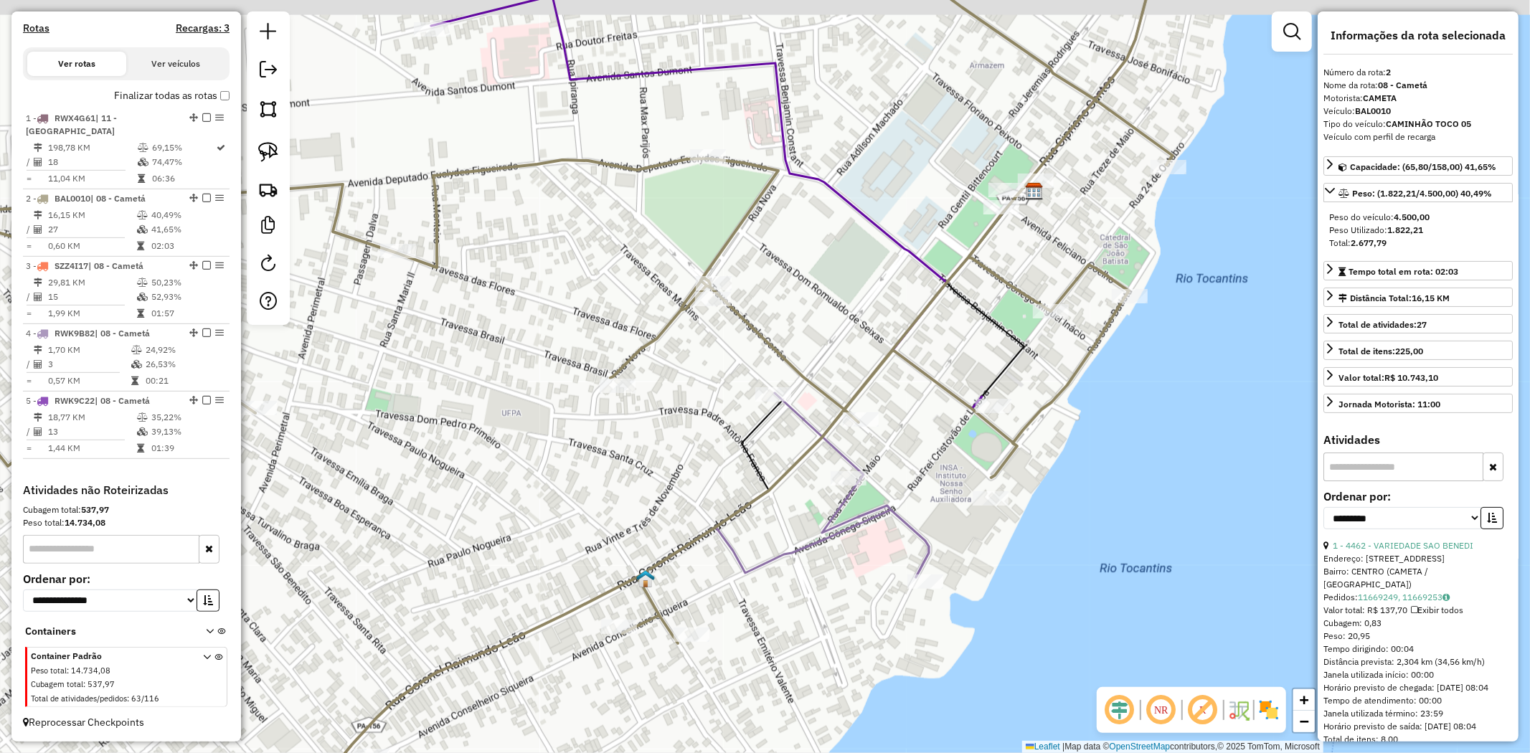
drag, startPoint x: 697, startPoint y: 377, endPoint x: 744, endPoint y: 486, distance: 119.2
click at [744, 486] on div "Janela de atendimento Grade de atendimento Capacidade Transportadoras Veículos …" at bounding box center [765, 376] width 1530 height 753
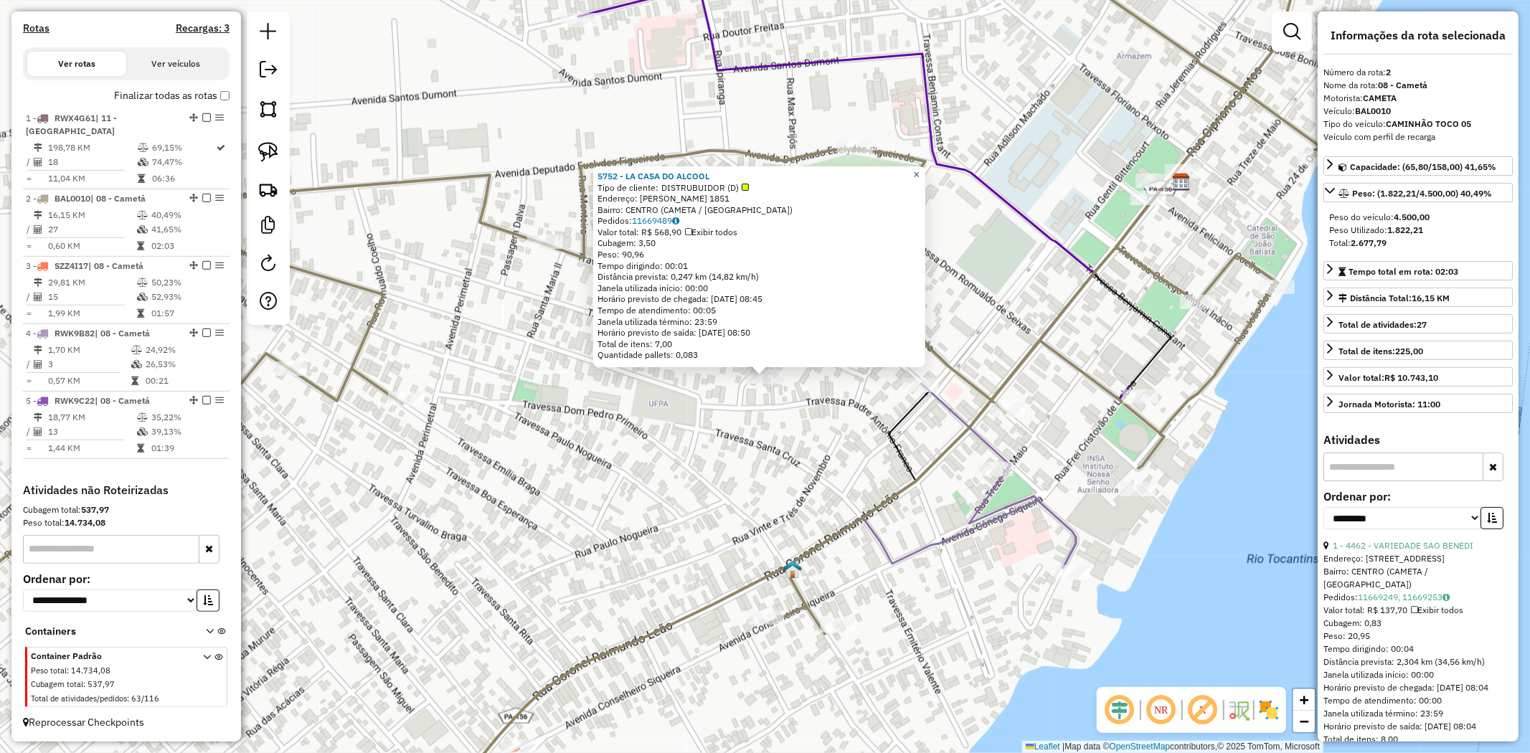
click at [920, 171] on span "×" at bounding box center [916, 175] width 6 height 12
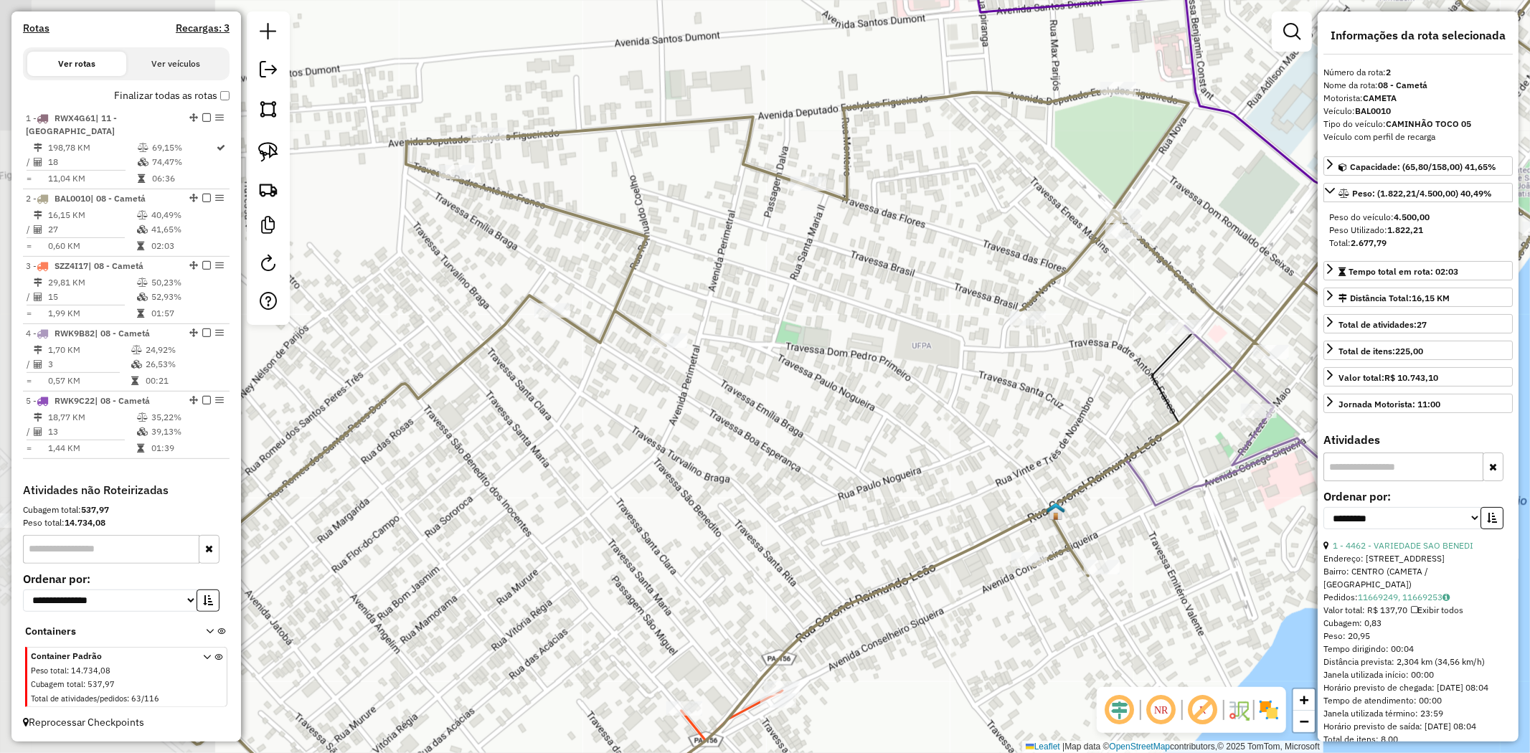
drag, startPoint x: 632, startPoint y: 517, endPoint x: 879, endPoint y: 519, distance: 247.5
click at [875, 571] on div "Janela de atendimento Grade de atendimento Capacidade Transportadoras Veículos …" at bounding box center [765, 376] width 1530 height 753
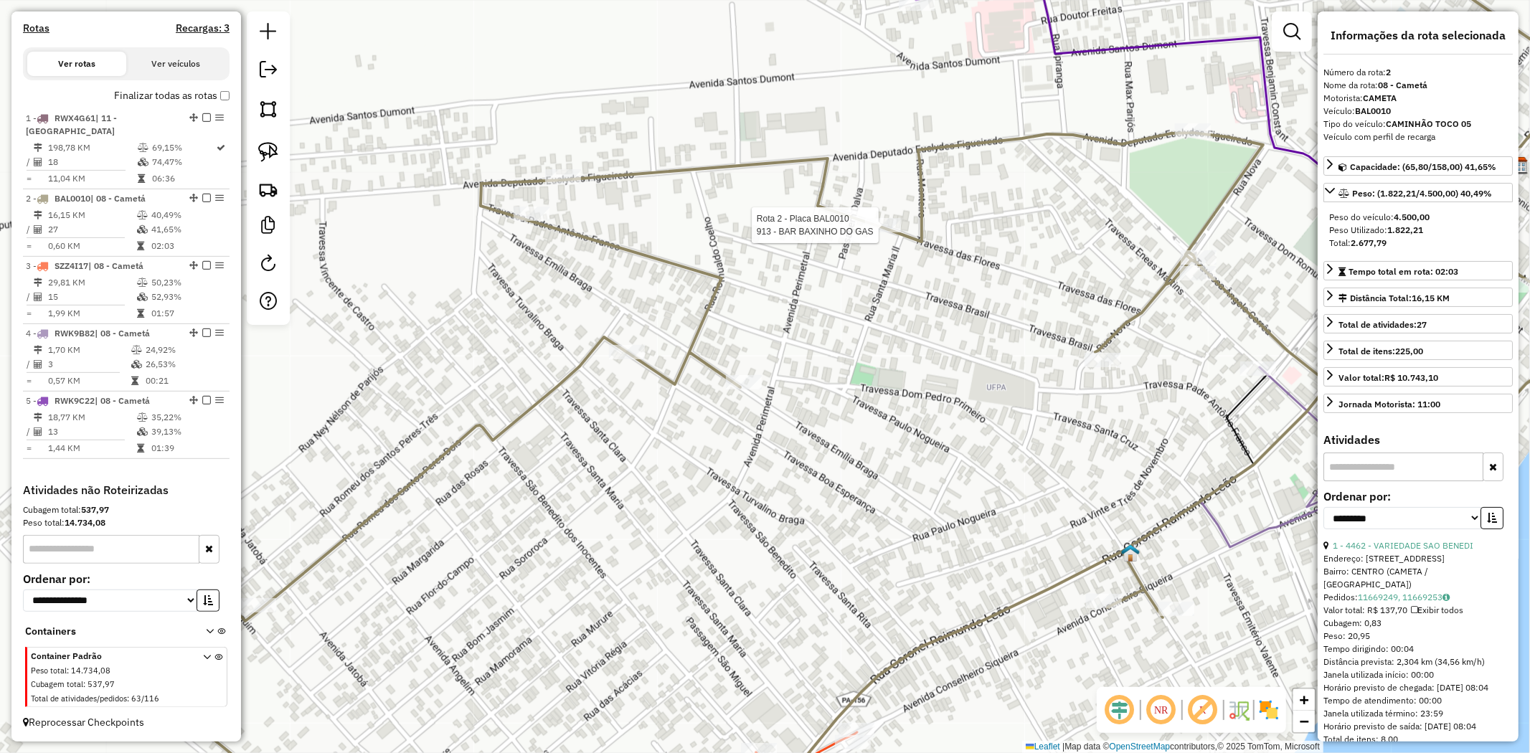
click at [879, 232] on div at bounding box center [883, 225] width 36 height 14
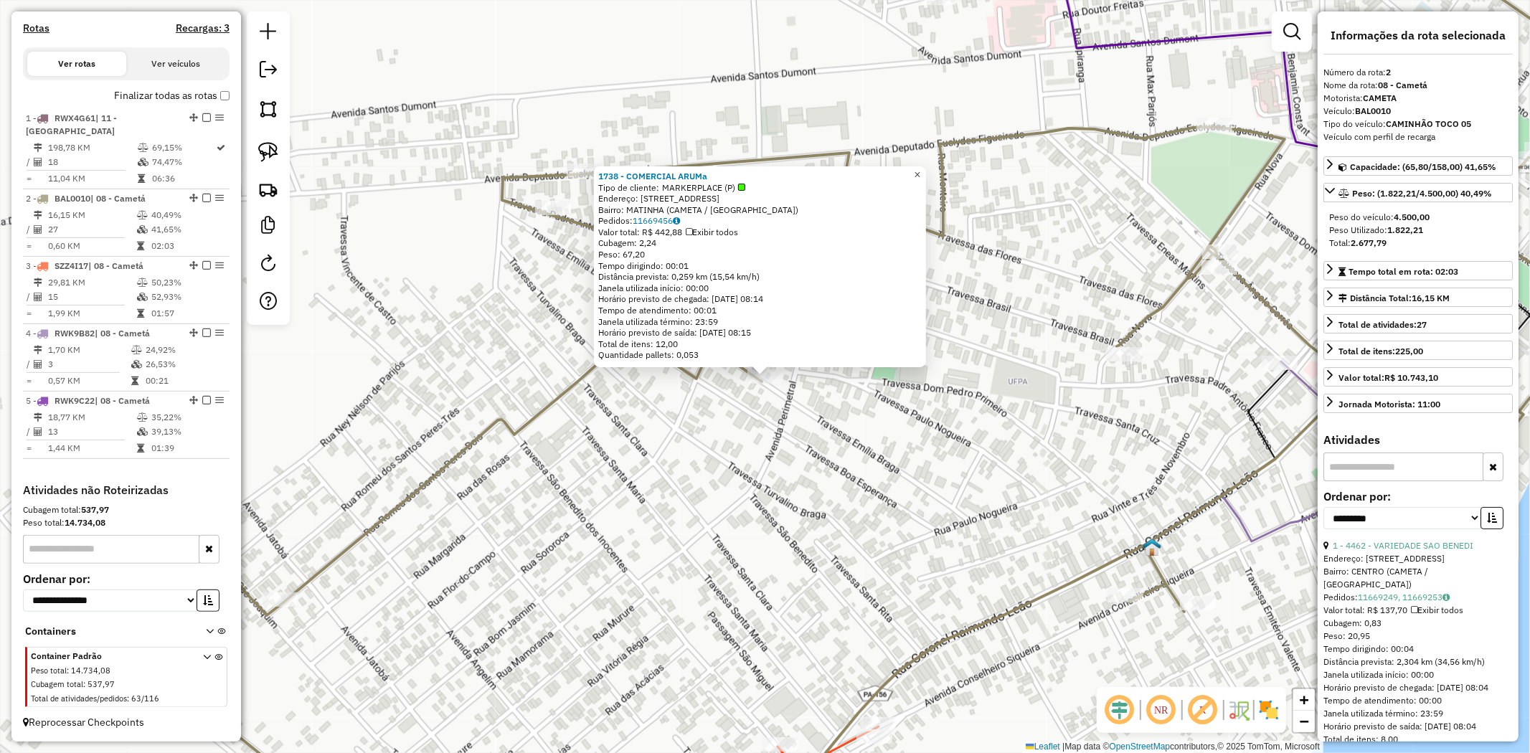
click at [920, 173] on span "×" at bounding box center [917, 175] width 6 height 12
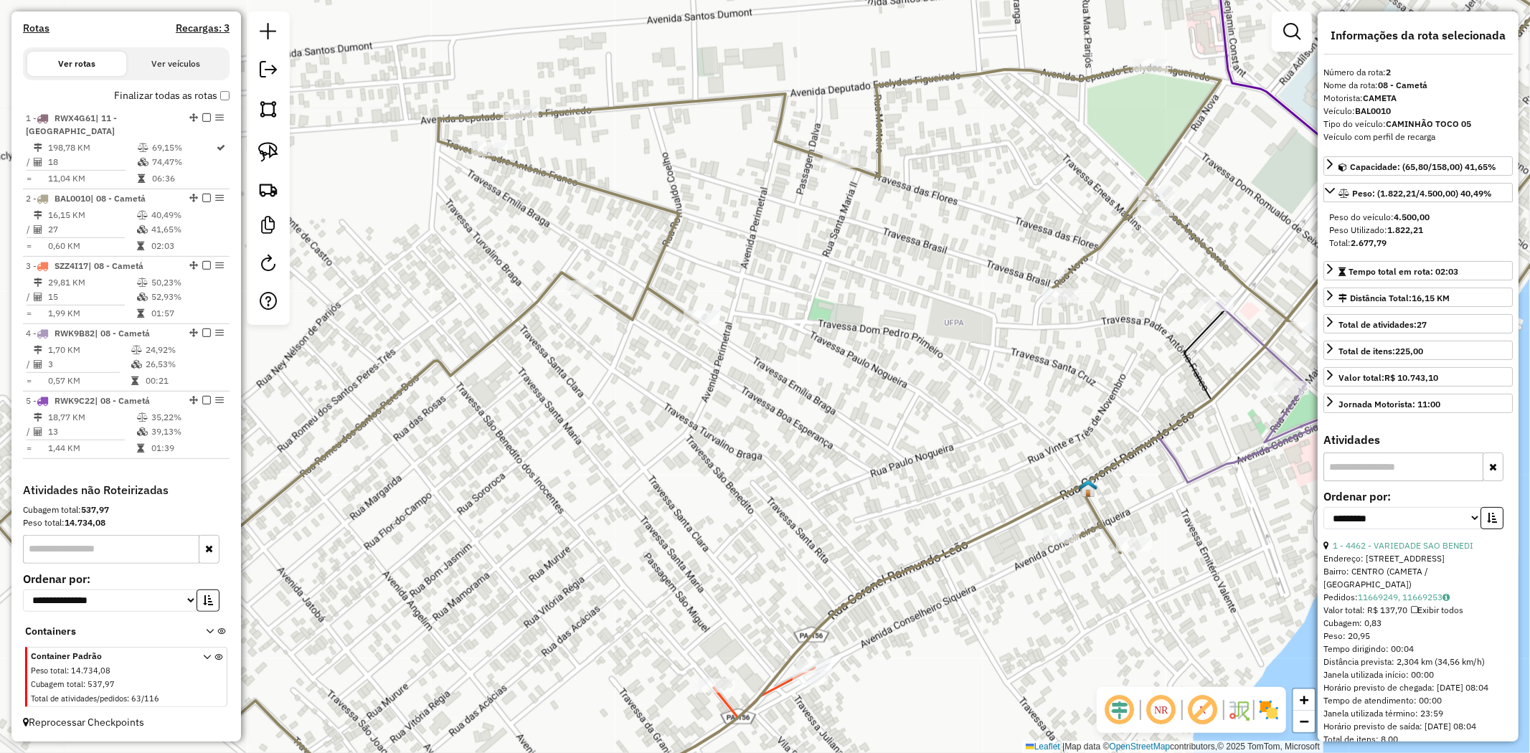
drag, startPoint x: 816, startPoint y: 556, endPoint x: 613, endPoint y: 398, distance: 257.1
click at [615, 400] on div "Janela de atendimento Grade de atendimento Capacidade Transportadoras Veículos …" at bounding box center [765, 376] width 1530 height 753
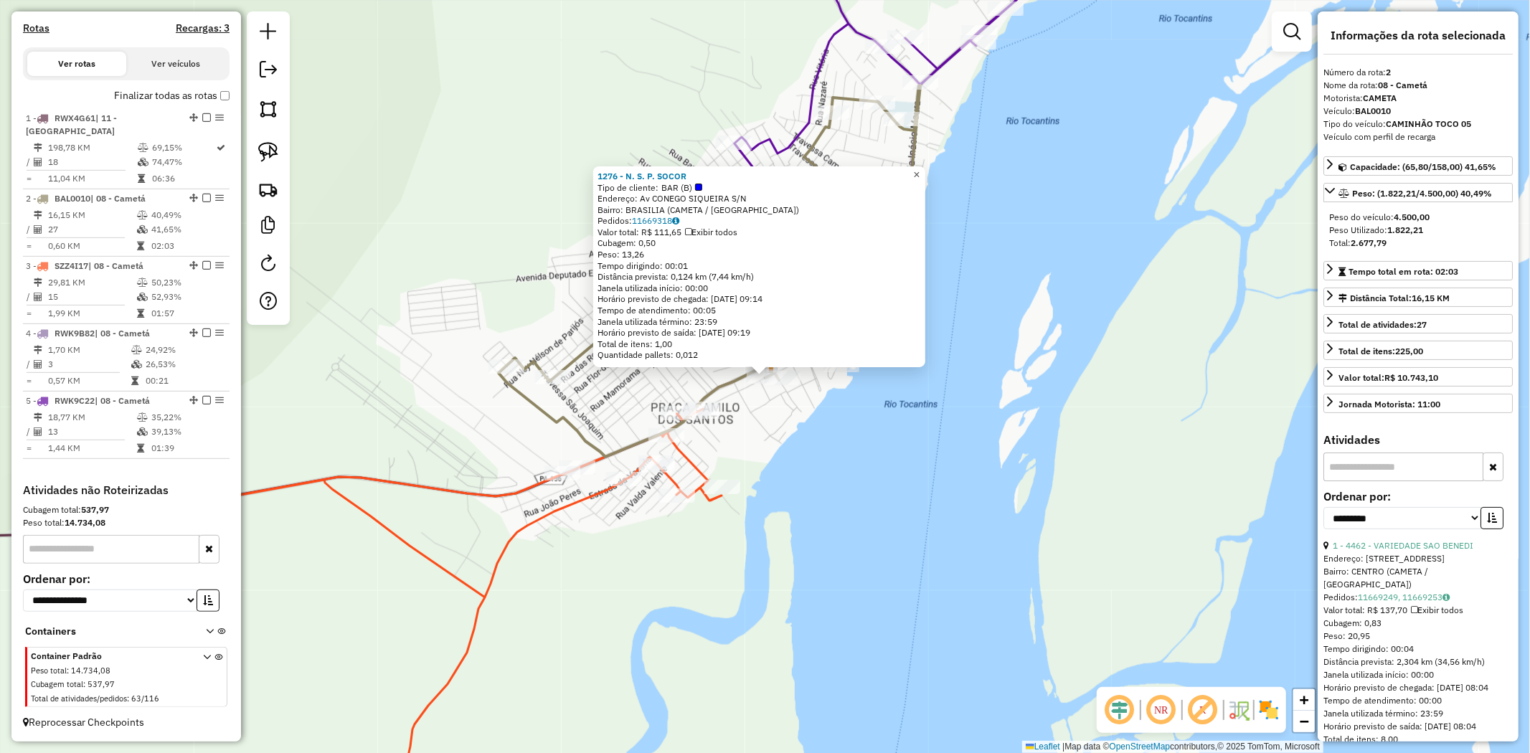
click at [920, 173] on span "×" at bounding box center [916, 175] width 6 height 12
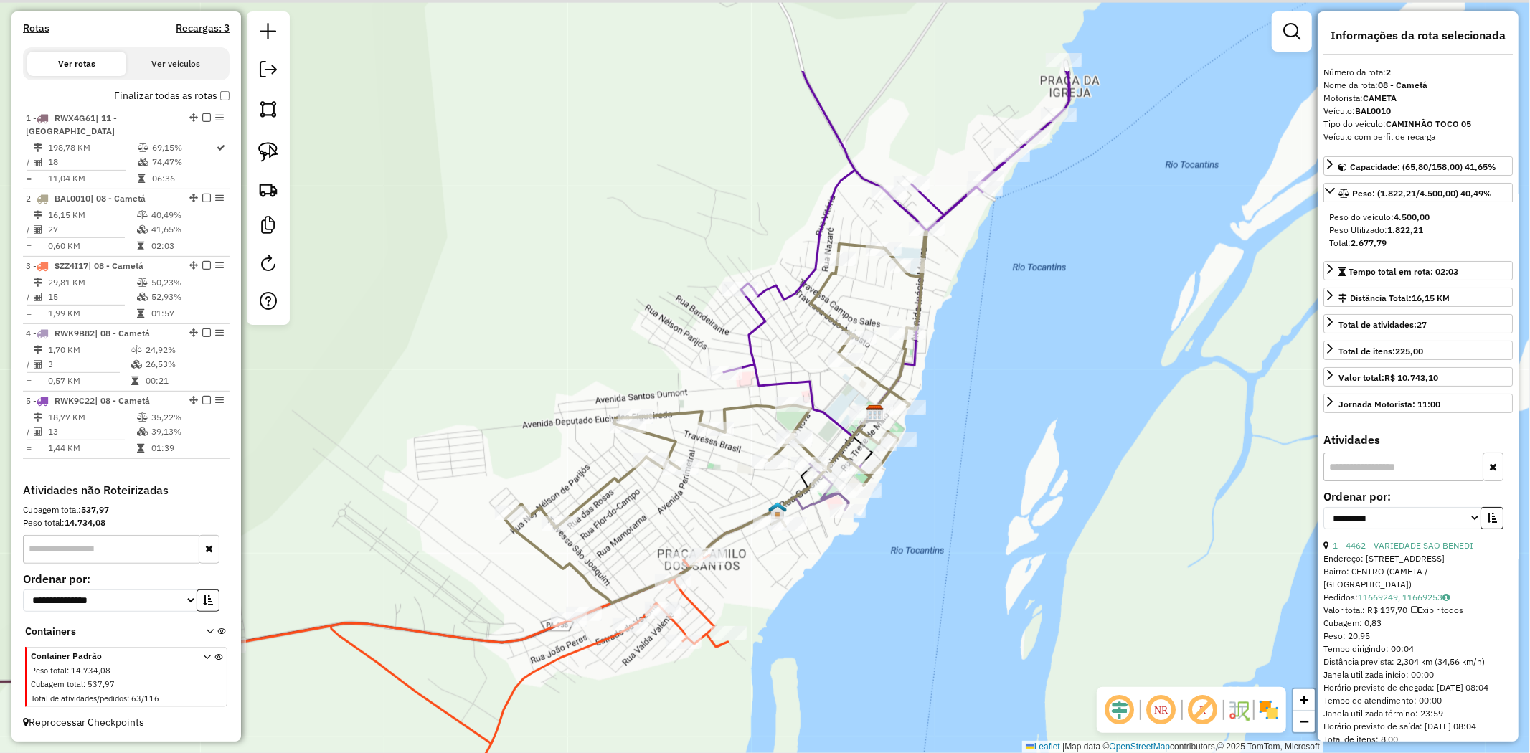
drag, startPoint x: 983, startPoint y: 283, endPoint x: 976, endPoint y: 351, distance: 68.6
click at [979, 350] on div "Janela de atendimento Grade de atendimento Capacidade Transportadoras Veículos …" at bounding box center [765, 376] width 1530 height 753
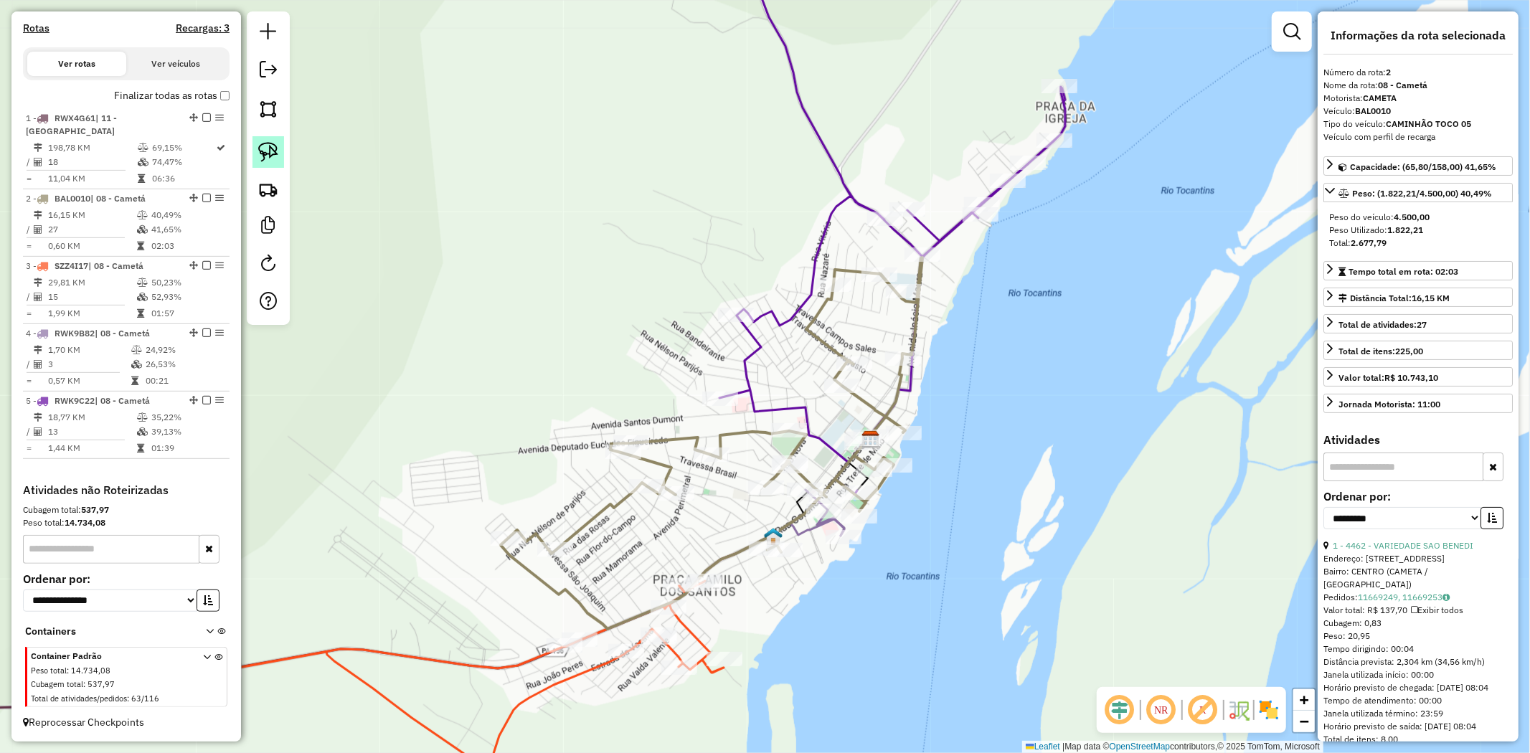
click at [270, 148] on img at bounding box center [268, 152] width 20 height 20
drag, startPoint x: 711, startPoint y: 285, endPoint x: 760, endPoint y: 314, distance: 57.2
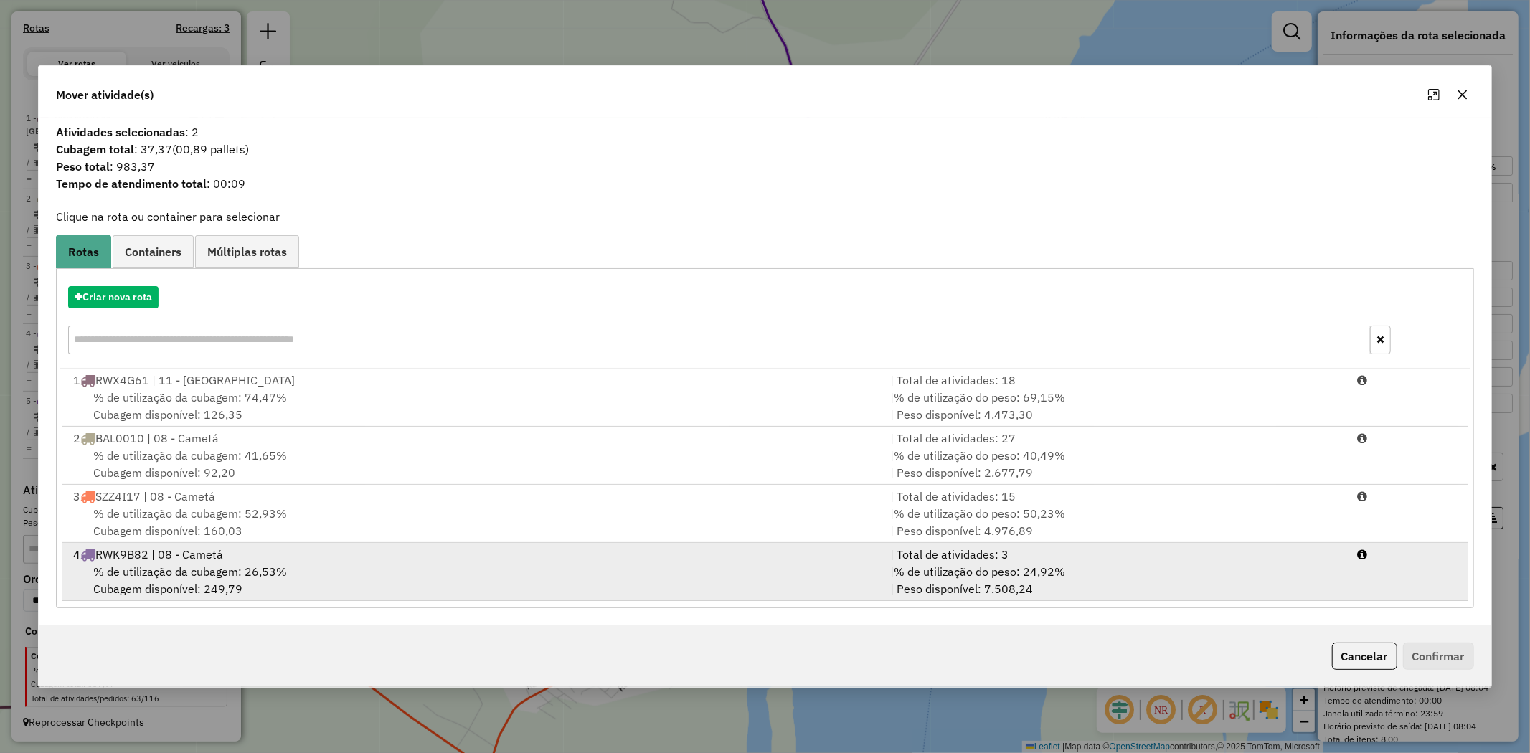
click at [166, 572] on span "% de utilização da cubagem: 26,53%" at bounding box center [190, 572] width 194 height 14
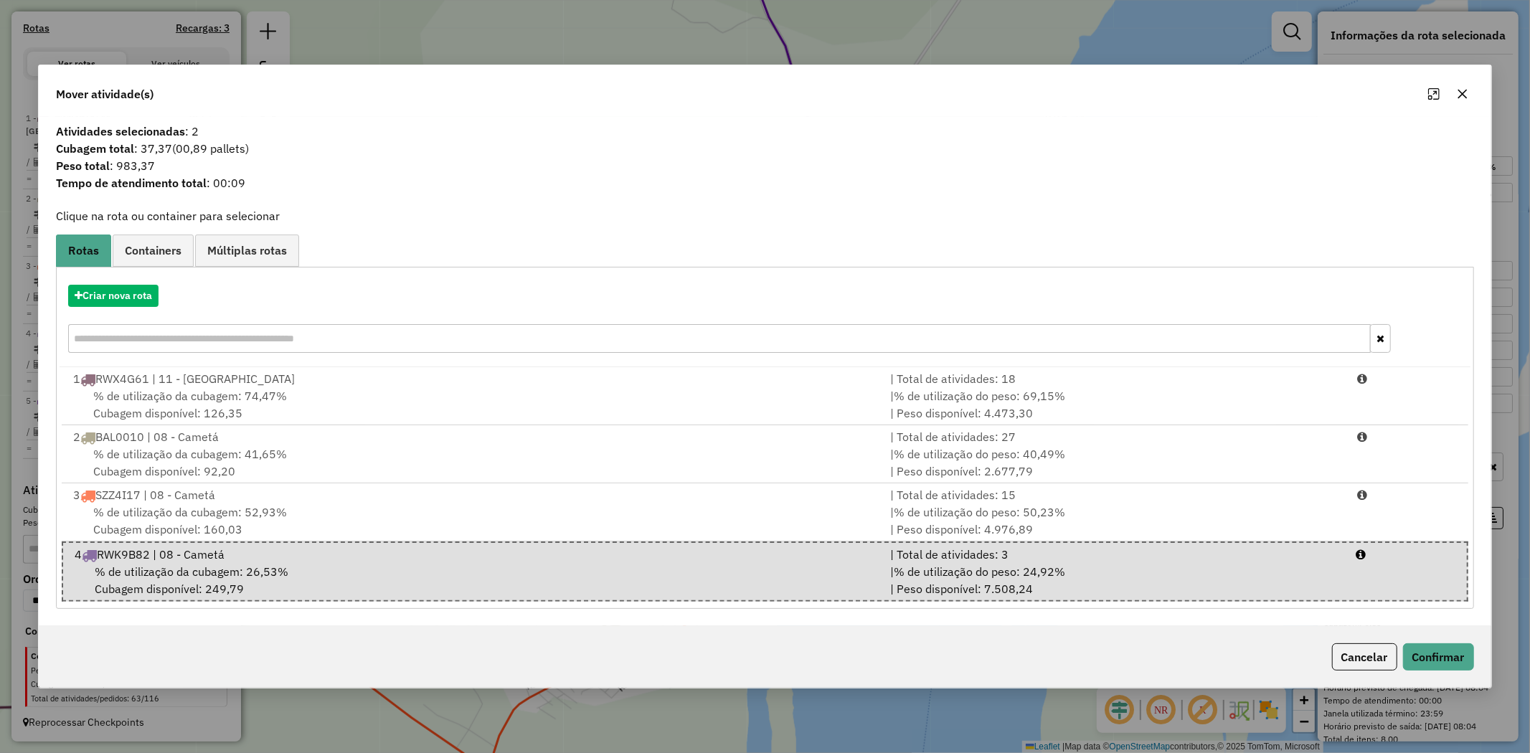
click at [1459, 95] on icon "button" at bounding box center [1462, 93] width 11 height 11
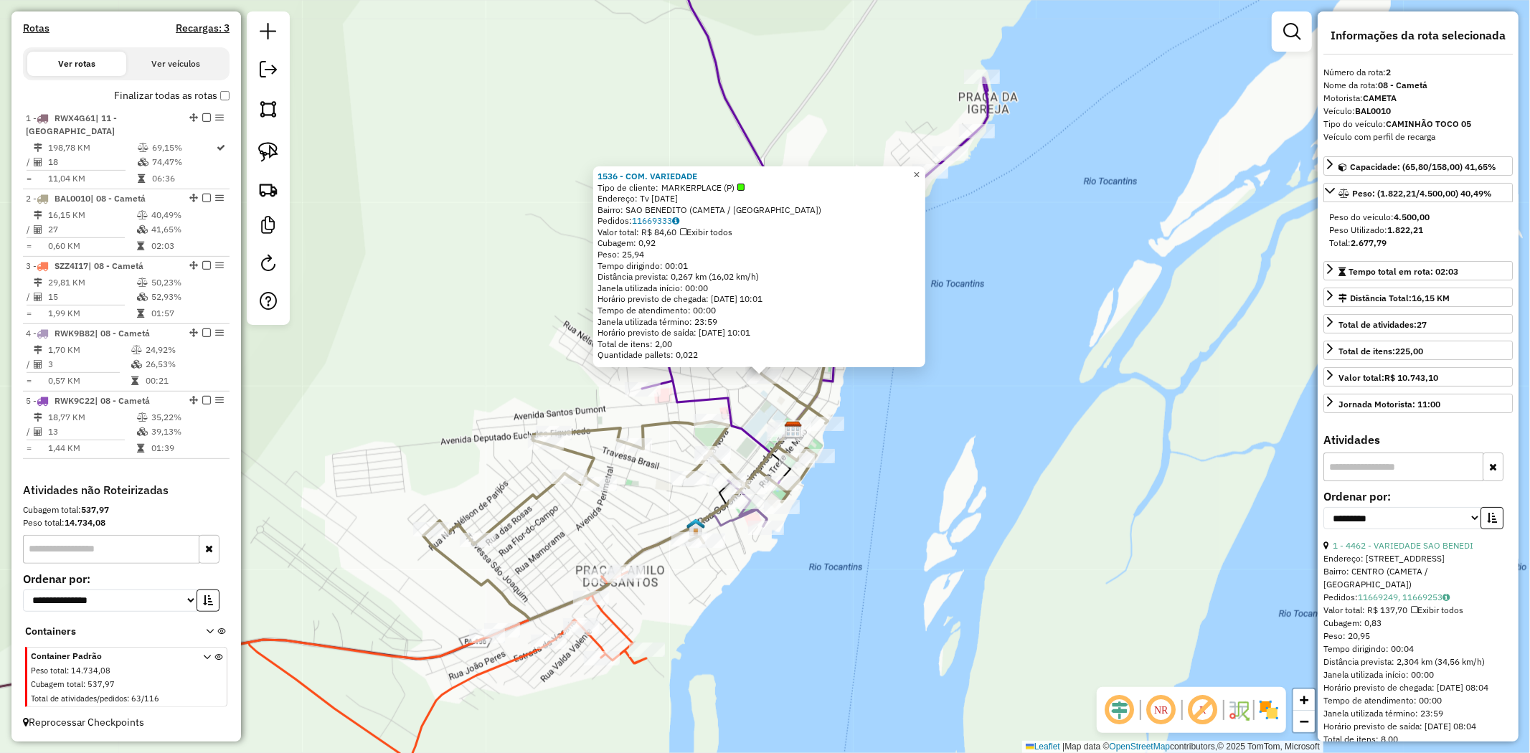
click at [920, 174] on span "×" at bounding box center [916, 175] width 6 height 12
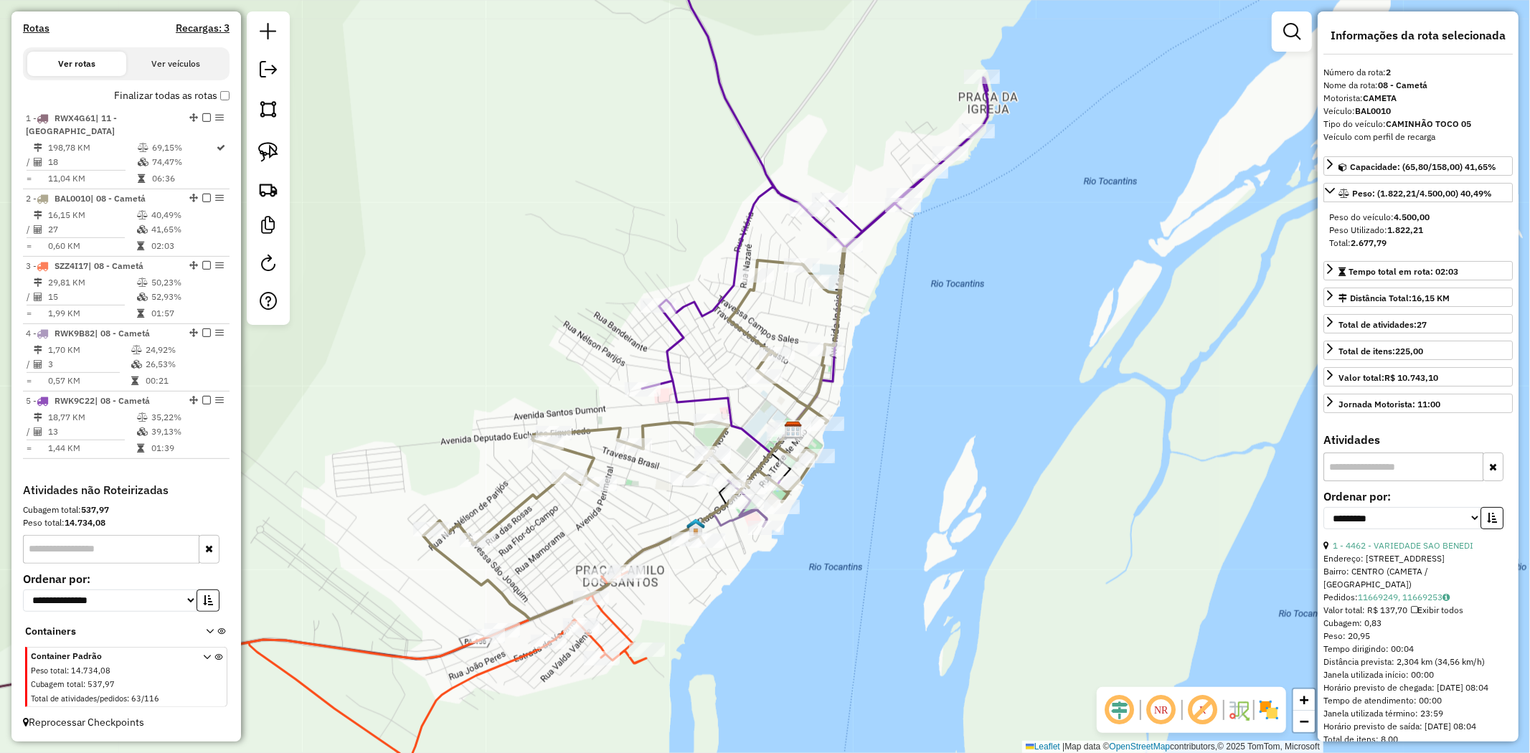
drag, startPoint x: 963, startPoint y: 382, endPoint x: 968, endPoint y: 209, distance: 173.0
click at [968, 212] on div "Janela de atendimento Grade de atendimento Capacidade Transportadoras Veículos …" at bounding box center [765, 376] width 1530 height 753
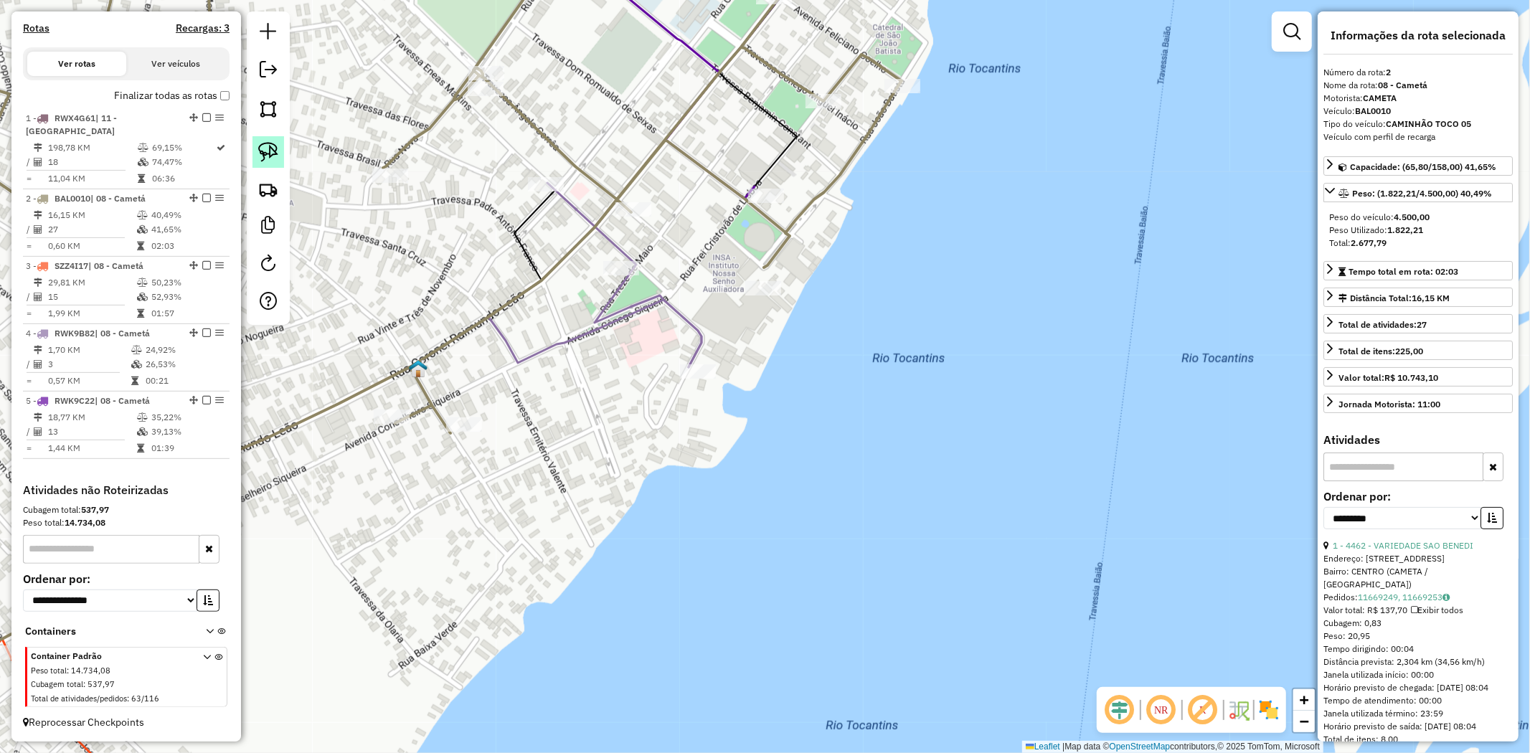
click at [270, 155] on img at bounding box center [268, 152] width 20 height 20
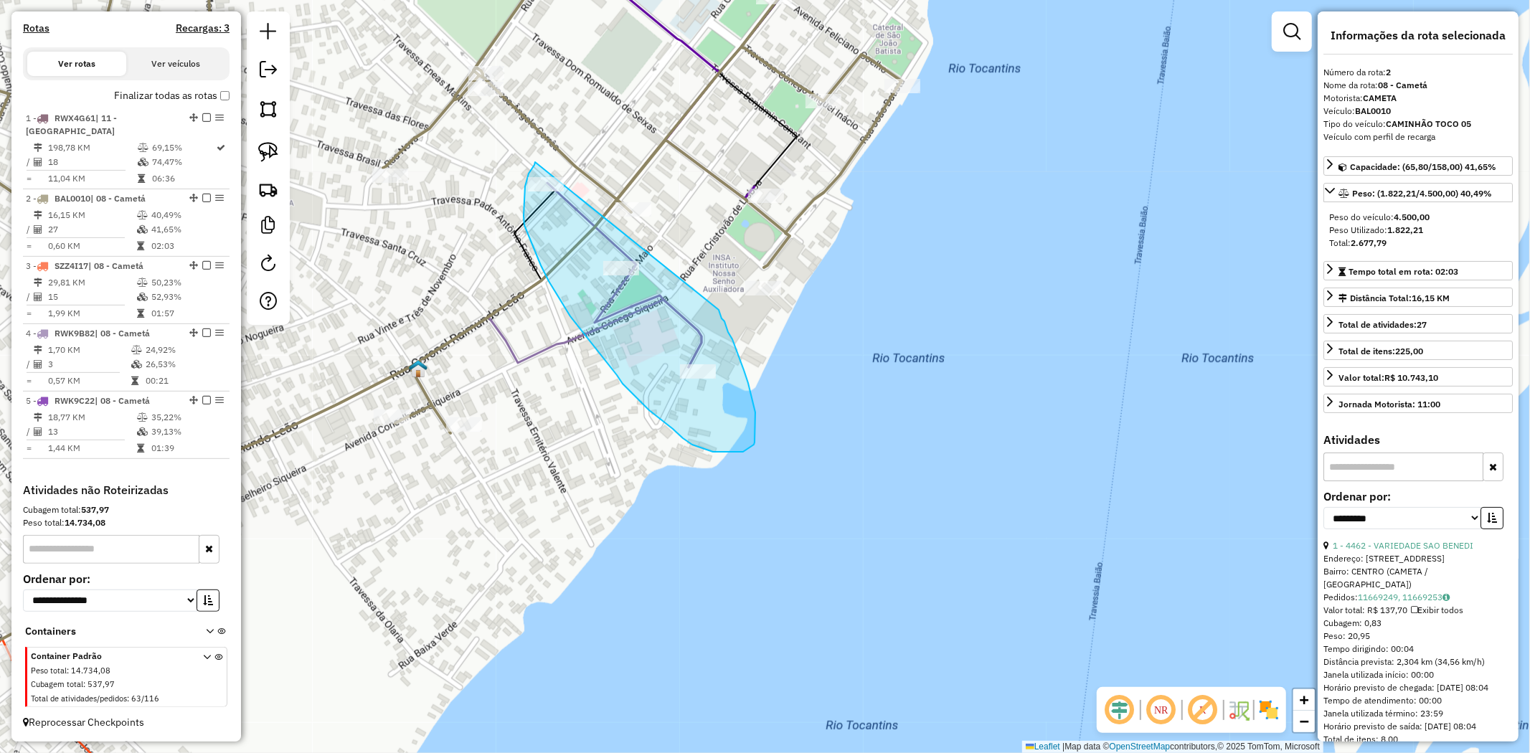
drag, startPoint x: 535, startPoint y: 162, endPoint x: 719, endPoint y: 310, distance: 235.7
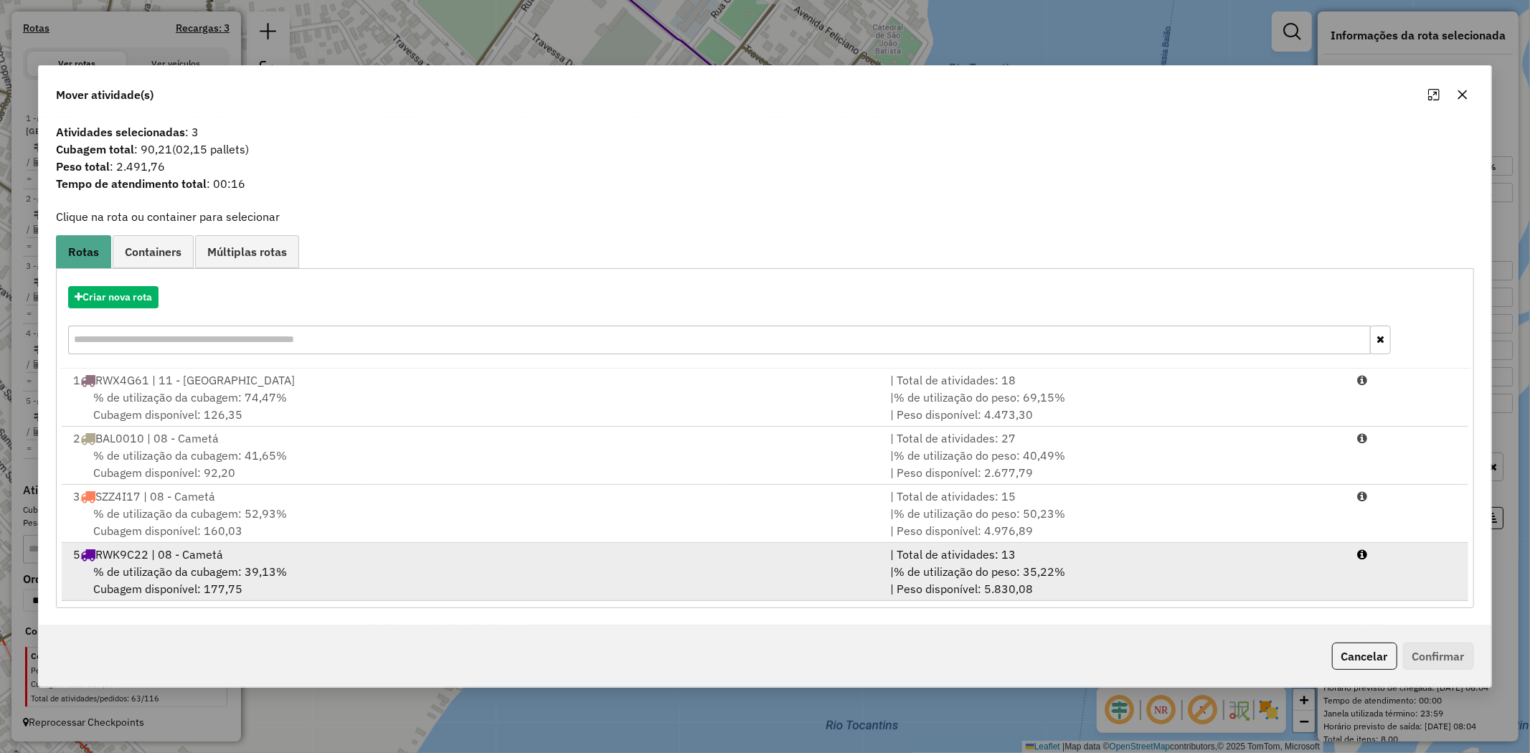
click at [206, 554] on div "5 RWK9C22 | 08 - Cametá" at bounding box center [473, 554] width 817 height 17
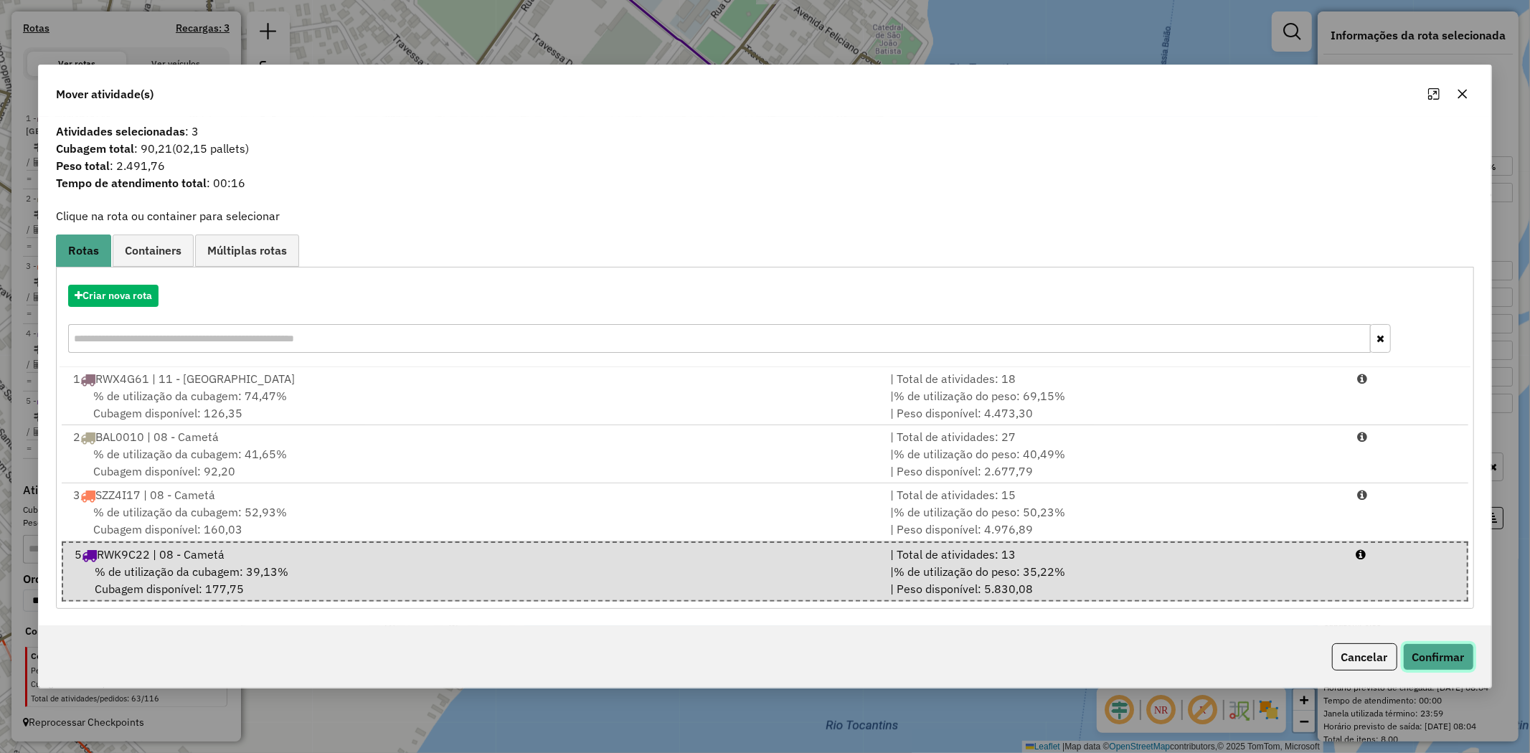
click at [1442, 656] on button "Confirmar" at bounding box center [1438, 656] width 71 height 27
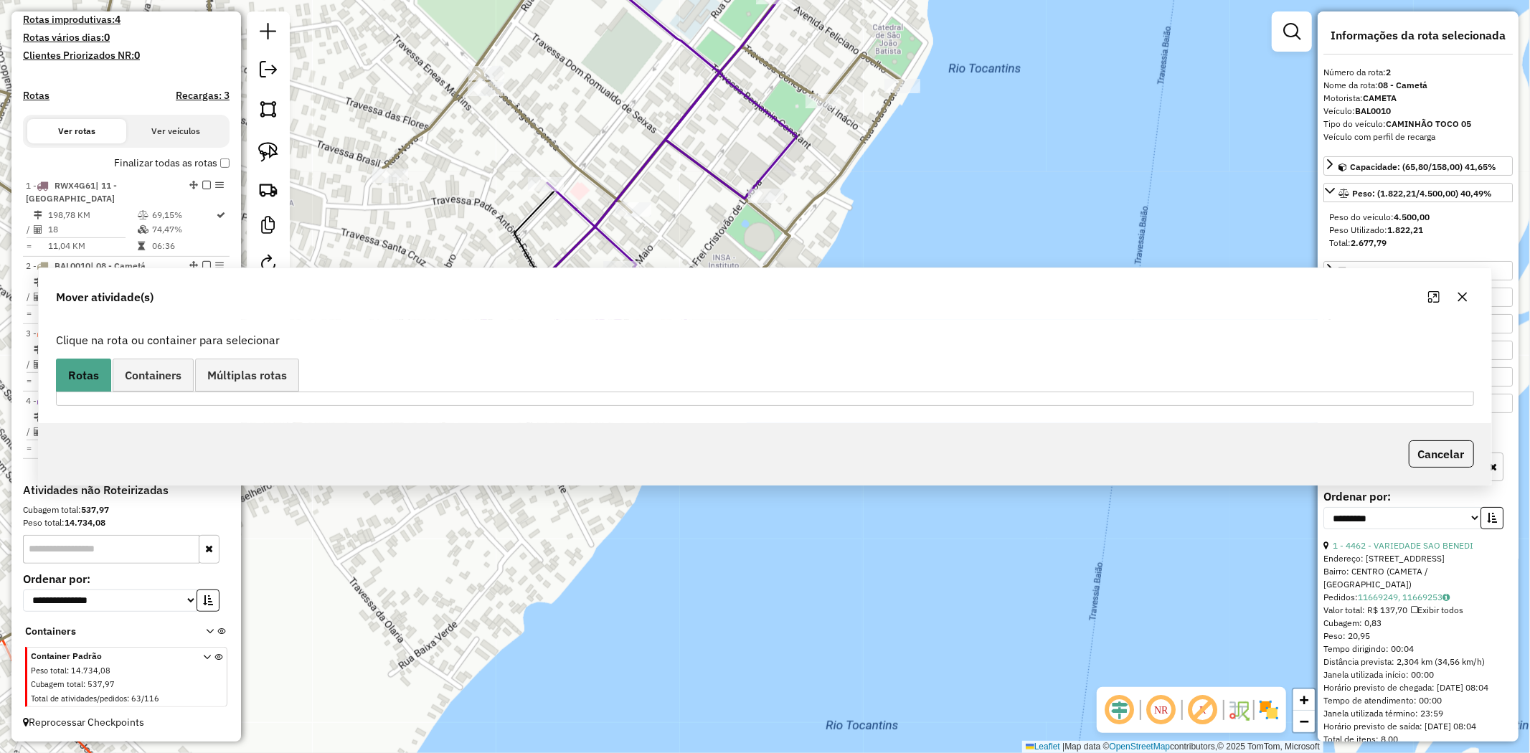
scroll to position [390, 0]
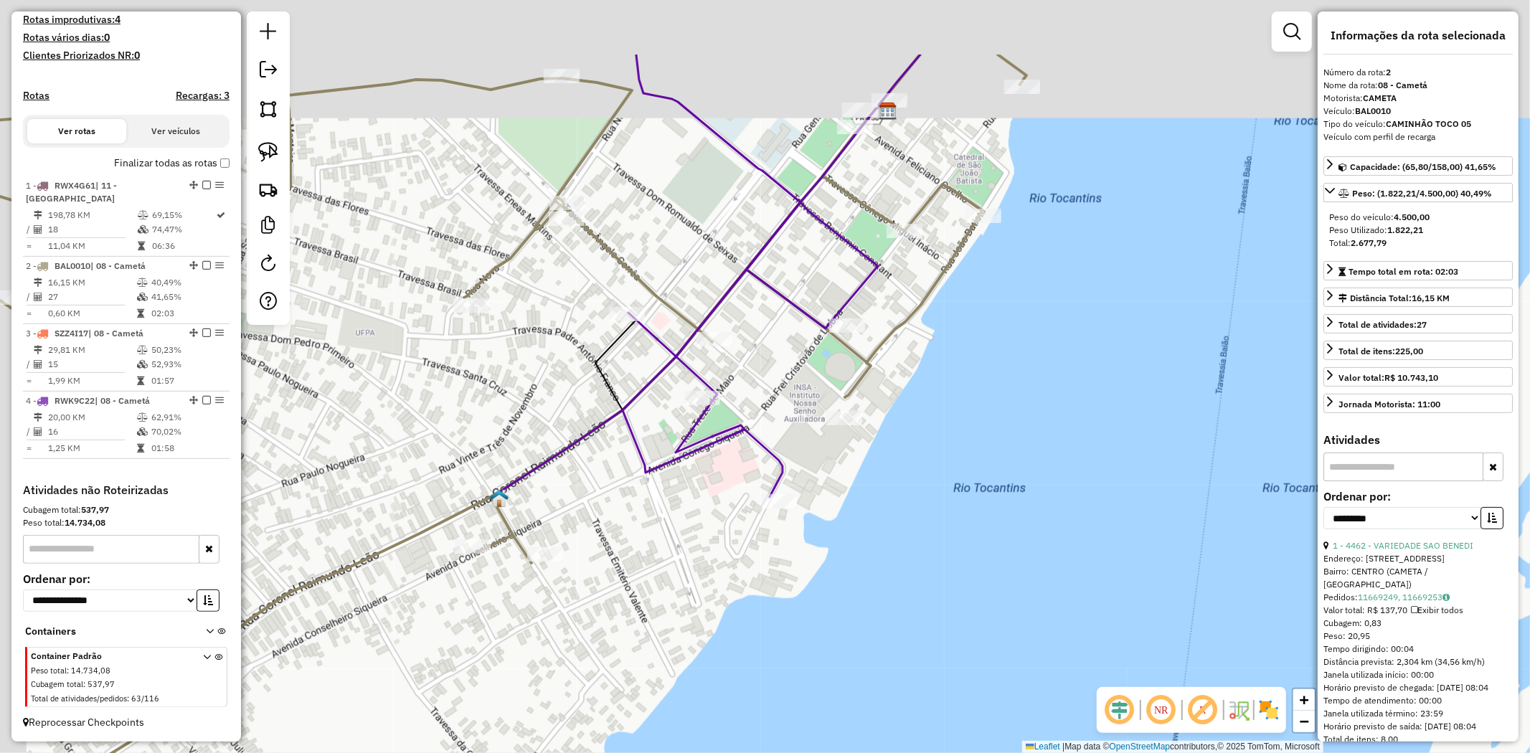
drag, startPoint x: 516, startPoint y: 298, endPoint x: 669, endPoint y: 438, distance: 206.7
click at [663, 438] on icon at bounding box center [708, 275] width 424 height 440
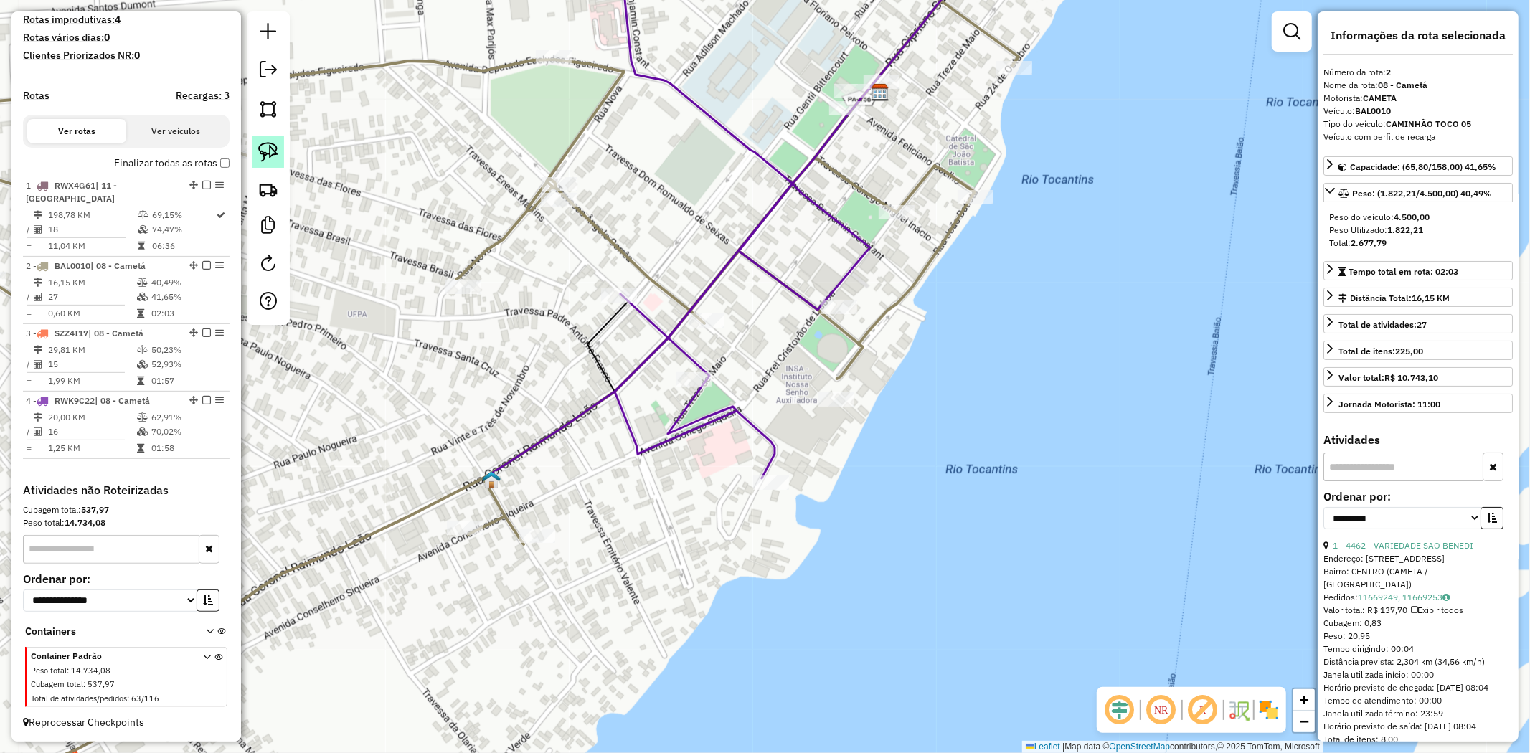
click at [263, 154] on img at bounding box center [268, 152] width 20 height 20
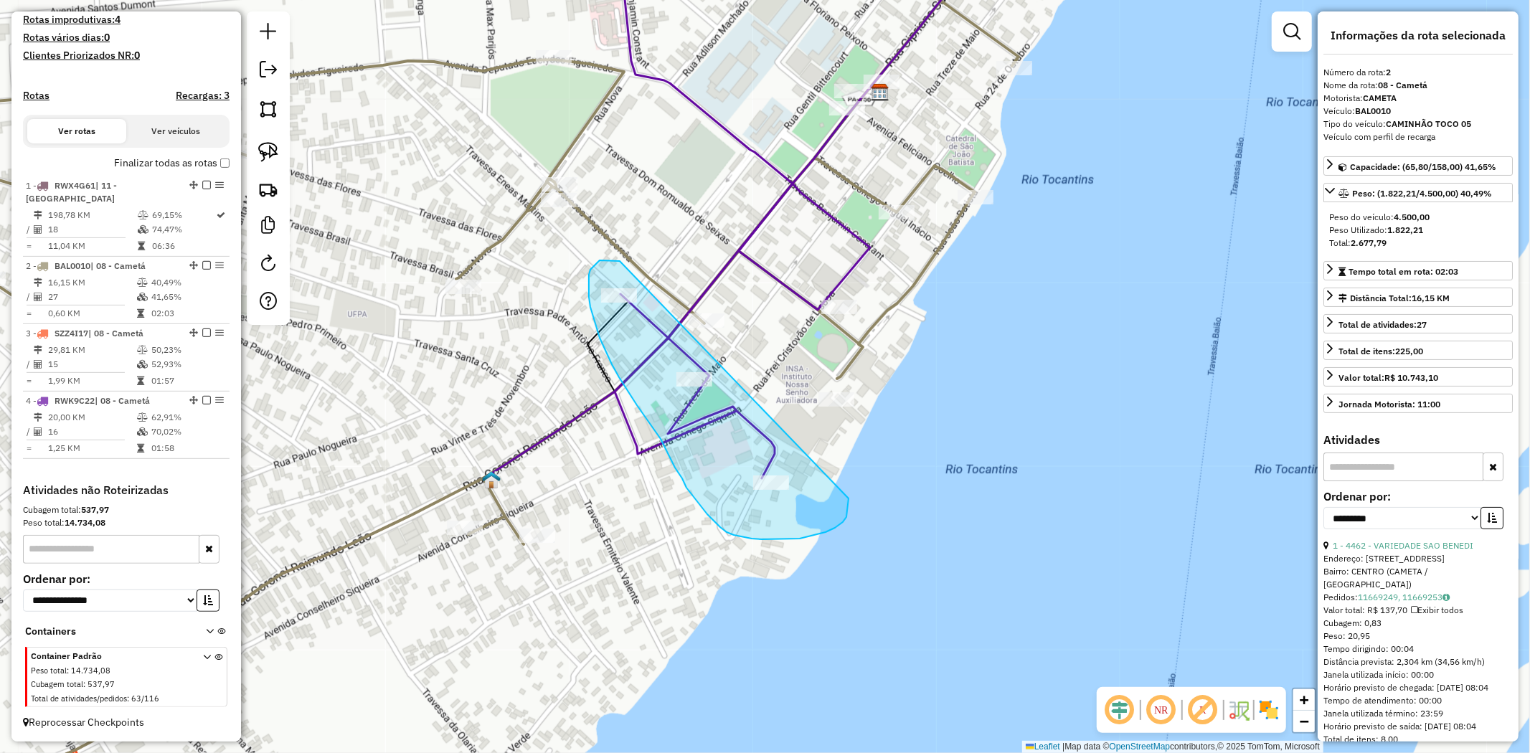
drag, startPoint x: 620, startPoint y: 261, endPoint x: 849, endPoint y: 499, distance: 329.8
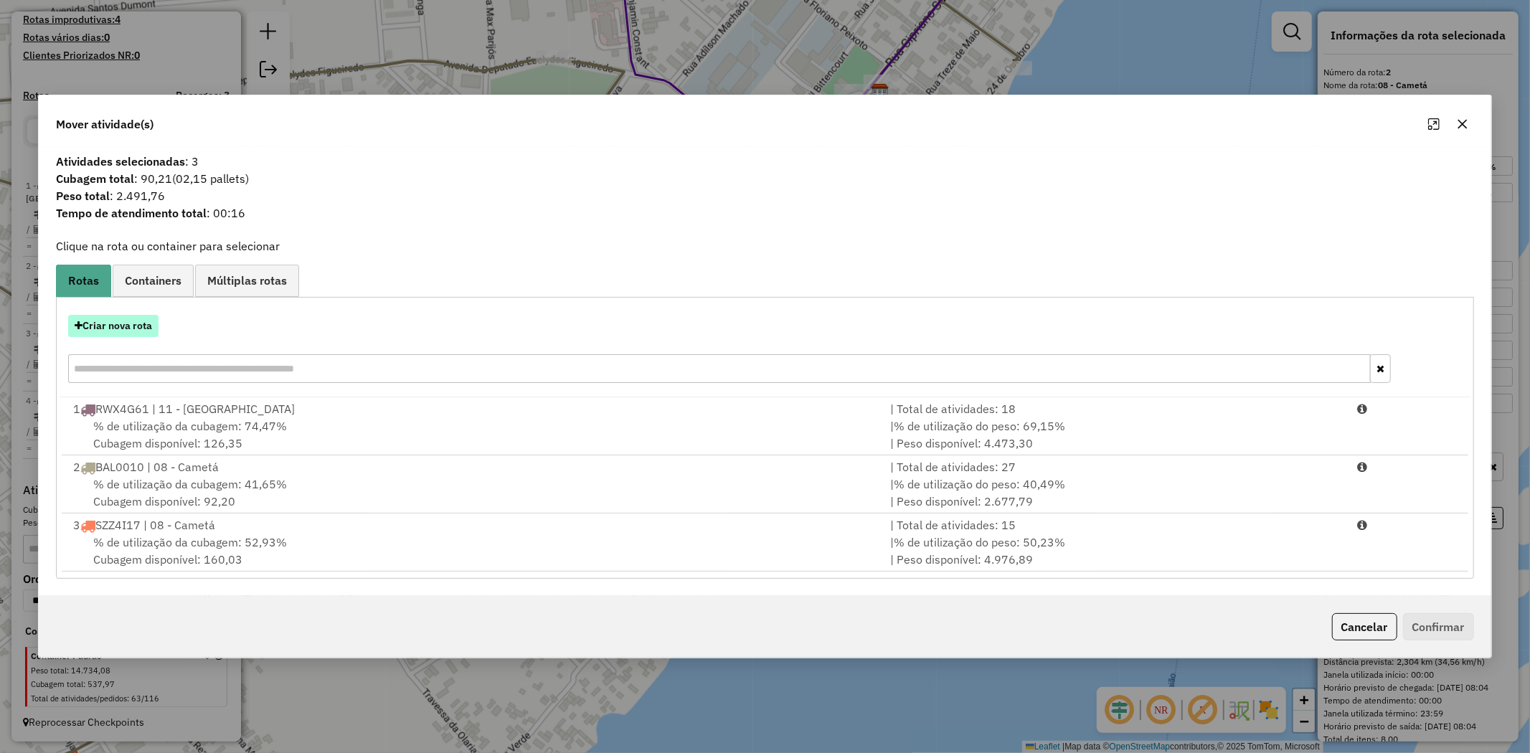
click at [144, 321] on button "Criar nova rota" at bounding box center [113, 326] width 90 height 22
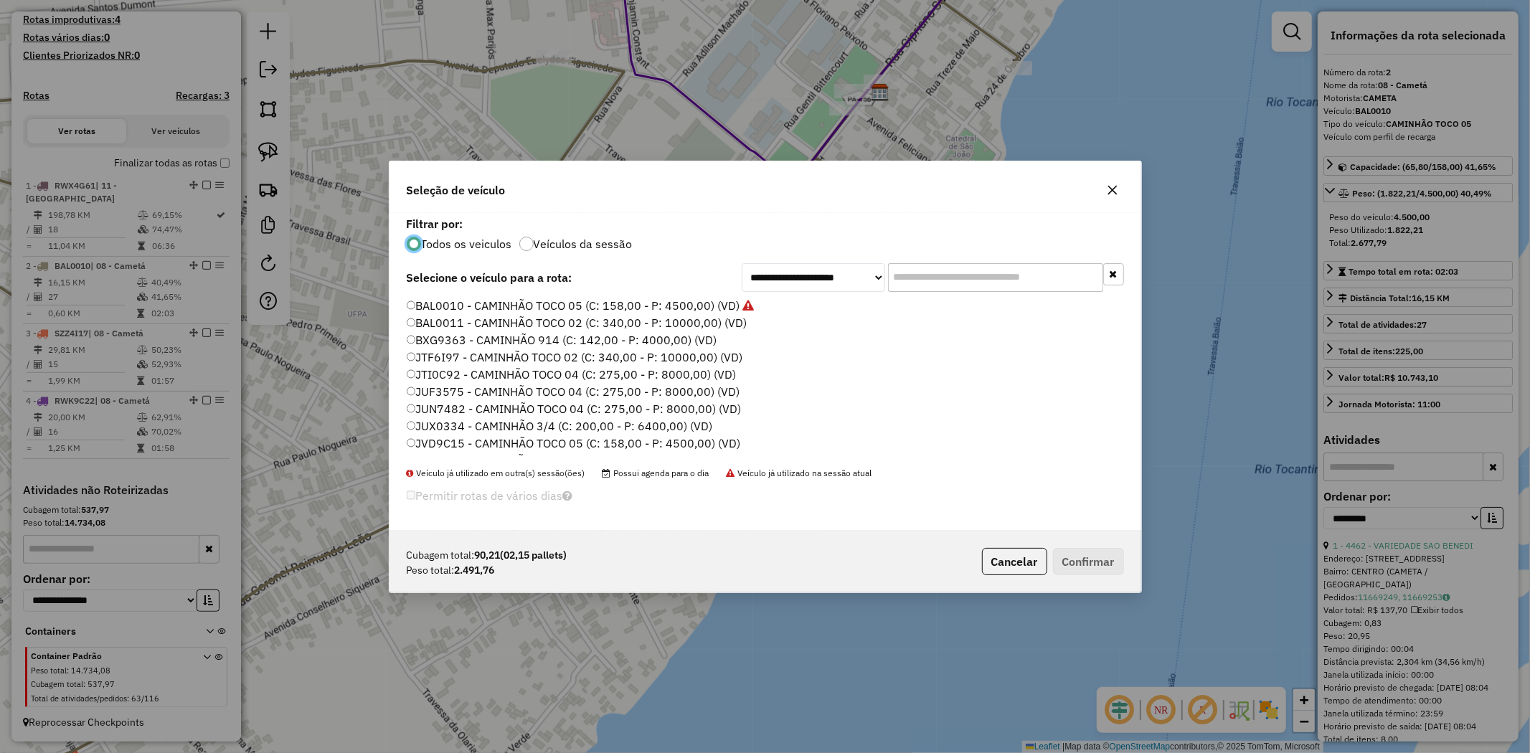
scroll to position [238, 0]
click at [426, 345] on label "RWK9B82 - CAMINHÃO TOCO 02 (C: 340,00 - P: 10000,00) (VD)" at bounding box center [579, 342] width 345 height 17
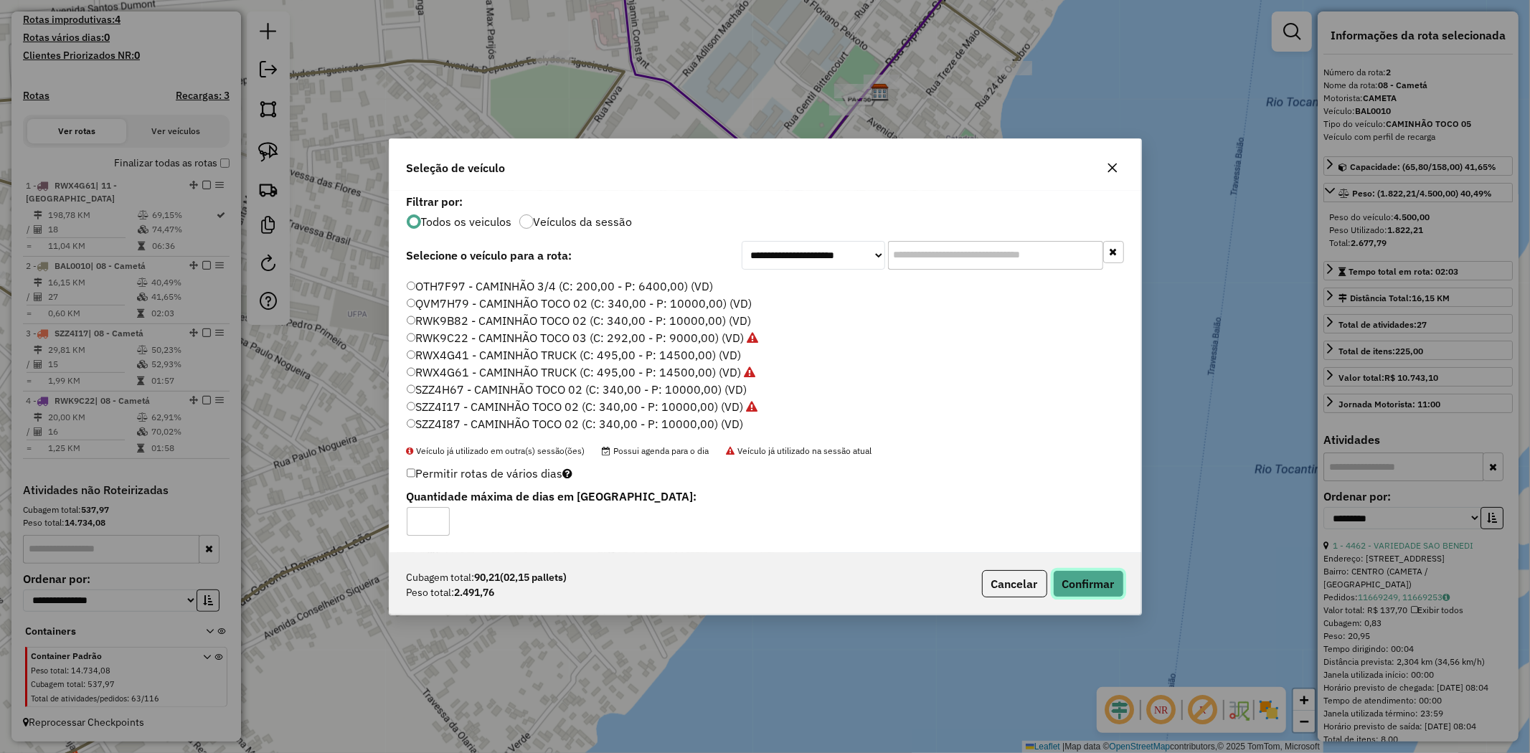
click at [1108, 585] on button "Confirmar" at bounding box center [1088, 583] width 71 height 27
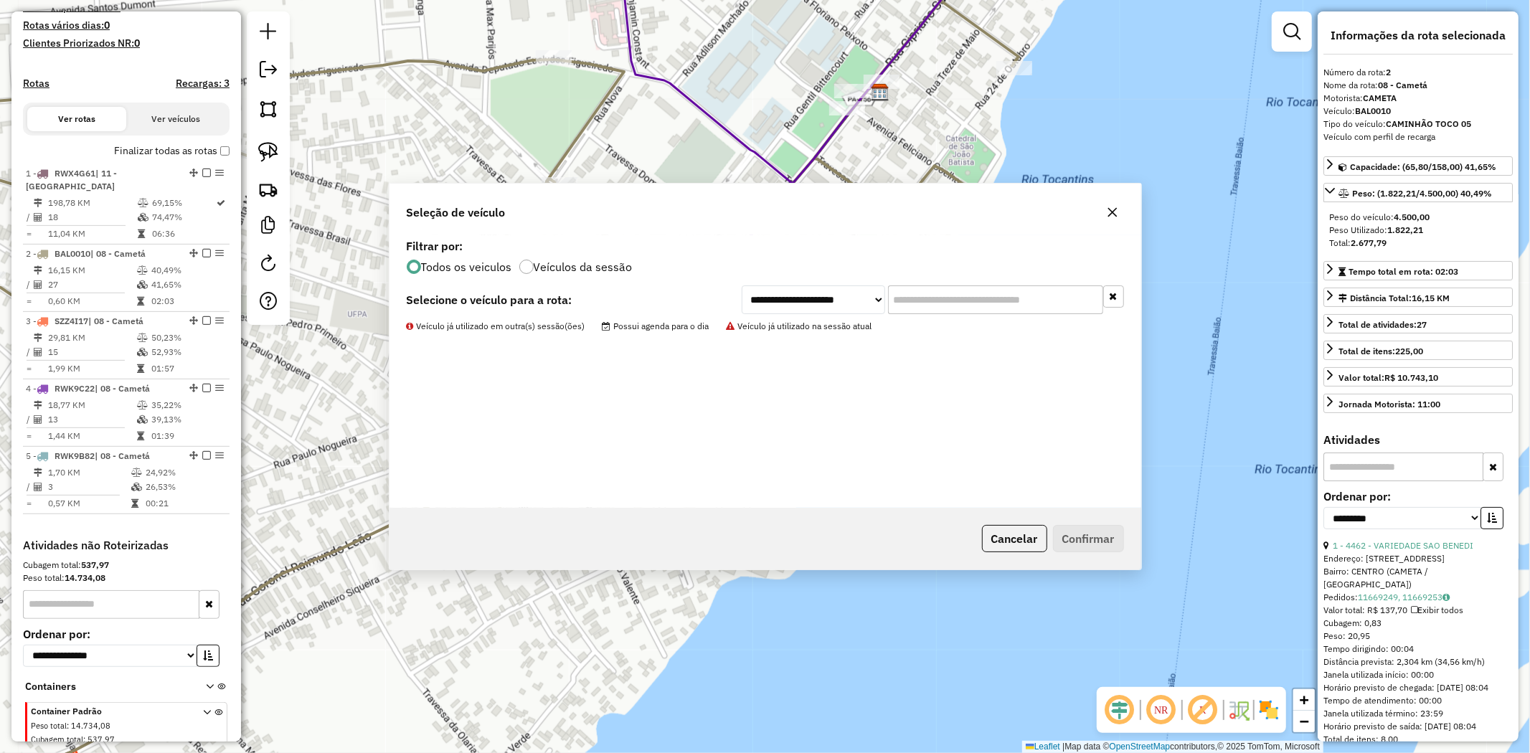
scroll to position [456, 0]
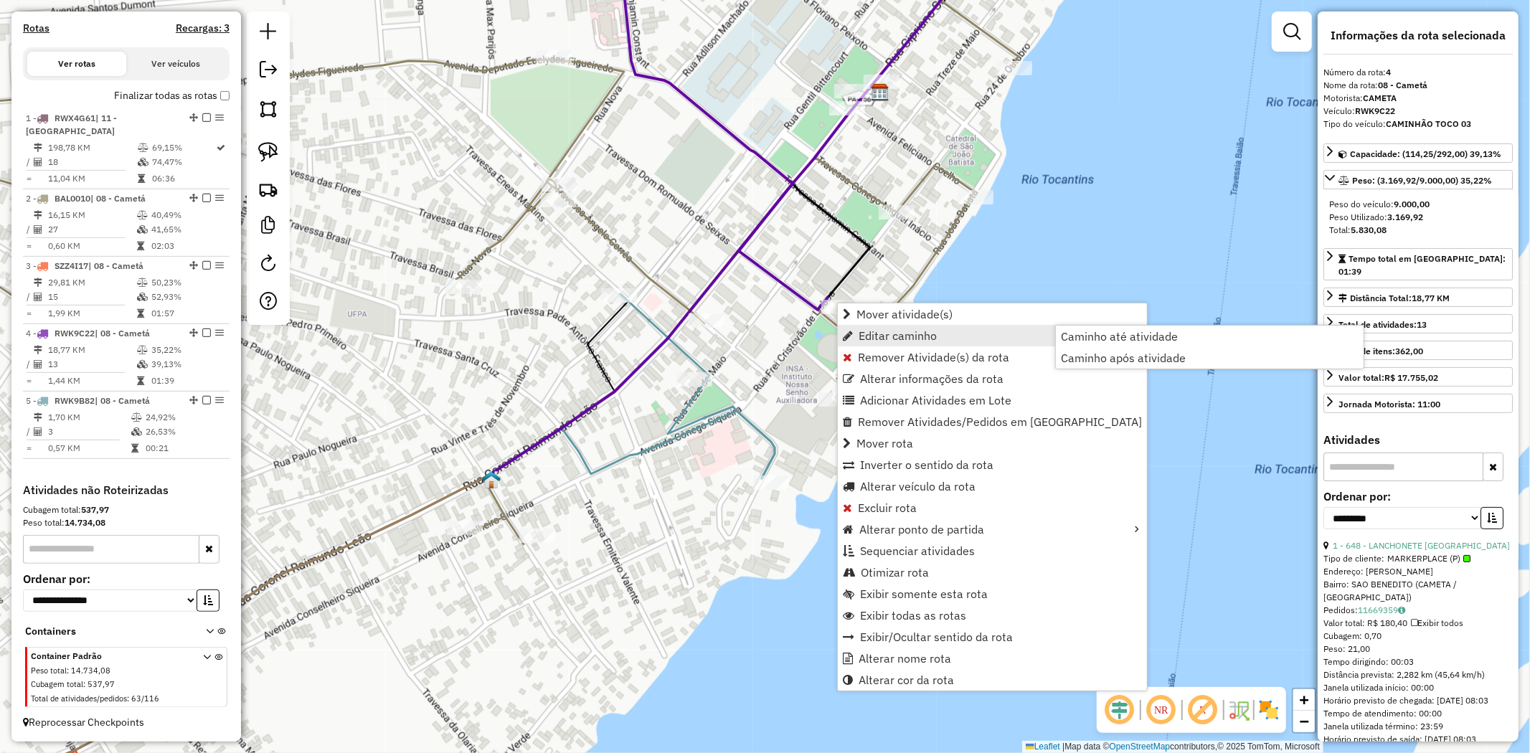
click at [1035, 337] on link "Editar caminho" at bounding box center [992, 336] width 309 height 22
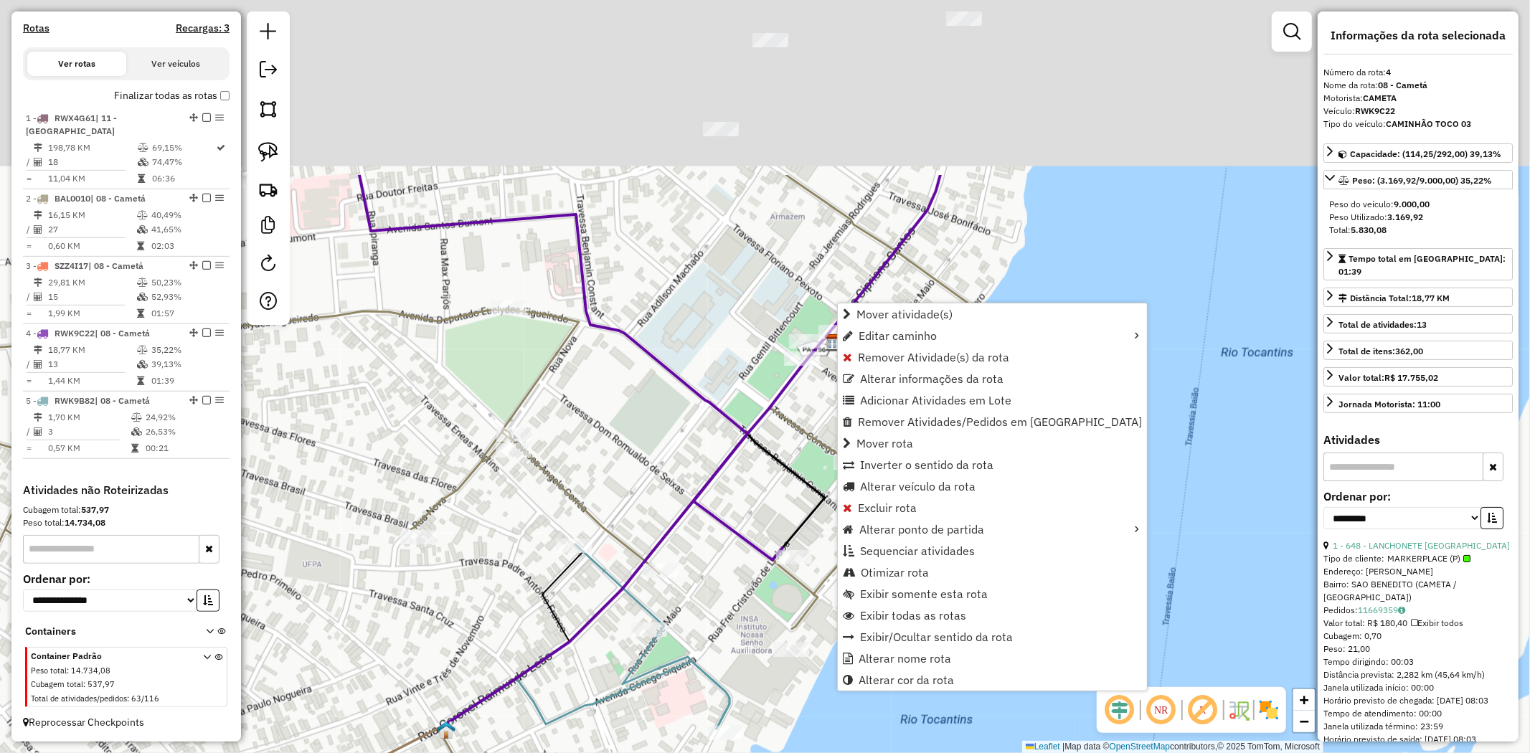
drag, startPoint x: 1179, startPoint y: 263, endPoint x: 1077, endPoint y: 543, distance: 297.7
click at [1103, 615] on div "Janela de atendimento Grade de atendimento Capacidade Transportadoras Veículos …" at bounding box center [765, 376] width 1530 height 753
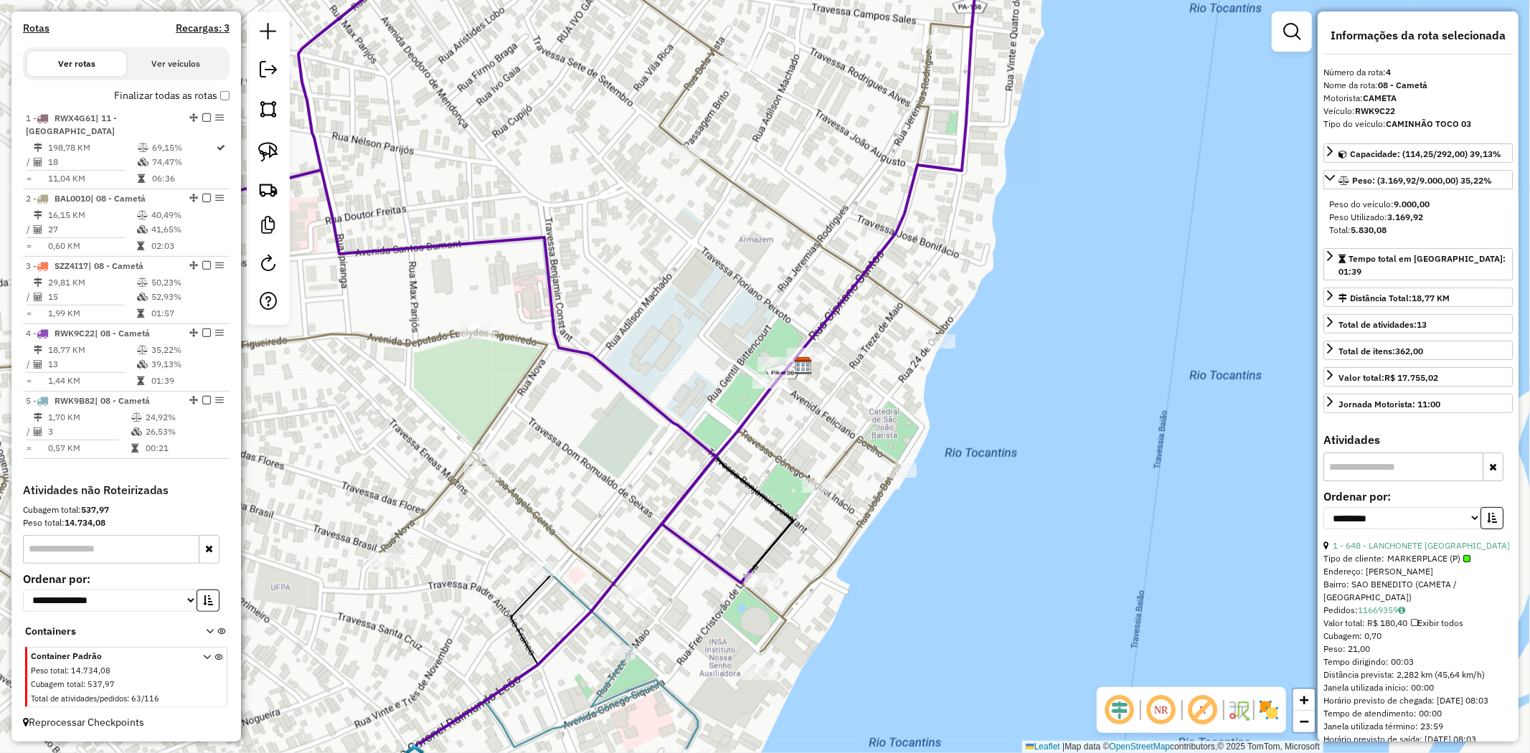
drag, startPoint x: 690, startPoint y: 341, endPoint x: 670, endPoint y: 230, distance: 113.0
click at [690, 241] on div "Janela de atendimento Grade de atendimento Capacidade Transportadoras Veículos …" at bounding box center [765, 376] width 1530 height 753
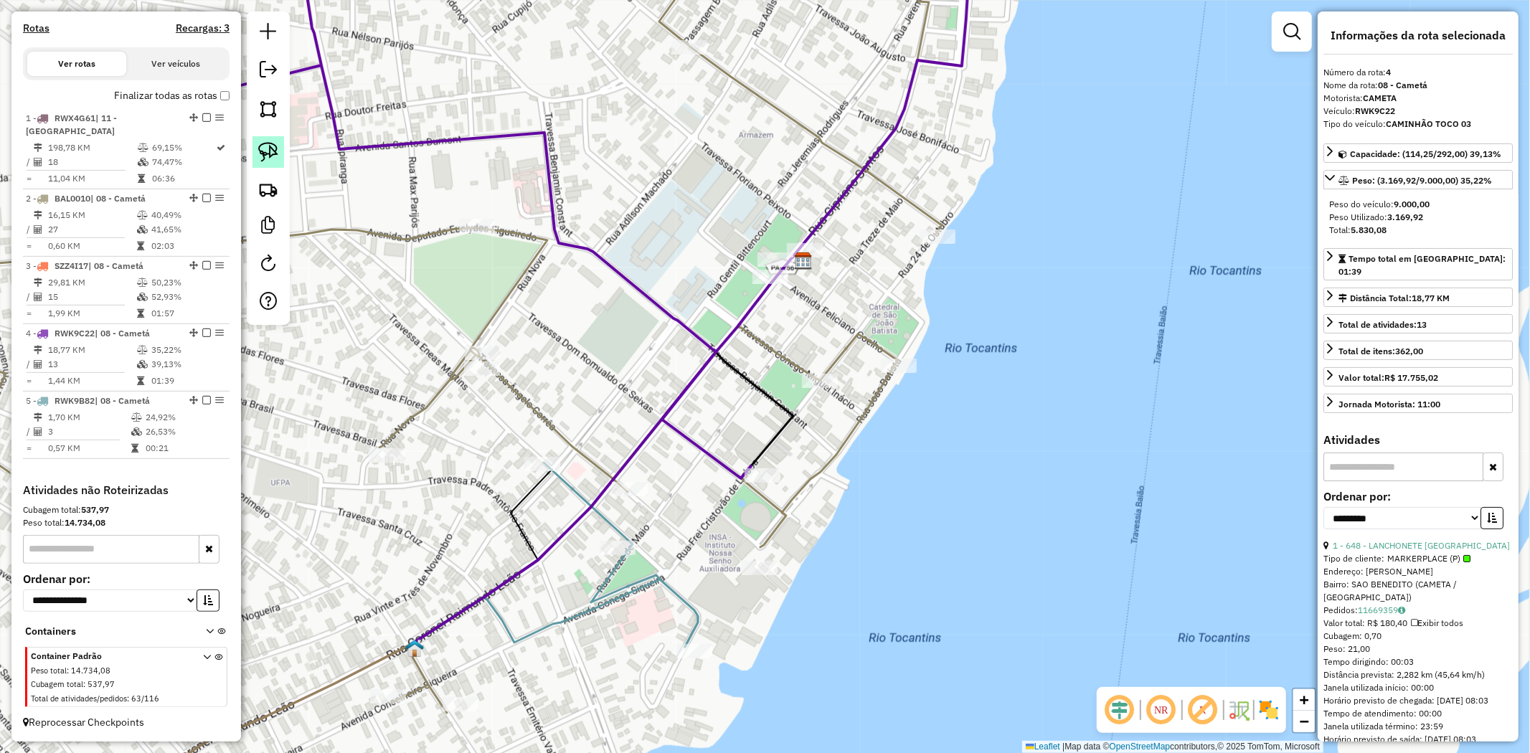
drag, startPoint x: 263, startPoint y: 152, endPoint x: 270, endPoint y: 163, distance: 12.9
click at [263, 153] on img at bounding box center [268, 152] width 20 height 20
drag, startPoint x: 697, startPoint y: 383, endPoint x: 871, endPoint y: 491, distance: 204.2
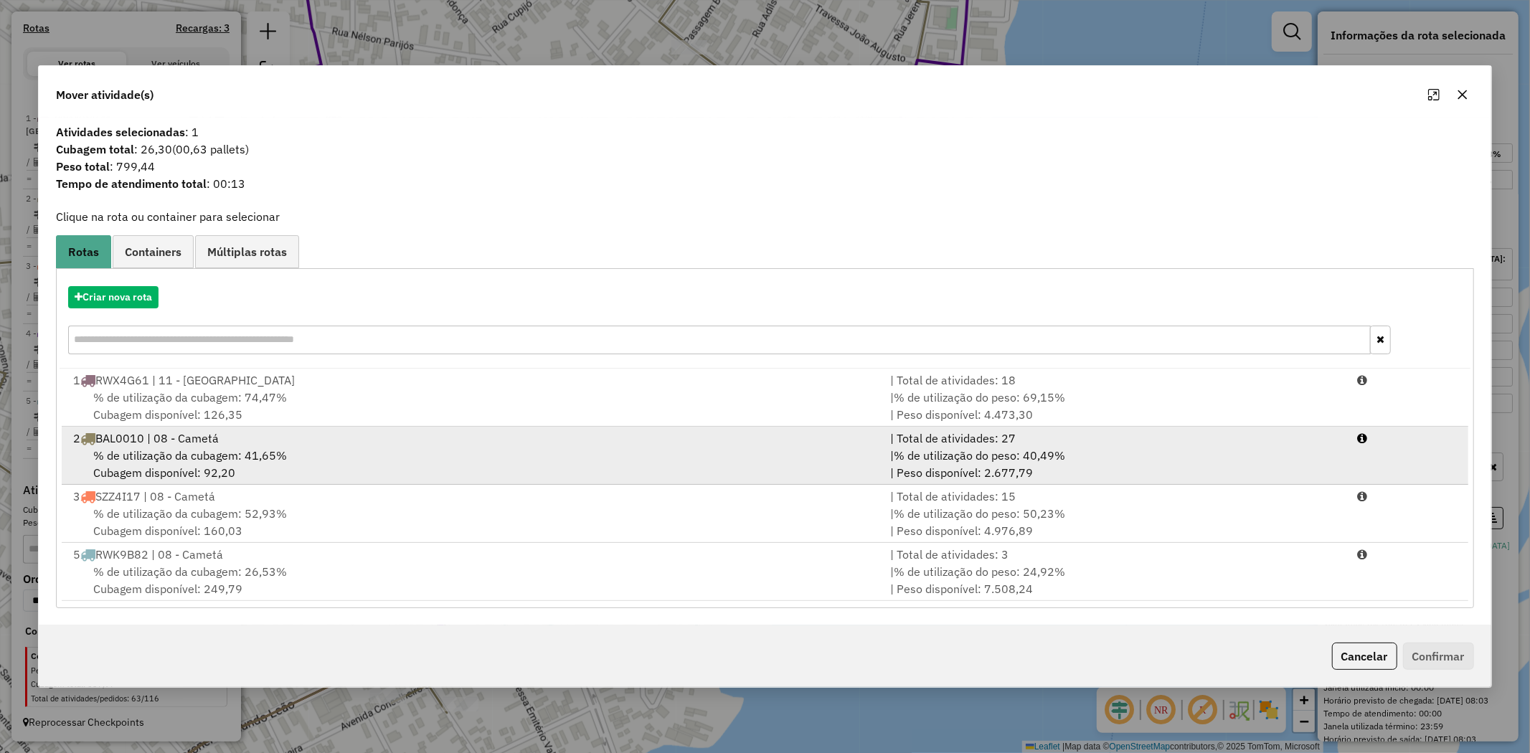
click at [266, 443] on div "2 BAL0010 | 08 - Cametá" at bounding box center [473, 438] width 817 height 17
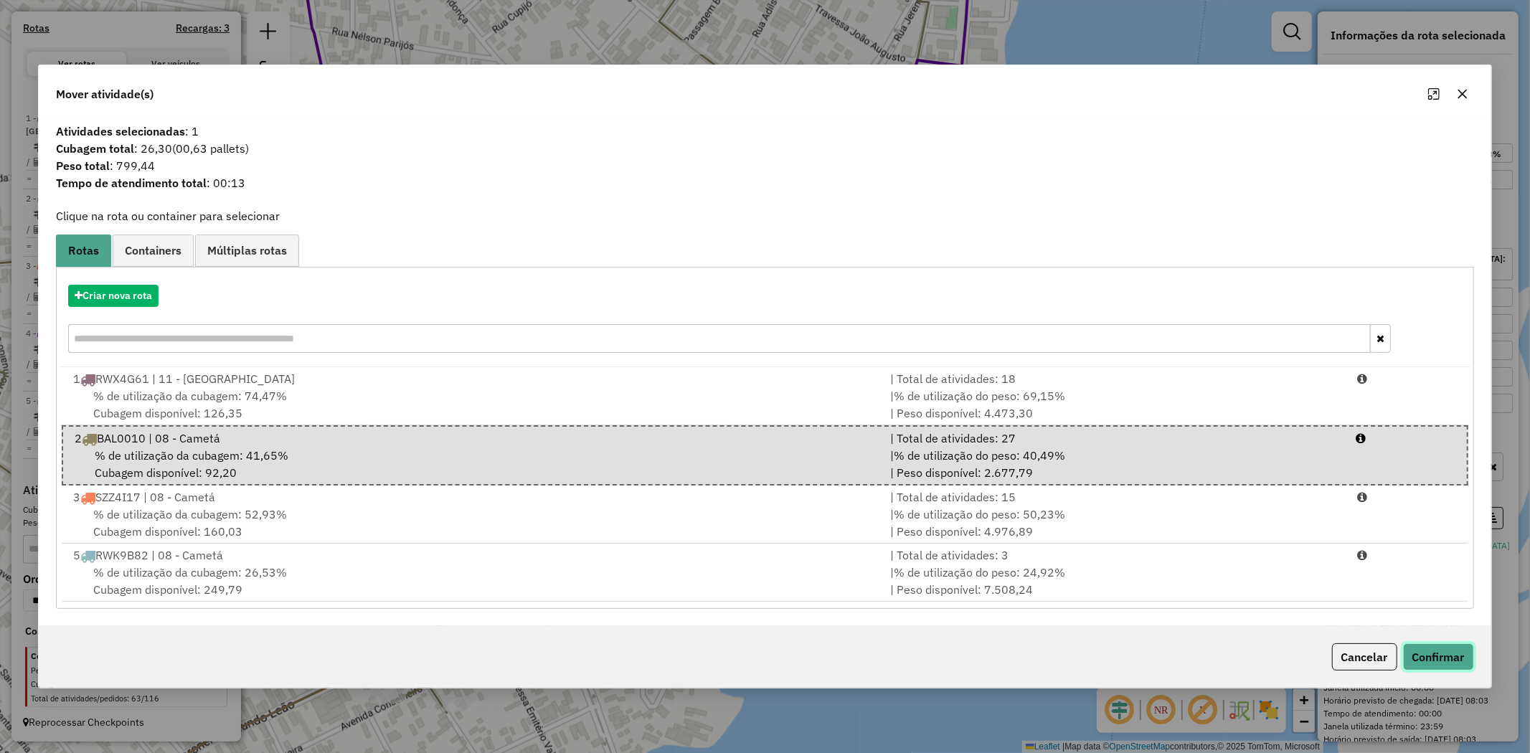
click at [1445, 650] on button "Confirmar" at bounding box center [1438, 656] width 71 height 27
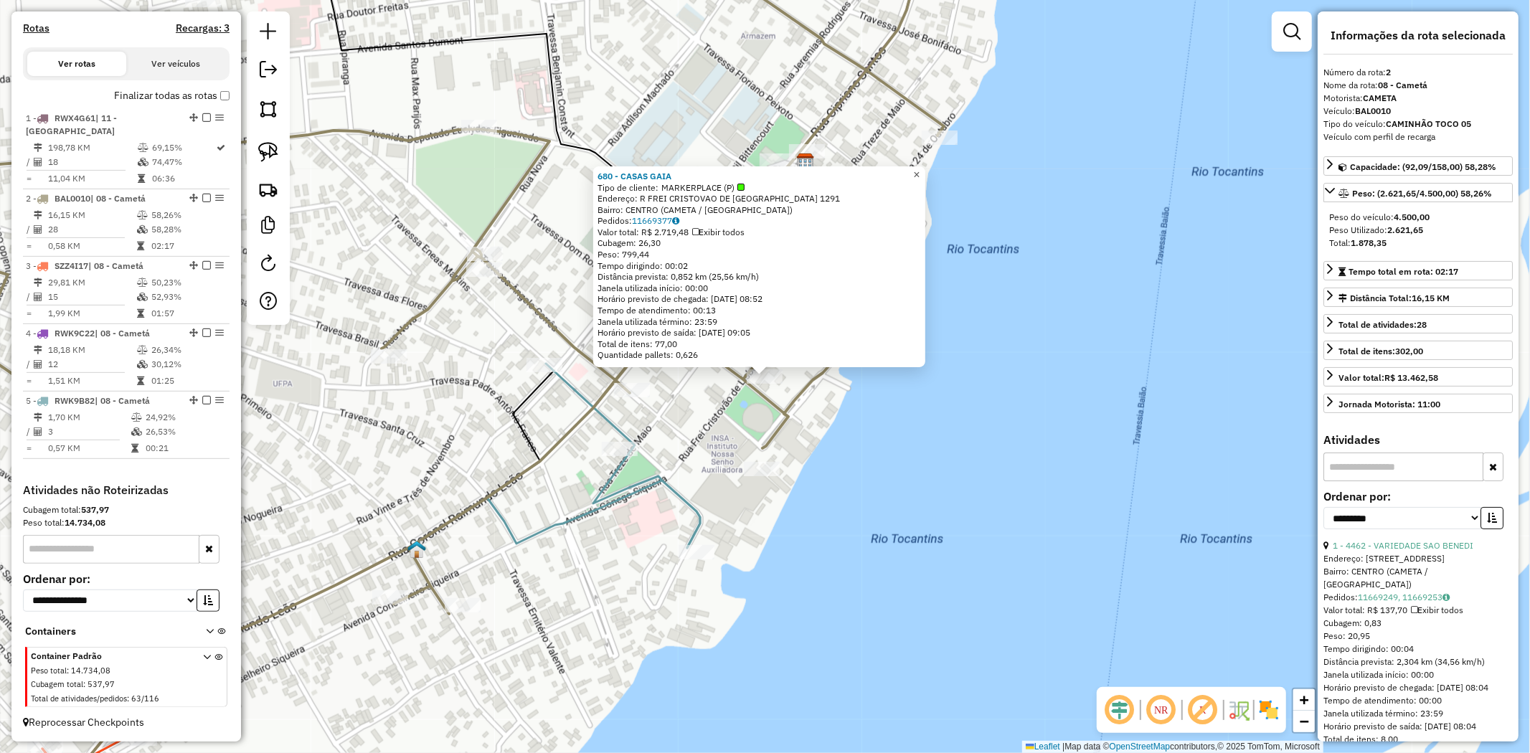
click at [920, 169] on span "×" at bounding box center [916, 175] width 6 height 12
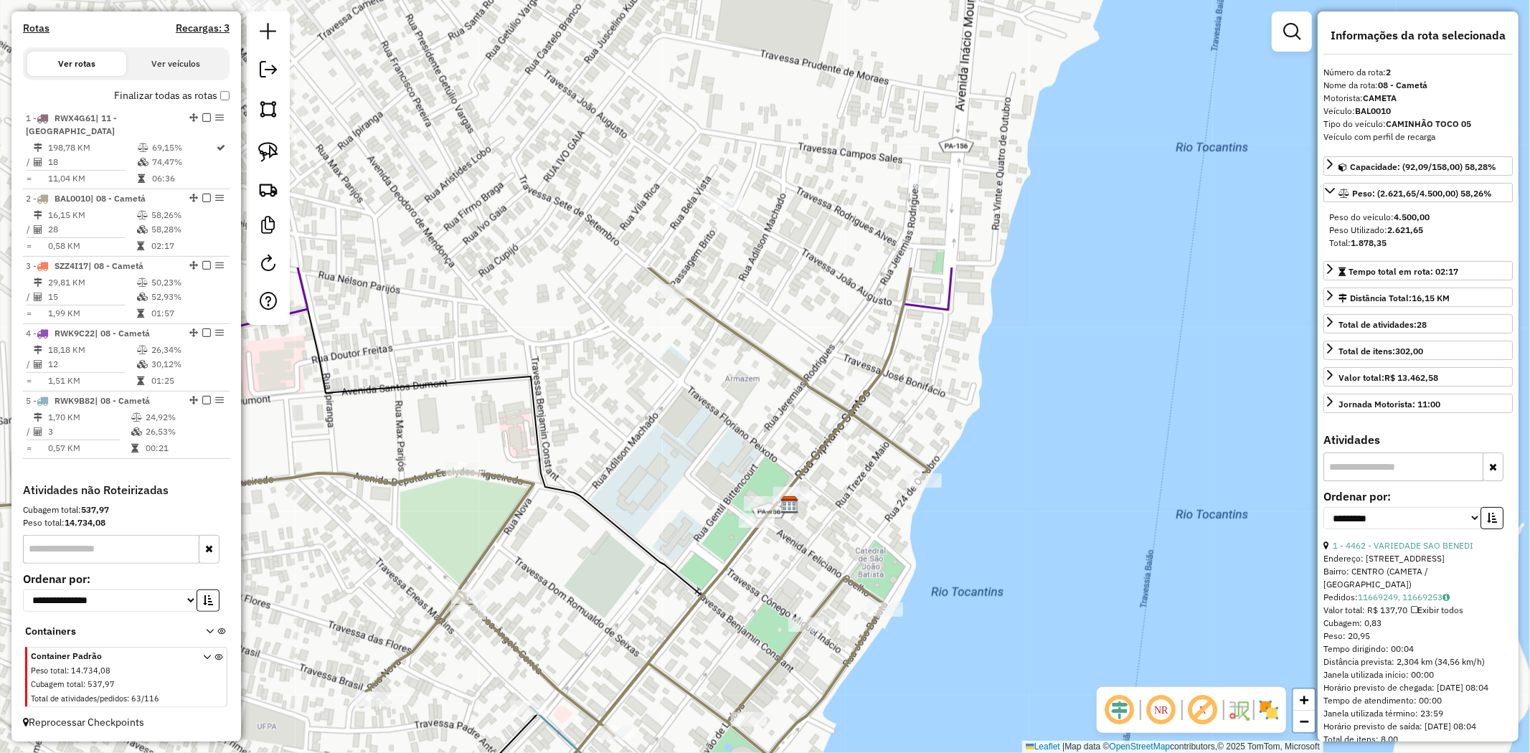
drag, startPoint x: 836, startPoint y: 208, endPoint x: 820, endPoint y: 538, distance: 330.3
click at [820, 538] on div "Janela de atendimento Grade de atendimento Capacidade Transportadoras Veículos …" at bounding box center [765, 376] width 1530 height 753
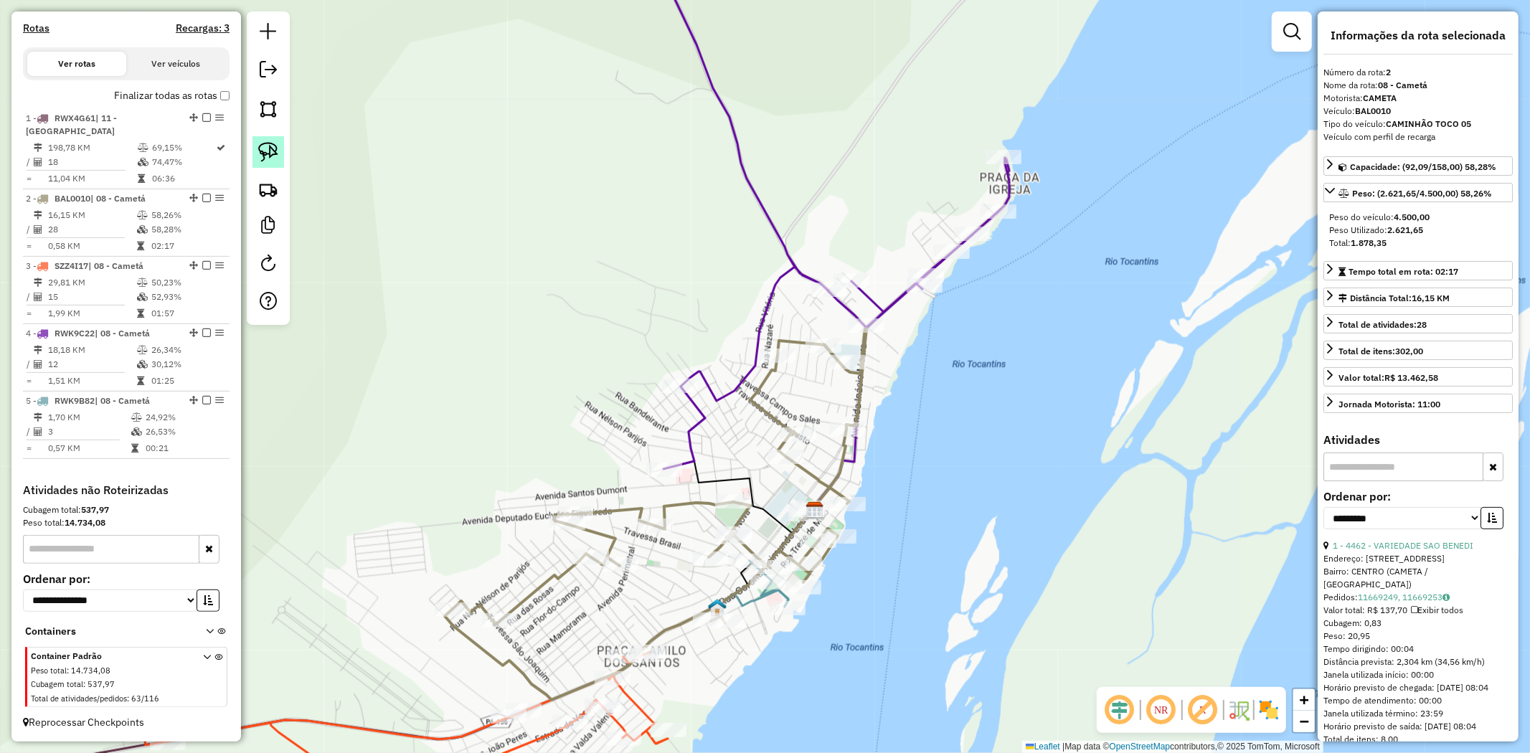
click at [255, 154] on link at bounding box center [268, 152] width 32 height 32
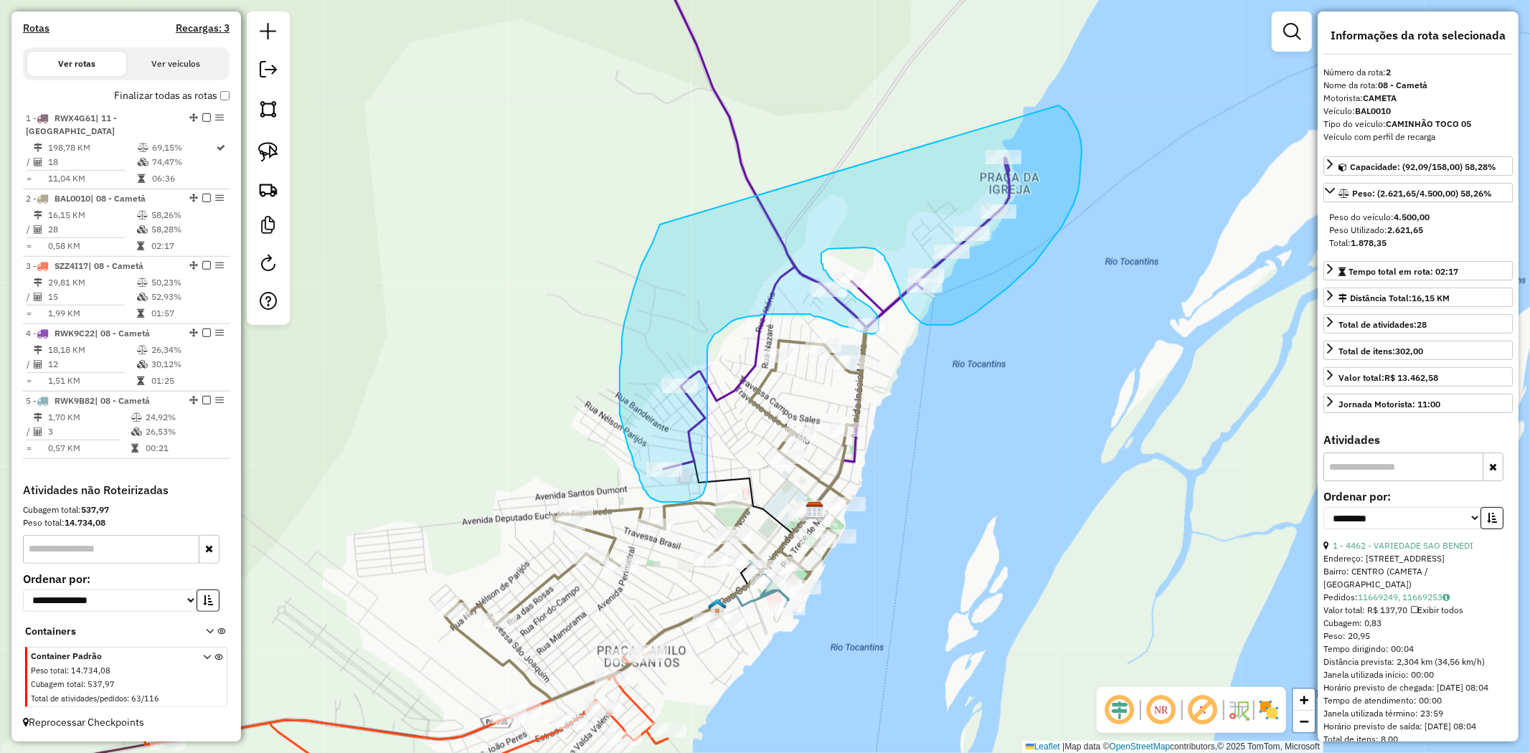
drag, startPoint x: 656, startPoint y: 232, endPoint x: 1057, endPoint y: 105, distance: 420.8
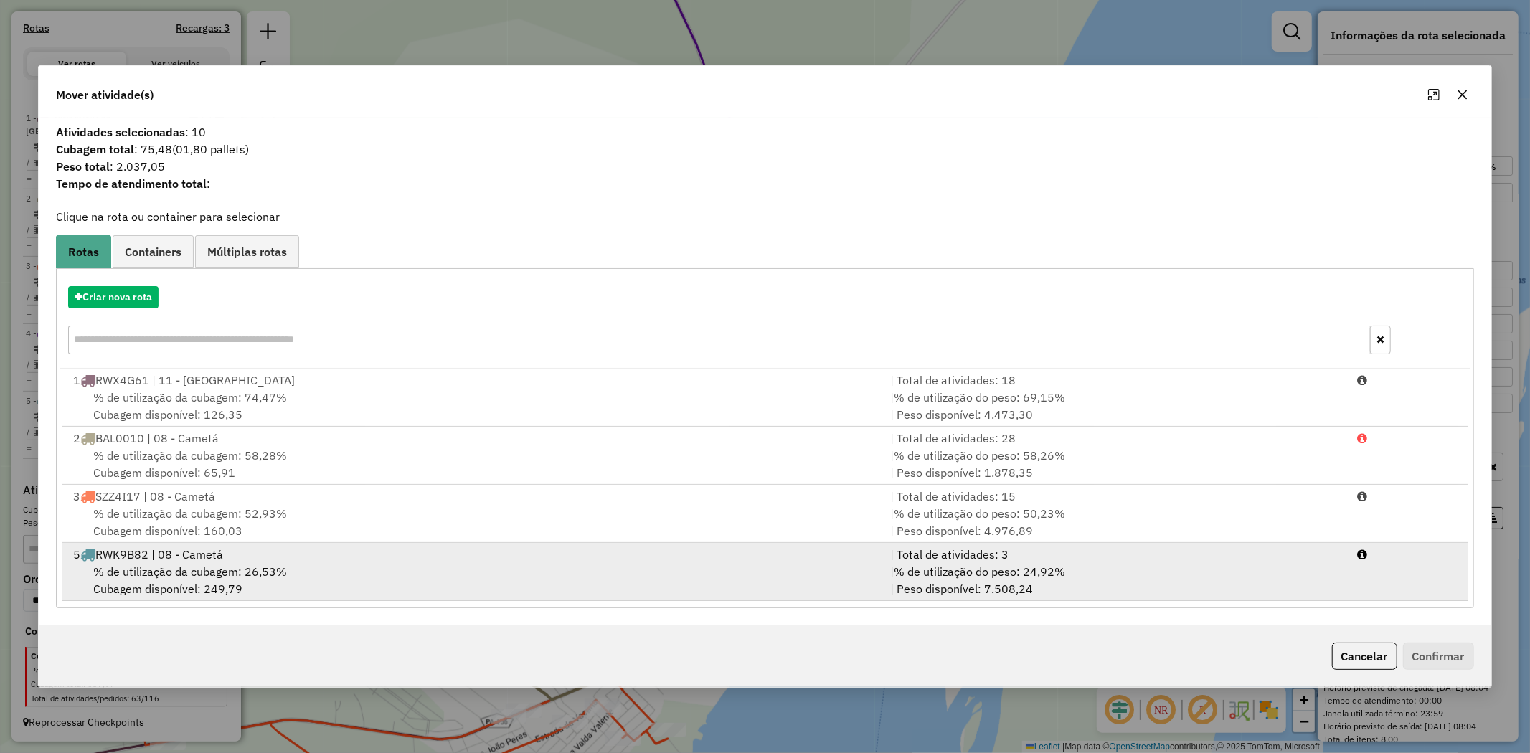
click at [161, 565] on span "% de utilização da cubagem: 26,53%" at bounding box center [190, 572] width 194 height 14
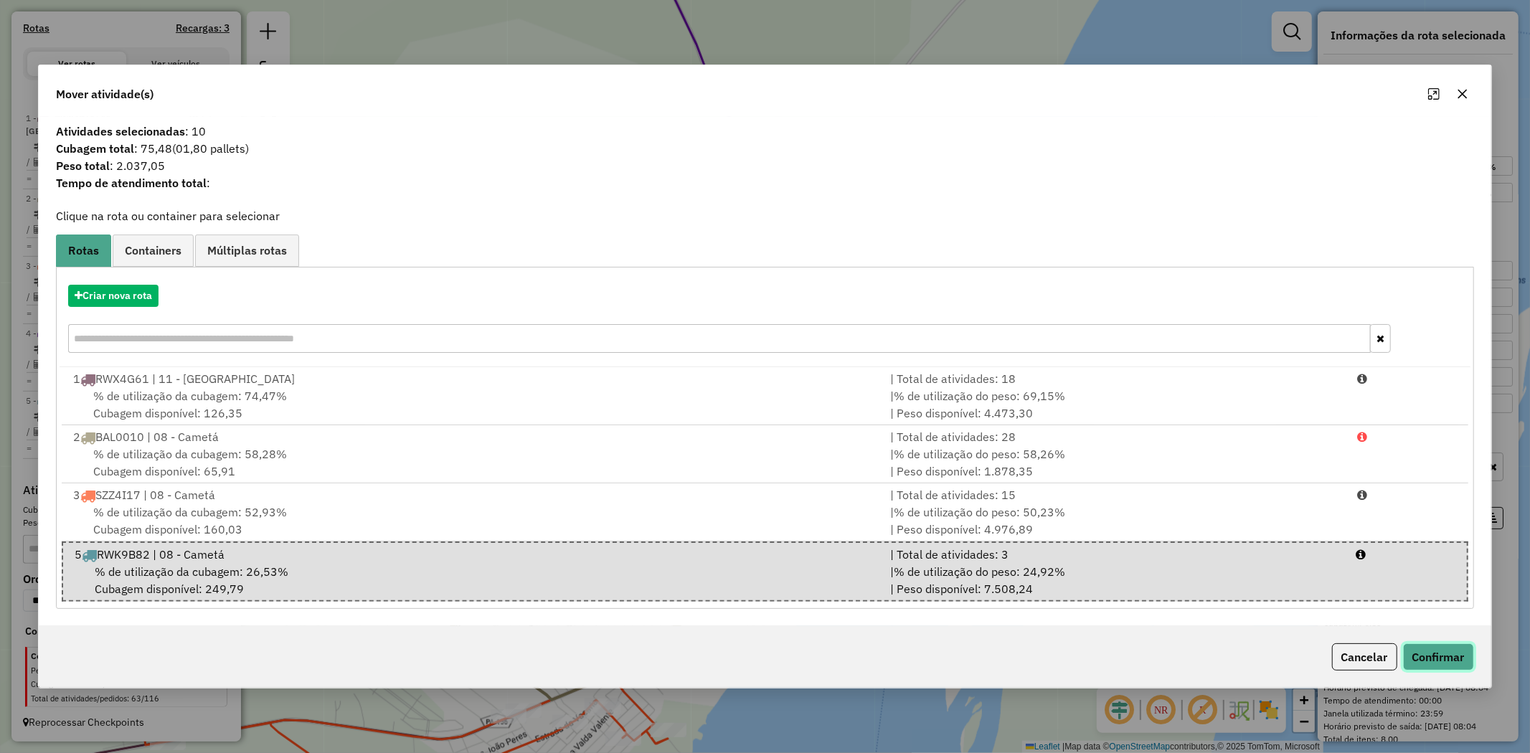
click at [1460, 663] on button "Confirmar" at bounding box center [1438, 656] width 71 height 27
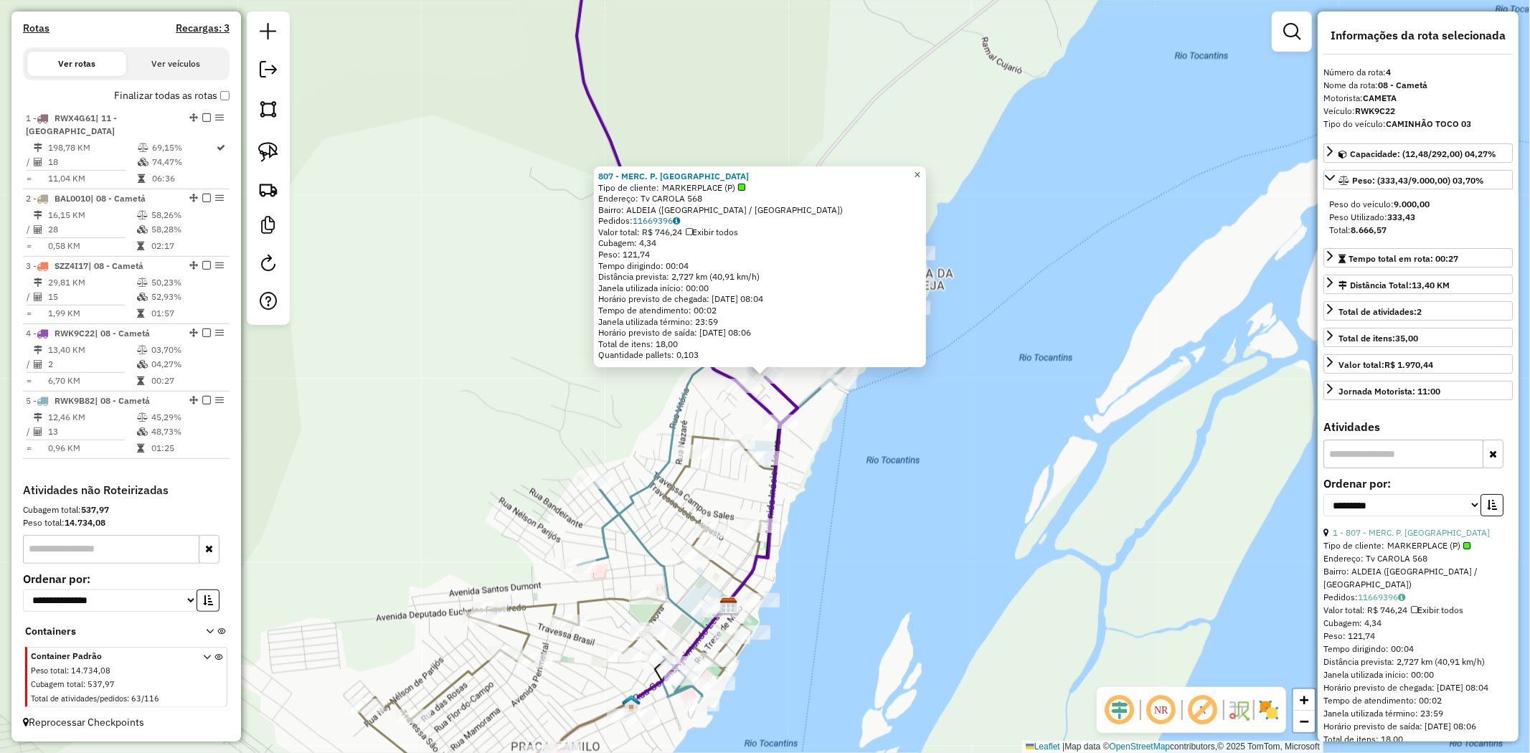
click at [920, 170] on span "×" at bounding box center [917, 175] width 6 height 12
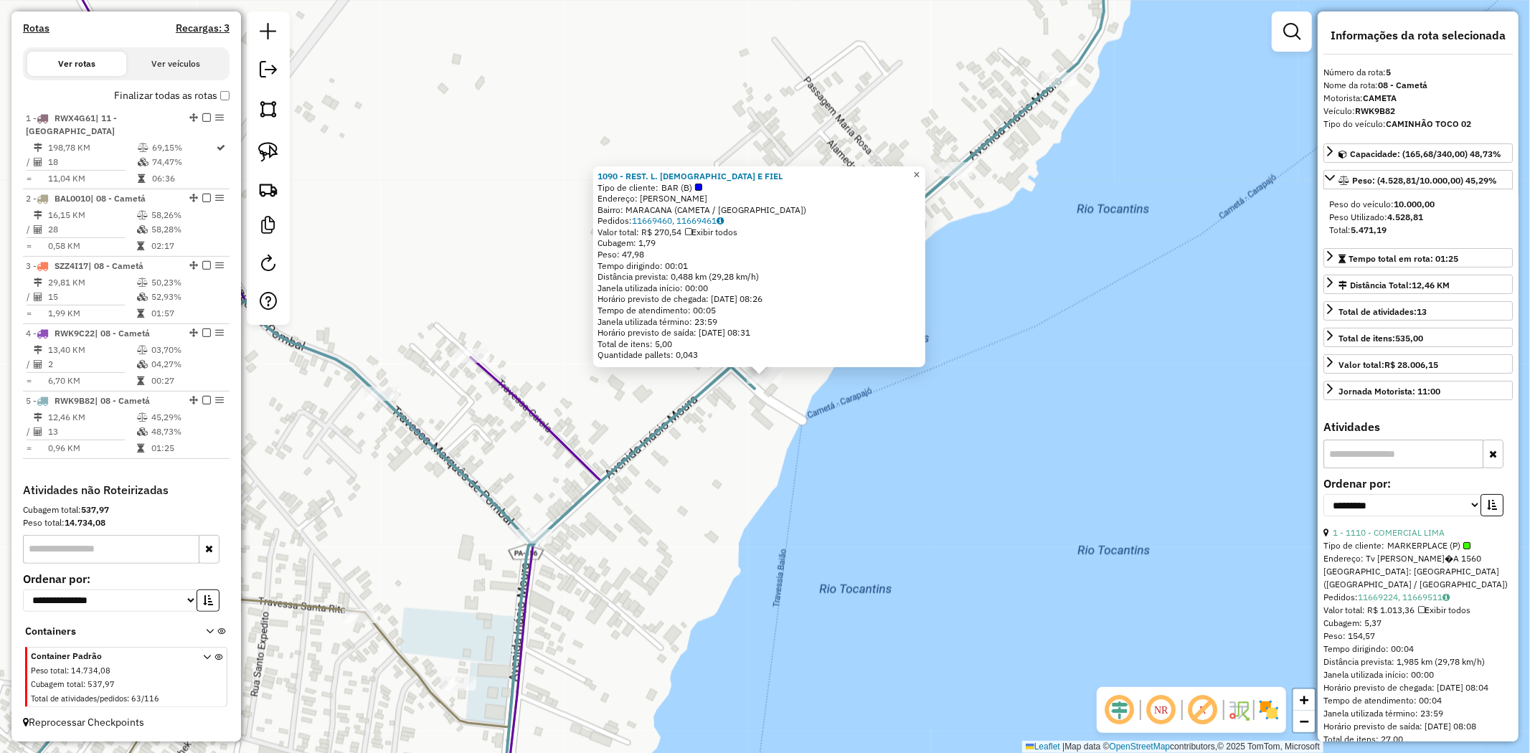
click at [920, 174] on span "×" at bounding box center [916, 175] width 6 height 12
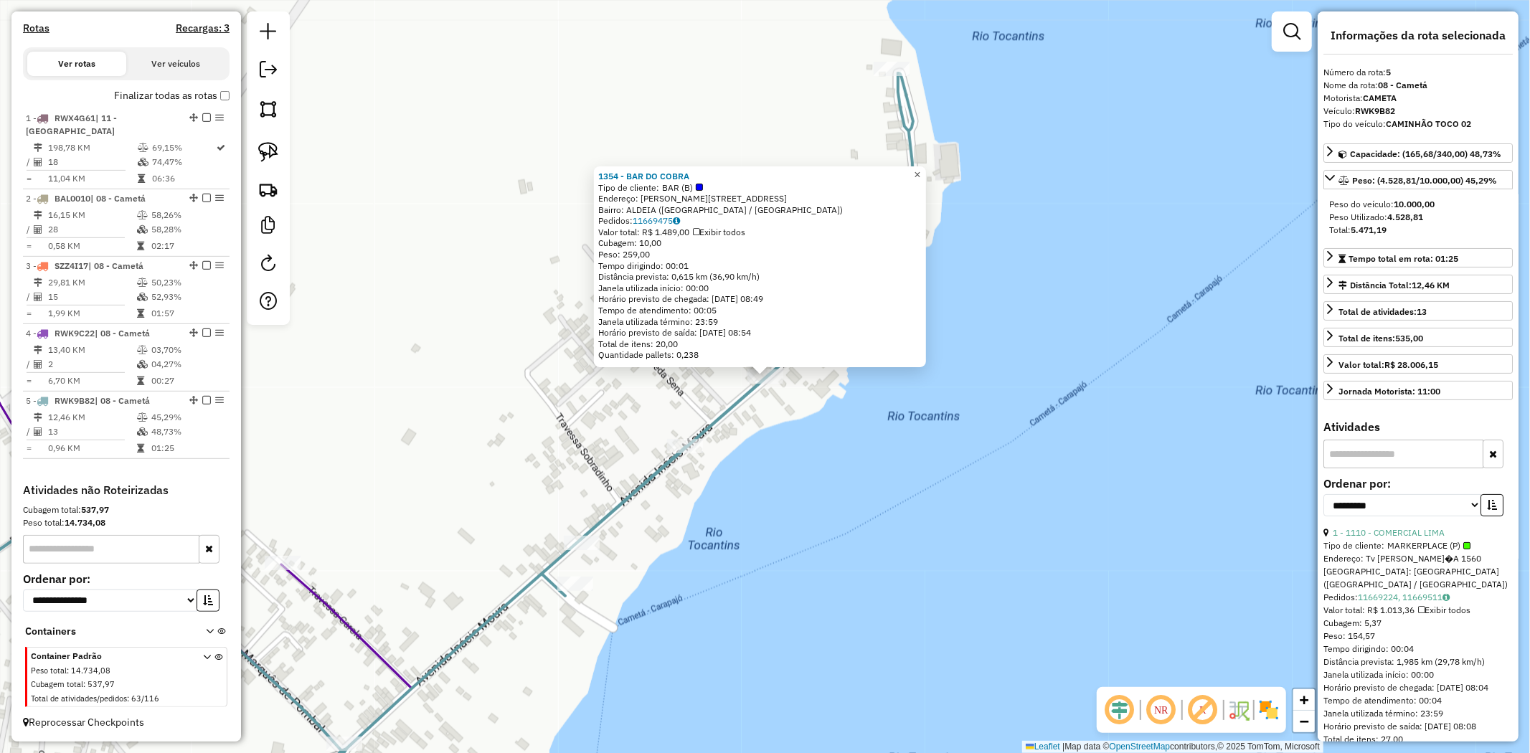
click at [926, 174] on link "×" at bounding box center [917, 174] width 17 height 17
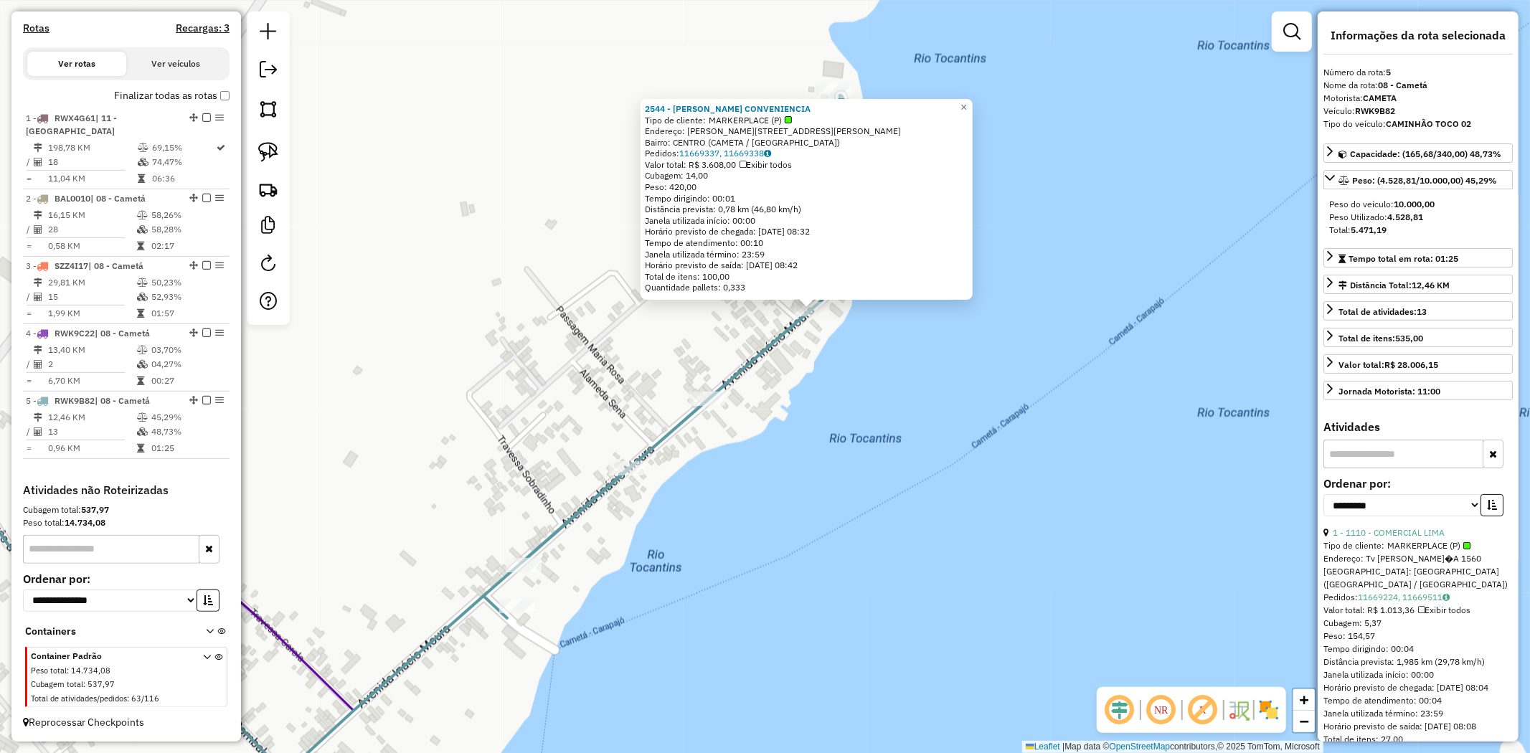
drag, startPoint x: 945, startPoint y: 539, endPoint x: 995, endPoint y: 465, distance: 88.9
click at [995, 468] on div "2544 - DORA CONVENIENCIA Tipo de cliente: MARKERPLACE (P) Endereço: R RUA INACI…" at bounding box center [765, 376] width 1530 height 753
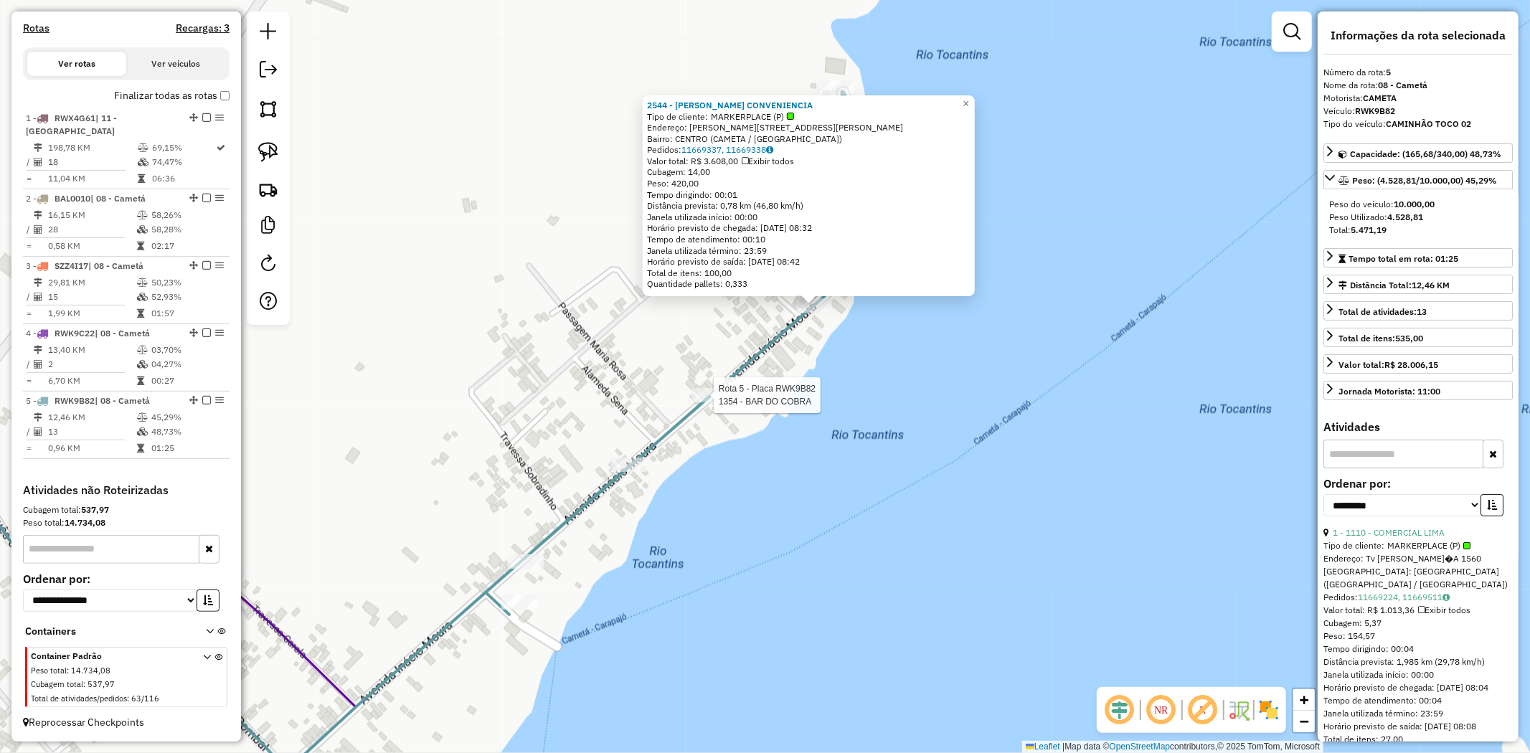
click at [703, 402] on div at bounding box center [710, 395] width 36 height 14
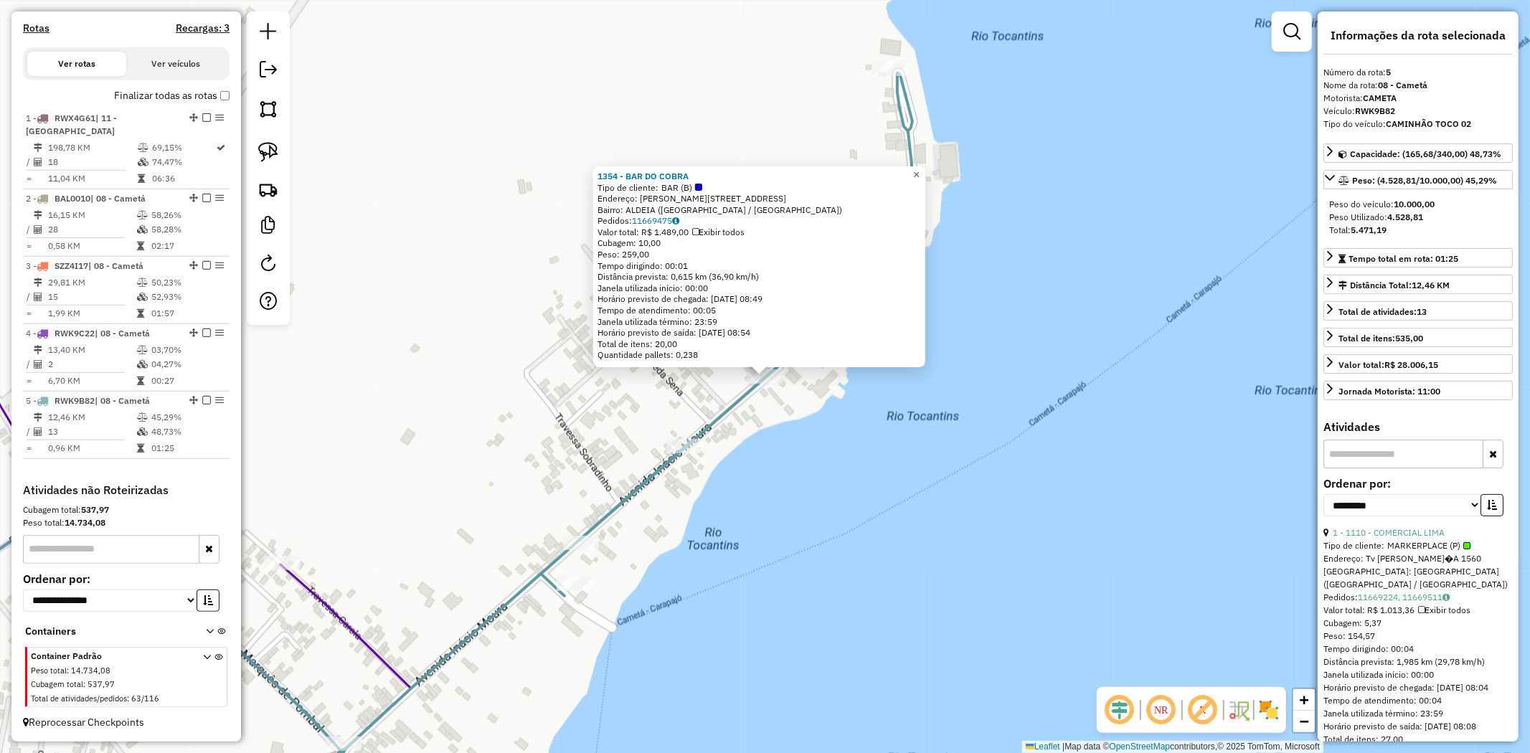
click at [920, 169] on span "×" at bounding box center [916, 175] width 6 height 12
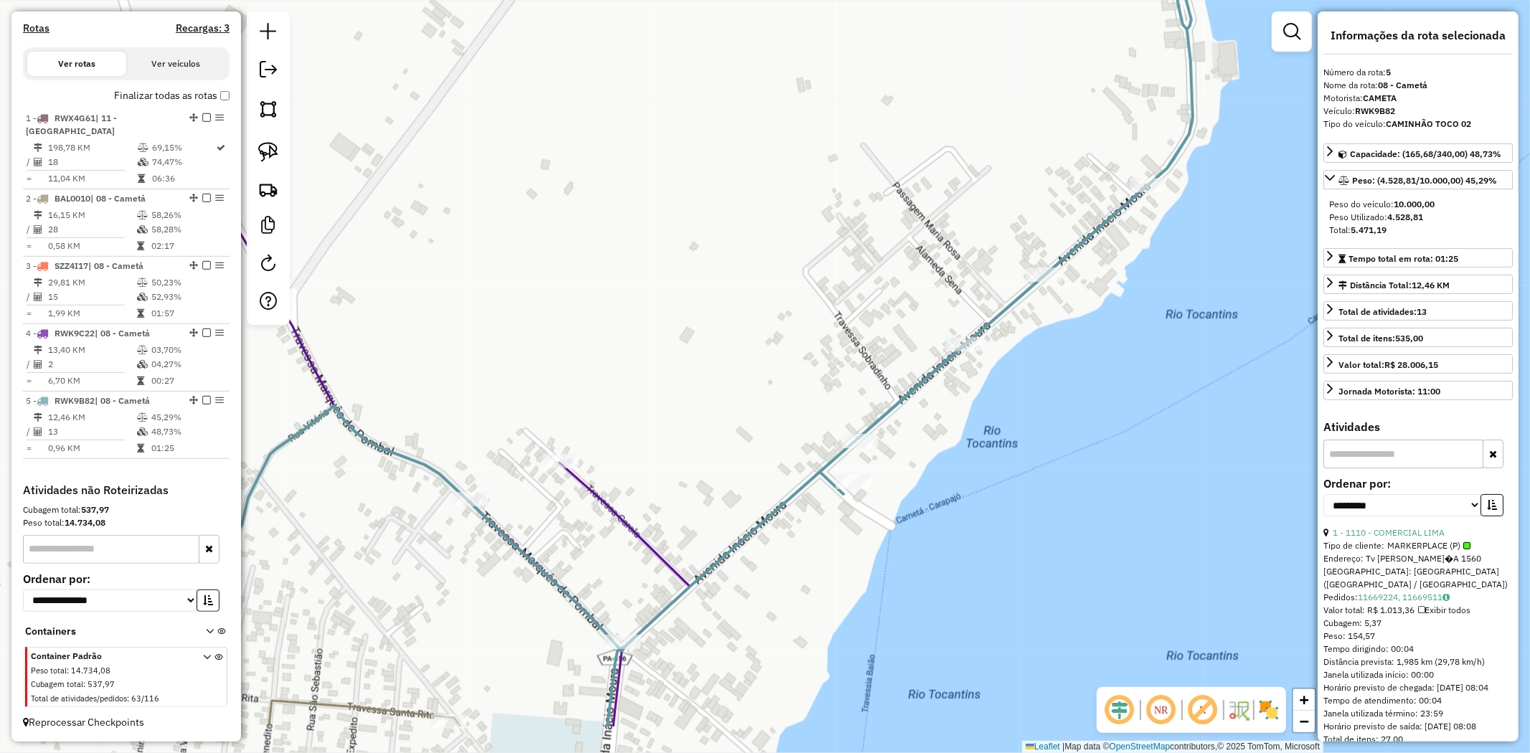
drag, startPoint x: 732, startPoint y: 250, endPoint x: 827, endPoint y: 202, distance: 106.8
click at [827, 204] on div "Janela de atendimento Grade de atendimento Capacidade Transportadoras Veículos …" at bounding box center [765, 376] width 1530 height 753
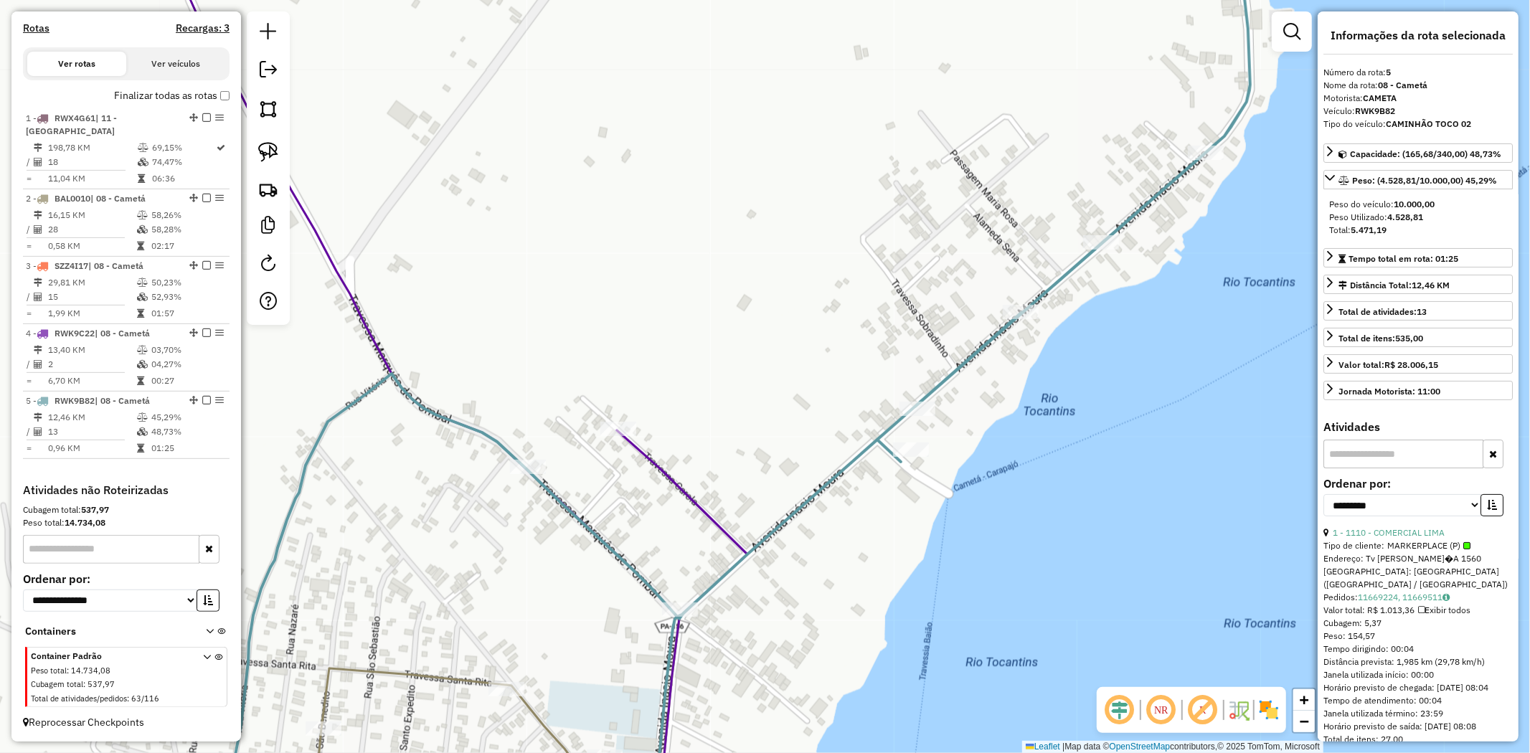
drag, startPoint x: 275, startPoint y: 152, endPoint x: 413, endPoint y: 227, distance: 157.0
click at [275, 153] on img at bounding box center [268, 152] width 20 height 20
drag, startPoint x: 464, startPoint y: 353, endPoint x: 692, endPoint y: 418, distance: 237.3
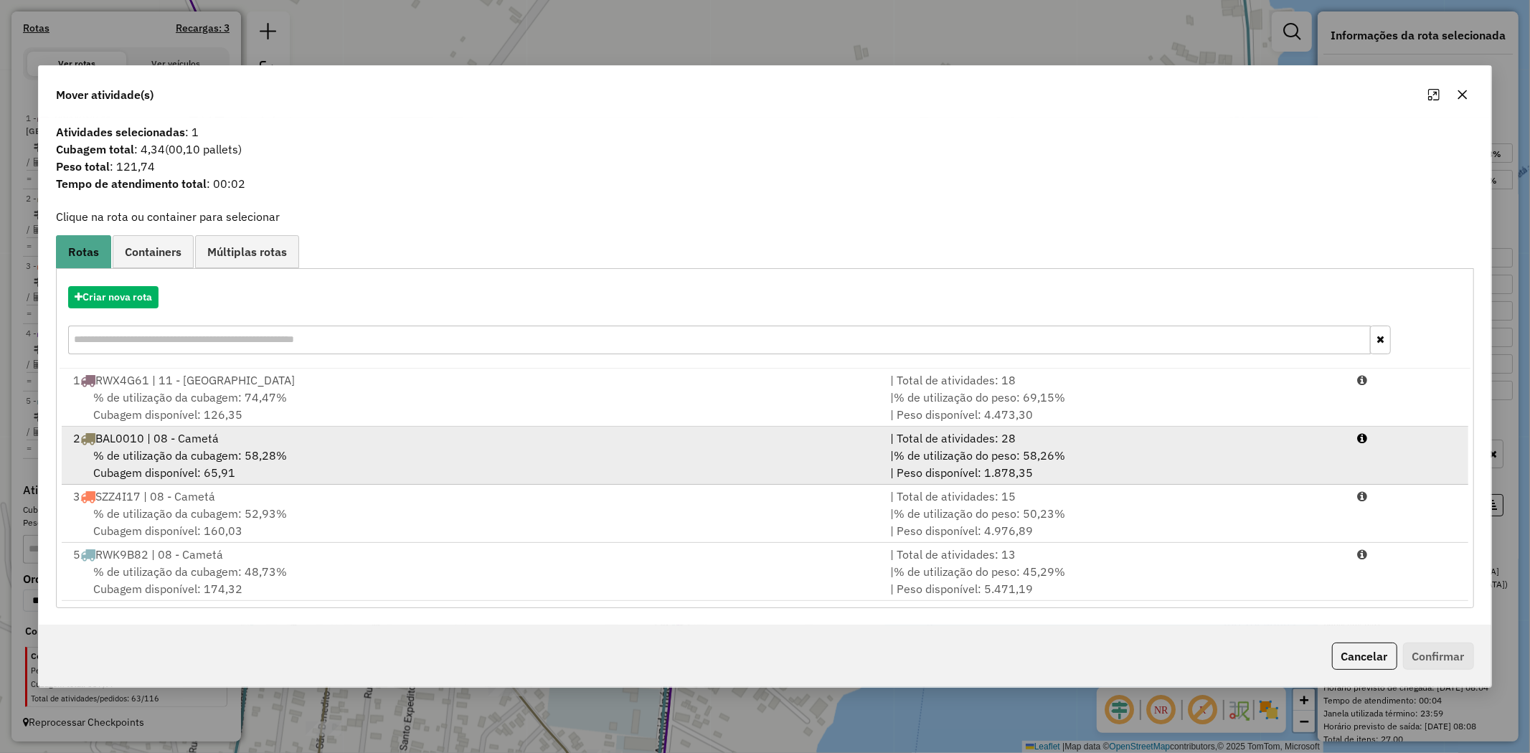
click at [276, 450] on span "% de utilização da cubagem: 58,28%" at bounding box center [190, 455] width 194 height 14
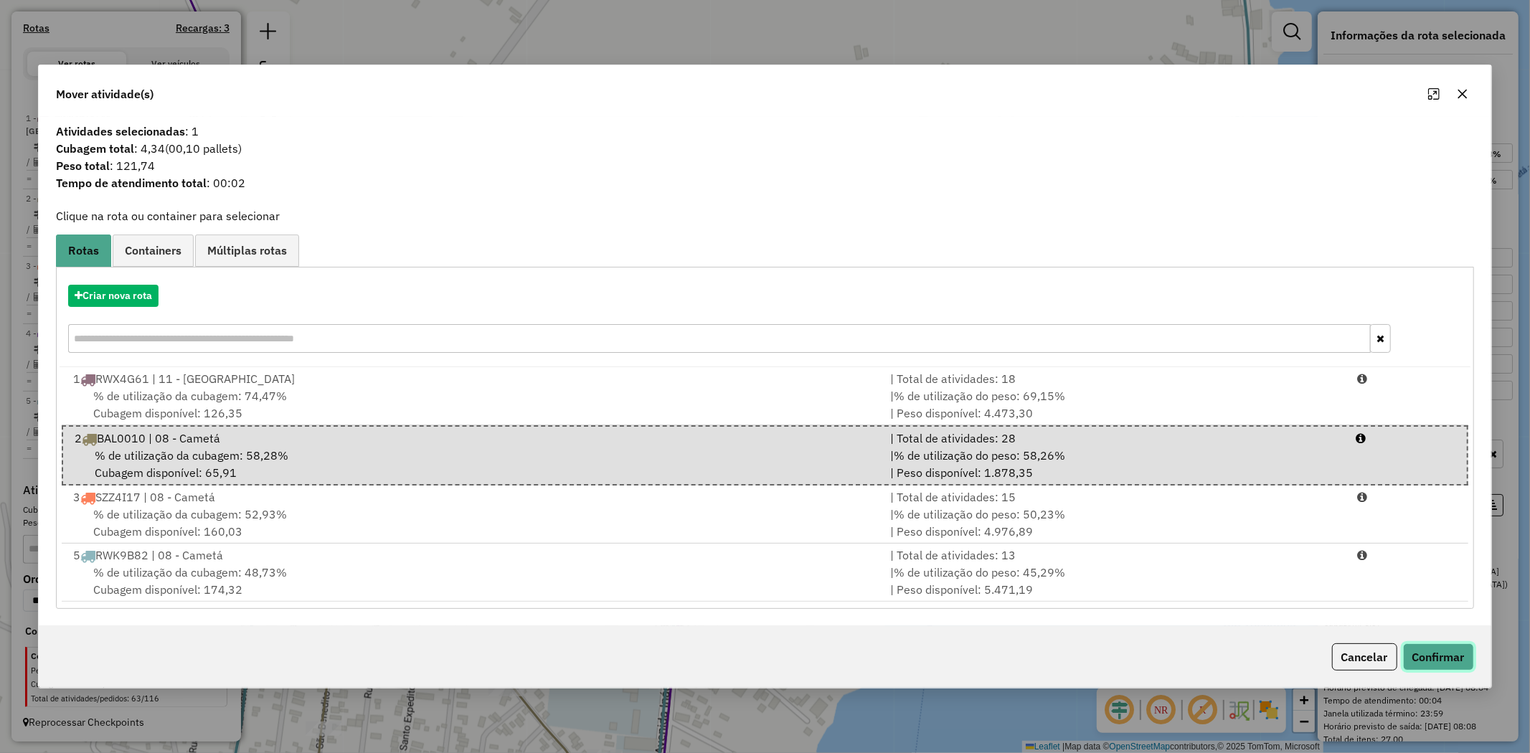
click at [1457, 643] on button "Confirmar" at bounding box center [1438, 656] width 71 height 27
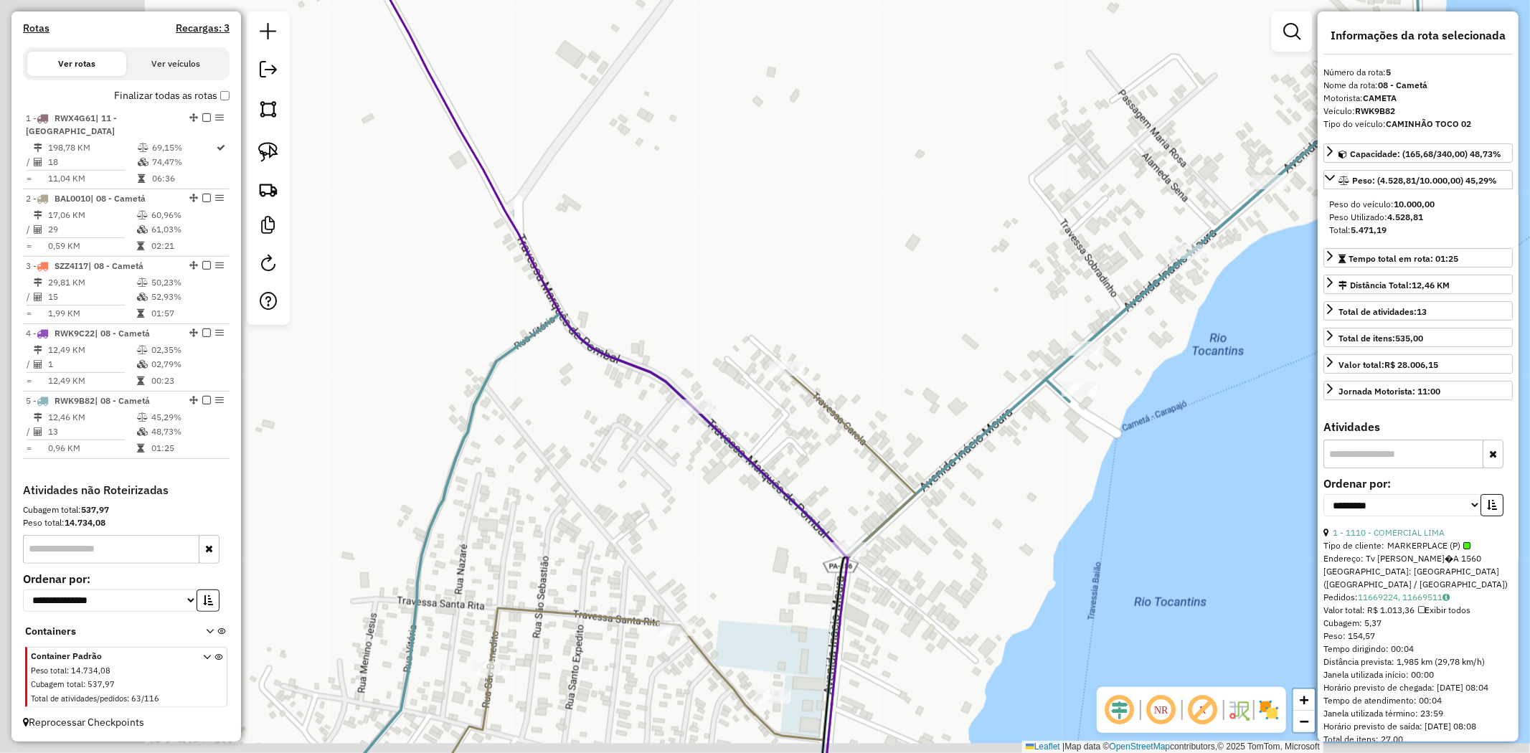
drag, startPoint x: 504, startPoint y: 361, endPoint x: 821, endPoint y: 203, distance: 354.2
click at [811, 212] on div "Janela de atendimento Grade de atendimento Capacidade Transportadoras Veículos …" at bounding box center [765, 376] width 1530 height 753
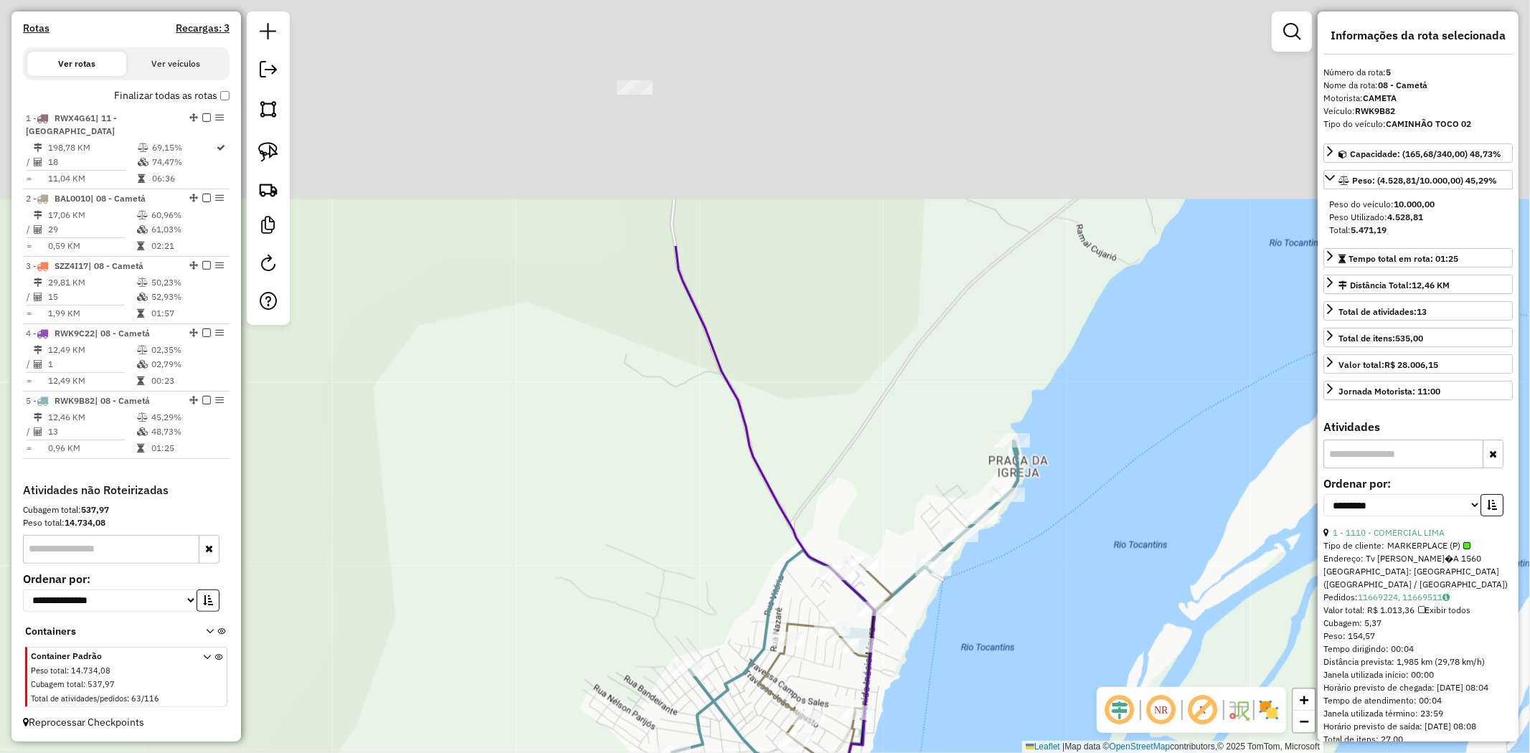
drag, startPoint x: 969, startPoint y: 676, endPoint x: 955, endPoint y: 773, distance: 98.6
click at [955, 752] on html "Aguarde... Pop-up bloqueado! Seu navegador bloqueou automáticamente a abertura …" at bounding box center [765, 376] width 1530 height 753
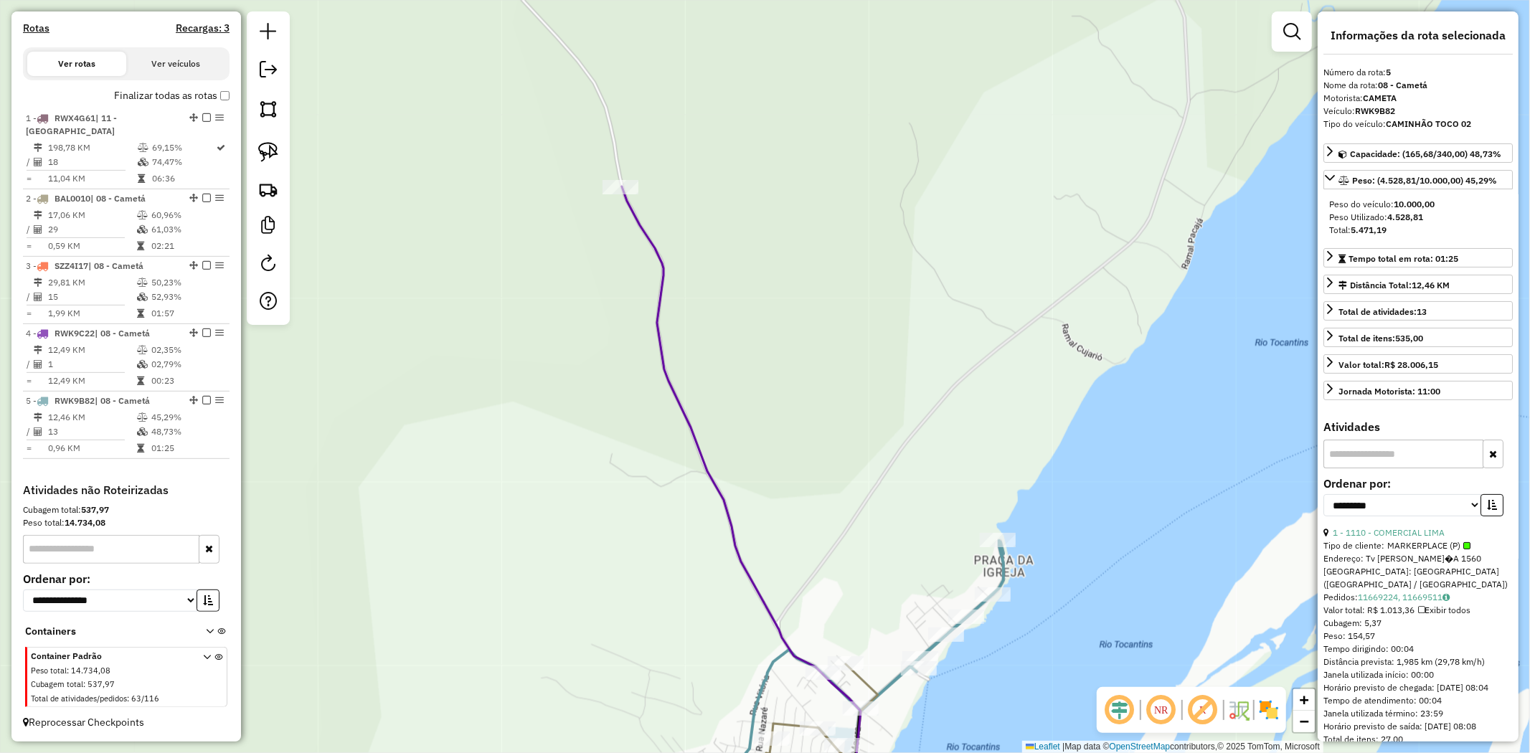
drag, startPoint x: 270, startPoint y: 153, endPoint x: 313, endPoint y: 154, distance: 42.3
click at [270, 153] on img at bounding box center [268, 152] width 20 height 20
drag, startPoint x: 592, startPoint y: 233, endPoint x: 794, endPoint y: 217, distance: 202.9
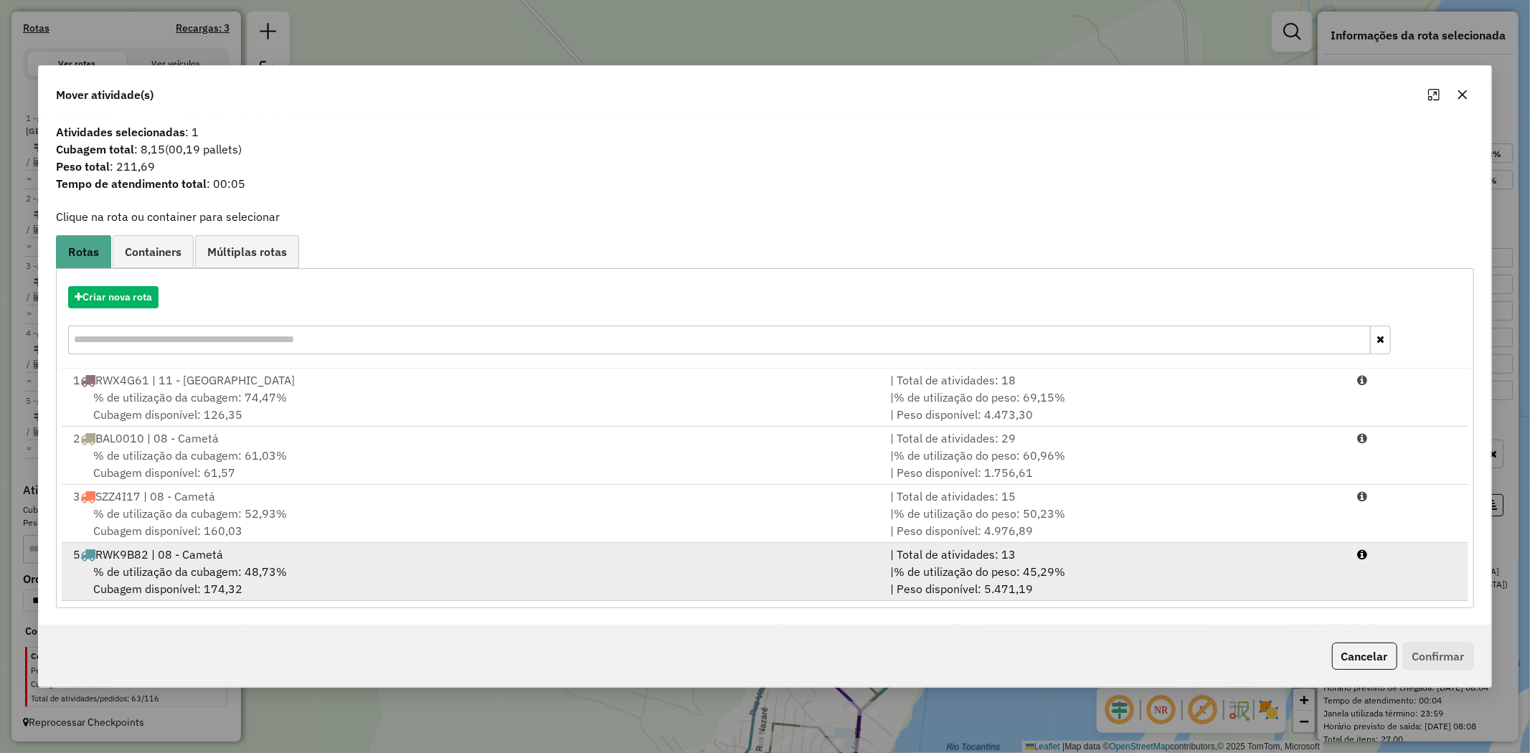
click at [202, 582] on div "% de utilização da cubagem: 48,73% Cubagem disponível: 174,32" at bounding box center [473, 580] width 817 height 34
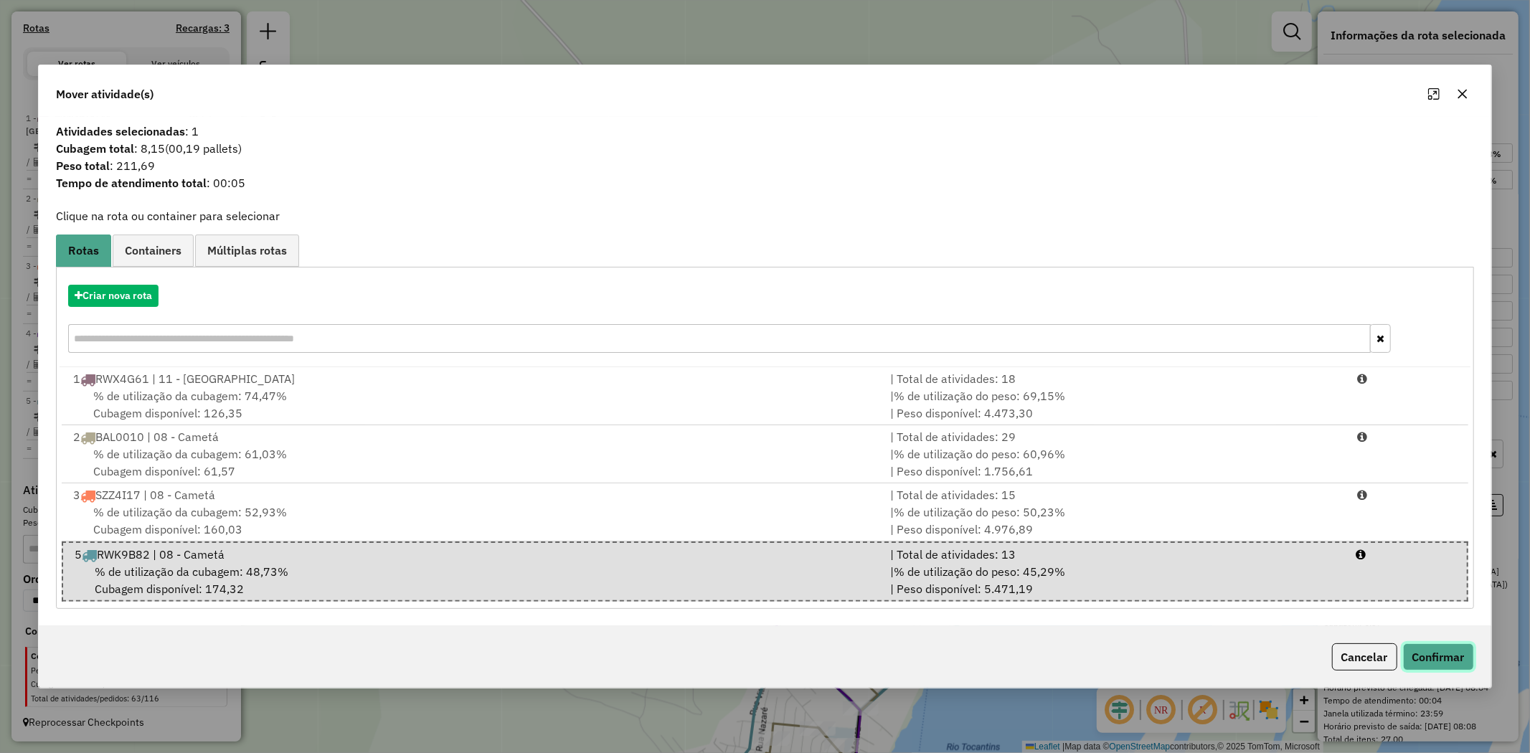
click at [1443, 644] on button "Confirmar" at bounding box center [1438, 656] width 71 height 27
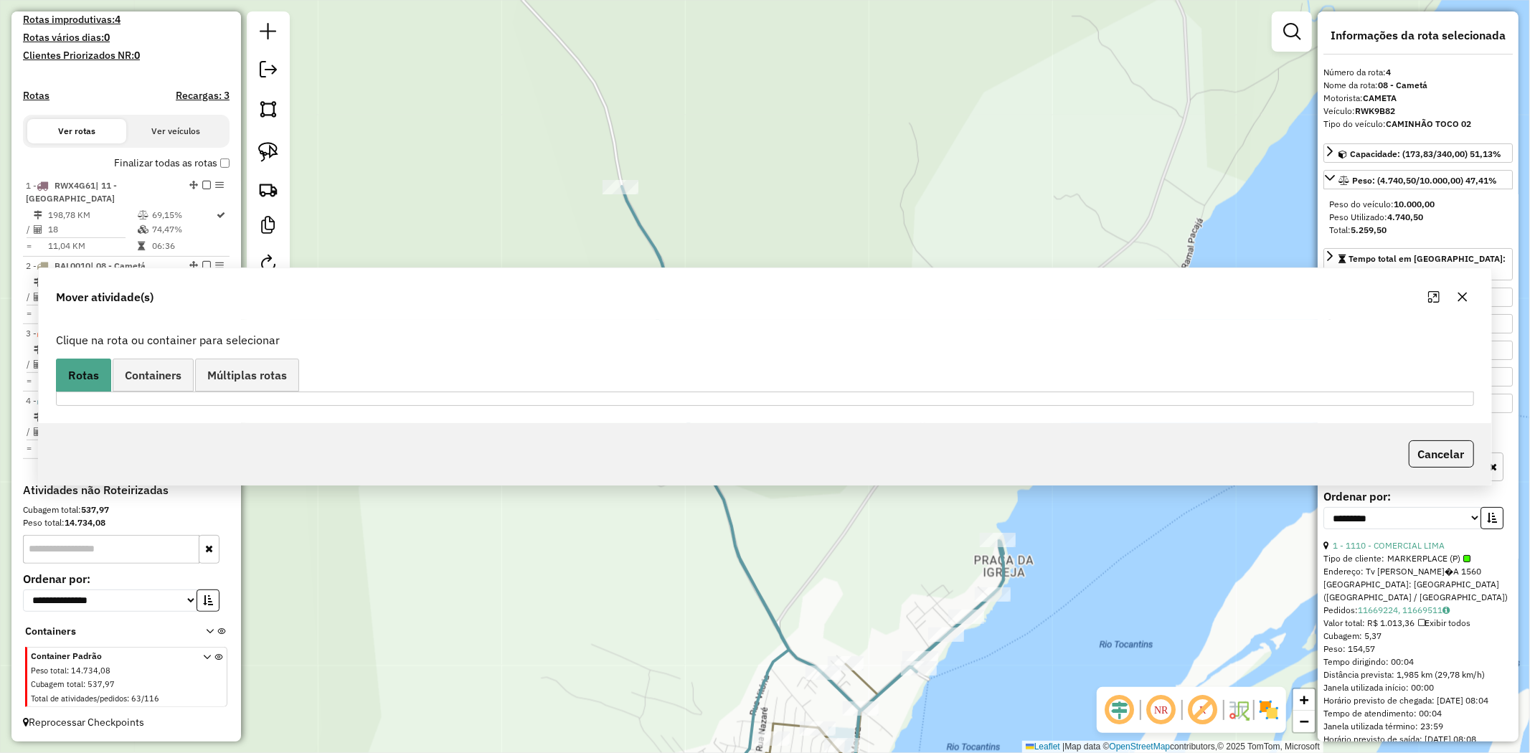
scroll to position [390, 0]
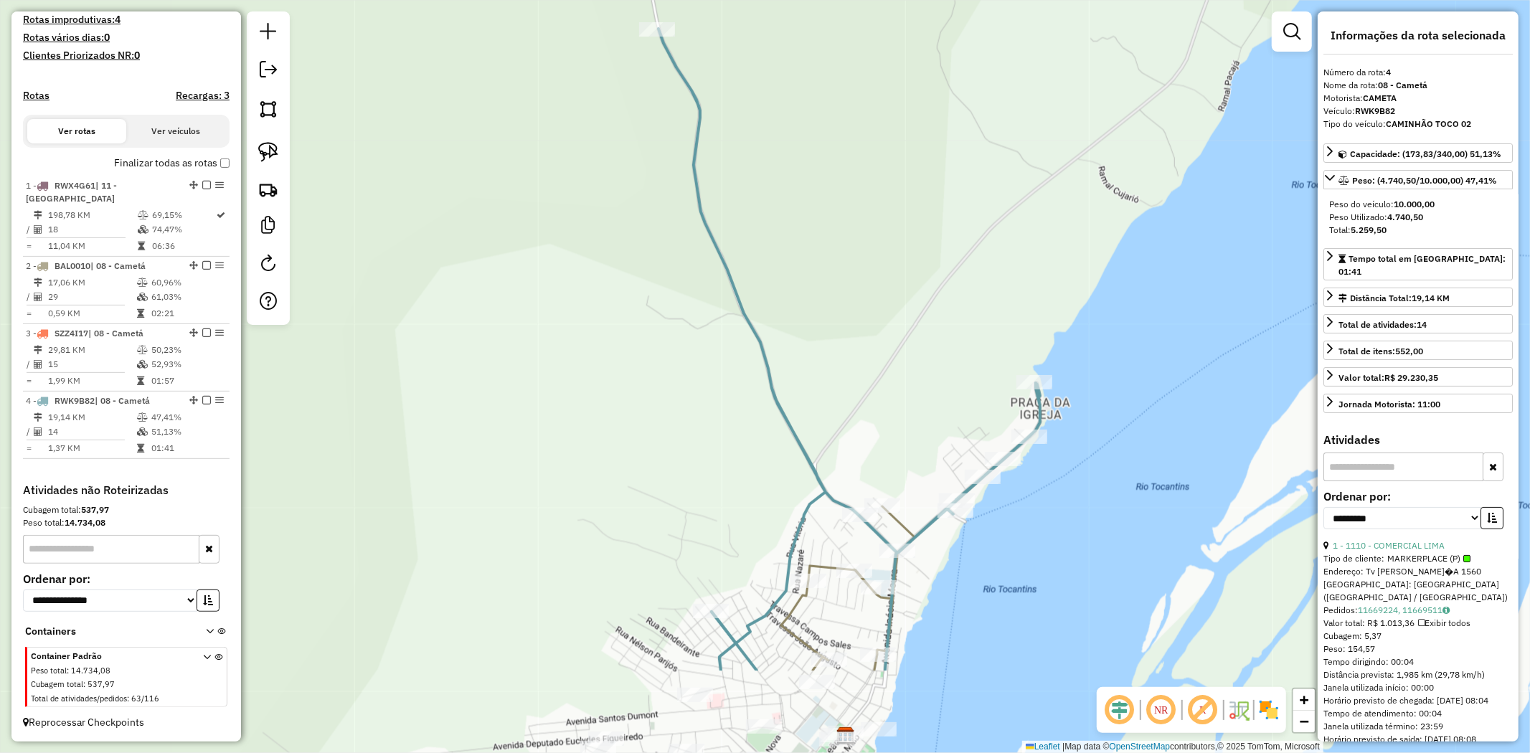
drag, startPoint x: 1180, startPoint y: 626, endPoint x: 1242, endPoint y: 367, distance: 265.7
click at [1242, 374] on div "Janela de atendimento Grade de atendimento Capacidade Transportadoras Veículos …" at bounding box center [765, 376] width 1530 height 753
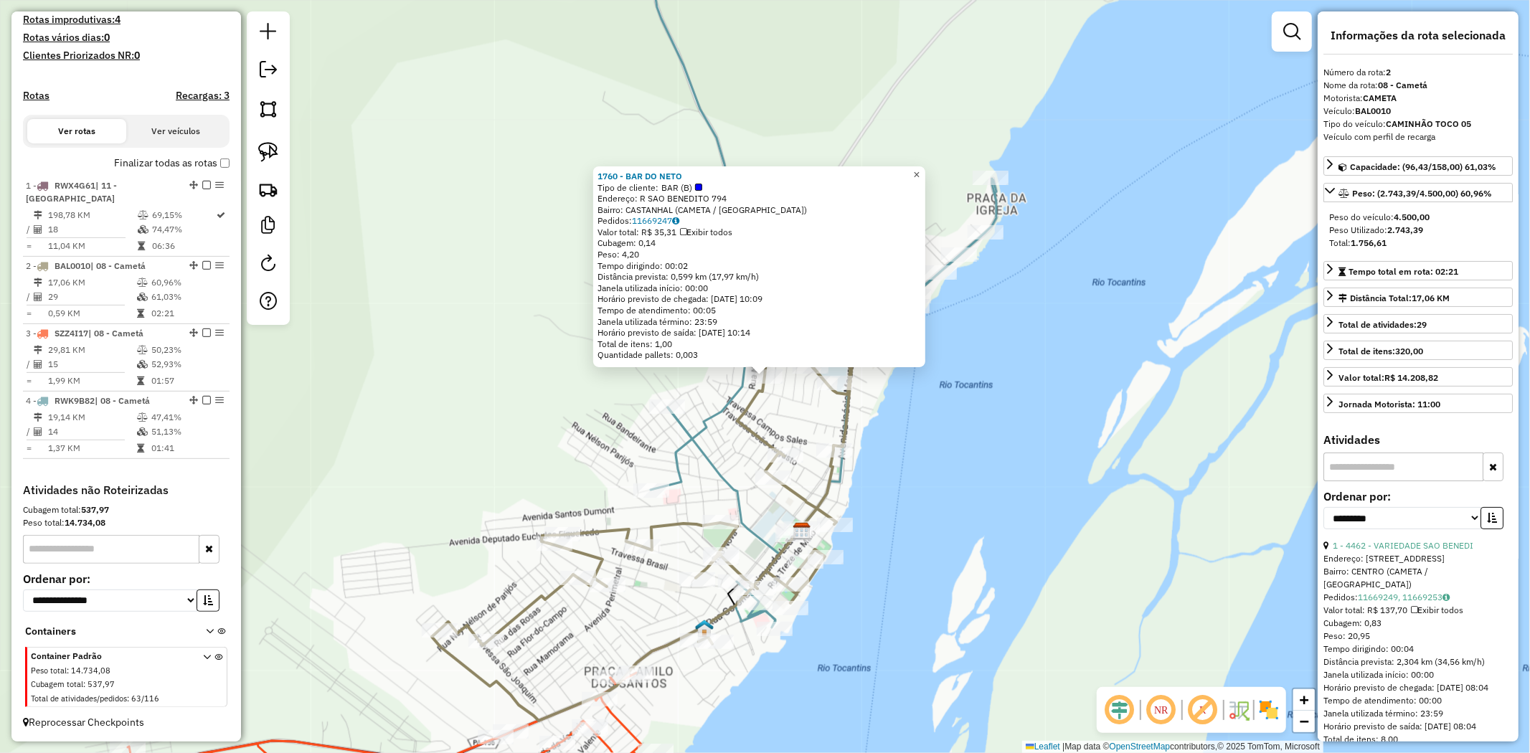
click at [920, 169] on span "×" at bounding box center [916, 175] width 6 height 12
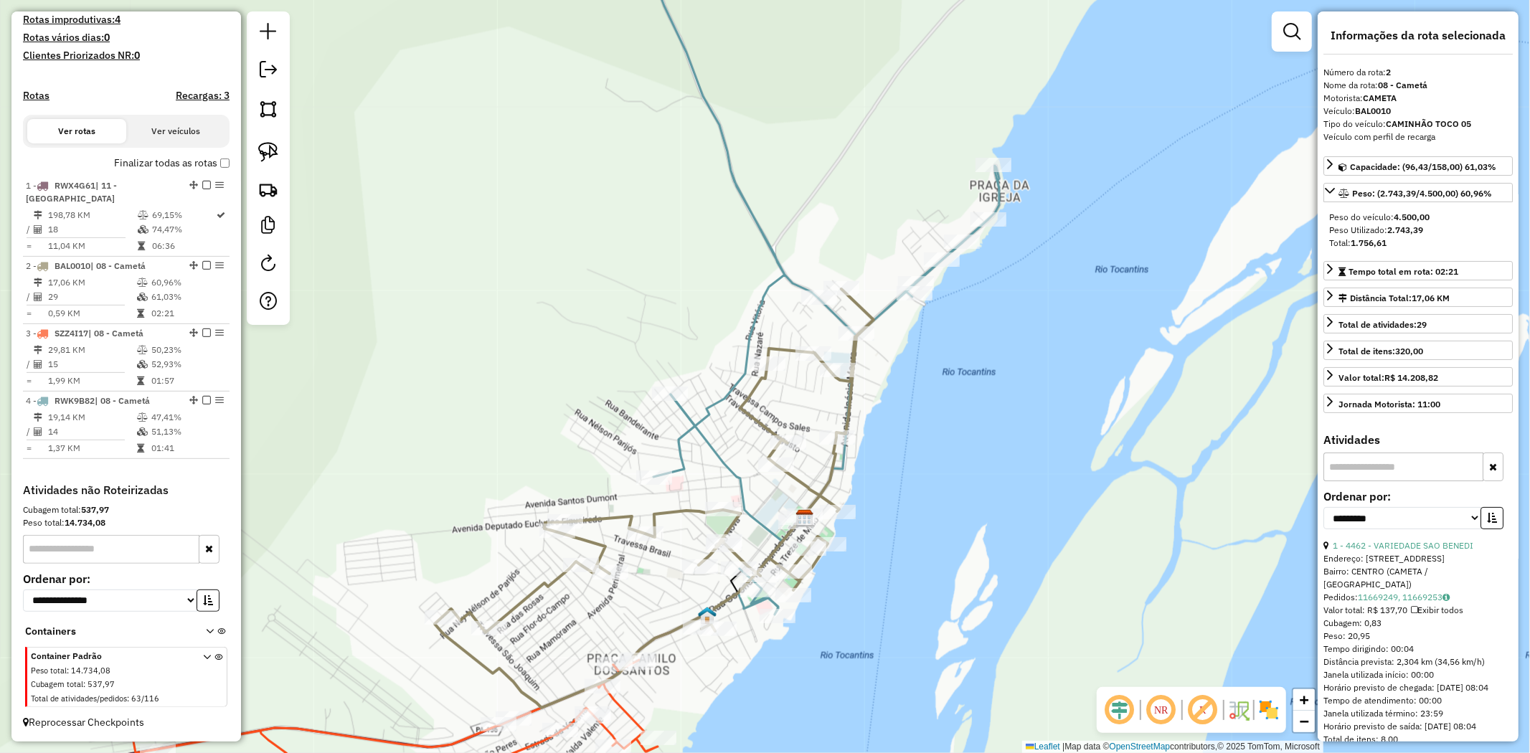
drag, startPoint x: 922, startPoint y: 506, endPoint x: 966, endPoint y: 345, distance: 166.5
click at [966, 352] on div "Janela de atendimento Grade de atendimento Capacidade Transportadoras Veículos …" at bounding box center [765, 376] width 1530 height 753
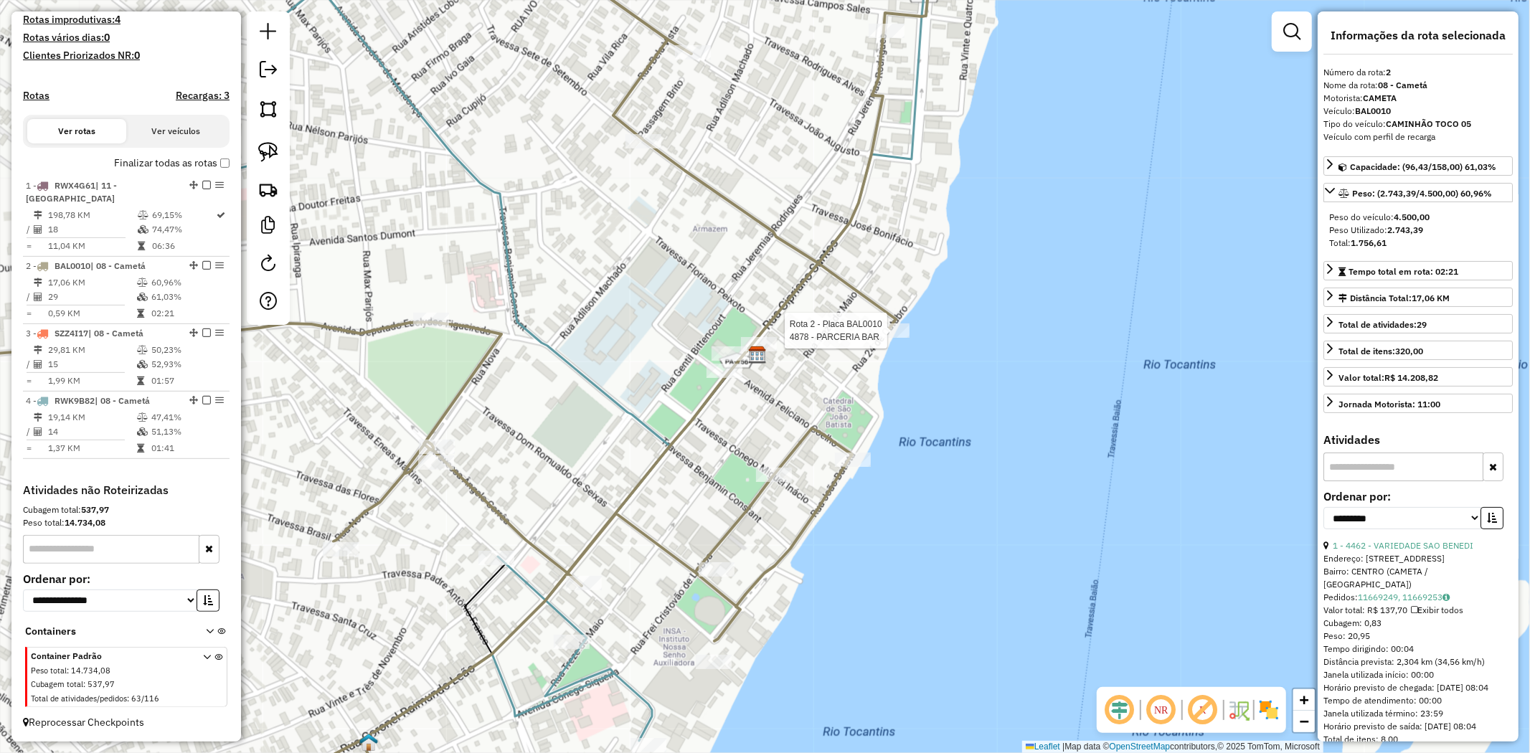
click at [889, 338] on div at bounding box center [892, 331] width 36 height 14
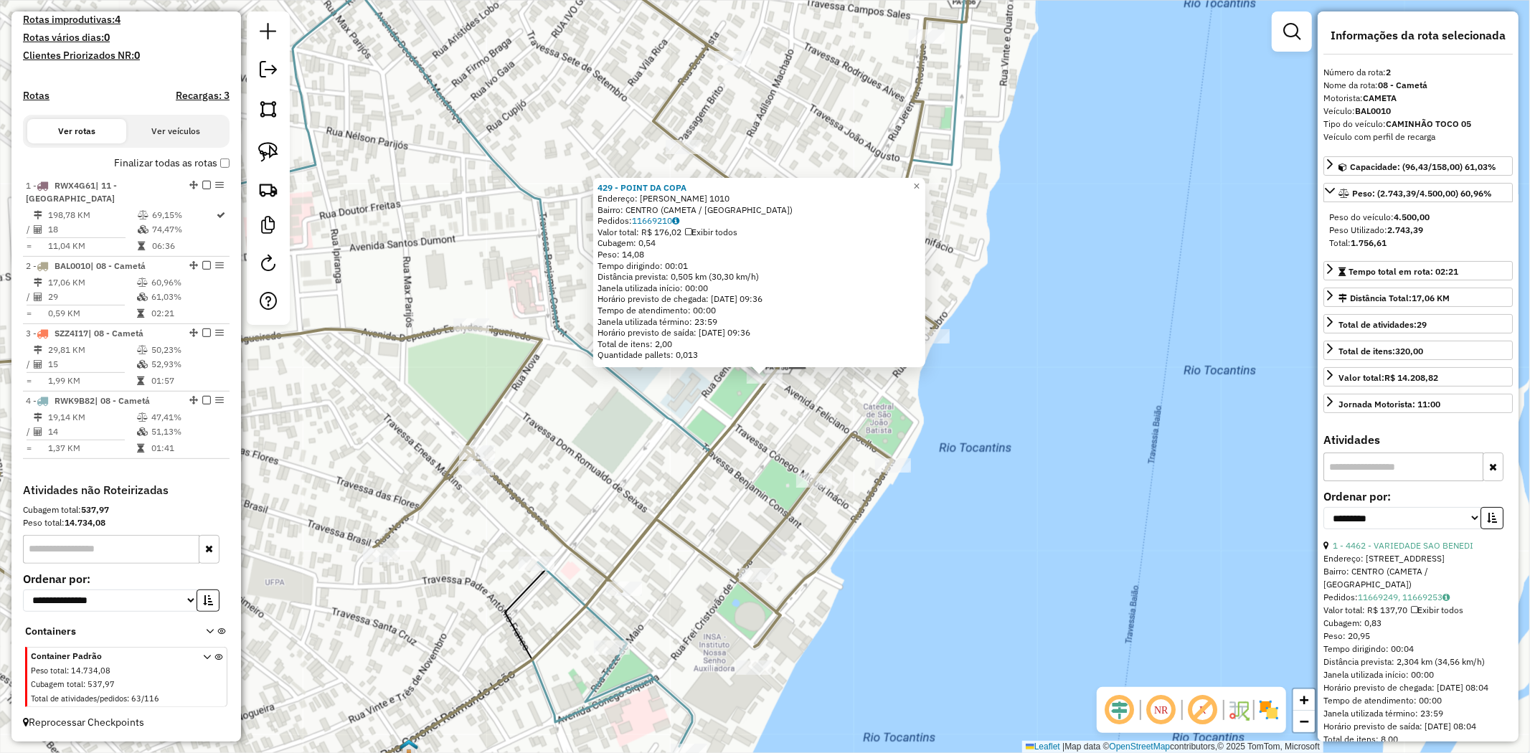
click at [659, 459] on div "429 - POINT DA COPA Endereço: ENEAS MARTINS 1010 Bairro: CENTRO (CAMETA / PA) P…" at bounding box center [765, 376] width 1530 height 753
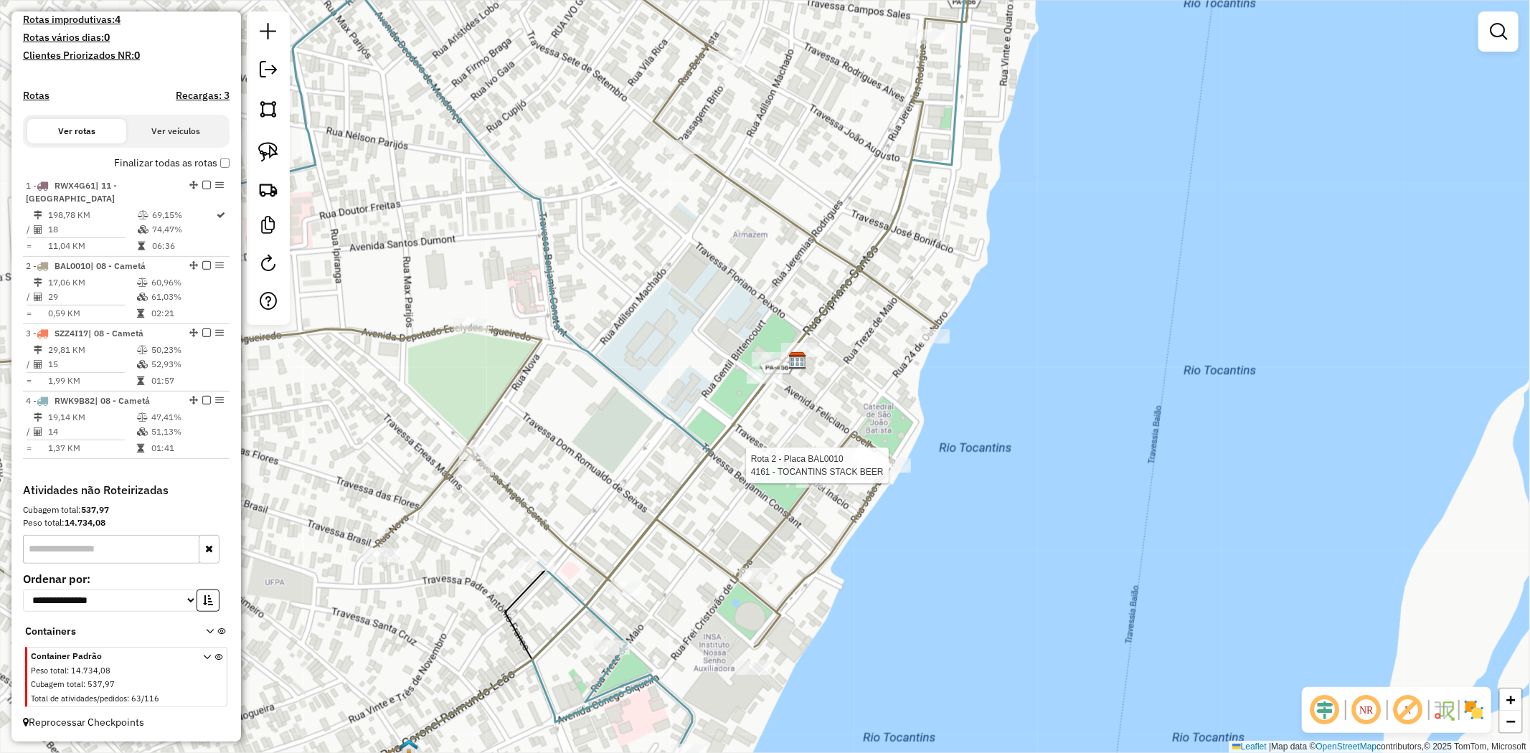
select select "**********"
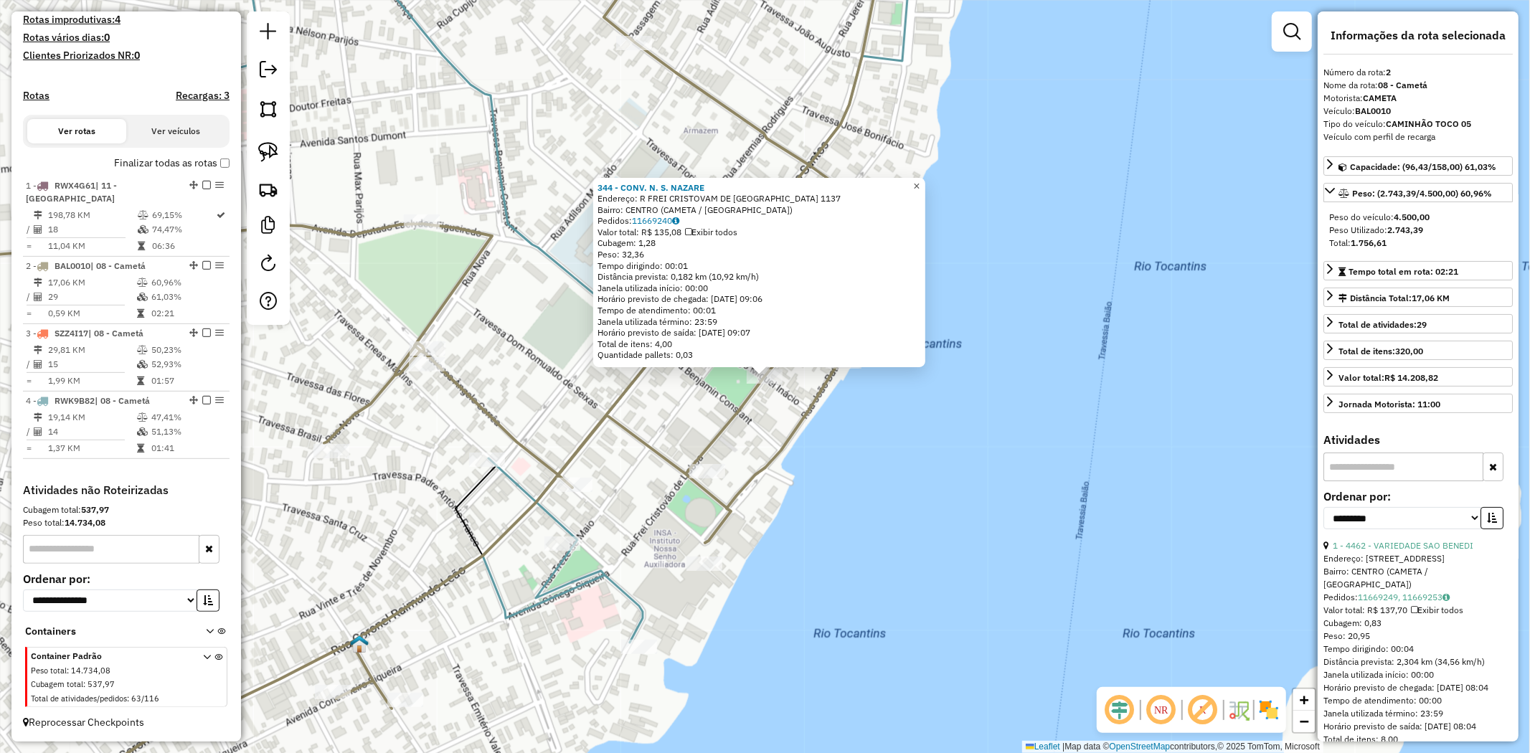
click at [920, 185] on span "×" at bounding box center [916, 186] width 6 height 12
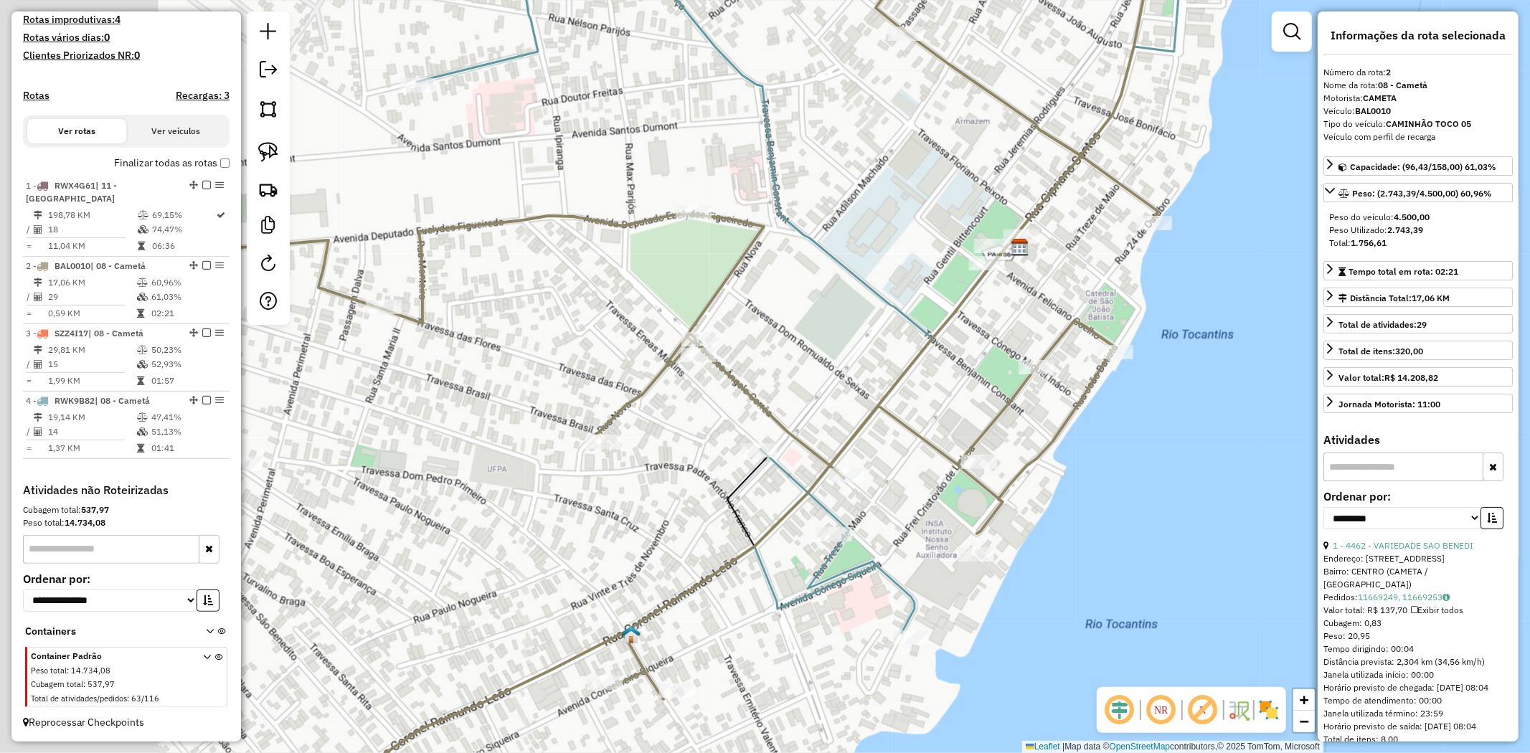
drag, startPoint x: 635, startPoint y: 385, endPoint x: 747, endPoint y: 377, distance: 112.2
click at [747, 377] on icon at bounding box center [638, 307] width 1039 height 784
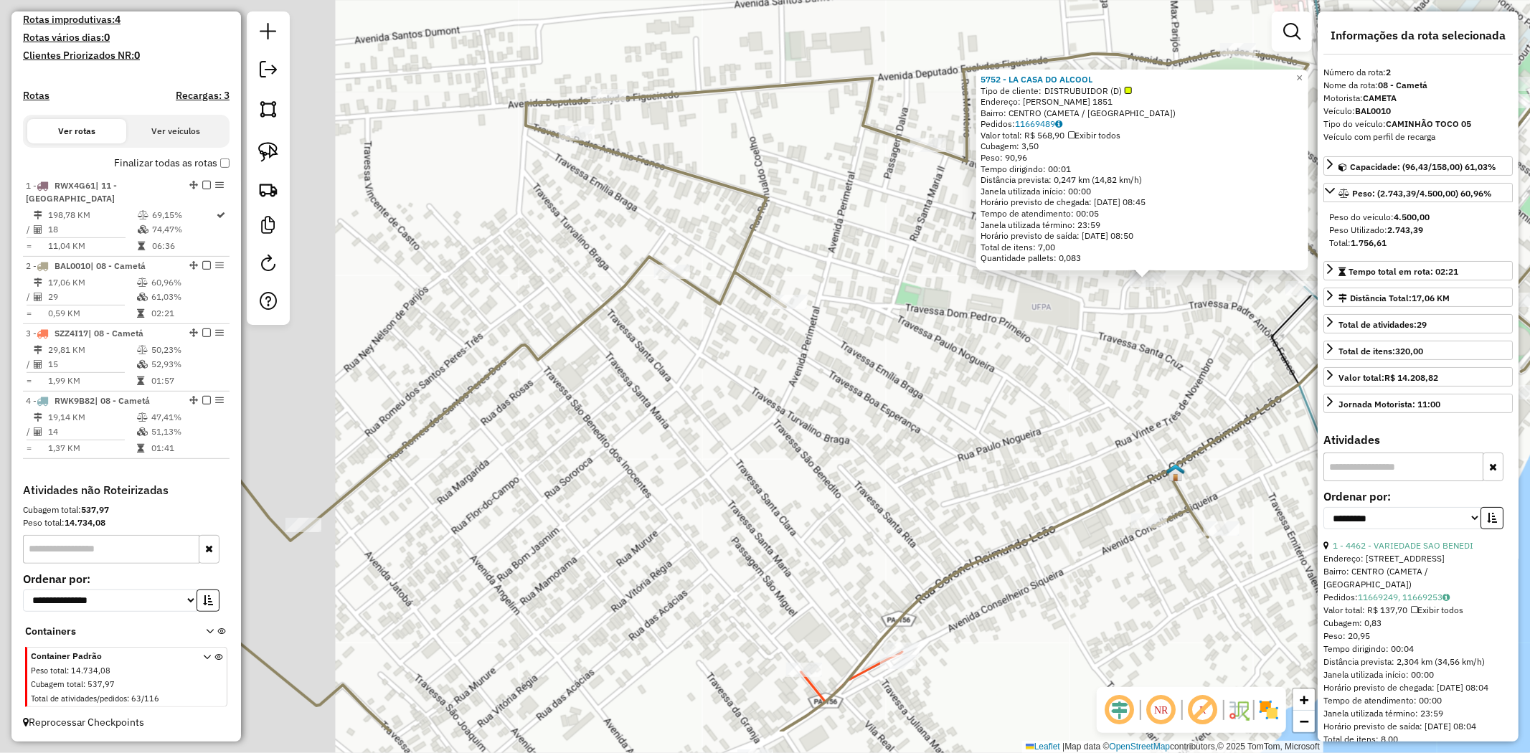
drag, startPoint x: 482, startPoint y: 486, endPoint x: 868, endPoint y: 389, distance: 398.1
click at [868, 389] on div "5752 - LA CASA DO ALCOOL Tipo de cliente: DISTRUBUIDOR (D) Endereço: Adilson ma…" at bounding box center [765, 376] width 1530 height 753
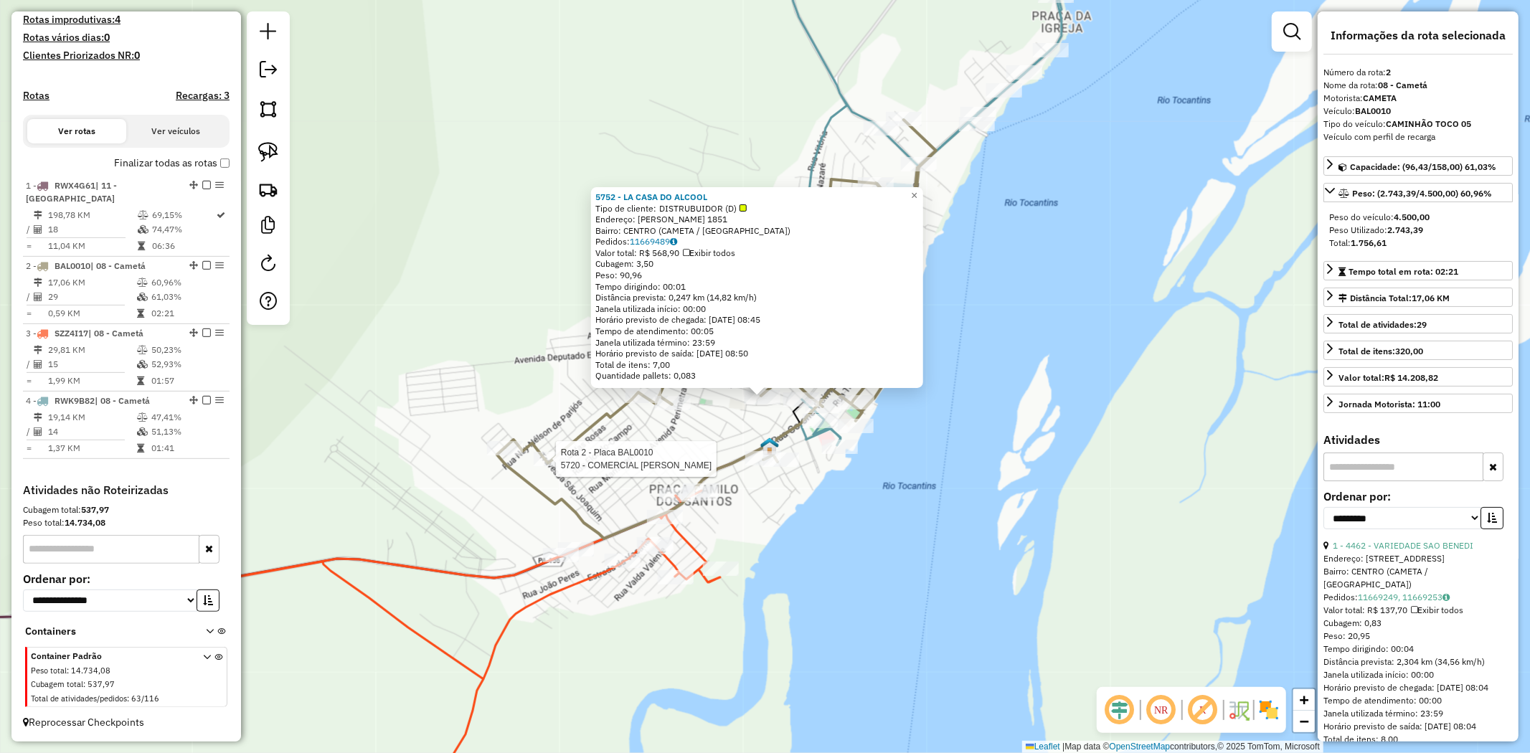
click at [557, 466] on div at bounding box center [552, 459] width 36 height 14
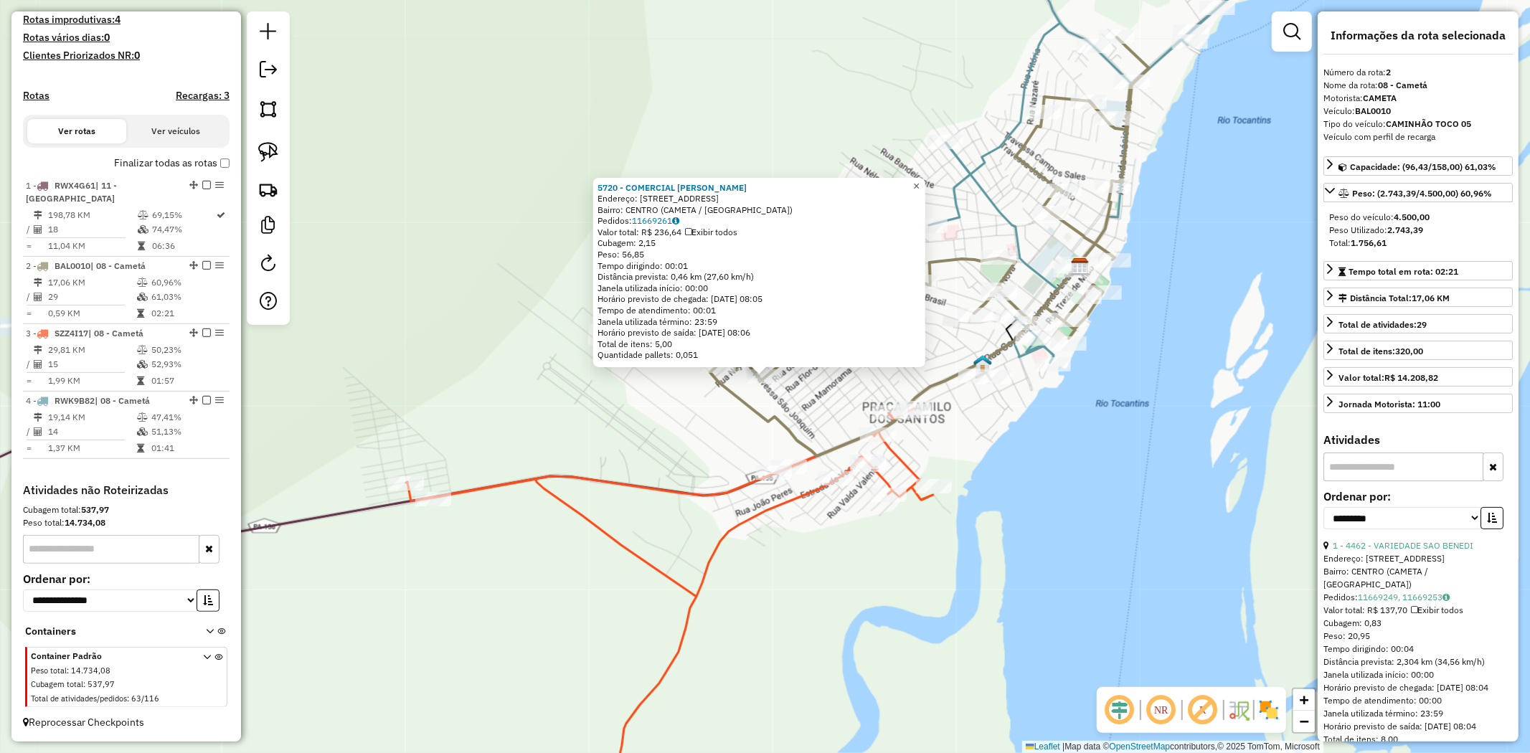
click at [920, 184] on span "×" at bounding box center [916, 186] width 6 height 12
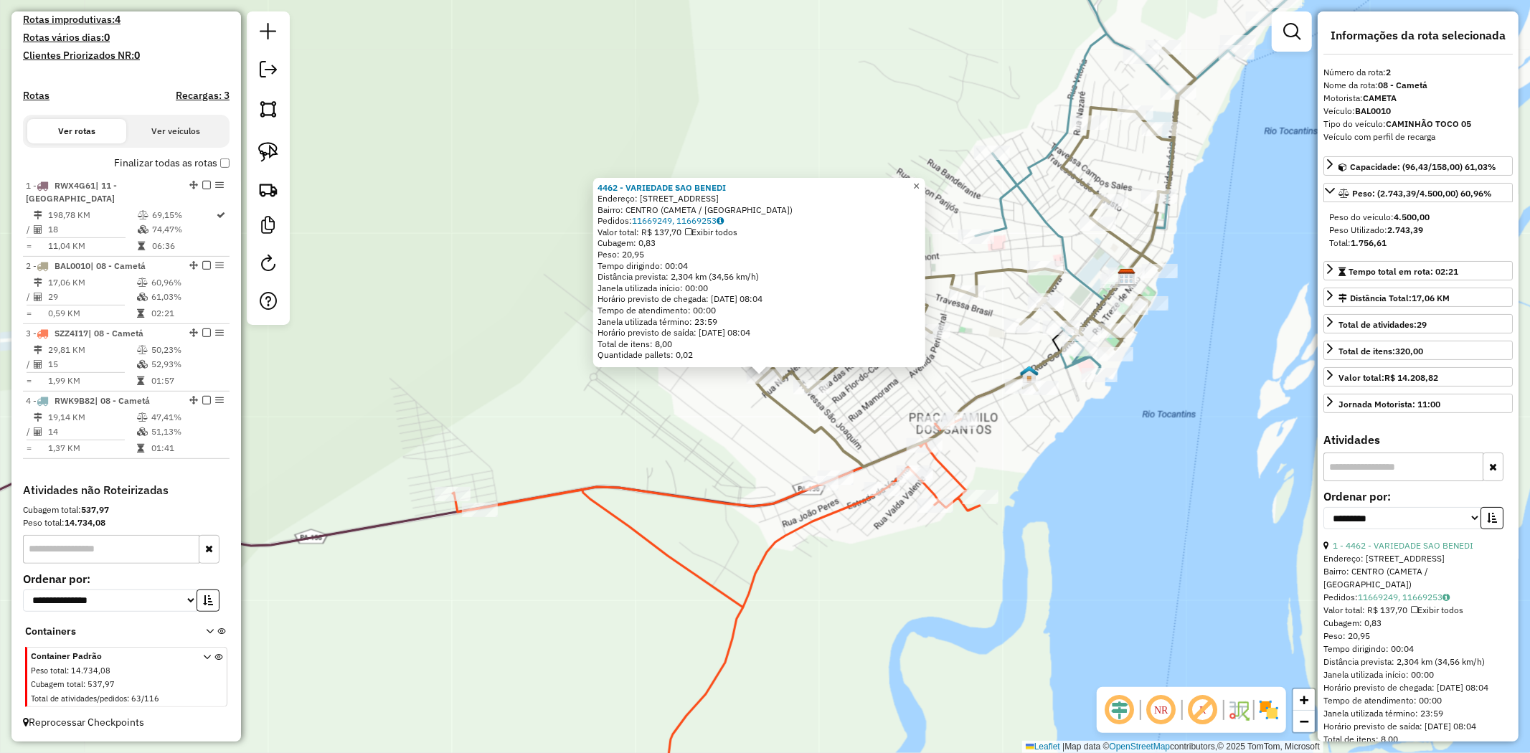
click at [925, 182] on link "×" at bounding box center [916, 186] width 17 height 17
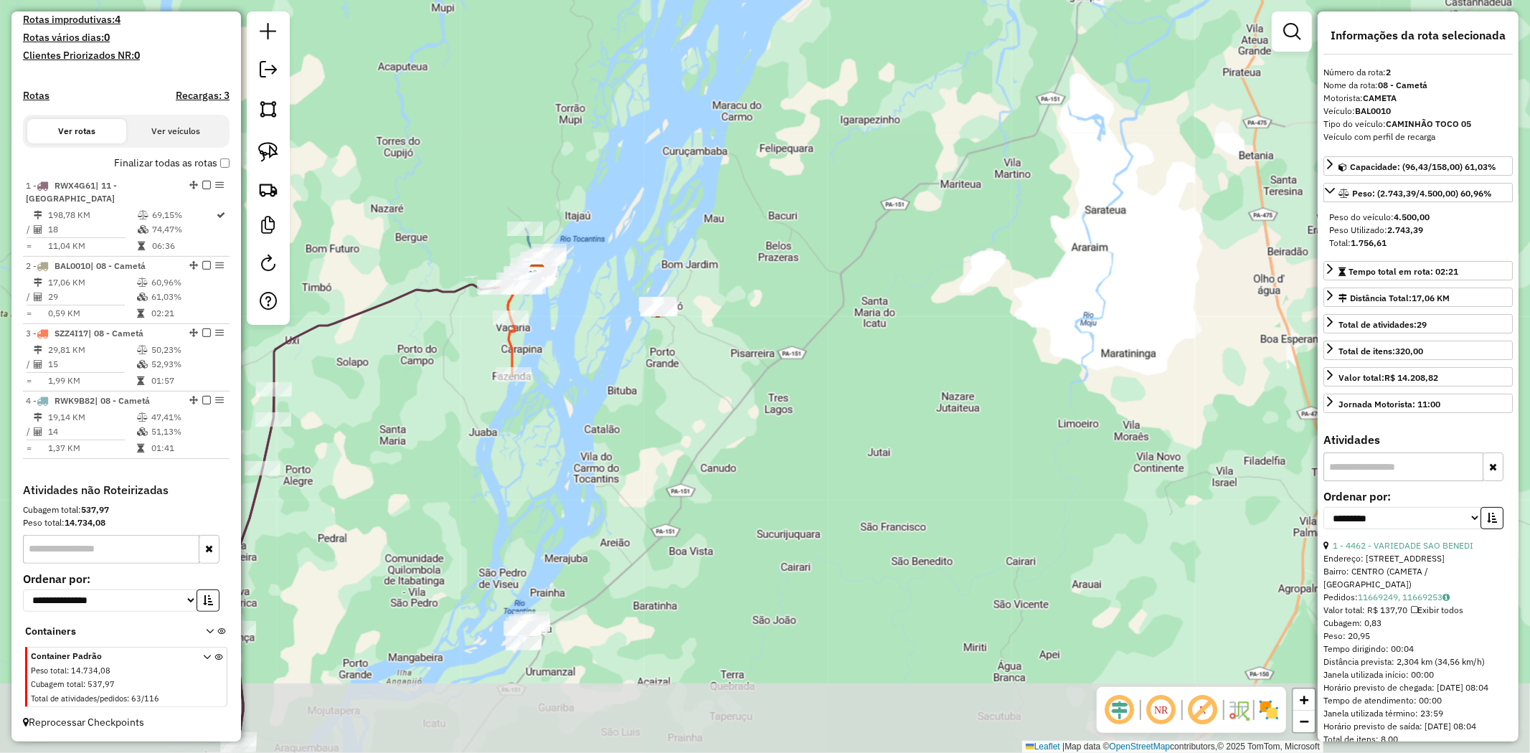
drag, startPoint x: 712, startPoint y: 414, endPoint x: 613, endPoint y: 316, distance: 140.0
click at [613, 316] on div "Janela de atendimento Grade de atendimento Capacidade Transportadoras Veículos …" at bounding box center [765, 376] width 1530 height 753
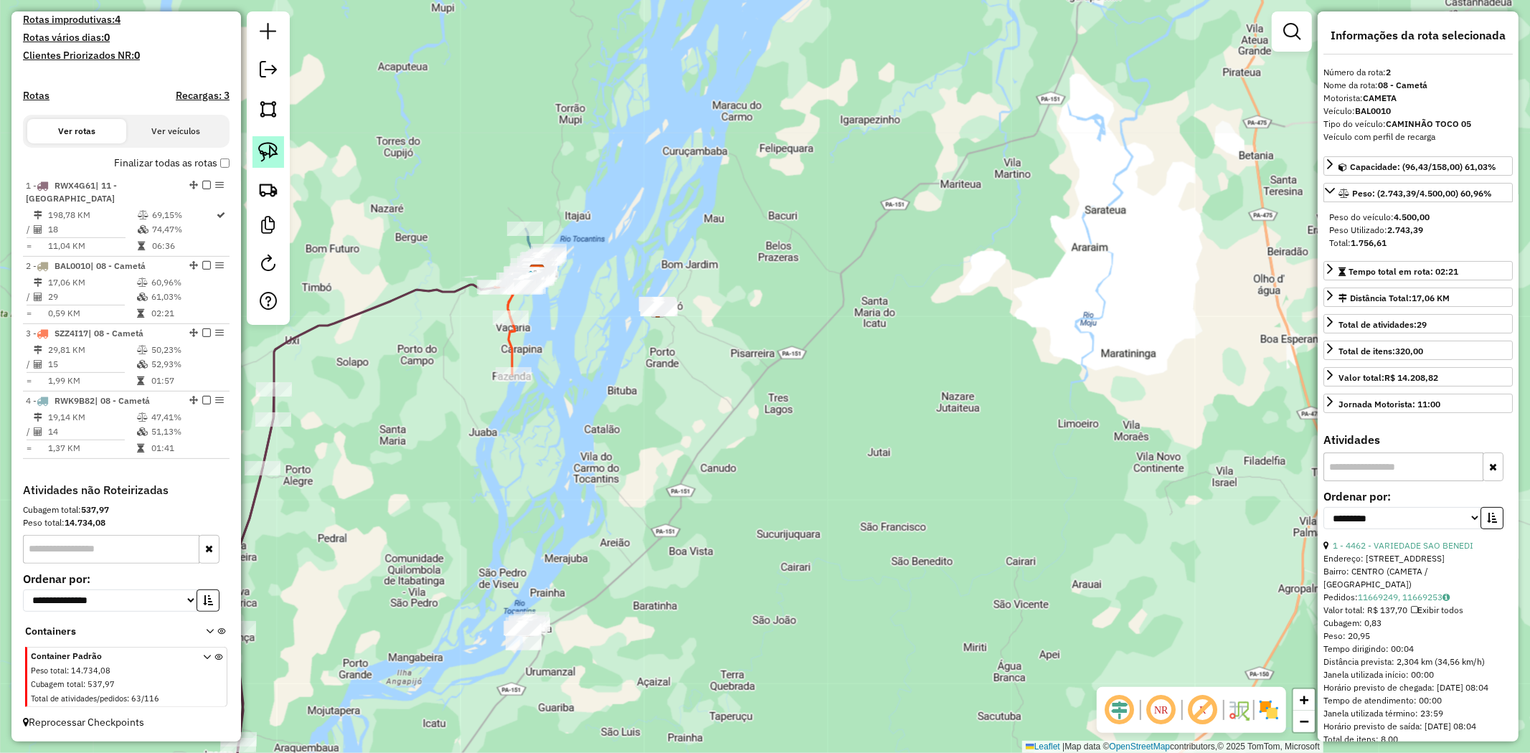
click at [264, 154] on img at bounding box center [268, 152] width 20 height 20
drag, startPoint x: 599, startPoint y: 259, endPoint x: 826, endPoint y: 341, distance: 241.0
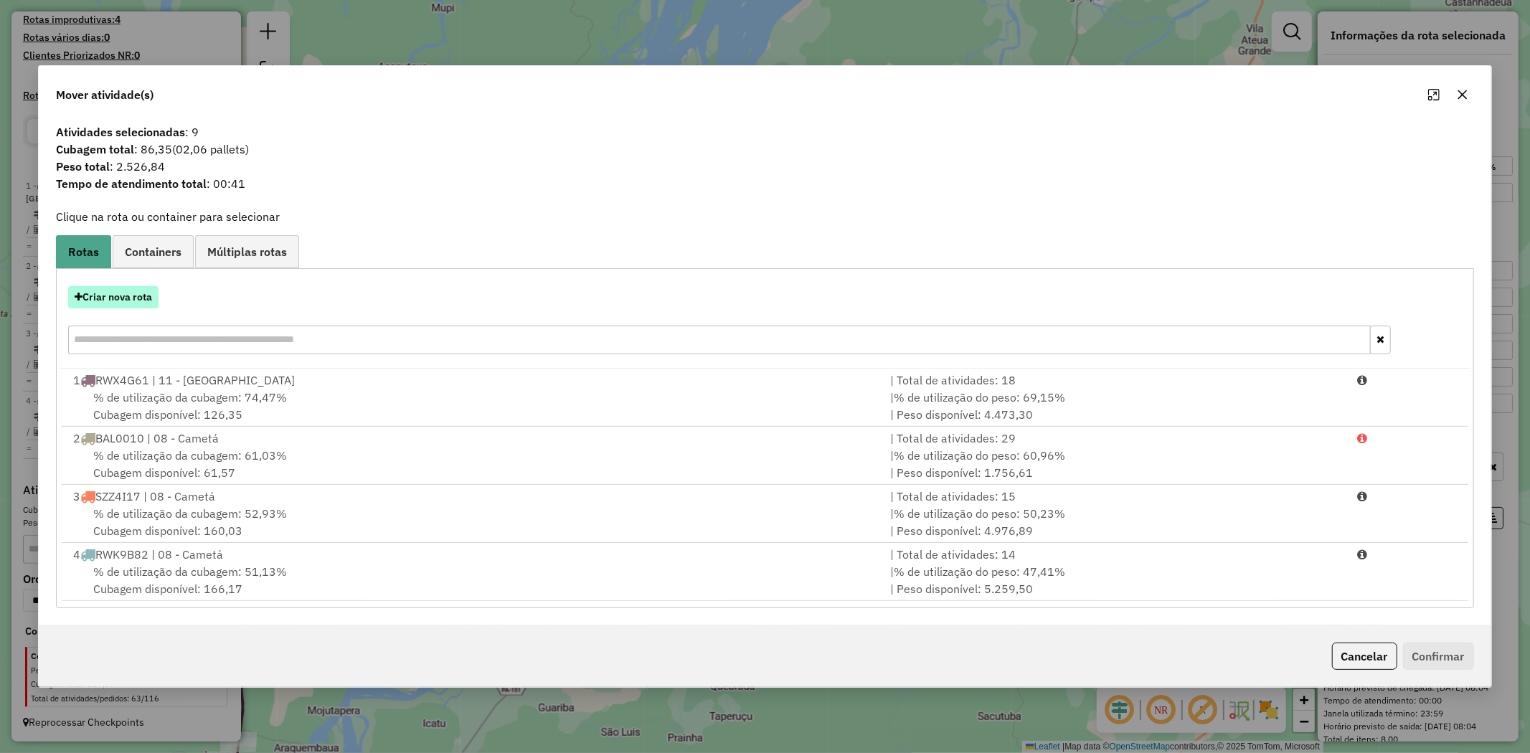
click at [139, 291] on button "Criar nova rota" at bounding box center [113, 297] width 90 height 22
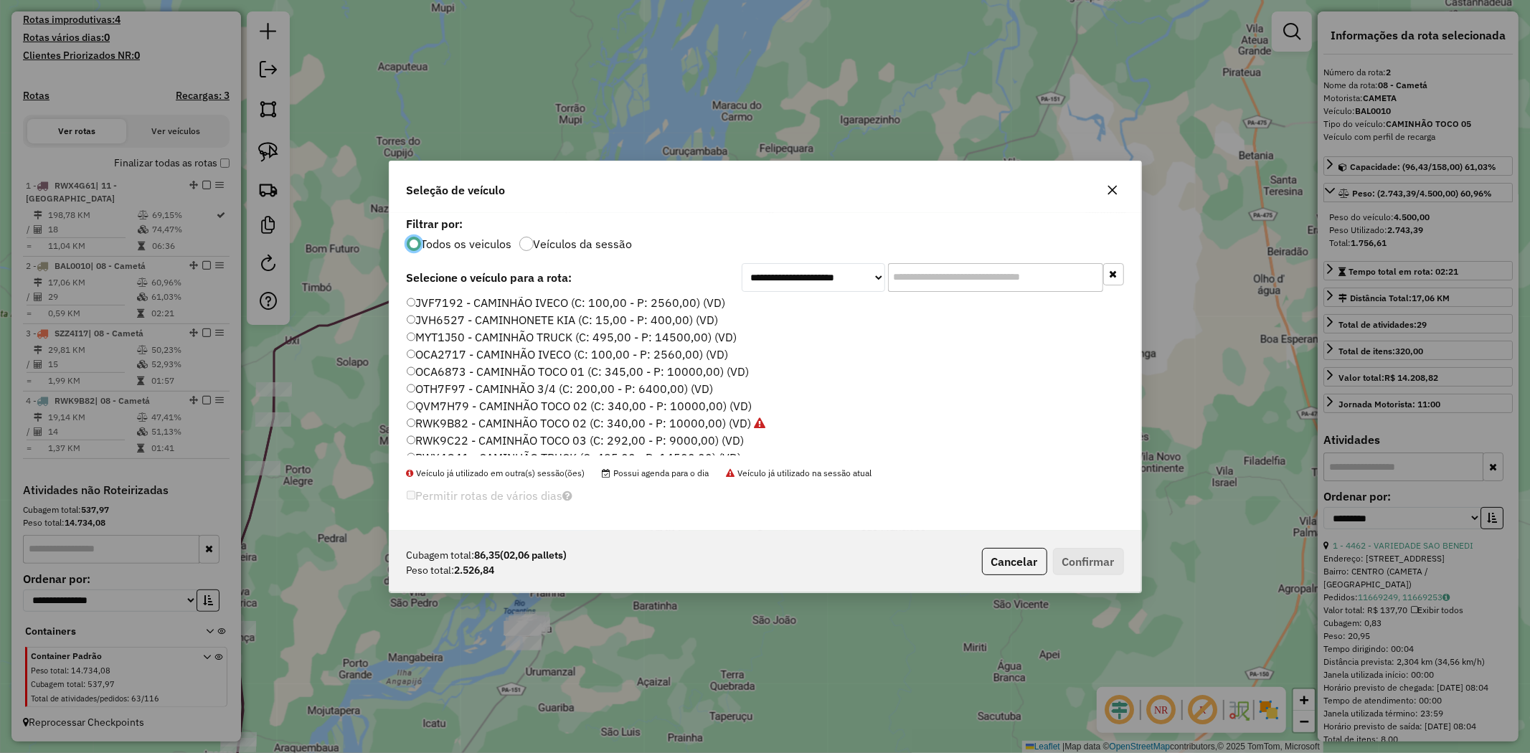
scroll to position [151, 0]
click at [447, 359] on label "OCA2717 - CAMINHÃO IVECO (C: 100,00 - P: 2560,00) (VD)" at bounding box center [567, 361] width 321 height 17
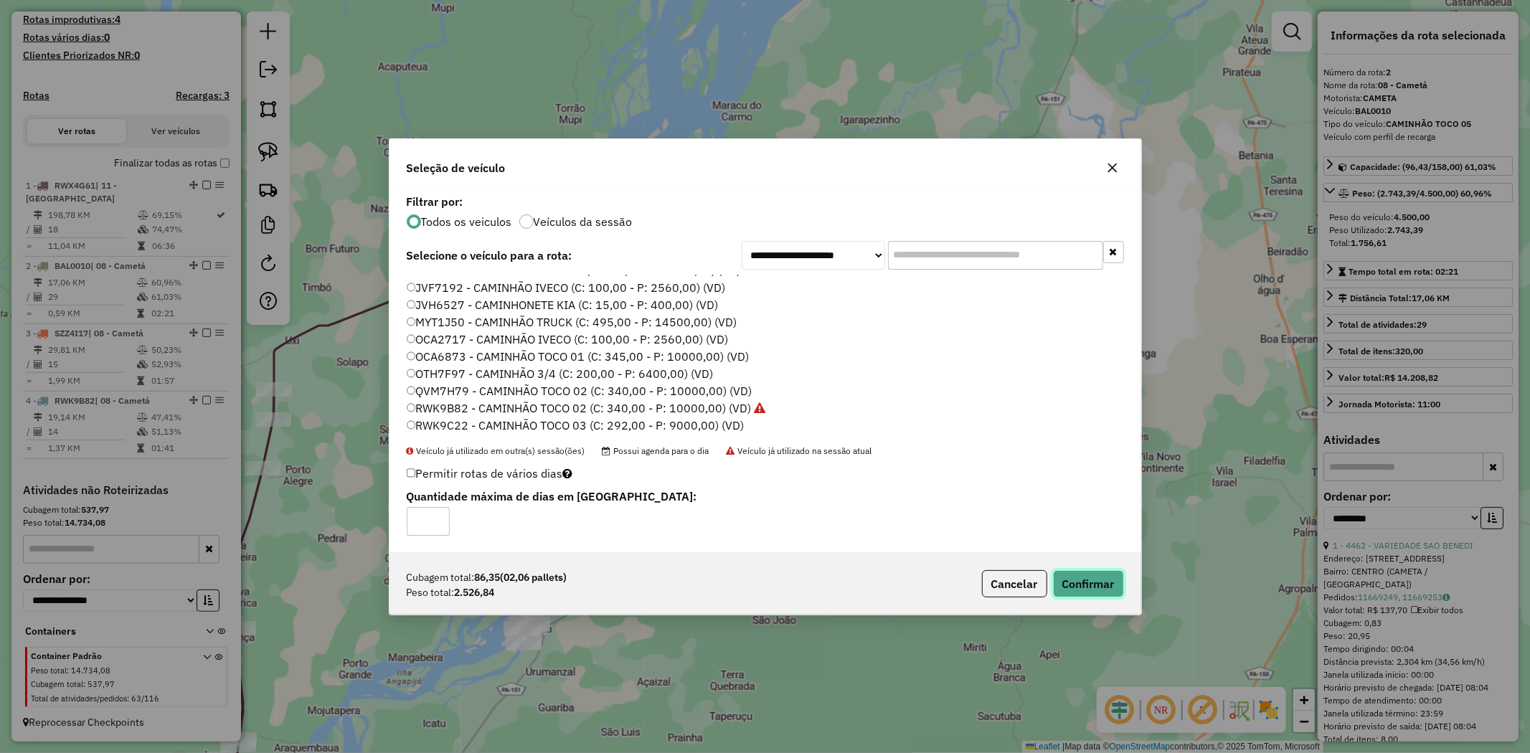
click at [1089, 575] on button "Confirmar" at bounding box center [1088, 583] width 71 height 27
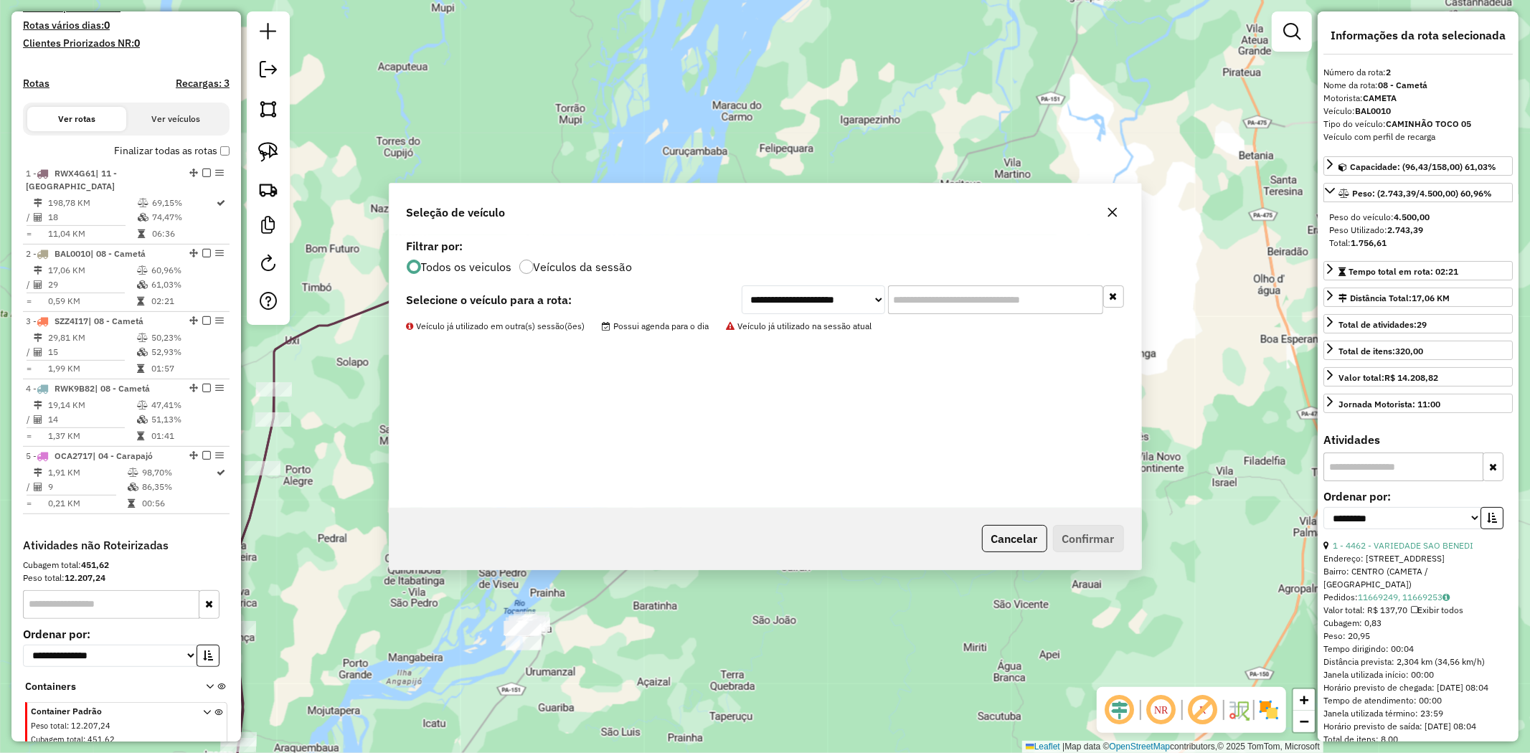
scroll to position [456, 0]
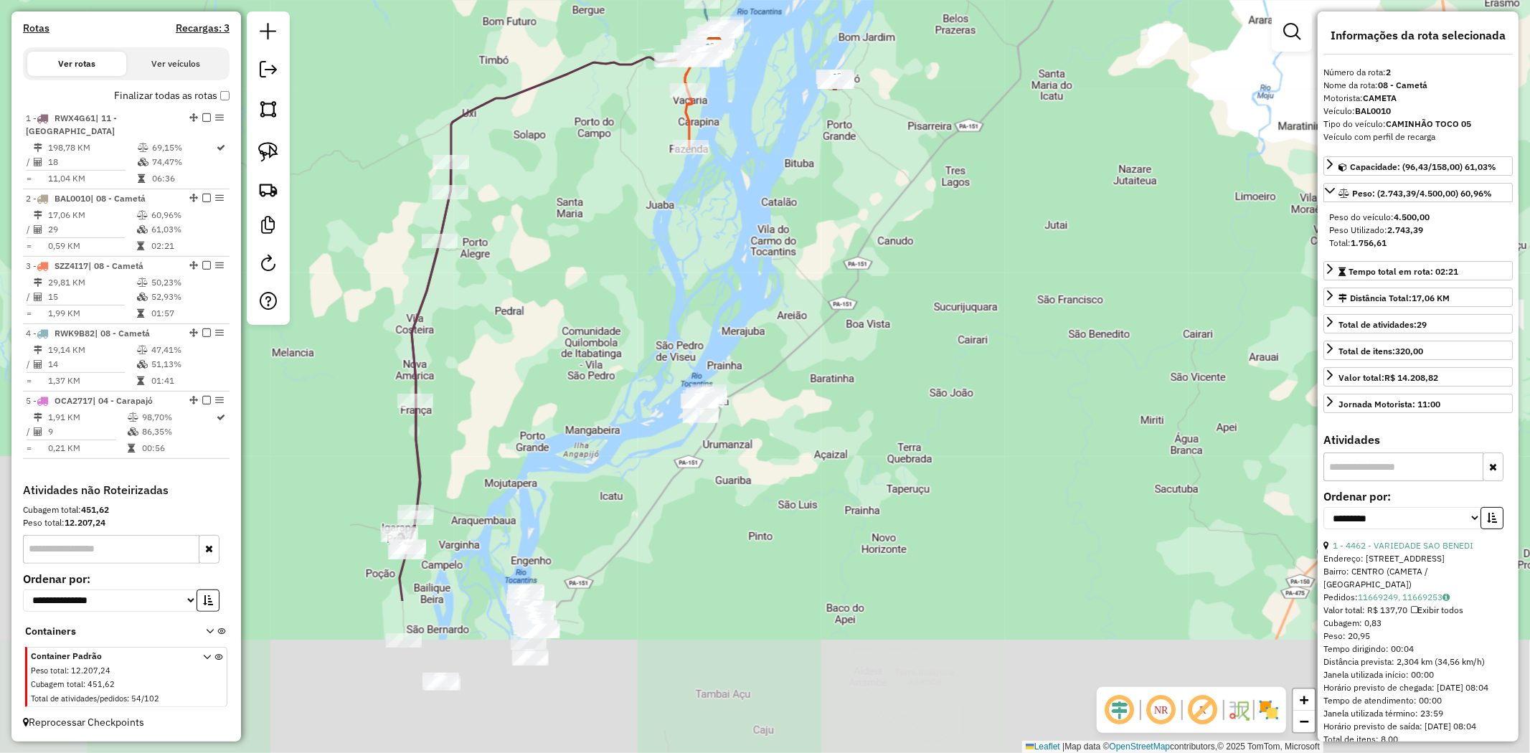
drag, startPoint x: 907, startPoint y: 513, endPoint x: 1065, endPoint y: 306, distance: 260.0
click at [1070, 308] on div "Janela de atendimento Grade de atendimento Capacidade Transportadoras Veículos …" at bounding box center [765, 376] width 1530 height 753
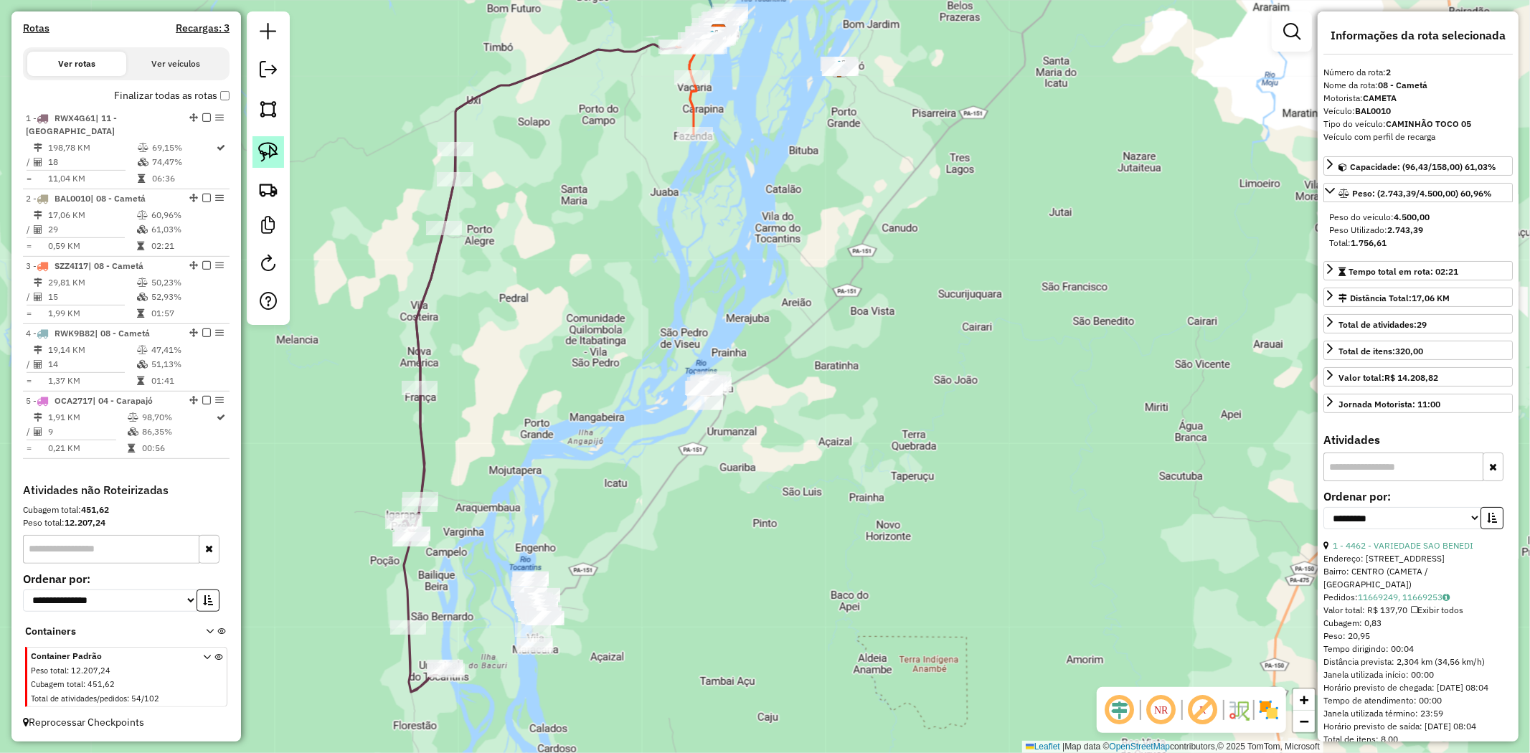
click at [271, 152] on img at bounding box center [268, 152] width 20 height 20
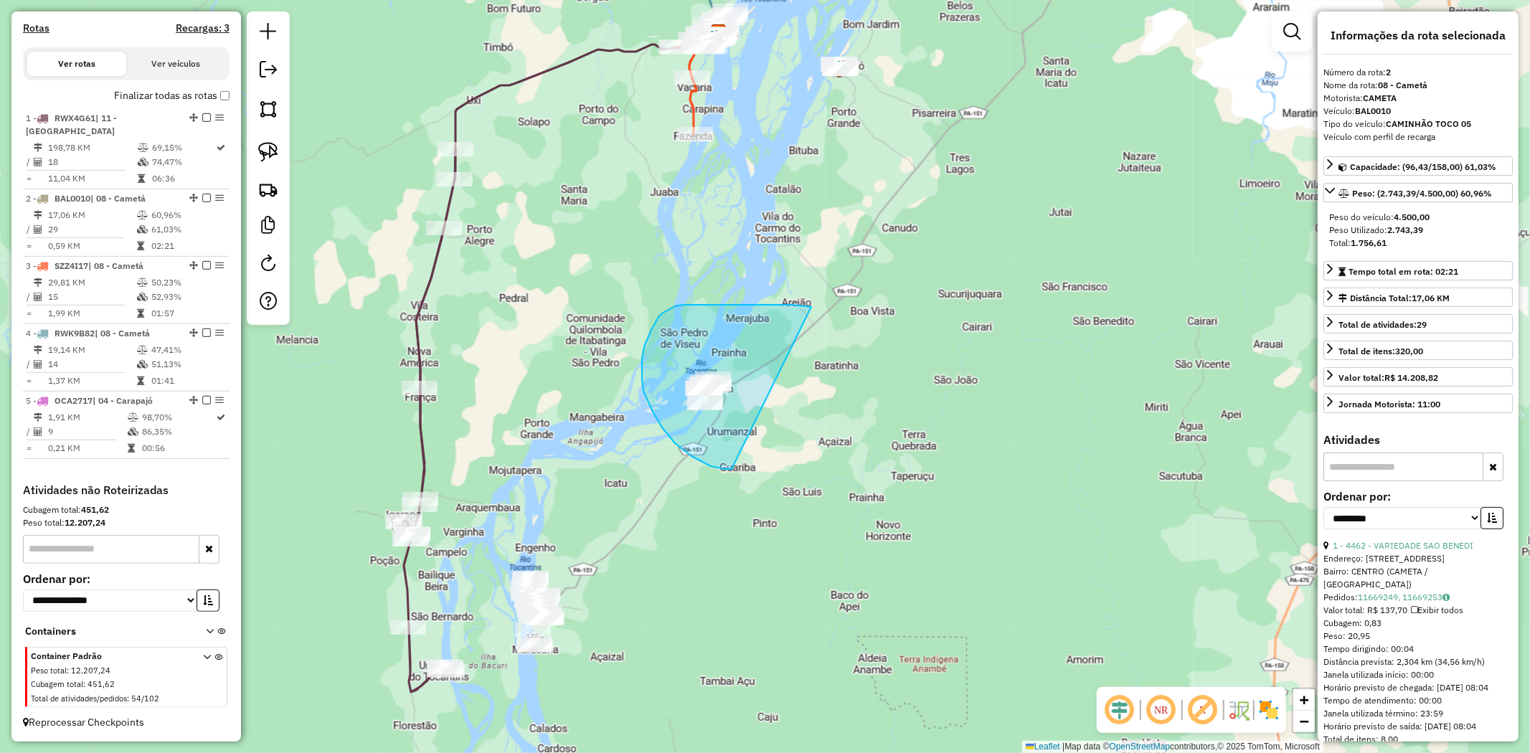
drag, startPoint x: 811, startPoint y: 307, endPoint x: 732, endPoint y: 469, distance: 180.6
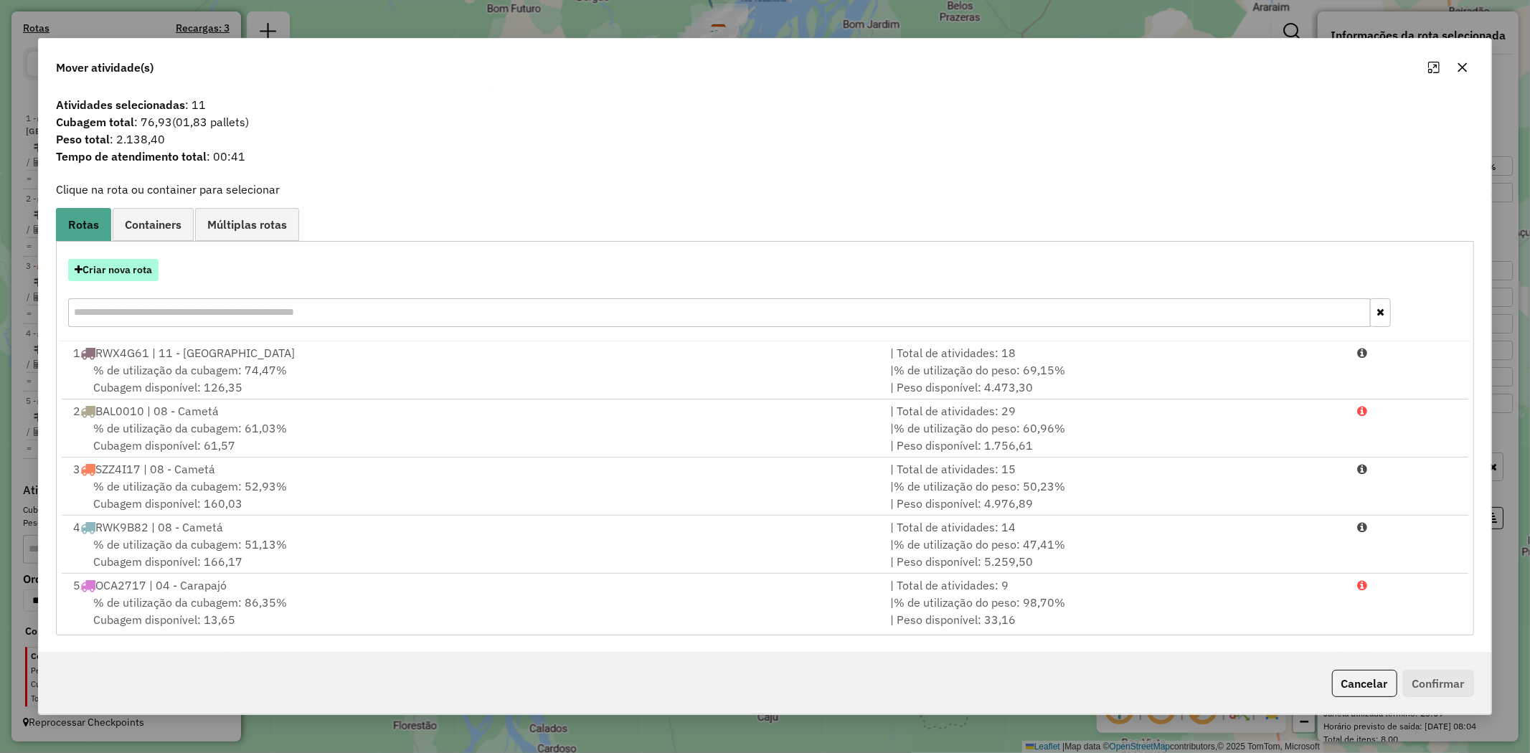
click at [137, 273] on button "Criar nova rota" at bounding box center [113, 270] width 90 height 22
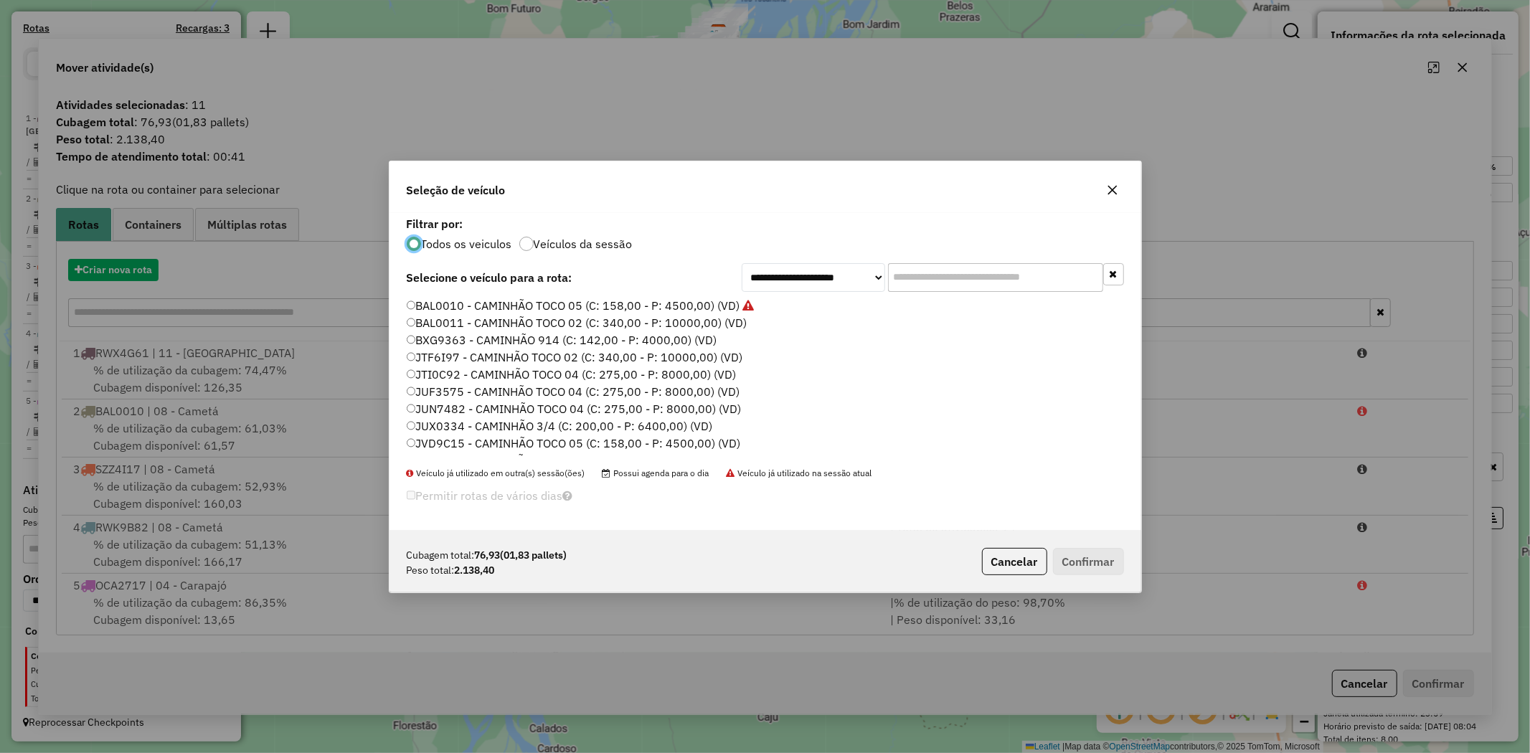
scroll to position [8, 4]
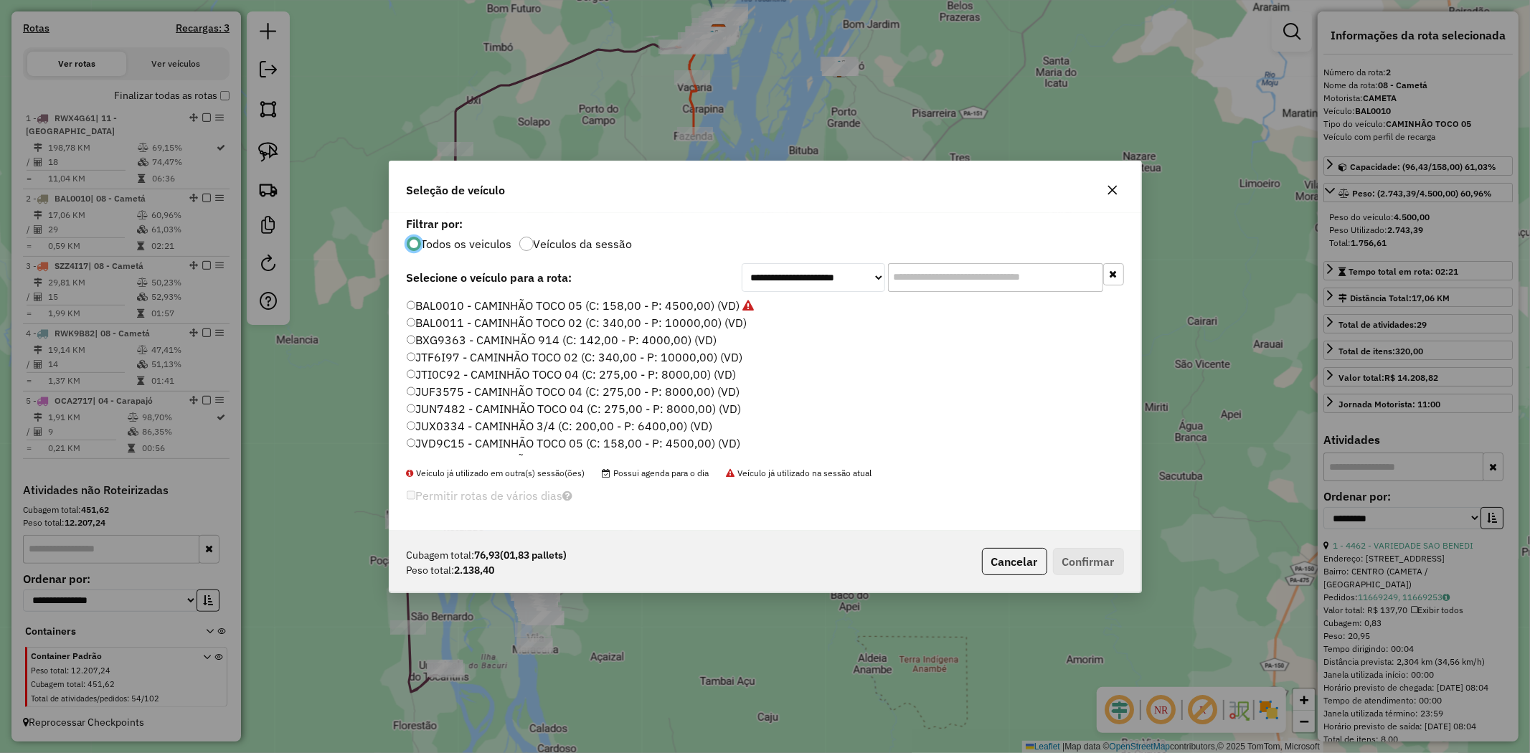
click at [554, 321] on label "BAL0011 - CAMINHÃO TOCO 02 (C: 340,00 - P: 10000,00) (VD)" at bounding box center [577, 322] width 341 height 17
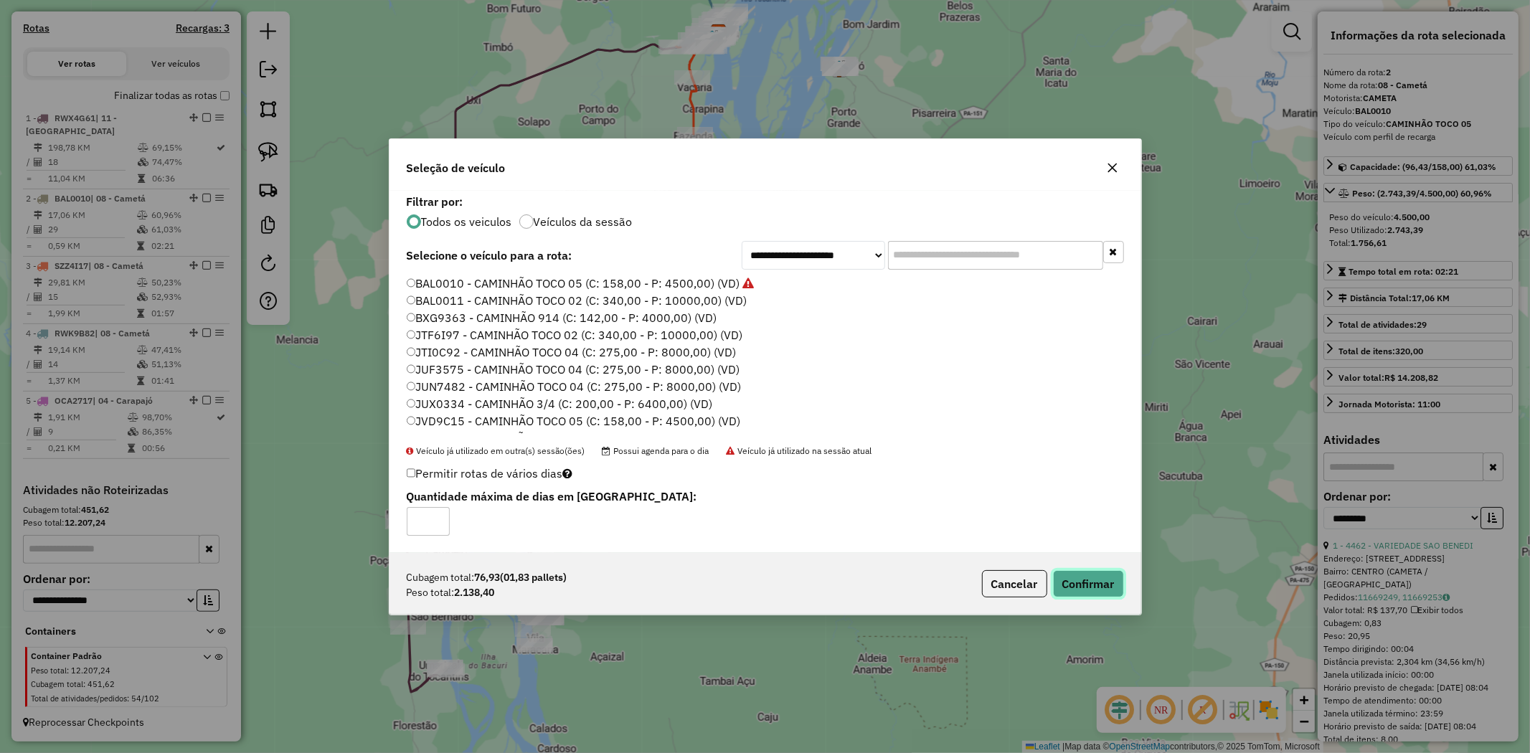
click at [1076, 589] on button "Confirmar" at bounding box center [1088, 583] width 71 height 27
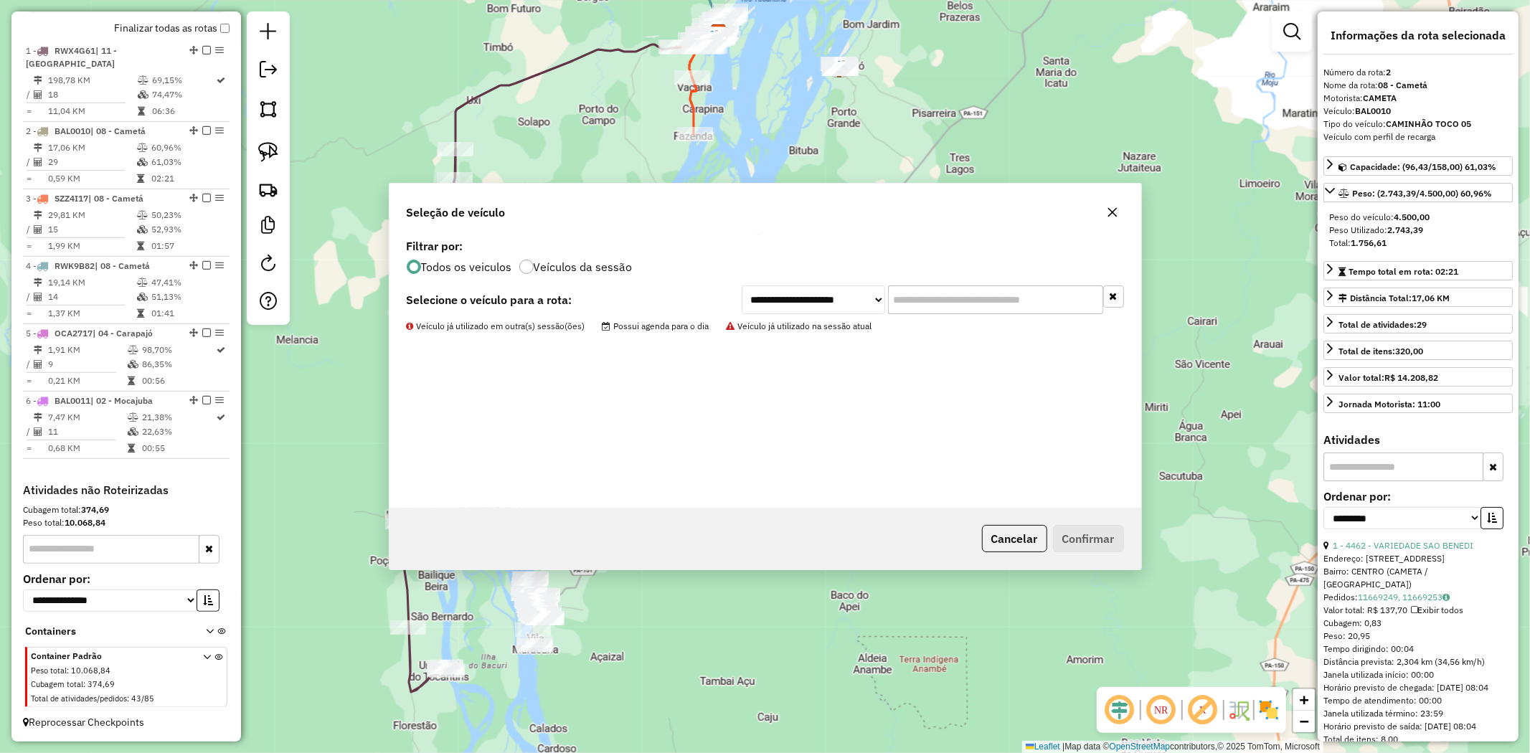
scroll to position [524, 0]
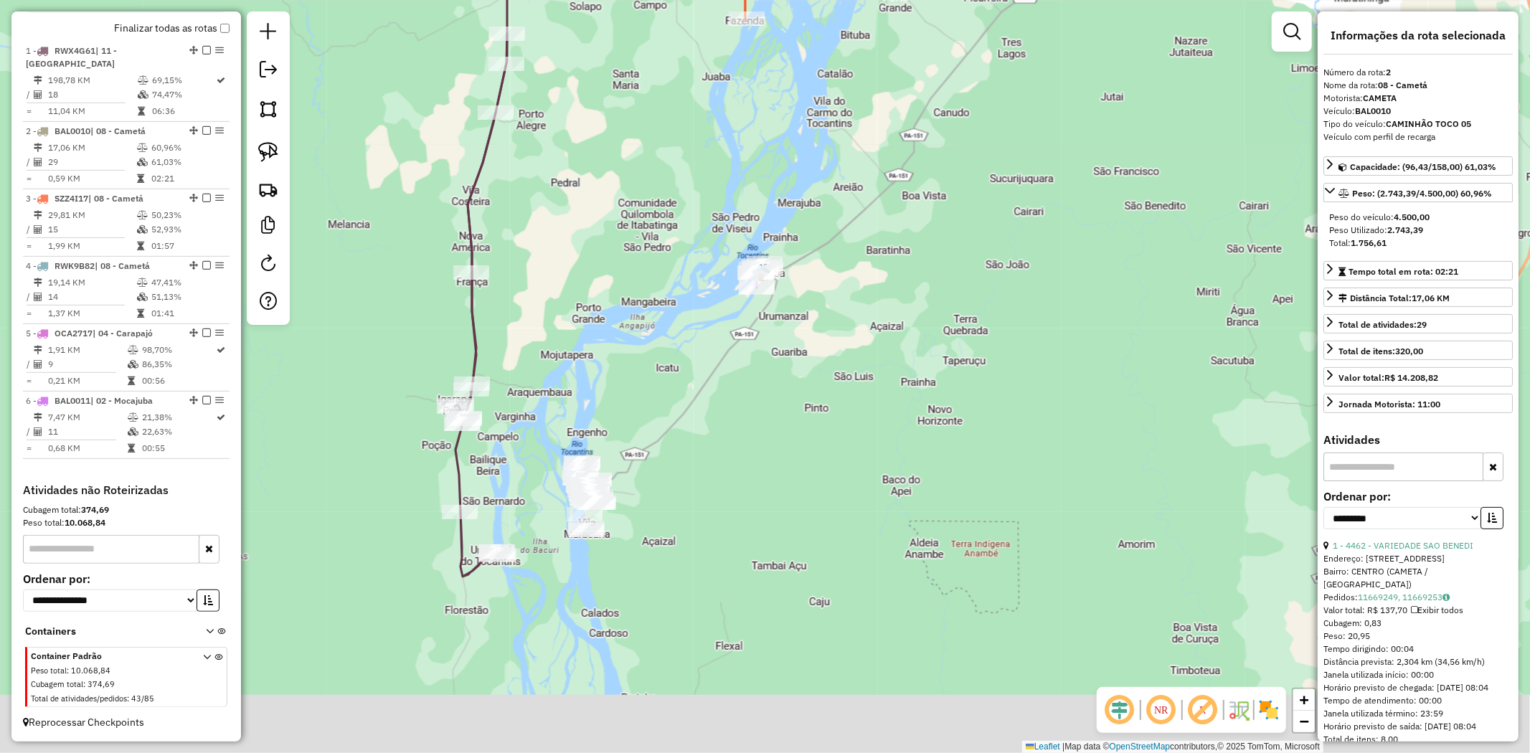
drag, startPoint x: 759, startPoint y: 549, endPoint x: 892, endPoint y: 292, distance: 289.7
click at [892, 293] on div "Janela de atendimento Grade de atendimento Capacidade Transportadoras Veículos …" at bounding box center [765, 376] width 1530 height 753
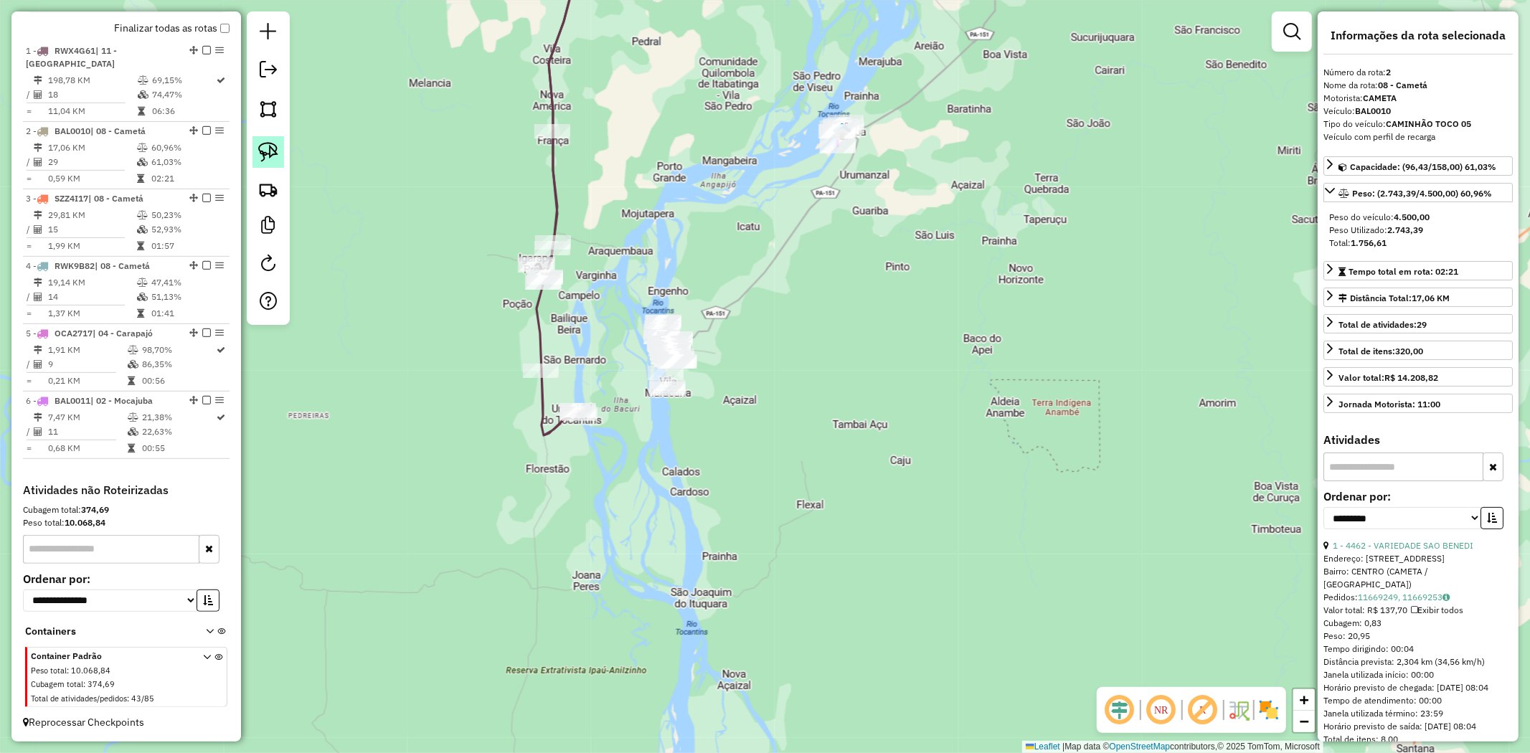
click at [260, 152] on img at bounding box center [268, 152] width 20 height 20
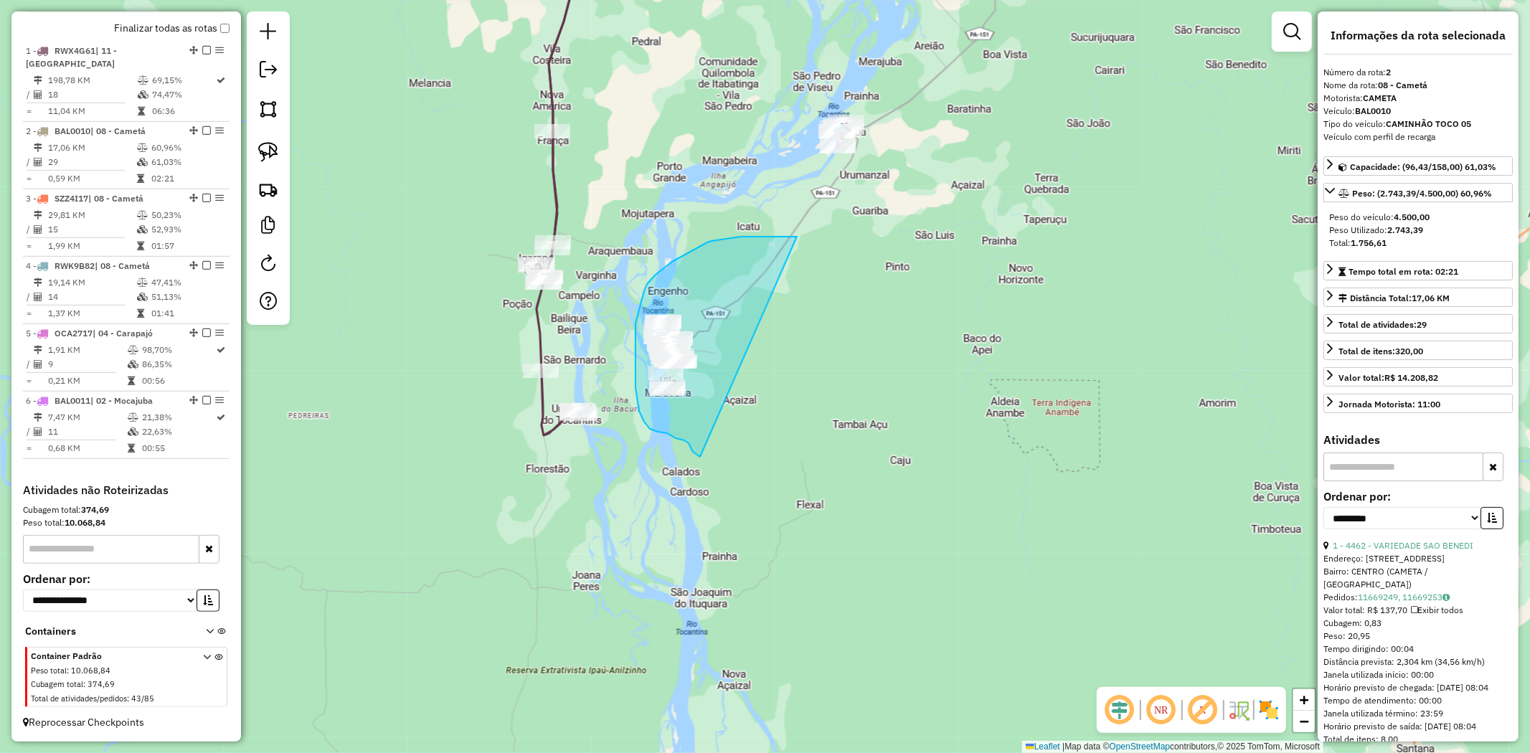
drag, startPoint x: 797, startPoint y: 237, endPoint x: 700, endPoint y: 457, distance: 240.6
click at [700, 457] on div "Janela de atendimento Grade de atendimento Capacidade Transportadoras Veículos …" at bounding box center [765, 376] width 1530 height 753
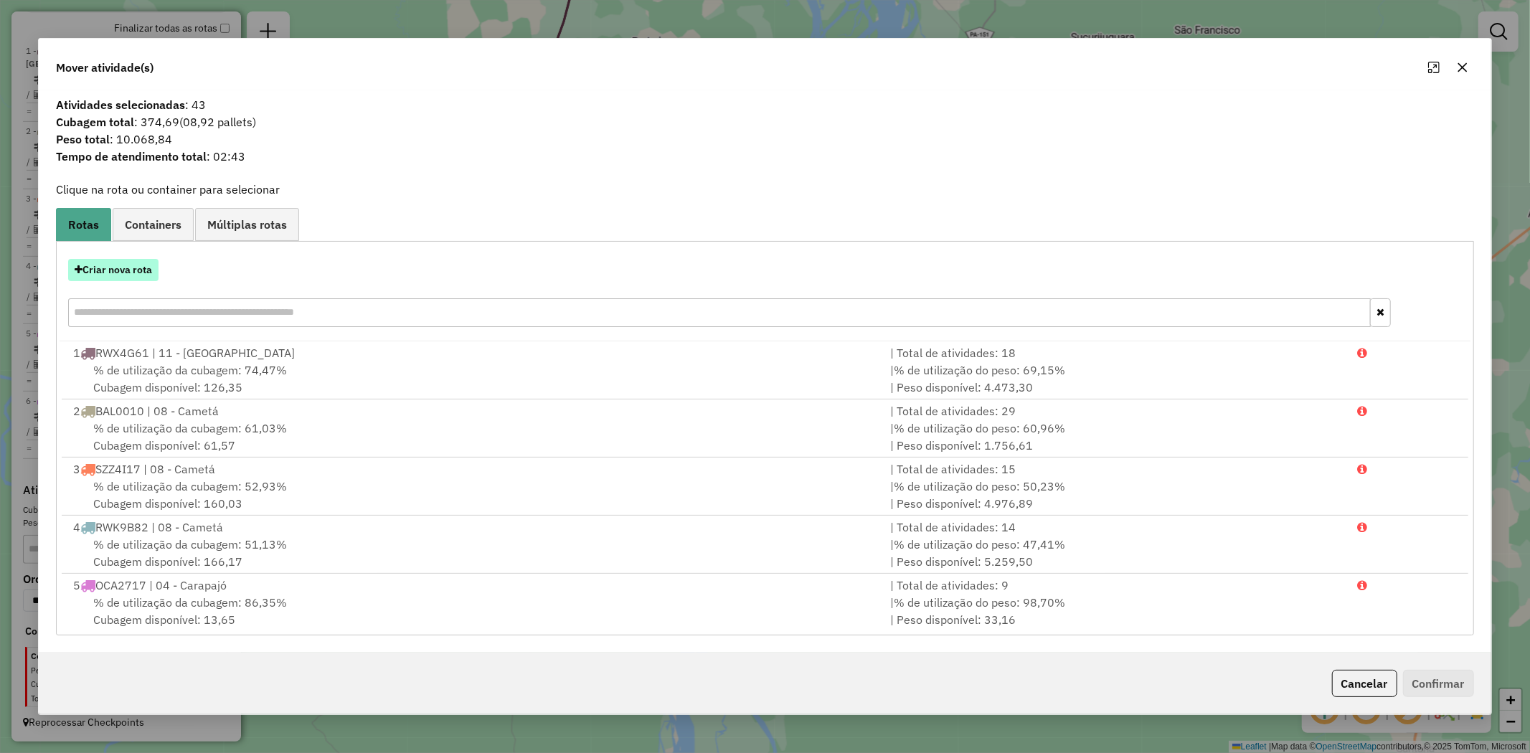
click at [100, 268] on button "Criar nova rota" at bounding box center [113, 270] width 90 height 22
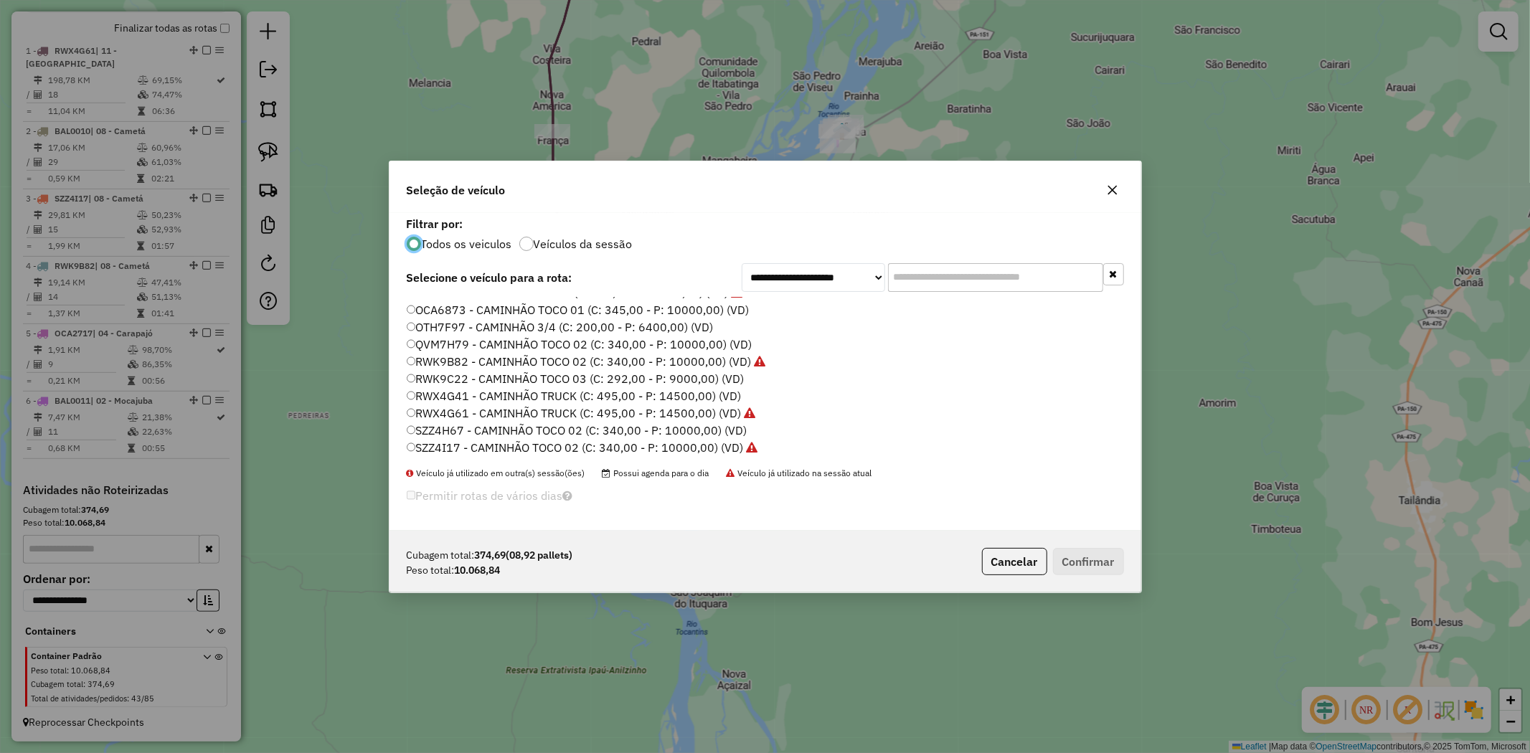
scroll to position [238, 0]
click at [587, 447] on label "SZZ4I87 - CAMINHÃO TOCO 02 (C: 340,00 - P: 10000,00) (VD)" at bounding box center [575, 446] width 337 height 17
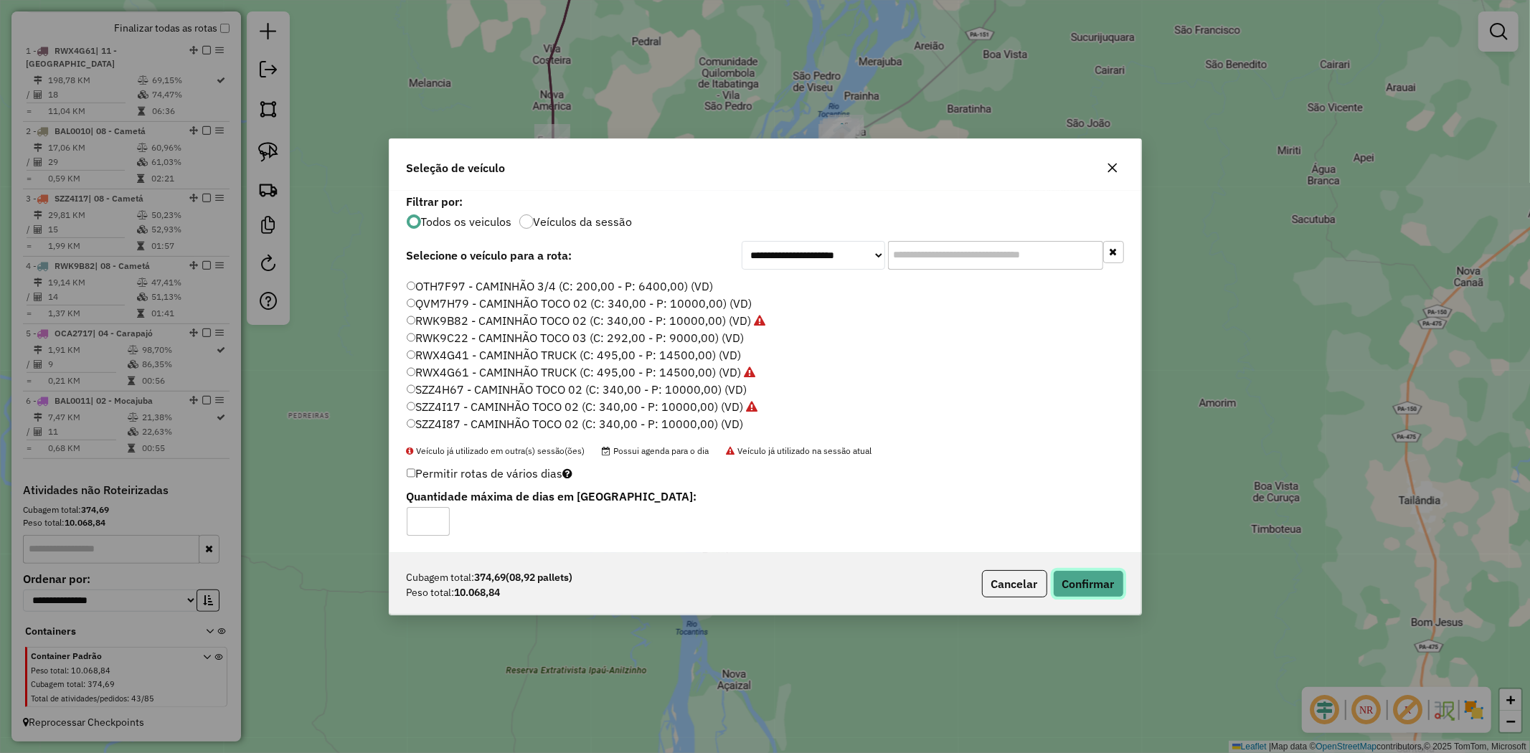
click at [1099, 581] on button "Confirmar" at bounding box center [1088, 583] width 71 height 27
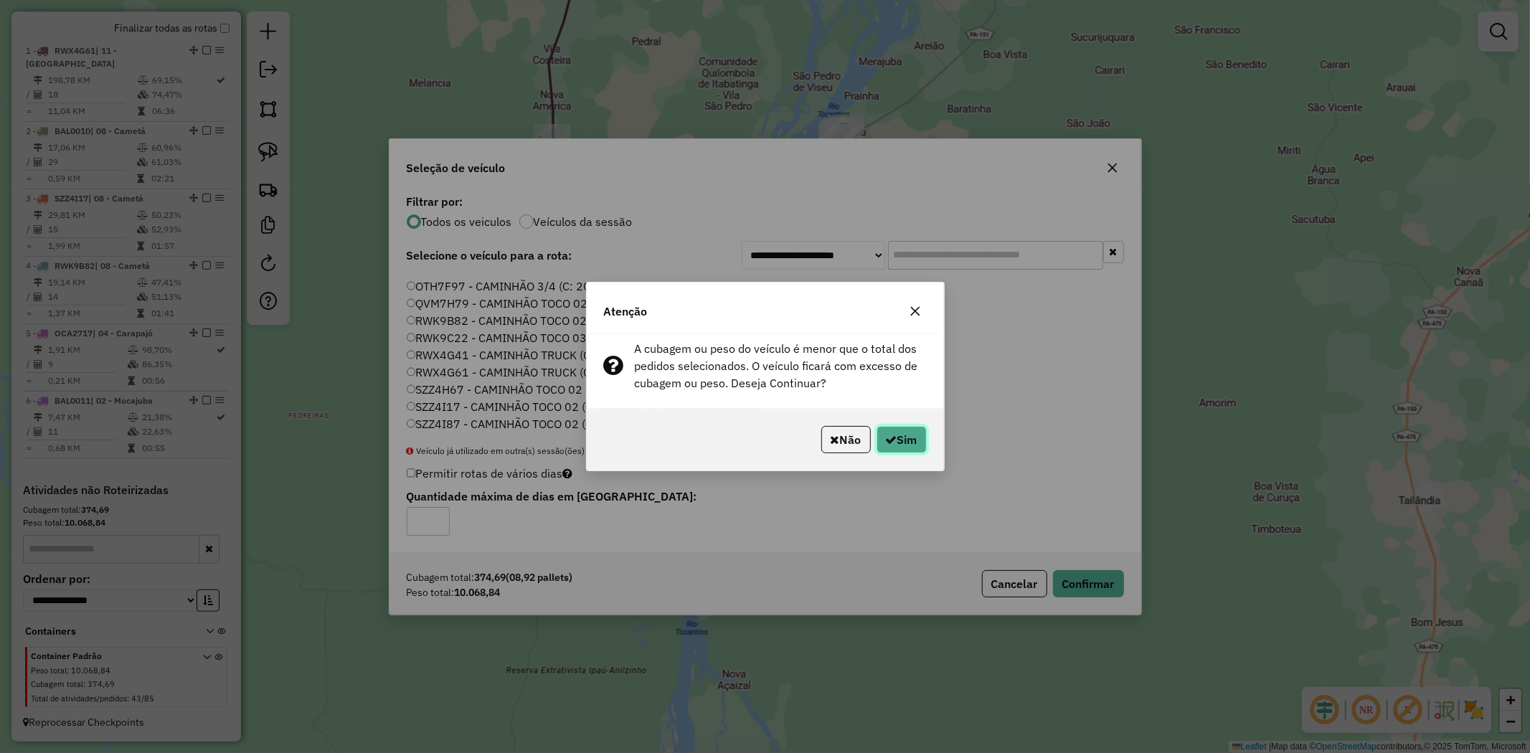
click at [900, 439] on button "Sim" at bounding box center [902, 439] width 50 height 27
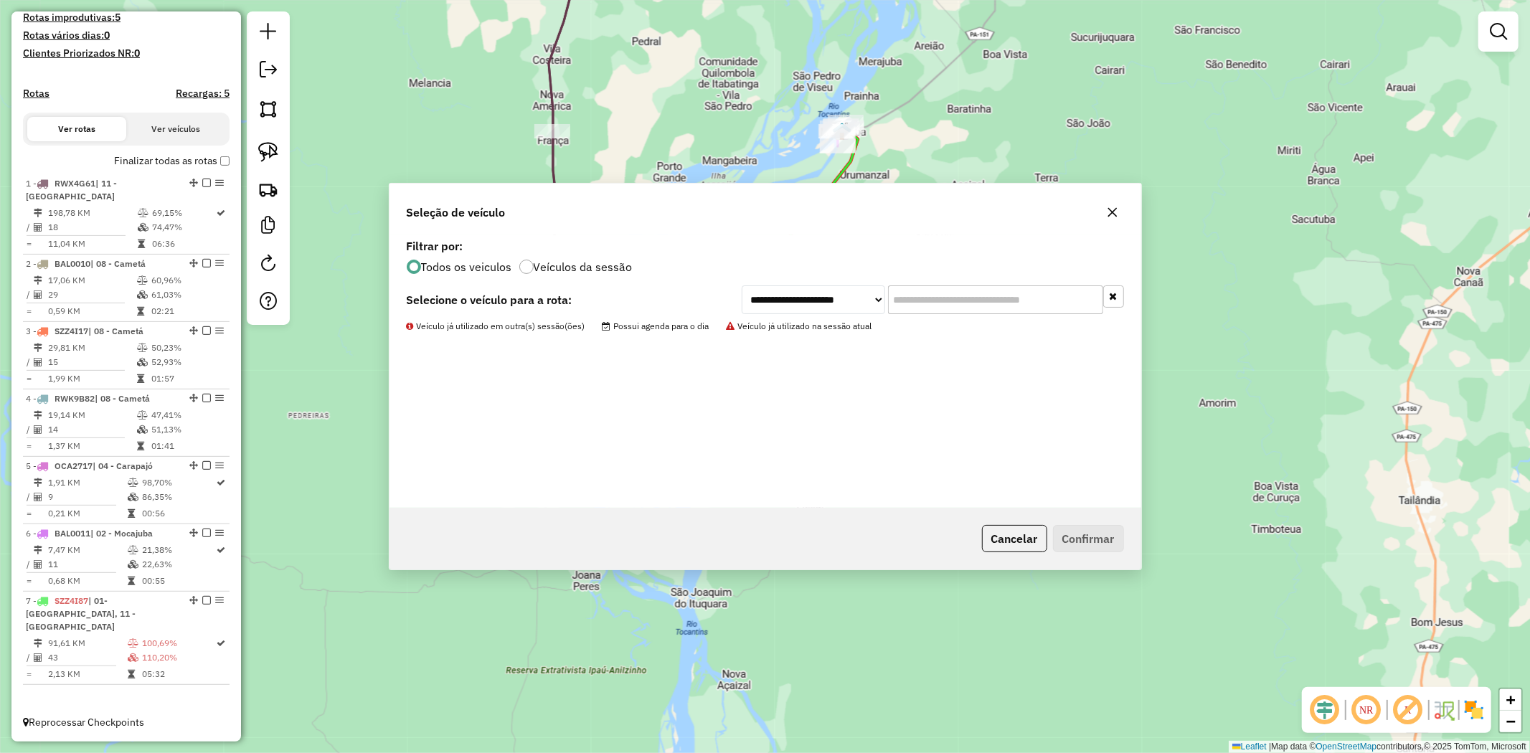
scroll to position [378, 0]
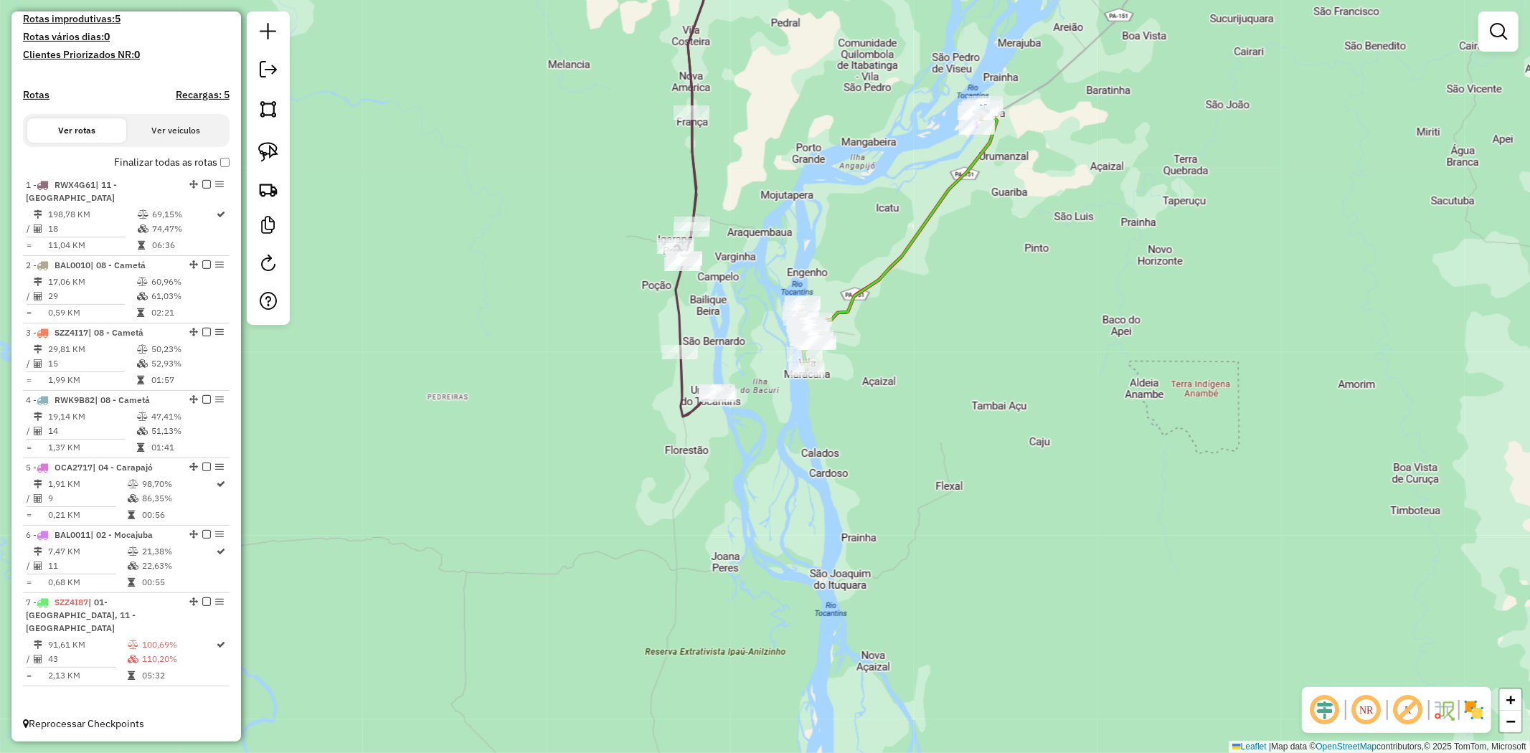
drag, startPoint x: 875, startPoint y: 356, endPoint x: 1011, endPoint y: 339, distance: 137.4
click at [1011, 339] on div "Janela de atendimento Grade de atendimento Capacidade Transportadoras Veículos …" at bounding box center [765, 376] width 1530 height 753
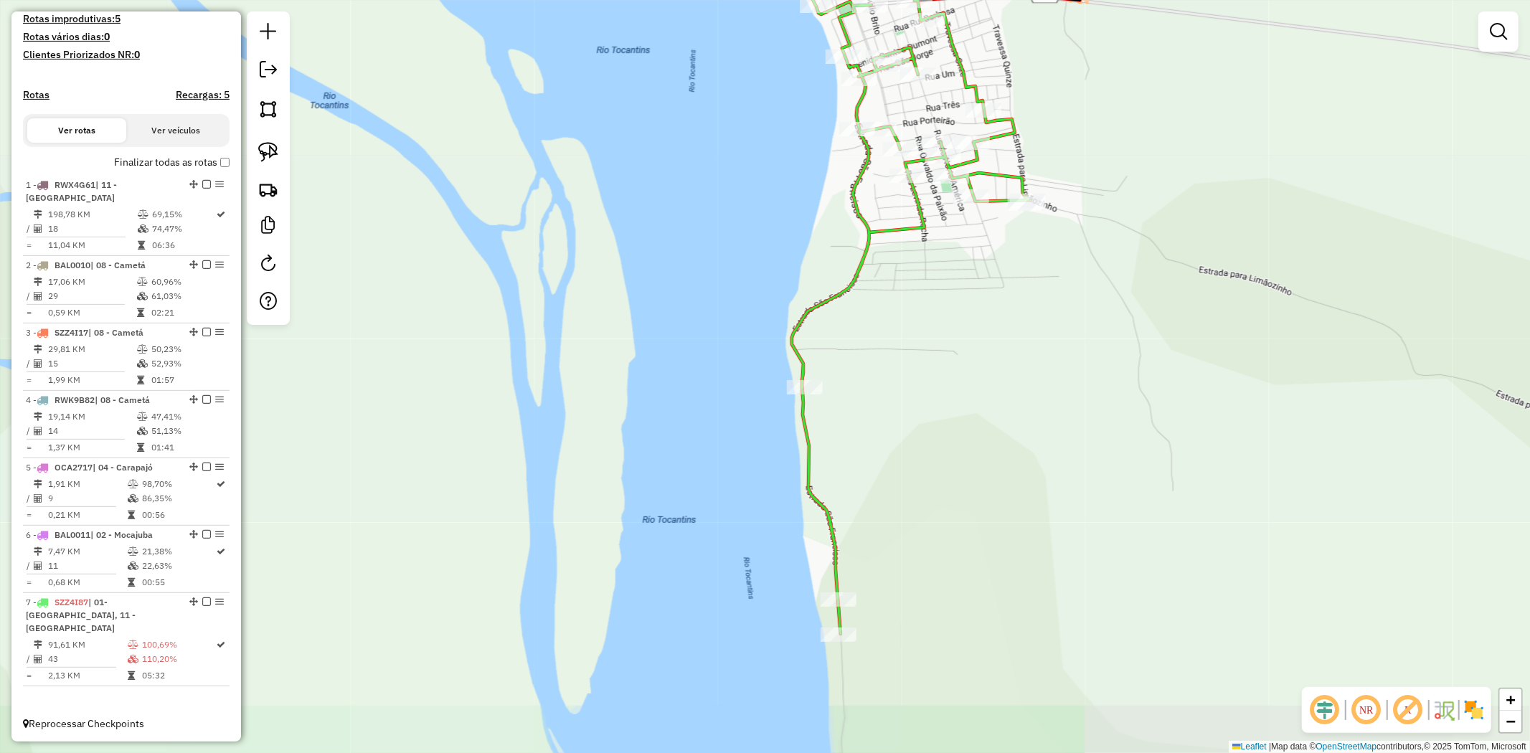
drag, startPoint x: 1077, startPoint y: 548, endPoint x: 1079, endPoint y: 403, distance: 144.9
click at [1079, 403] on div "Janela de atendimento Grade de atendimento Capacidade Transportadoras Veículos …" at bounding box center [765, 376] width 1530 height 753
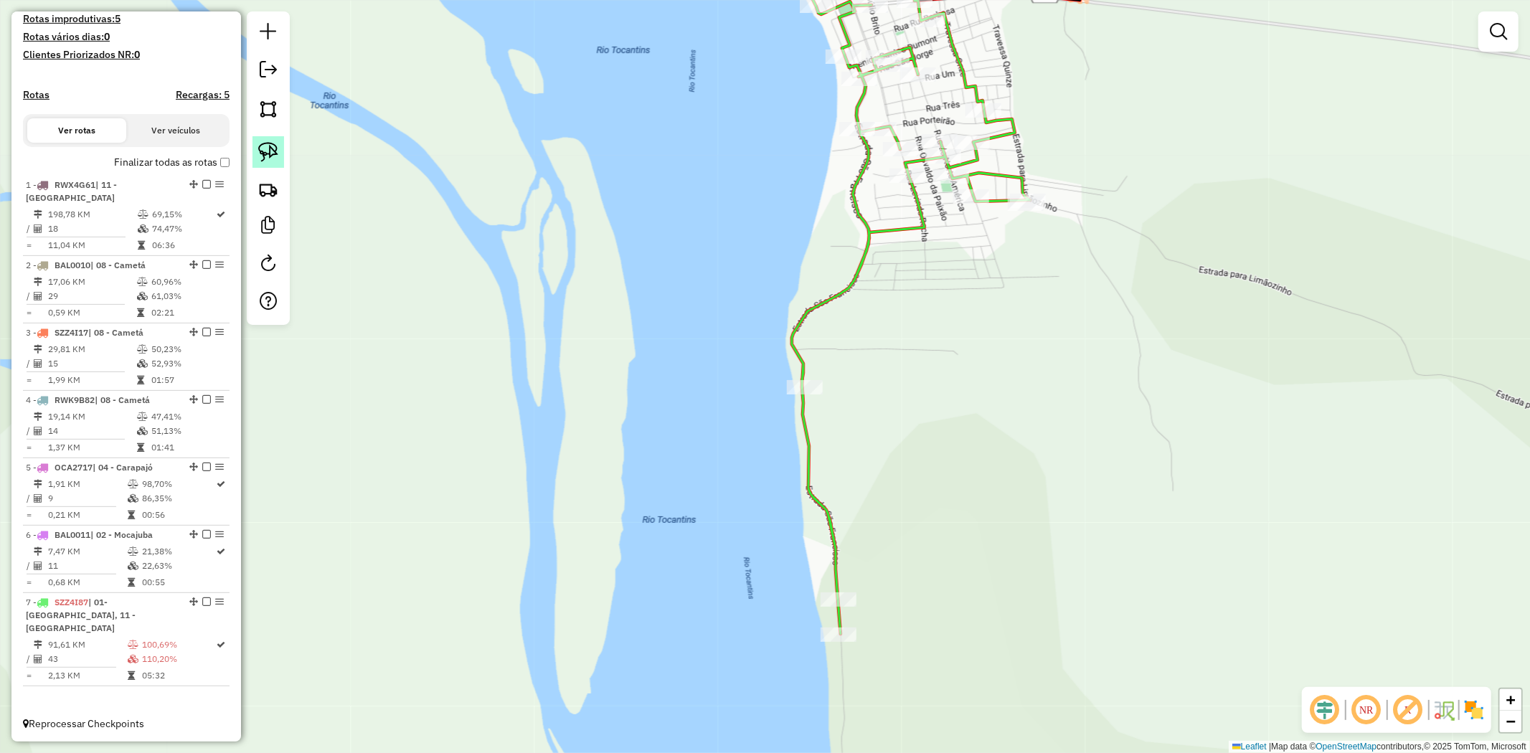
click at [268, 144] on img at bounding box center [268, 152] width 20 height 20
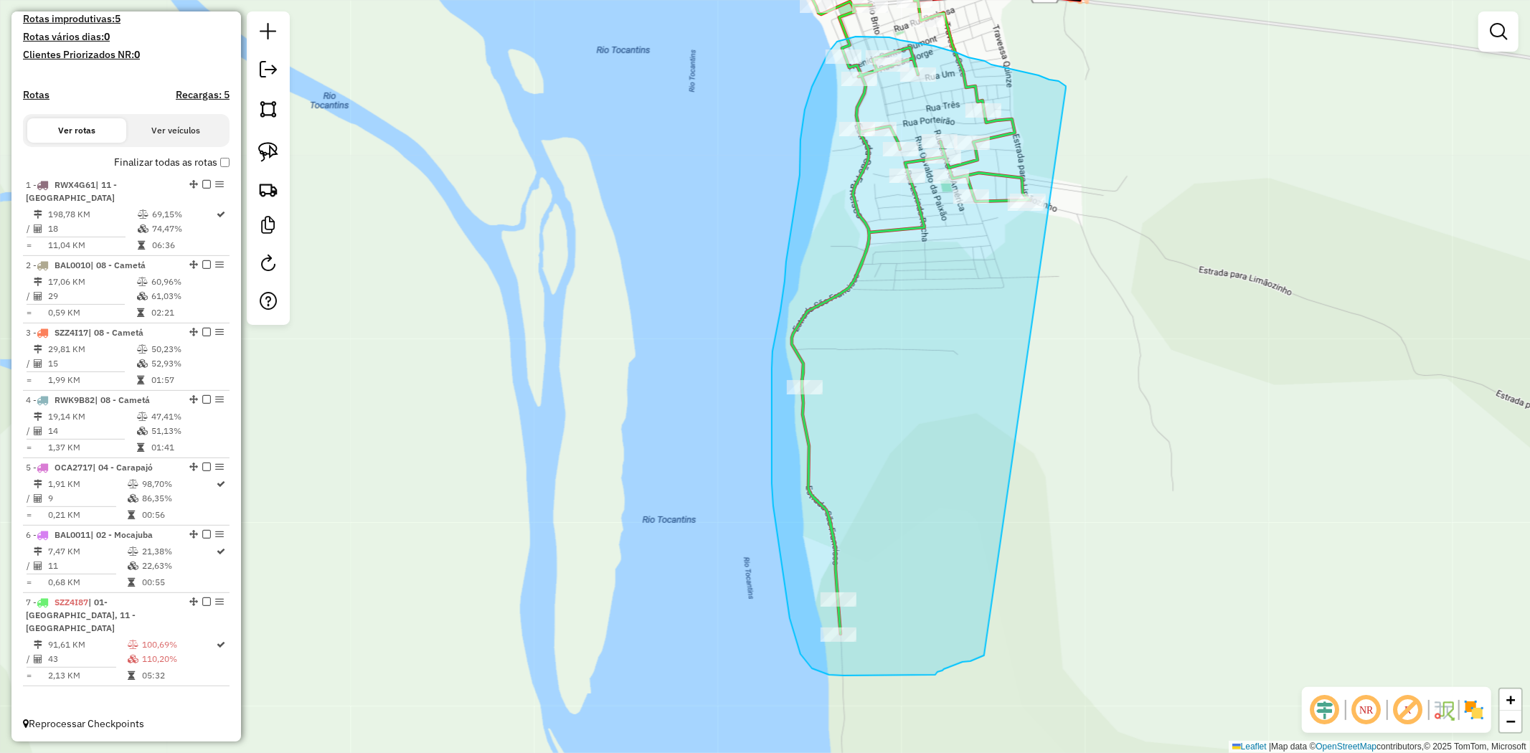
drag, startPoint x: 1049, startPoint y: 80, endPoint x: 984, endPoint y: 656, distance: 579.7
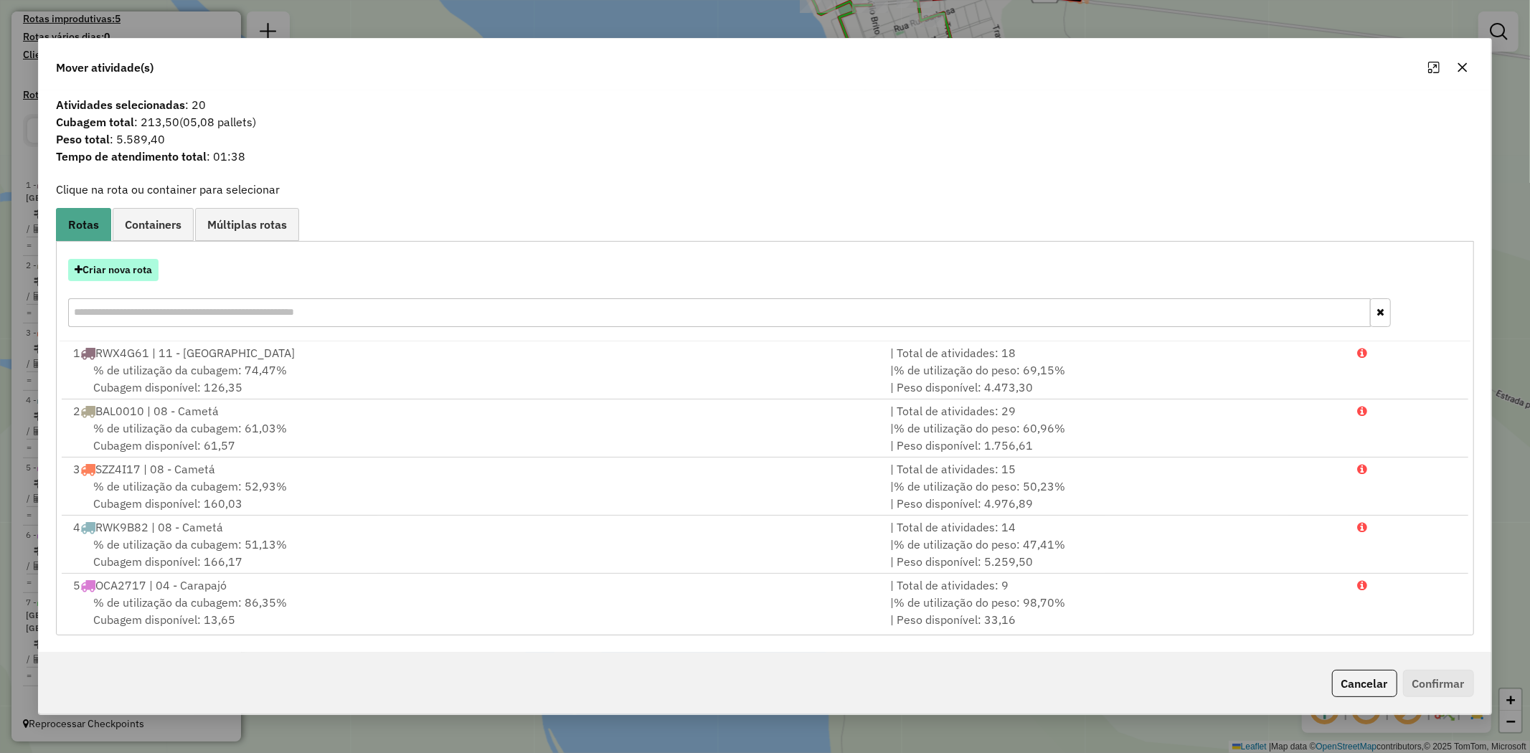
click at [141, 264] on button "Criar nova rota" at bounding box center [113, 270] width 90 height 22
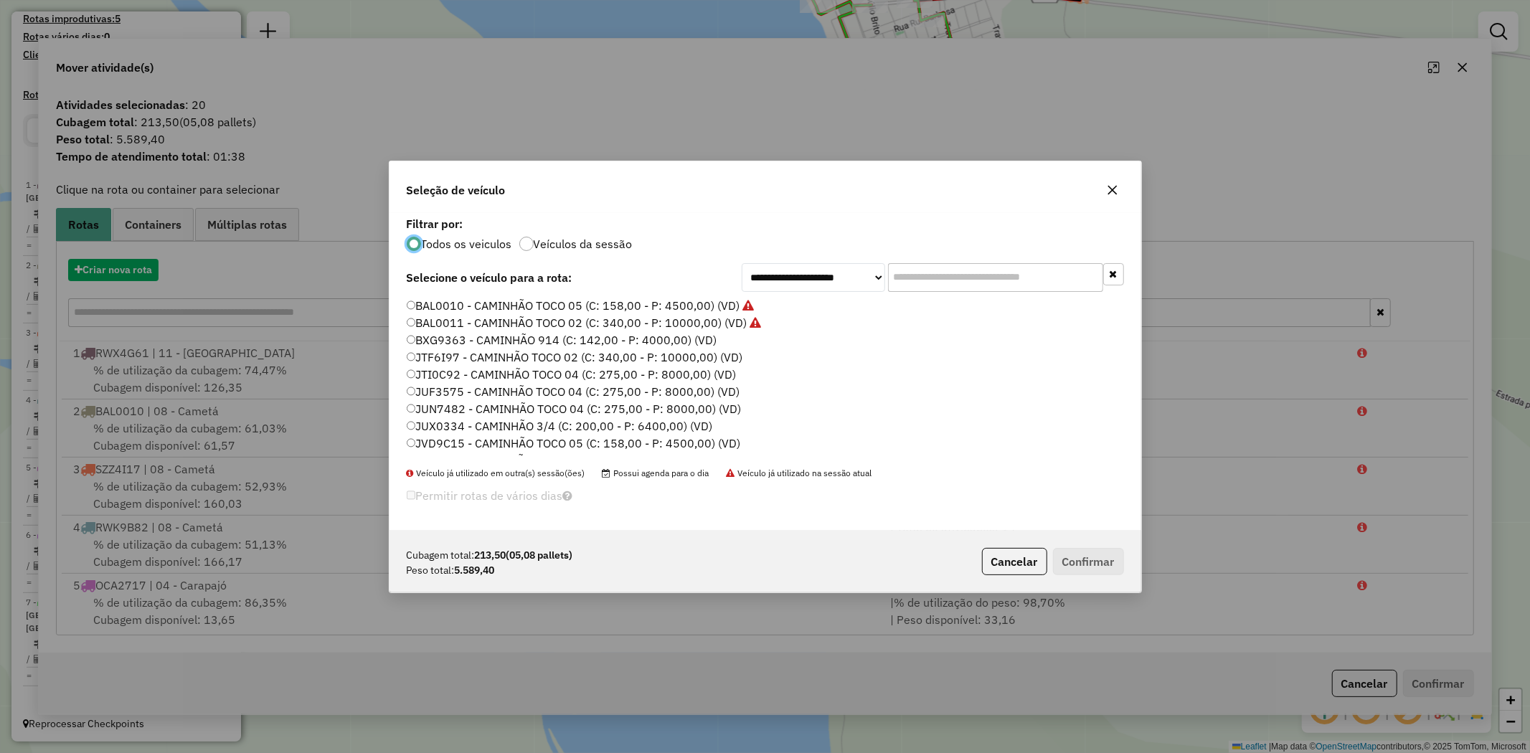
scroll to position [8, 4]
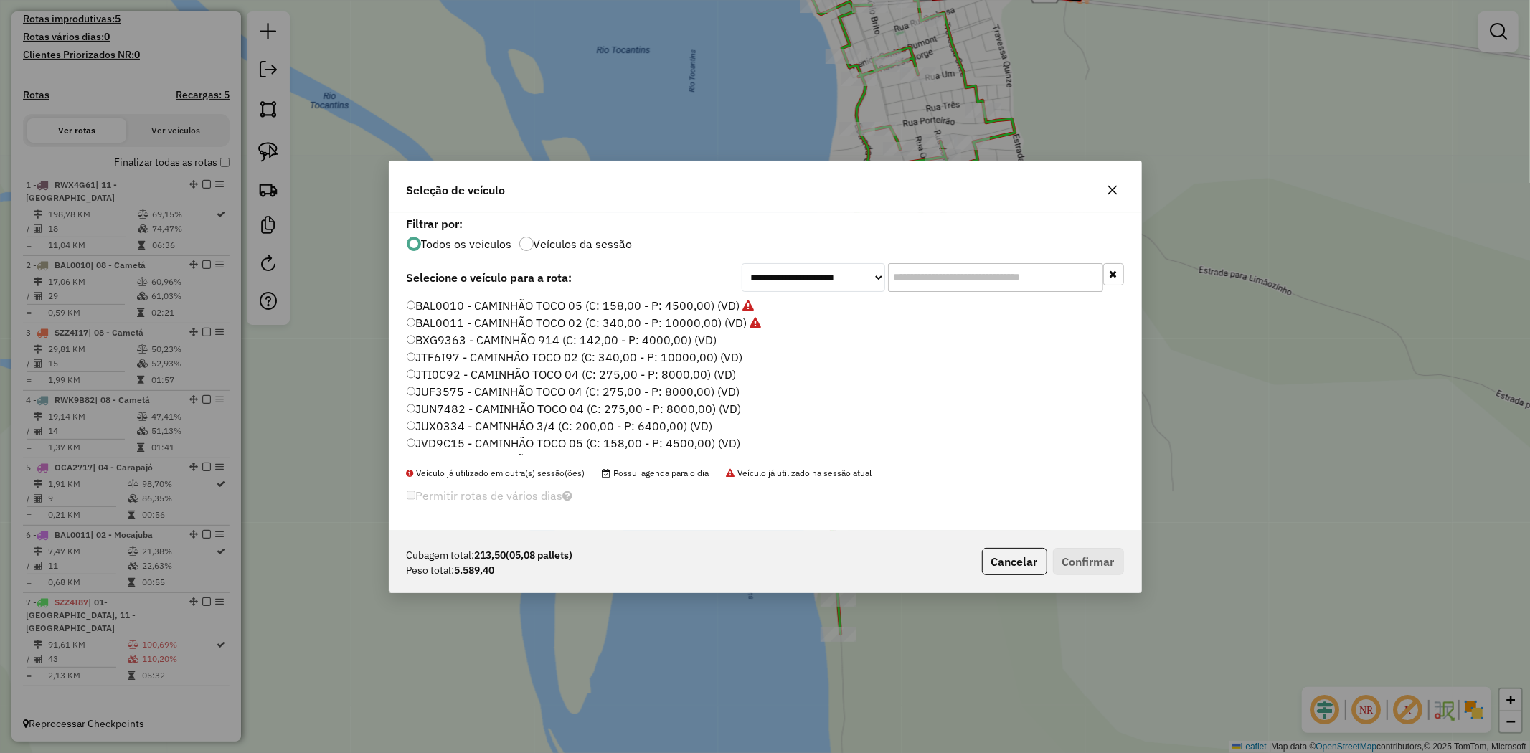
click at [439, 405] on label "JUN7482 - CAMINHÃO TOCO 04 (C: 275,00 - P: 8000,00) (VD)" at bounding box center [574, 408] width 335 height 17
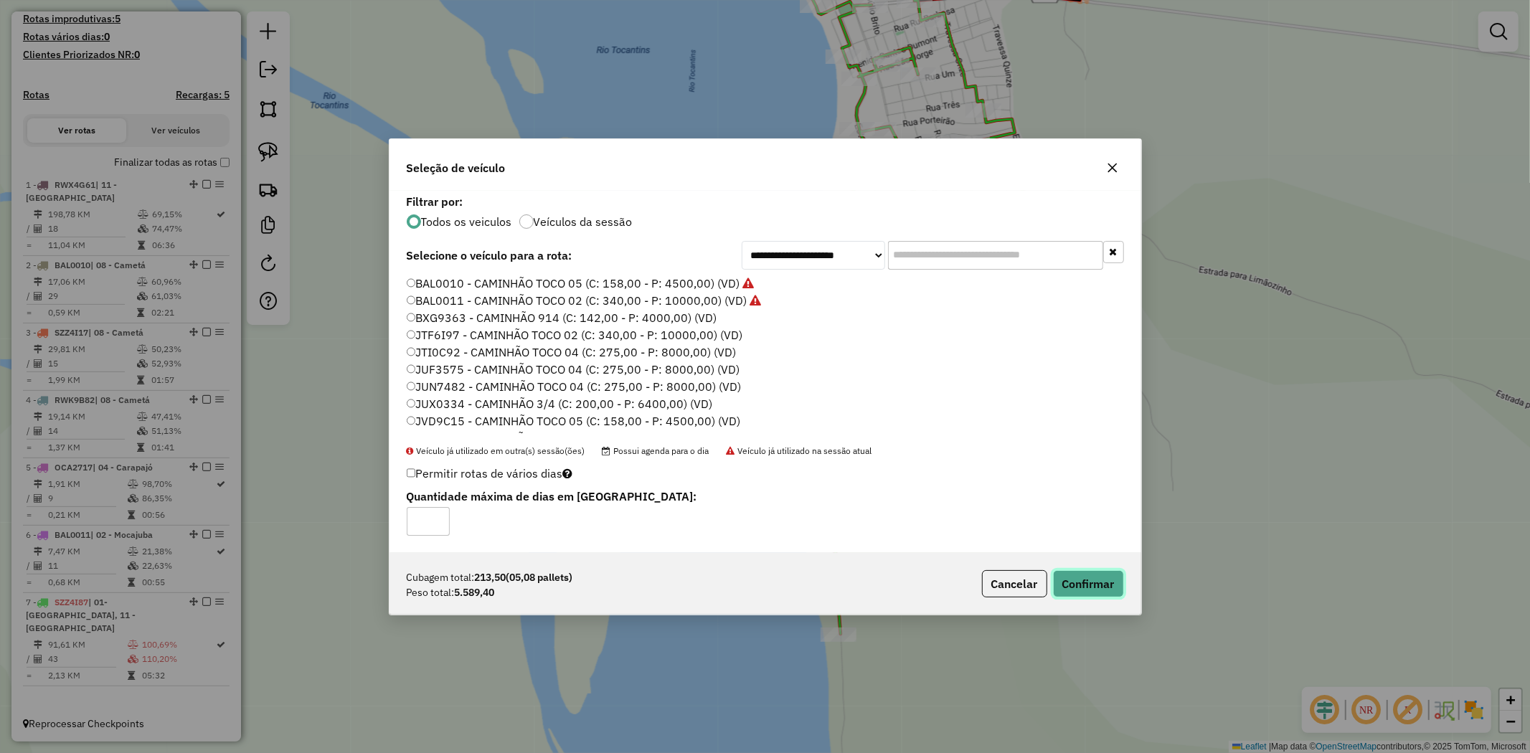
click at [1077, 584] on button "Confirmar" at bounding box center [1088, 583] width 71 height 27
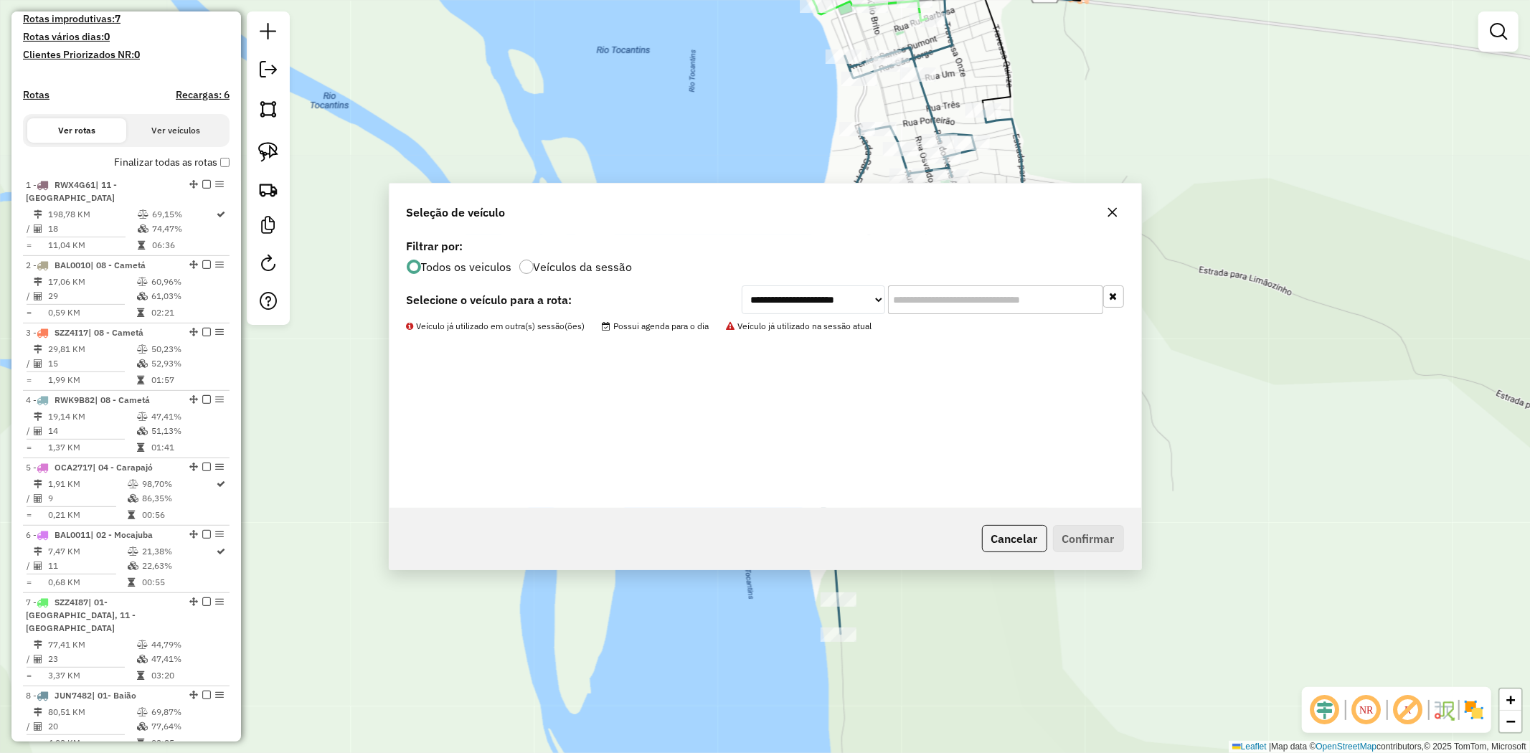
scroll to position [446, 0]
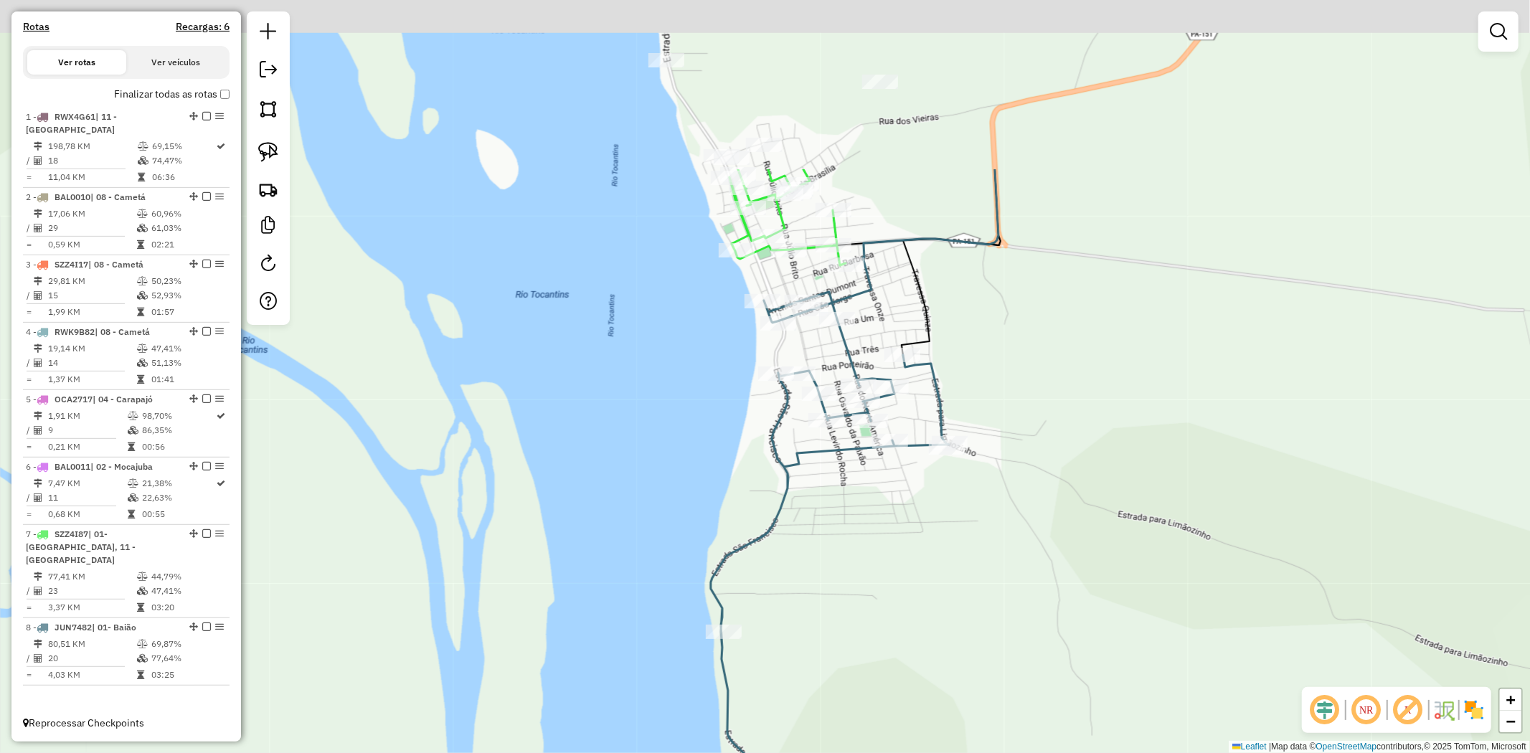
drag, startPoint x: 906, startPoint y: 430, endPoint x: 777, endPoint y: 661, distance: 264.0
click at [819, 669] on div "Janela de atendimento Grade de atendimento Capacidade Transportadoras Veículos …" at bounding box center [765, 376] width 1530 height 753
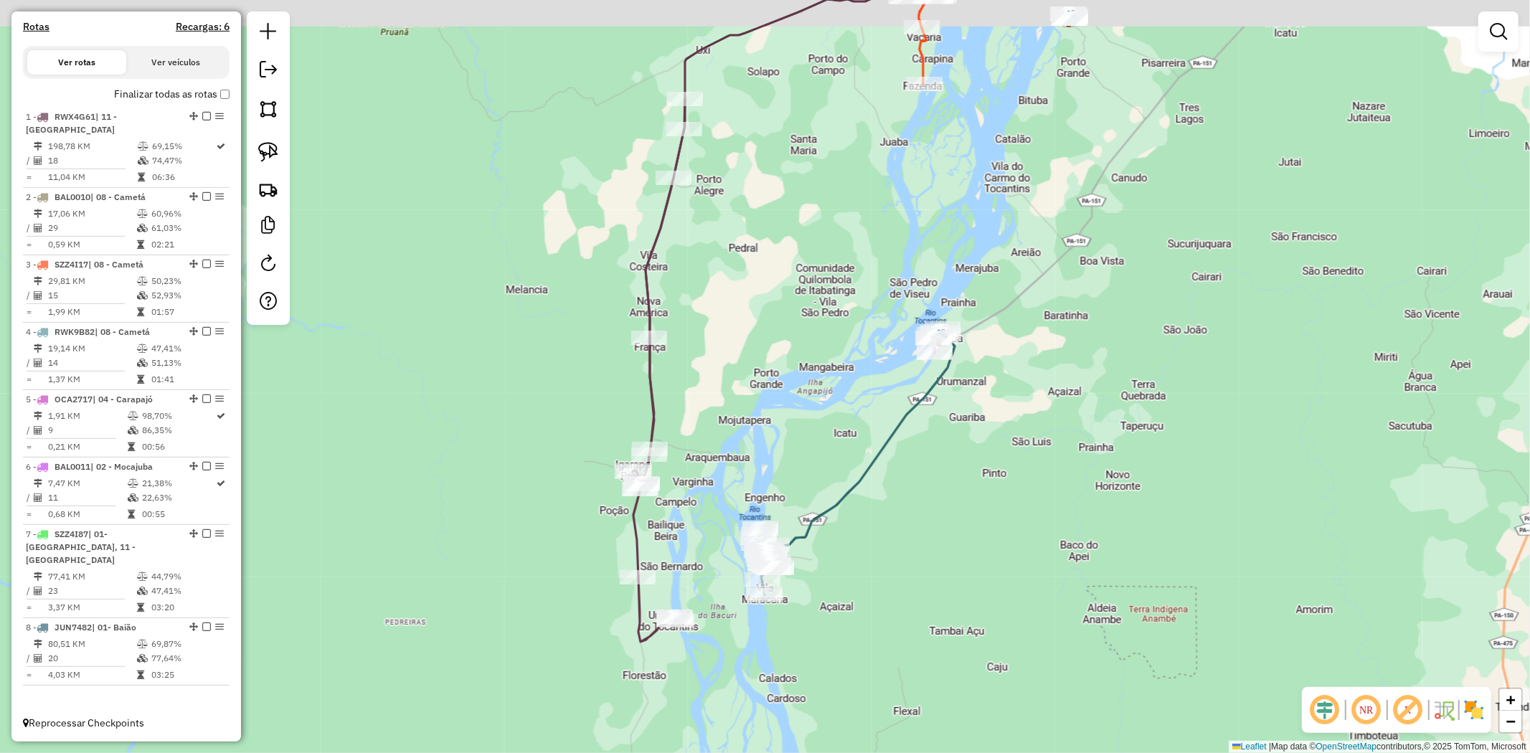
drag, startPoint x: 973, startPoint y: 369, endPoint x: 931, endPoint y: 635, distance: 269.5
click at [936, 643] on div "Janela de atendimento Grade de atendimento Capacidade Transportadoras Veículos …" at bounding box center [765, 376] width 1530 height 753
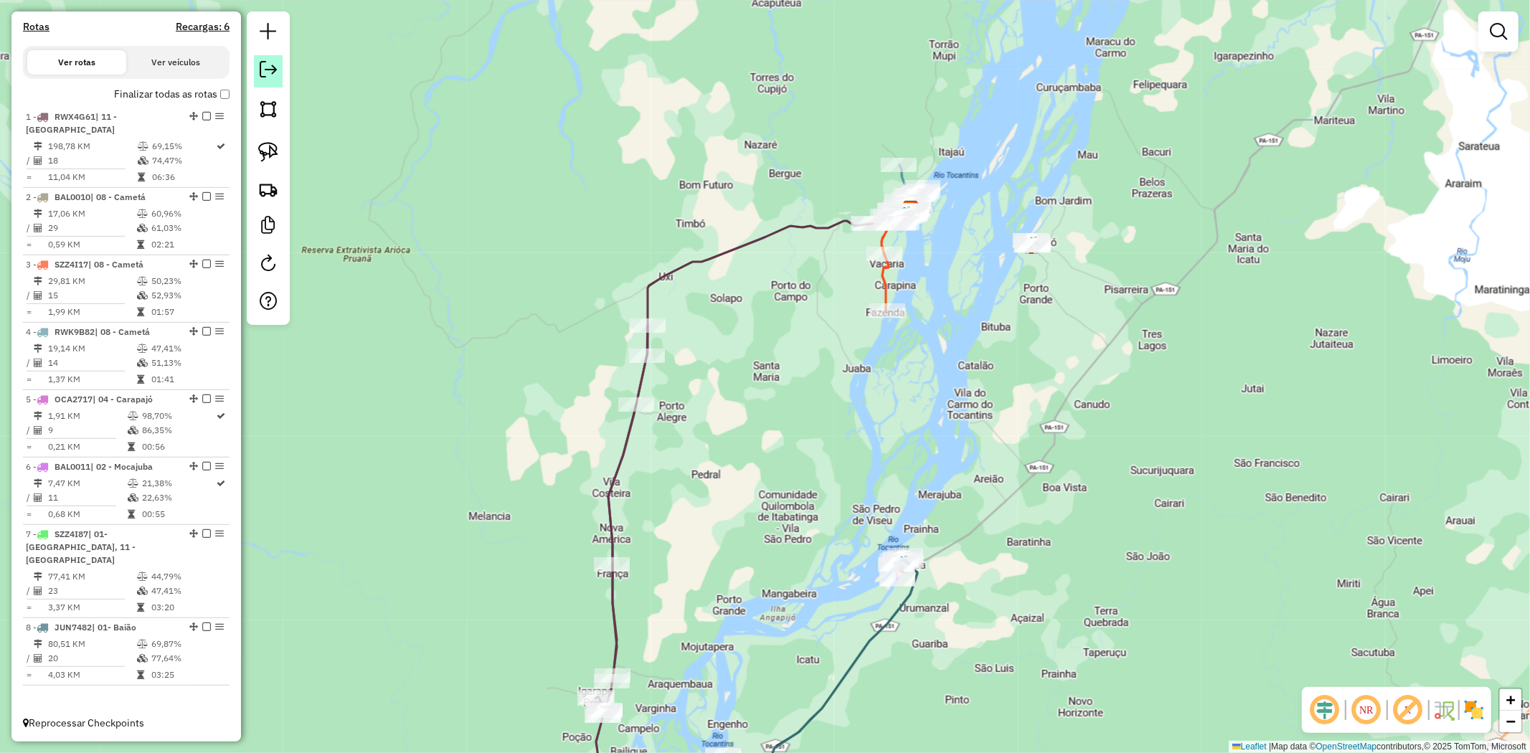
click at [267, 75] on em at bounding box center [268, 69] width 17 height 17
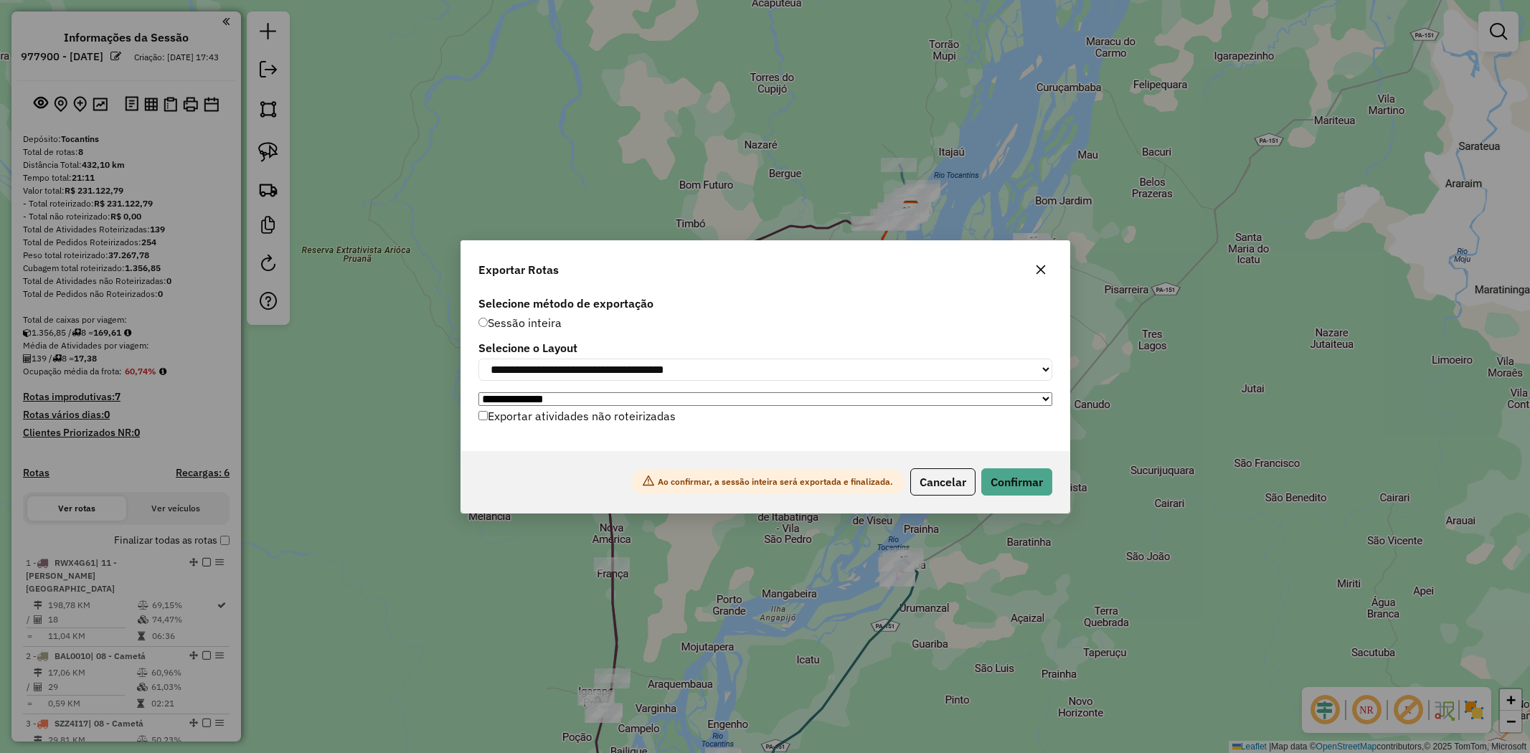
select select "**"
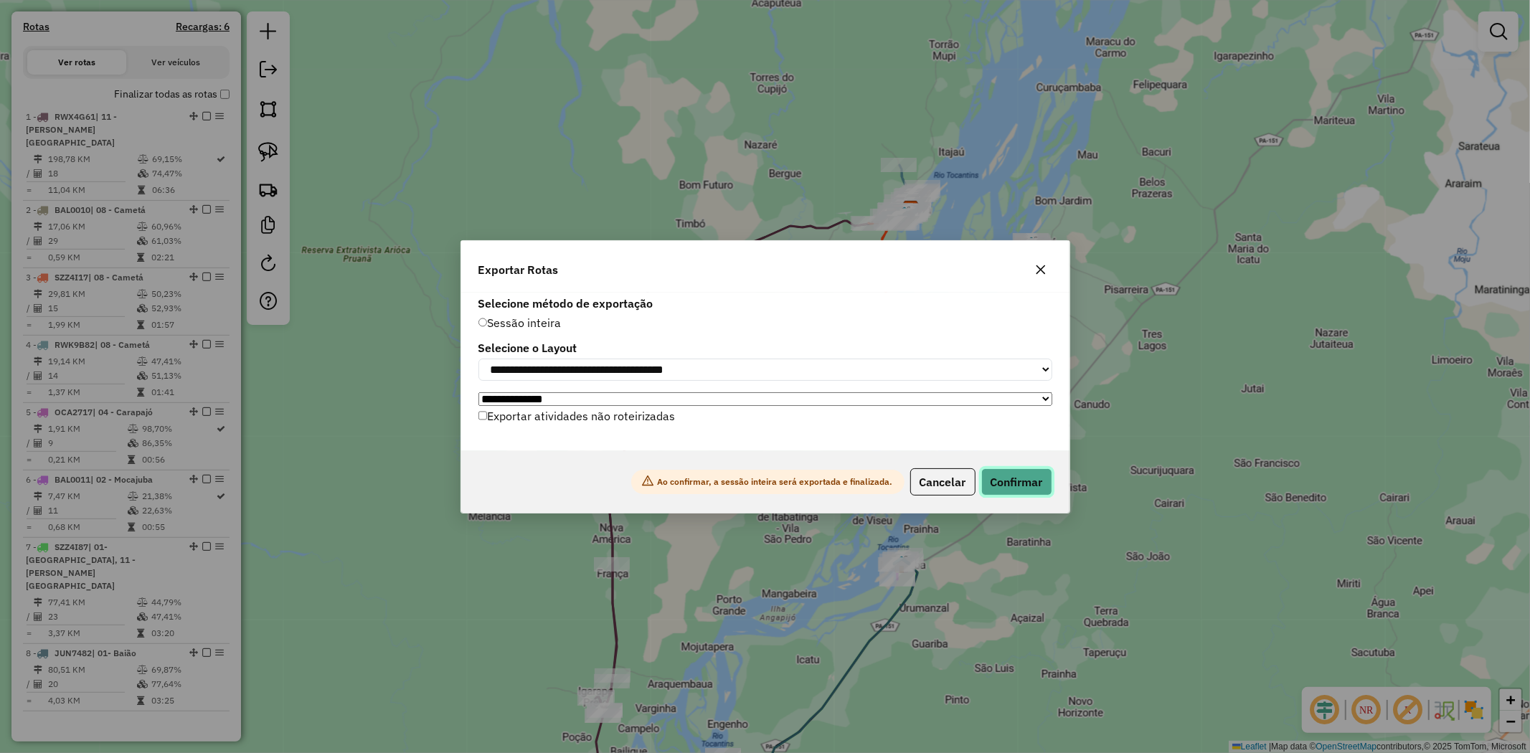
click at [1016, 476] on button "Confirmar" at bounding box center [1016, 481] width 71 height 27
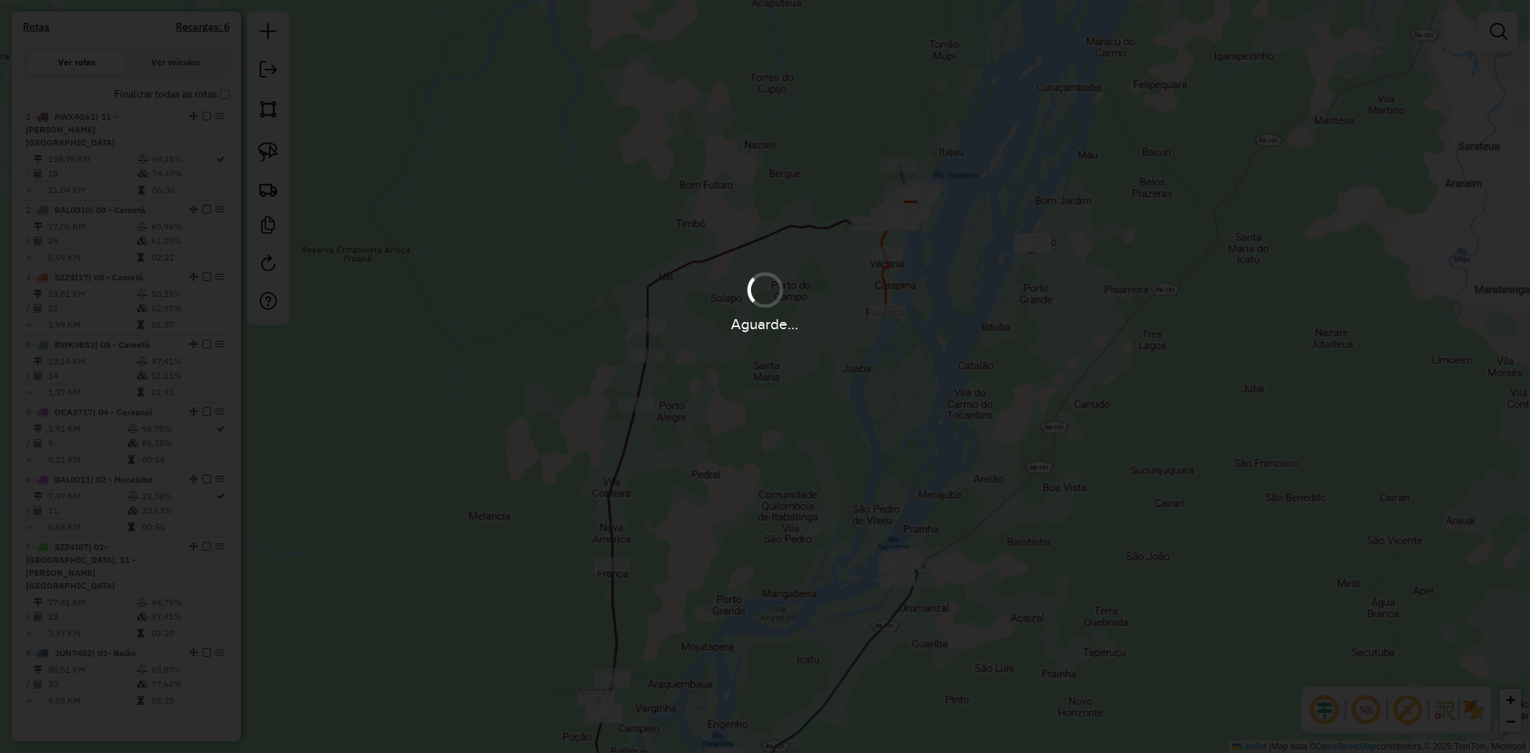
scroll to position [424, 0]
